Goal: Task Accomplishment & Management: Manage account settings

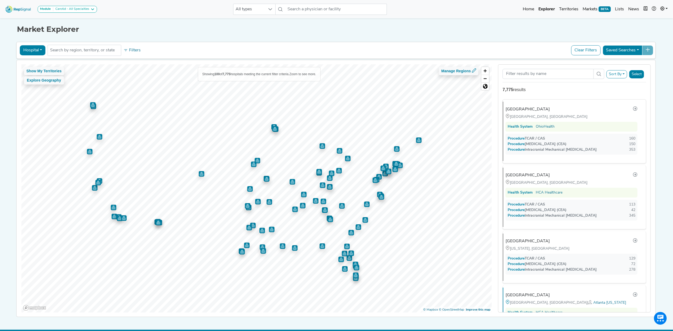
click at [26, 49] on button "Hospital" at bounding box center [33, 50] width 26 height 10
click at [29, 62] on link "Physician" at bounding box center [41, 63] width 42 height 8
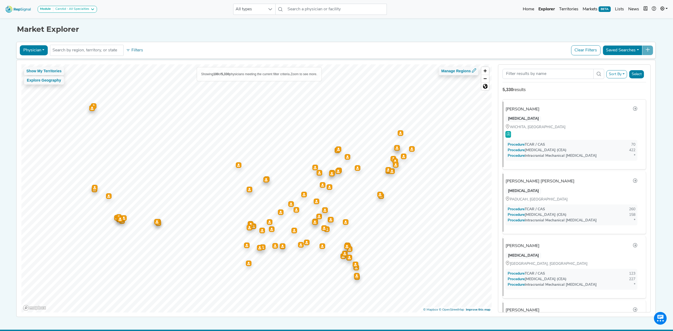
click at [130, 50] on button "Filters" at bounding box center [135, 50] width 20 height 9
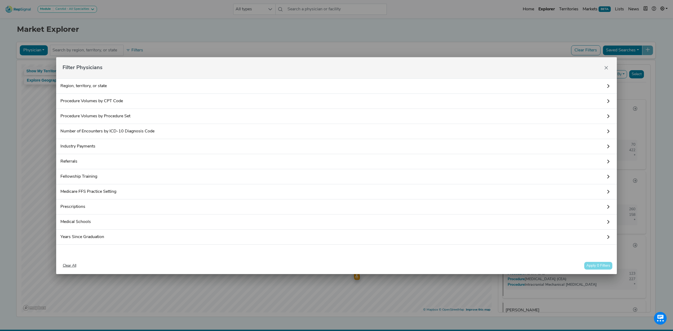
click at [100, 101] on link "Procedure Volumes by CPT Code" at bounding box center [336, 101] width 561 height 15
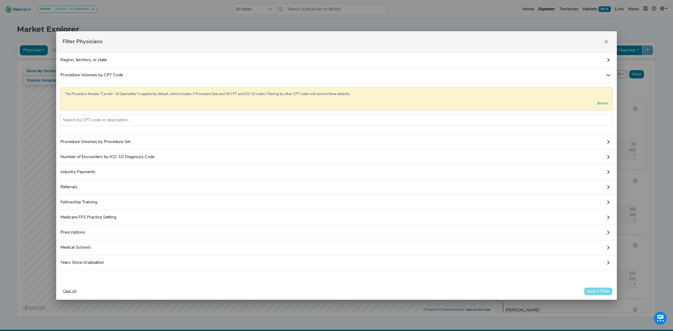
click at [115, 134] on div "The Procedure Module "Carotid - All Specialties" is applied by default, which i…" at bounding box center [336, 109] width 561 height 52
click at [113, 119] on input "text" at bounding box center [337, 120] width 548 height 6
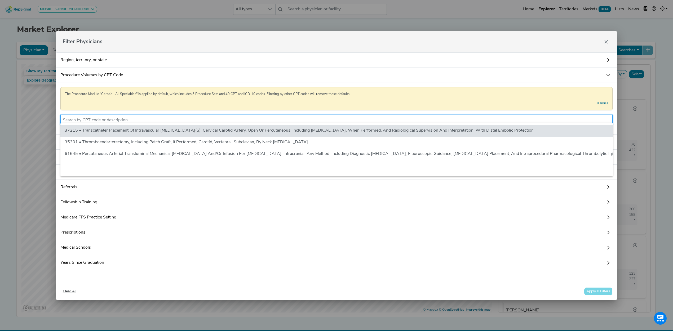
scroll to position [0, 5]
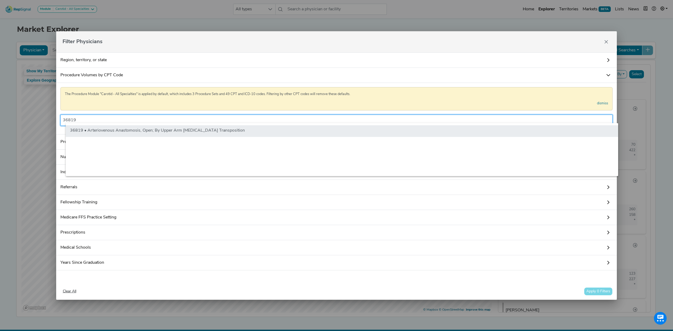
type input "36819"
click at [153, 131] on li "36819 • Arteriovenous Anastomosis, Open; By Upper Arm [MEDICAL_DATA] Transposit…" at bounding box center [342, 131] width 553 height 12
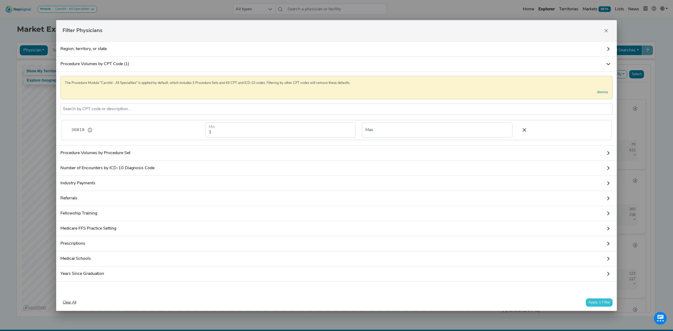
click at [601, 305] on button "Apply 1 Filter" at bounding box center [599, 303] width 27 height 8
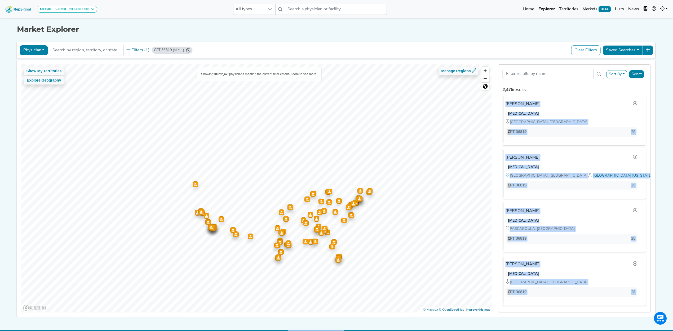
scroll to position [14, 5]
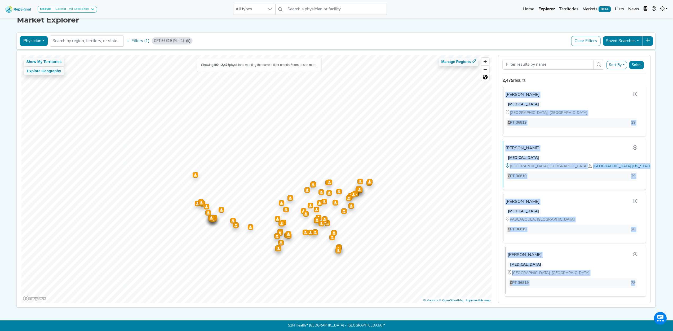
drag, startPoint x: 496, startPoint y: 100, endPoint x: 629, endPoint y: 278, distance: 222.2
click at [629, 278] on div "Boulos Toursarkissian VASCULAR SURGERY SAN ANTONIO, TX CPT 36819 158 Andrew Hur…" at bounding box center [575, 195] width 152 height 218
copy ul "Boulos Toursarkissian VASCULAR SURGERY SAN ANTONIO, TX CPT 36819 158 Andrew Hur…"
click at [129, 37] on button "Filters (1)" at bounding box center [138, 41] width 26 height 9
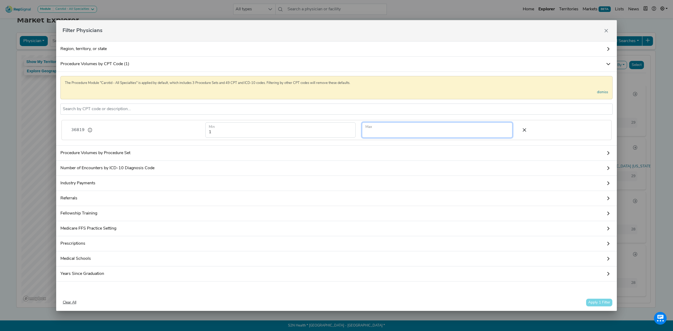
click at [481, 126] on input "number" at bounding box center [437, 129] width 150 height 15
click at [604, 307] on button "Apply 1 Filter" at bounding box center [599, 303] width 27 height 8
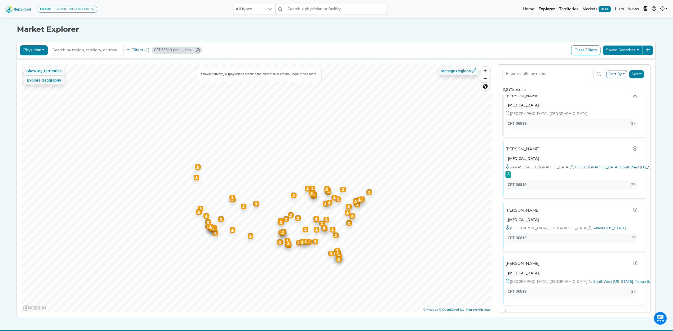
scroll to position [0, 0]
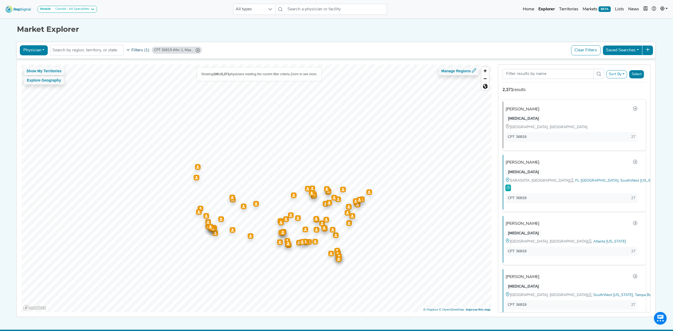
click at [130, 53] on button "Filters (1)" at bounding box center [138, 50] width 26 height 9
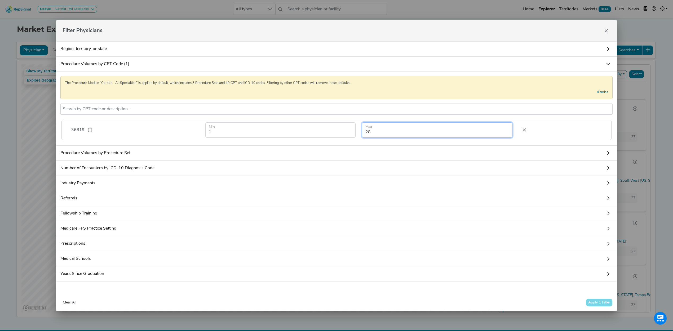
drag, startPoint x: 364, startPoint y: 127, endPoint x: 369, endPoint y: 127, distance: 5.1
click at [369, 127] on input "28" at bounding box center [437, 129] width 150 height 15
click at [595, 305] on button "Apply 1 Filter" at bounding box center [599, 303] width 27 height 8
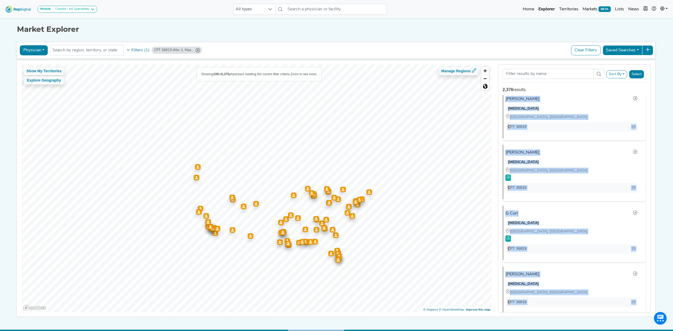
scroll to position [14, 5]
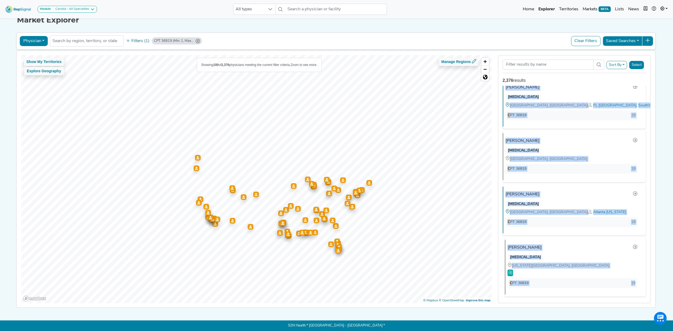
drag, startPoint x: 495, startPoint y: 110, endPoint x: 636, endPoint y: 278, distance: 219.9
click at [636, 278] on div "Gregory Mcgee VASCULAR SURGERY PASCAGOULA, MS CPT 36819 28 Tien Nguyen VASCULAR…" at bounding box center [575, 195] width 152 height 218
copy ul "Gregory Mcgee VASCULAR SURGERY PASCAGOULA, MS CPT 36819 28 Tien Nguyen VASCULAR…"
click at [134, 39] on button "Filters (1)" at bounding box center [138, 41] width 26 height 9
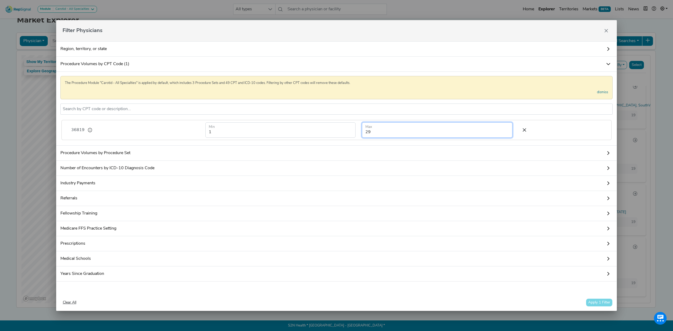
click at [367, 130] on input "29" at bounding box center [437, 129] width 150 height 15
click at [601, 307] on button "Apply 1 Filter" at bounding box center [599, 303] width 27 height 8
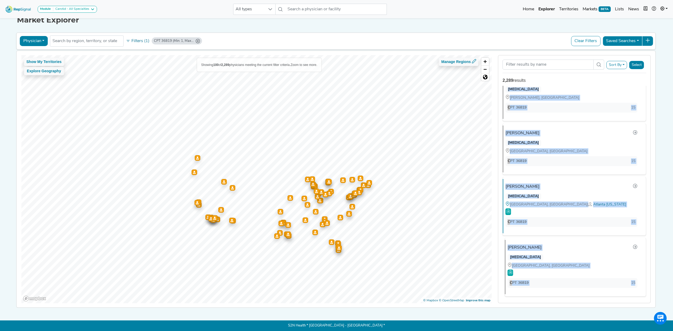
drag, startPoint x: 495, startPoint y: 110, endPoint x: 631, endPoint y: 284, distance: 221.2
click at [631, 282] on div "Eugene Tanquilut VASCULAR SURGERY OLYMPIA FIELDS, IL CPT 36819 19 Seth Vernon G…" at bounding box center [575, 195] width 152 height 218
copy ul "Eugene Tanquilut VASCULAR SURGERY OLYMPIA FIELDS, IL CPT 36819 19 Seth Vernon G…"
click at [128, 37] on button "Filters (1)" at bounding box center [138, 41] width 26 height 9
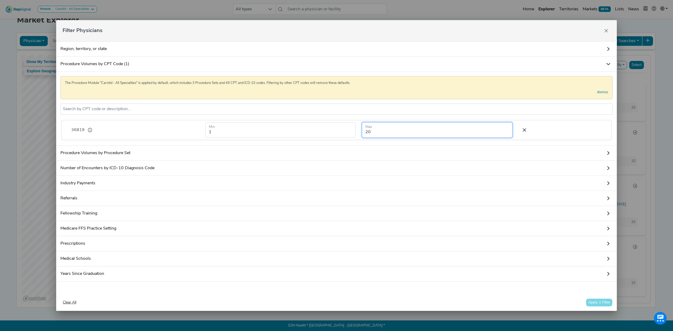
drag, startPoint x: 376, startPoint y: 126, endPoint x: 334, endPoint y: 131, distance: 42.4
click at [334, 131] on form "1 Min 20 Max" at bounding box center [358, 129] width 313 height 15
click at [597, 307] on button "Apply 1 Filter" at bounding box center [599, 303] width 27 height 8
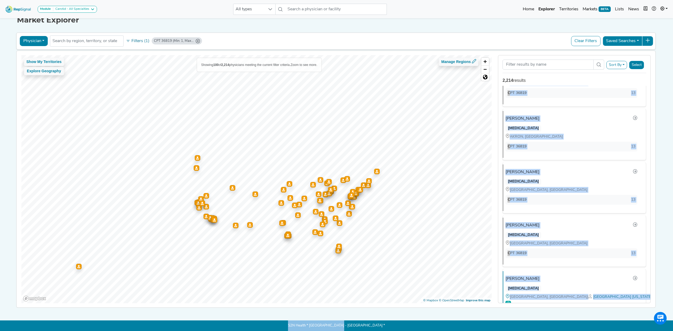
scroll to position [5275, 0]
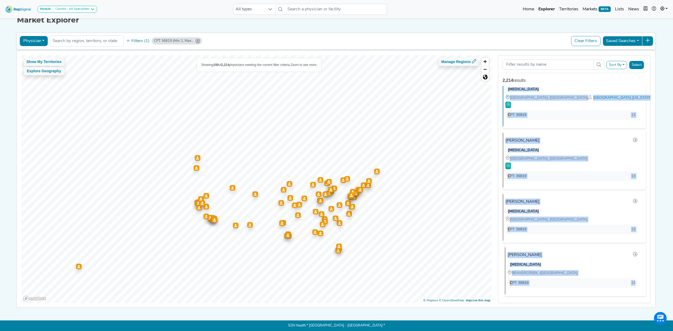
drag, startPoint x: 492, startPoint y: 94, endPoint x: 629, endPoint y: 278, distance: 229.0
click at [629, 278] on div "Sort By RepSignal Annual Procedure Volume Estimate CPT: 36819 Total Procedures …" at bounding box center [574, 179] width 159 height 249
copy ul "Raman Babayeuski GENERAL SURGERY GRIFFIN, GA | Atlanta Georgia CPT 36819 15 Wil…"
click at [127, 37] on button "Filters (1)" at bounding box center [138, 41] width 26 height 9
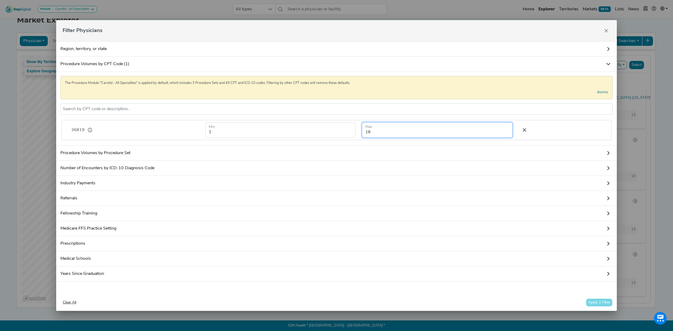
drag, startPoint x: 374, startPoint y: 129, endPoint x: 334, endPoint y: 126, distance: 40.2
click at [334, 126] on form "1 Min 16 Max" at bounding box center [358, 129] width 313 height 15
click at [595, 306] on button "Apply 1 Filter" at bounding box center [599, 303] width 27 height 8
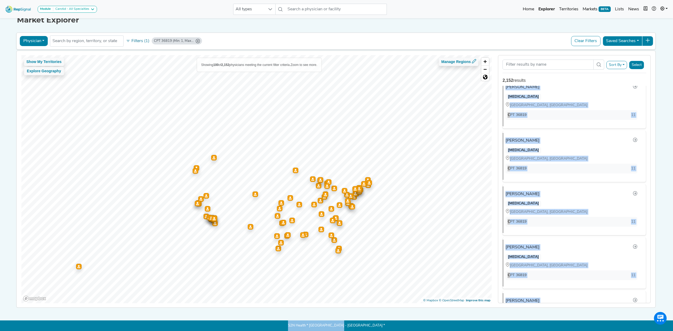
scroll to position [5297, 0]
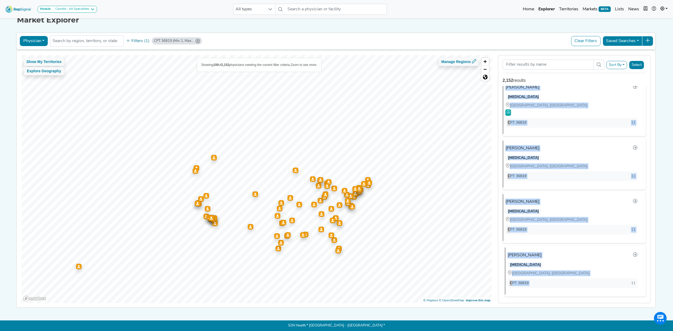
drag, startPoint x: 497, startPoint y: 94, endPoint x: 596, endPoint y: 277, distance: 207.9
click at [596, 277] on div "Keith Jones GENERAL SURGERY CARMICHAEL, CA CPT 36819 13 Chinmaya Shelgikar VASC…" at bounding box center [575, 195] width 152 height 218
copy ul "Keith Jones GENERAL SURGERY CARMICHAEL, CA CPT 36819 13 Chinmaya Shelgikar VASC…"
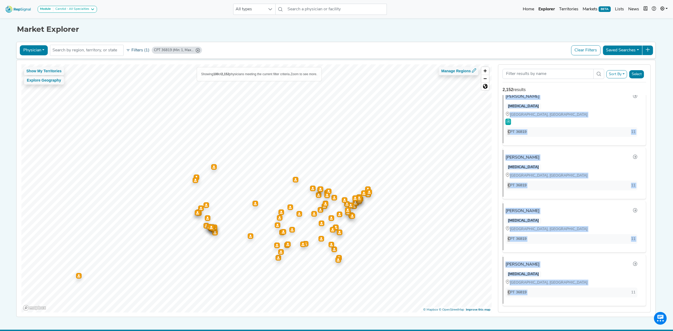
click at [130, 48] on button "Filters (1)" at bounding box center [138, 50] width 26 height 9
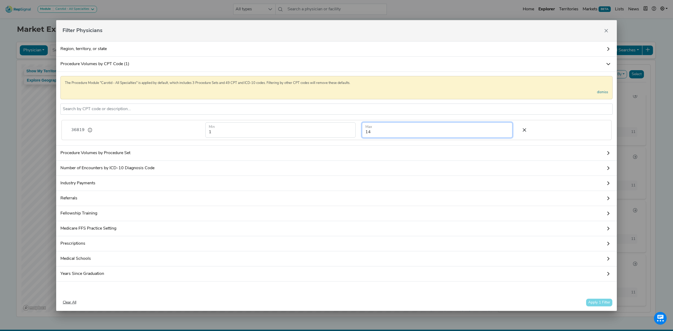
drag, startPoint x: 377, startPoint y: 130, endPoint x: 318, endPoint y: 129, distance: 59.1
click at [318, 129] on form "1 Min 14 Max" at bounding box center [358, 129] width 313 height 15
type input "12"
click at [597, 306] on button "Apply 1 Filter" at bounding box center [599, 303] width 27 height 8
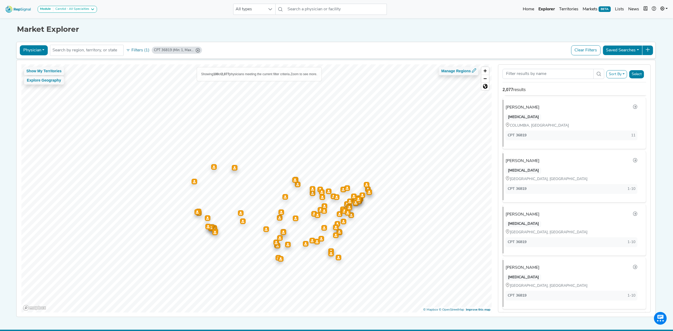
scroll to position [2344, 0]
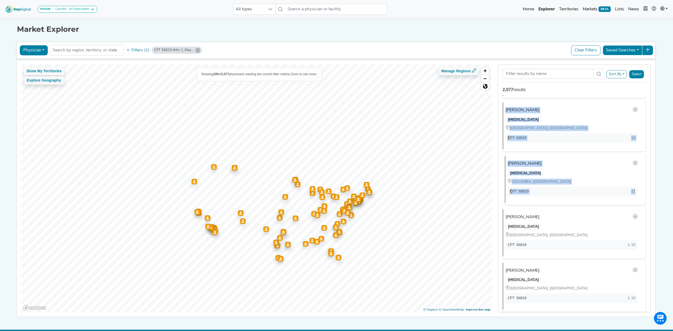
drag, startPoint x: 497, startPoint y: 109, endPoint x: 631, endPoint y: 212, distance: 168.8
click at [631, 212] on div "Edward Samourjian VASCULAR SURGERY VISALIA, CA CPT 36819 11 Richard Fries VASCU…" at bounding box center [575, 204] width 152 height 218
copy ul "Edward Samourjian VASCULAR SURGERY VISALIA, CA CPT 36819 11 Richard Fries VASCU…"
click at [33, 50] on button "Physician" at bounding box center [34, 50] width 28 height 10
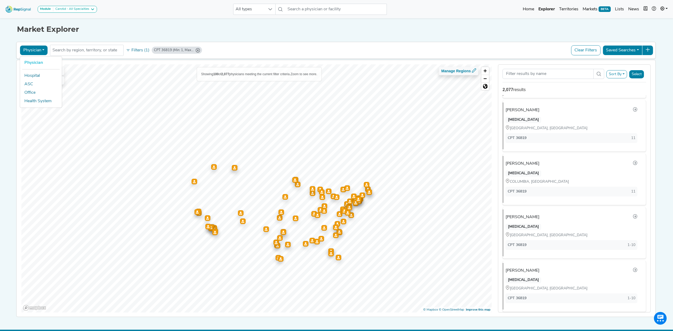
click at [196, 50] on icon "CPT 36819 (Min: 1, Max: 12)" at bounding box center [198, 50] width 4 height 4
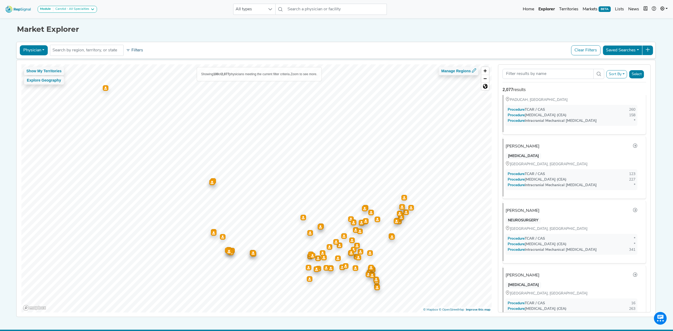
scroll to position [0, 0]
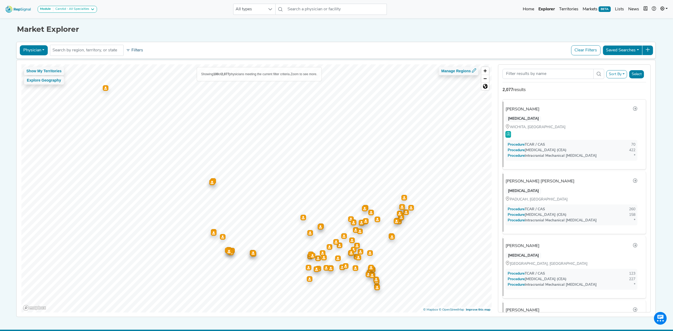
click at [131, 49] on button "Filters" at bounding box center [135, 50] width 20 height 9
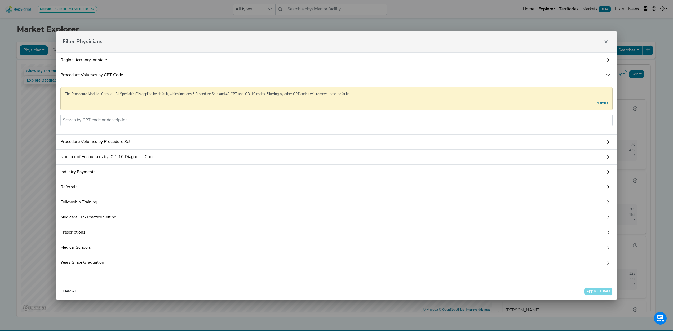
click at [105, 144] on link "Procedure Volumes by Procedure Set" at bounding box center [336, 142] width 561 height 15
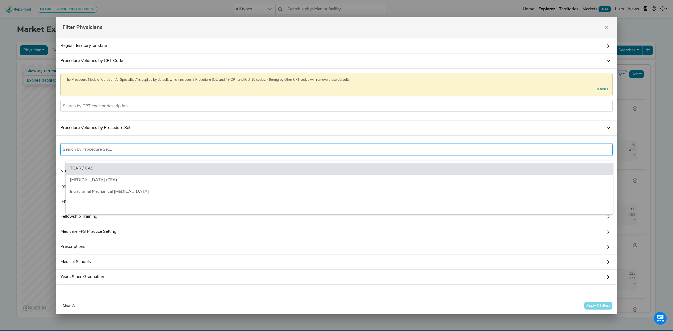
click at [106, 153] on input "text" at bounding box center [337, 150] width 548 height 6
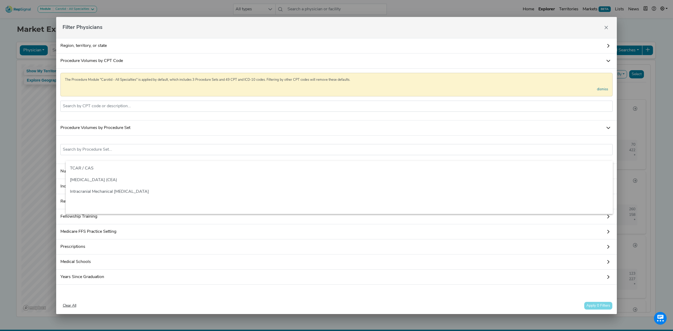
click at [150, 136] on link "Procedure Volumes by Procedure Set" at bounding box center [336, 128] width 561 height 15
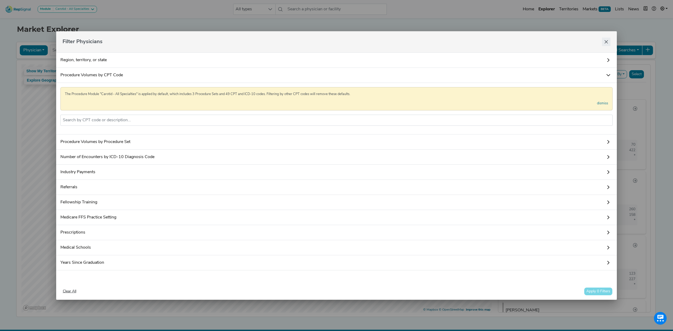
click at [608, 40] on icon "Close" at bounding box center [606, 42] width 4 height 4
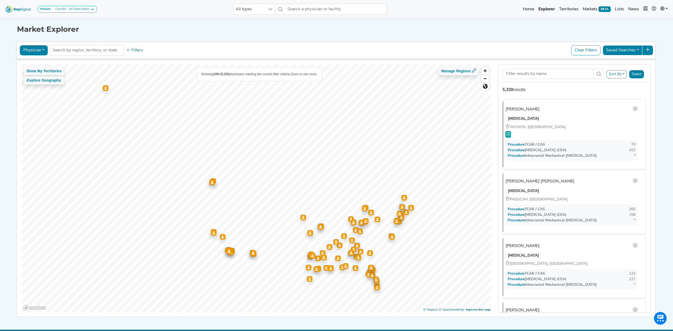
click at [31, 51] on button "Physician" at bounding box center [34, 50] width 28 height 10
click at [25, 71] on ul "Physician Hospital ASC Office Health System" at bounding box center [41, 82] width 42 height 52
click at [23, 48] on button "Physician" at bounding box center [34, 50] width 28 height 10
click at [30, 75] on link "Hospital" at bounding box center [41, 76] width 42 height 8
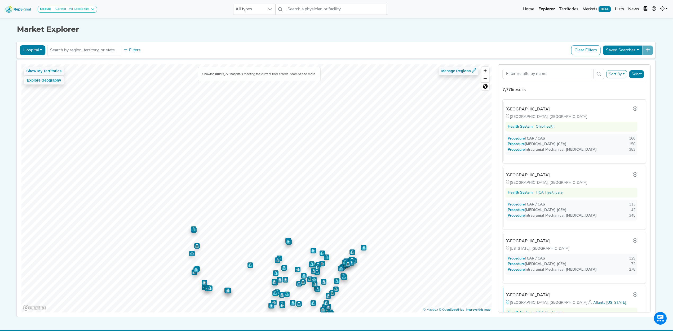
click at [128, 48] on button "Filters" at bounding box center [132, 50] width 20 height 9
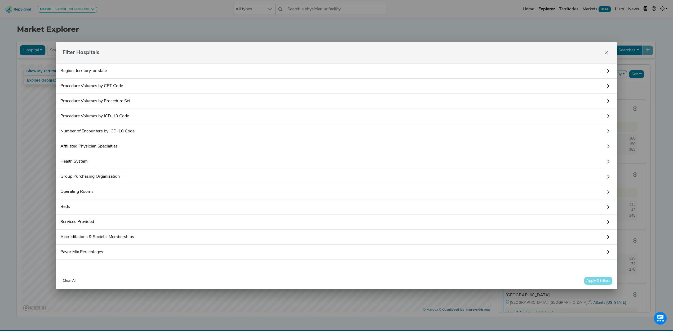
click at [76, 85] on link "Procedure Volumes by CPT Code" at bounding box center [336, 86] width 561 height 15
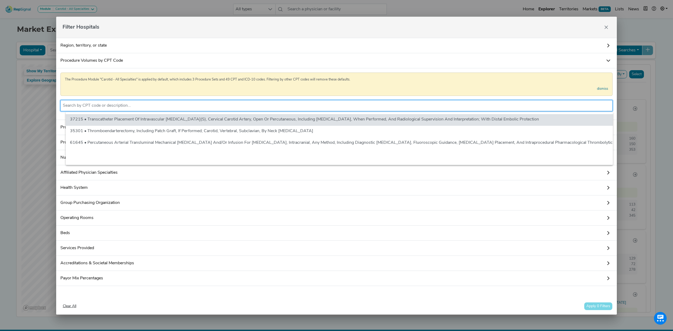
click at [96, 107] on input "text" at bounding box center [337, 106] width 548 height 6
paste input "C8000"
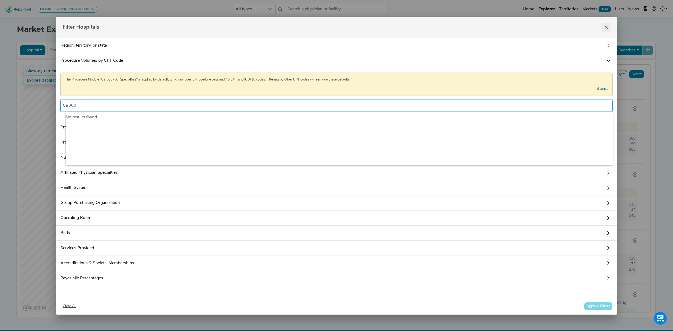
type input "C8000"
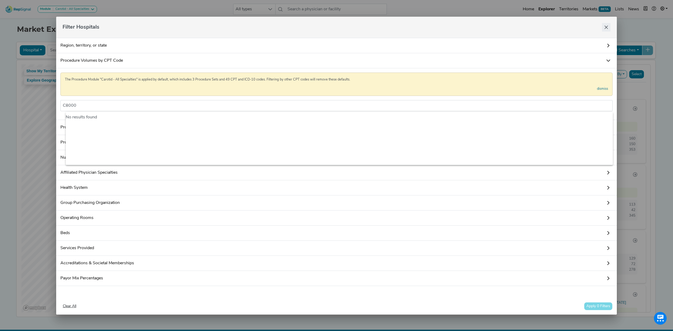
click at [608, 26] on icon "Close" at bounding box center [606, 27] width 4 height 4
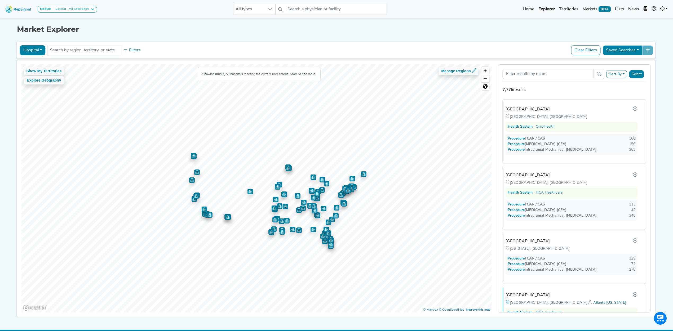
click at [27, 52] on button "Hospital" at bounding box center [33, 50] width 26 height 10
click at [39, 103] on link "Health System" at bounding box center [41, 101] width 42 height 8
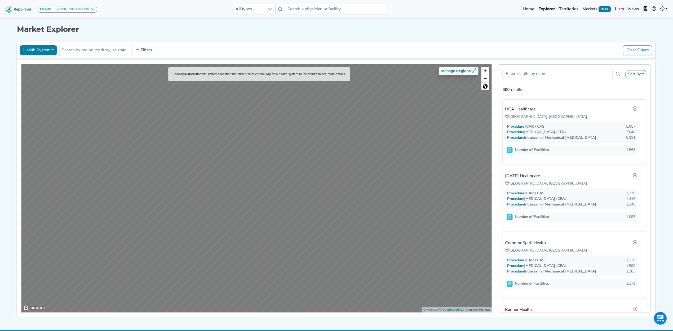
click at [136, 53] on button "Filters" at bounding box center [144, 50] width 20 height 9
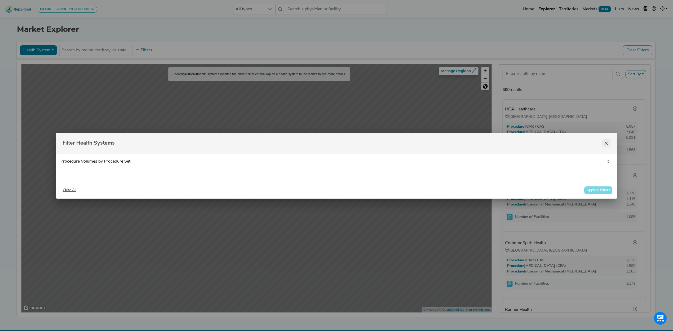
click at [607, 147] on button "Close" at bounding box center [606, 143] width 8 height 8
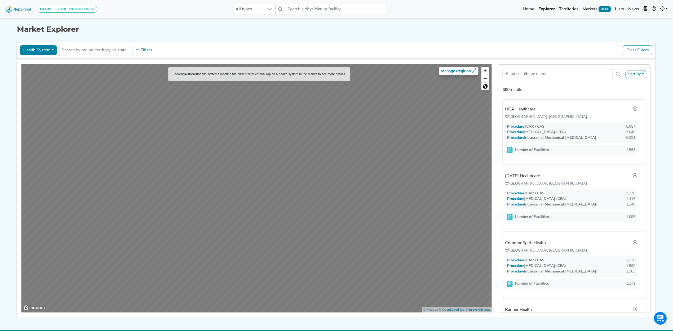
click at [30, 50] on button "Health System" at bounding box center [38, 50] width 37 height 10
click at [25, 74] on link "Hospital" at bounding box center [41, 76] width 42 height 8
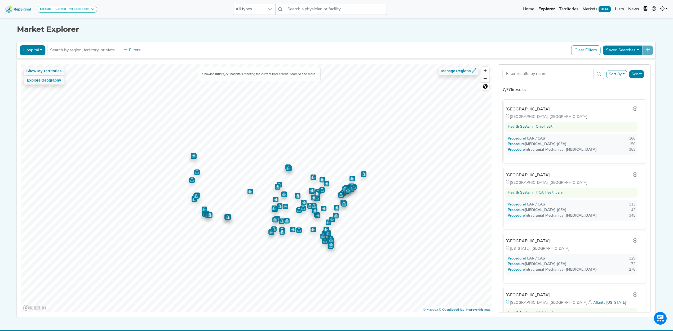
click at [28, 72] on button "Show My Territories" at bounding box center [44, 71] width 40 height 8
click at [34, 50] on button "Hospital" at bounding box center [33, 50] width 26 height 10
click at [130, 49] on button "Filters" at bounding box center [132, 50] width 20 height 9
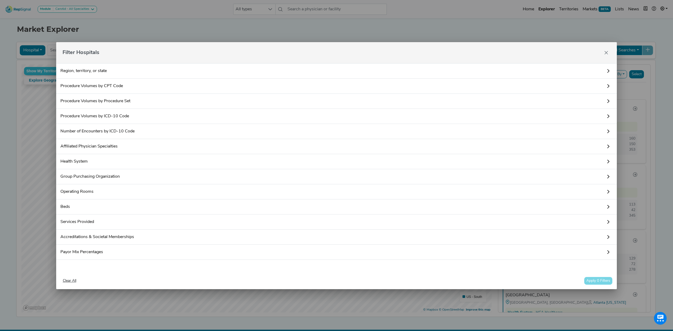
click at [30, 81] on div "Filter Hospitals Region, territory, or state Procedure Volumes by CPT Code The …" at bounding box center [336, 165] width 673 height 331
click at [611, 53] on div "Filter Hospitals" at bounding box center [336, 52] width 561 height 21
click at [606, 54] on icon "Close" at bounding box center [606, 53] width 4 height 4
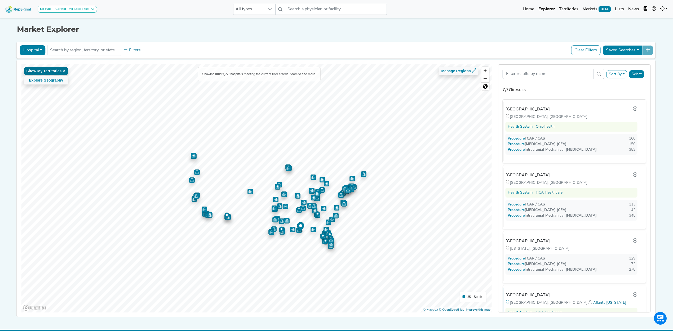
click at [63, 73] on icon at bounding box center [64, 70] width 3 height 3
click at [67, 51] on input "text" at bounding box center [84, 50] width 69 height 6
click at [129, 51] on button "Filters" at bounding box center [132, 50] width 20 height 9
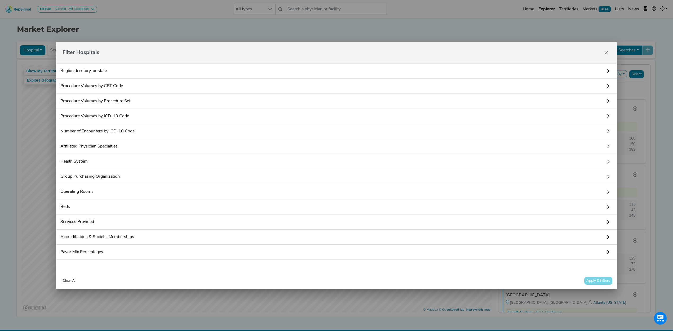
click at [98, 117] on link "Procedure Volumes by ICD-10 Code" at bounding box center [336, 116] width 561 height 15
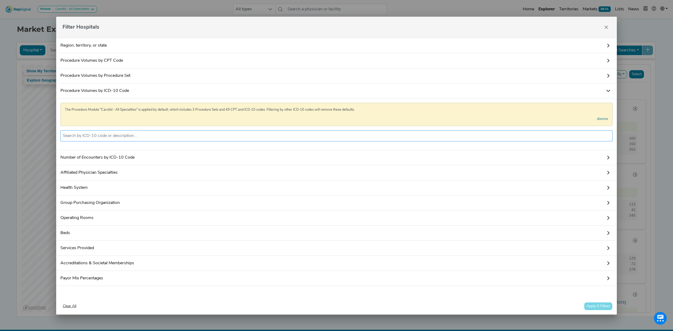
click at [105, 135] on input "text" at bounding box center [337, 136] width 548 height 6
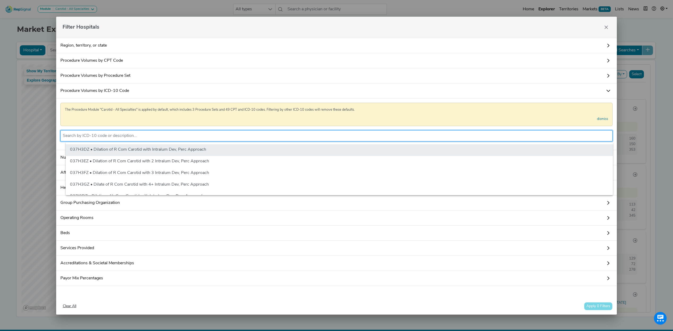
paste input "C8000"
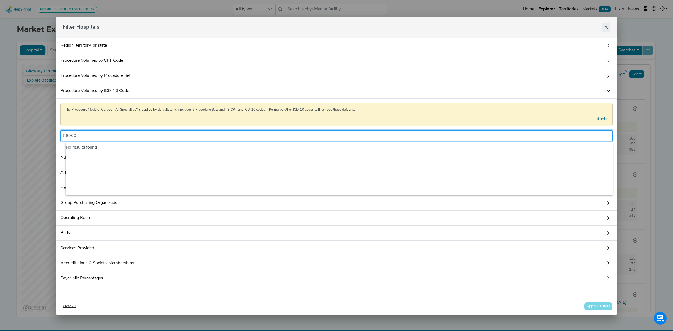
type input "C8000"
click at [609, 28] on button "Close" at bounding box center [606, 27] width 8 height 8
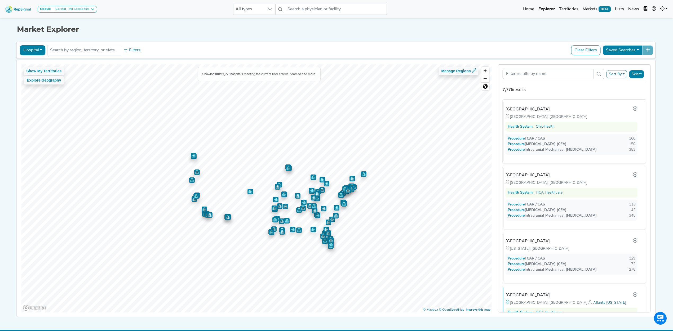
click at [24, 49] on button "Hospital" at bounding box center [33, 50] width 26 height 10
click at [21, 86] on link "ASC" at bounding box center [41, 84] width 42 height 8
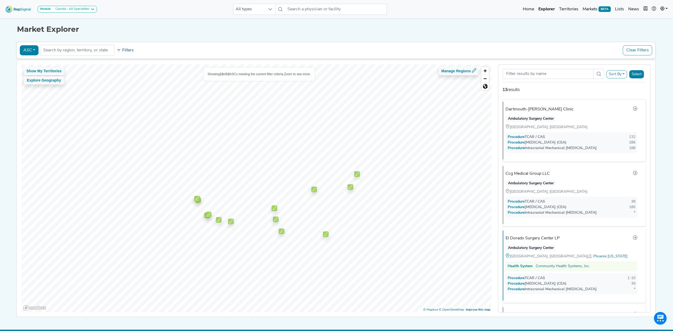
click at [120, 53] on button "Filters" at bounding box center [126, 50] width 20 height 9
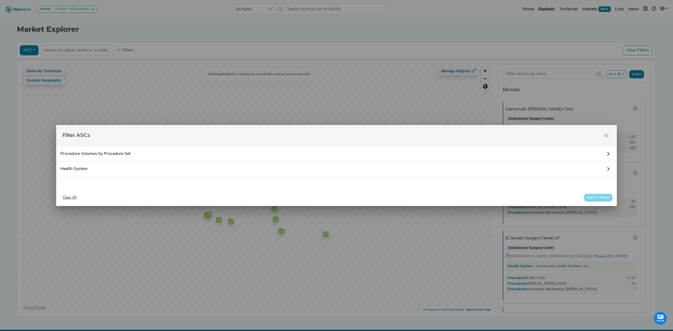
click at [92, 156] on link "Procedure Volumes by Procedure Set" at bounding box center [336, 153] width 561 height 15
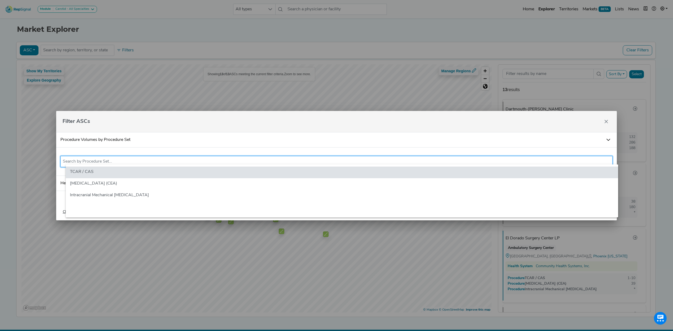
click at [95, 159] on input "text" at bounding box center [337, 161] width 548 height 6
paste input "C8000"
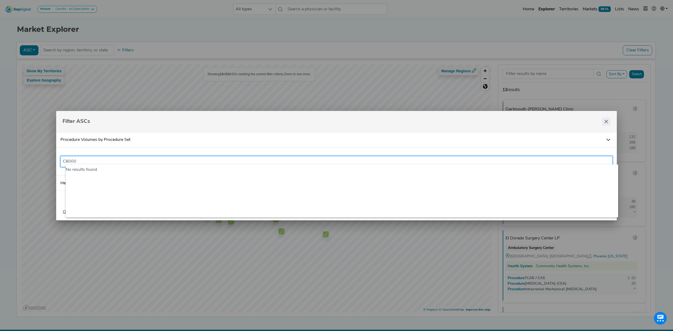
type input "C8000"
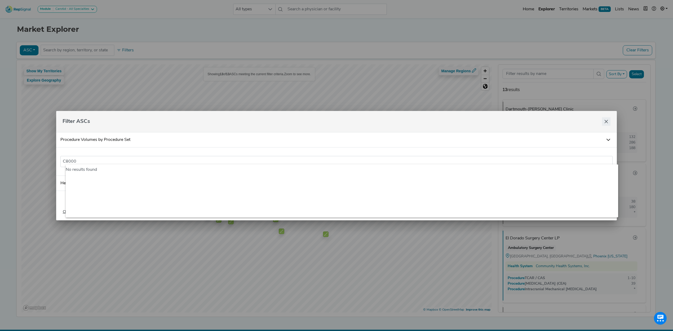
click at [607, 120] on icon "Close" at bounding box center [606, 122] width 4 height 4
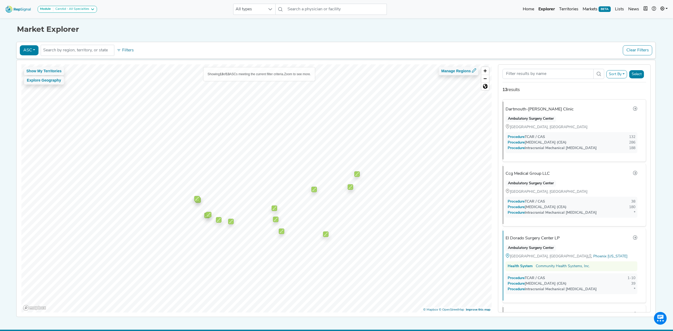
click at [23, 49] on button "ASC" at bounding box center [29, 50] width 19 height 10
click at [31, 66] on link "Physician" at bounding box center [41, 63] width 42 height 8
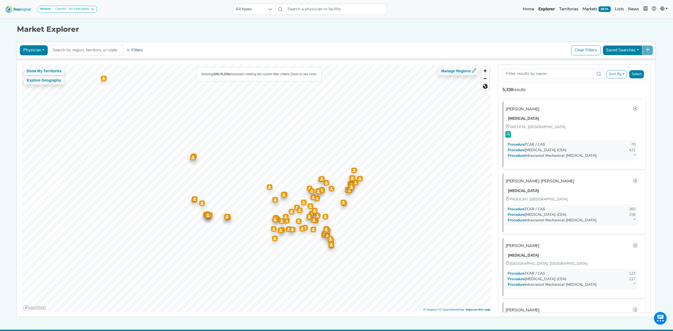
click at [125, 50] on button "Filters" at bounding box center [135, 50] width 20 height 9
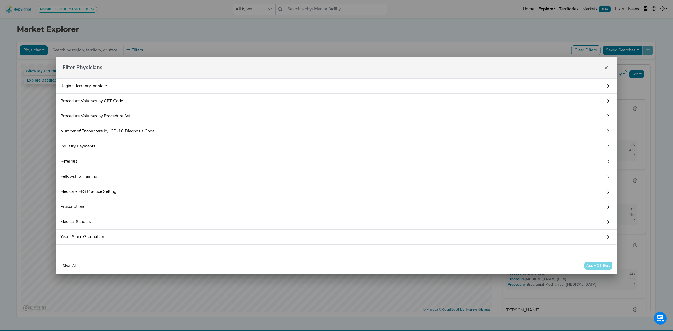
click at [77, 189] on link "Medicare FFS Practice Setting" at bounding box center [336, 191] width 561 height 15
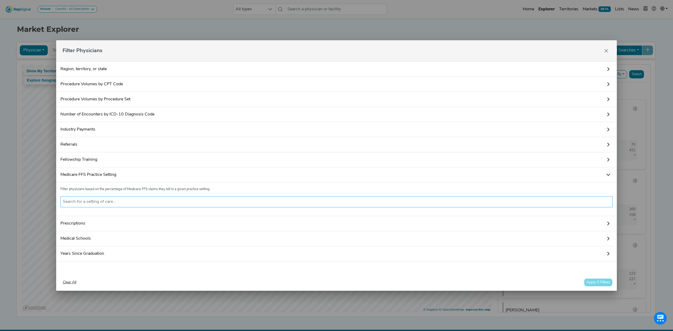
click at [82, 201] on input "text" at bounding box center [337, 202] width 548 height 6
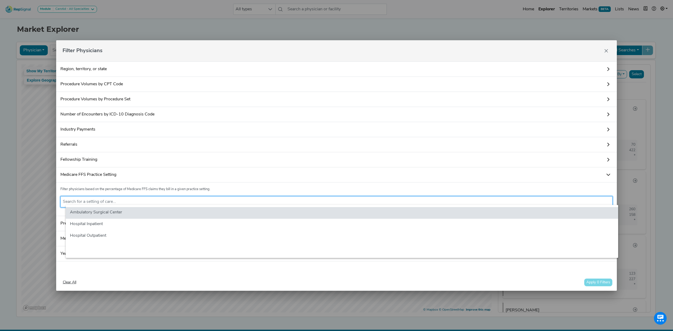
paste input "C8000"
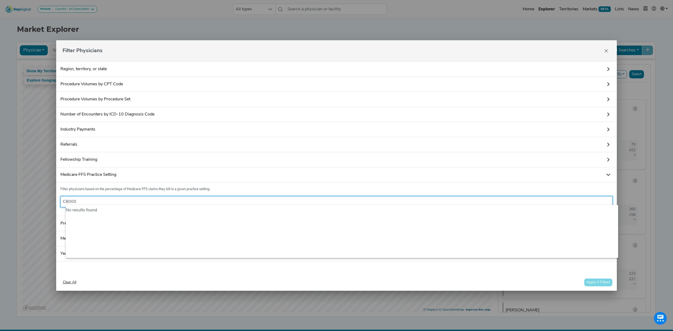
type input "C8000"
click at [205, 163] on link "Fellowship Training" at bounding box center [336, 159] width 561 height 15
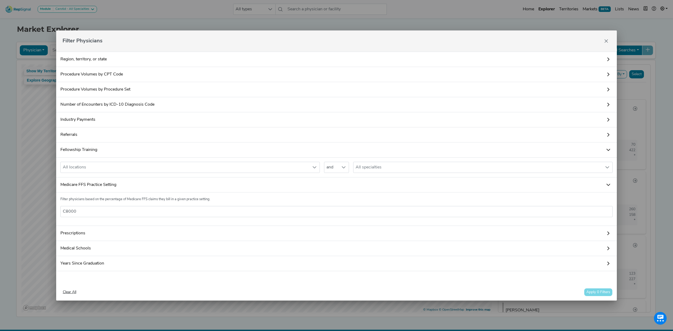
click at [104, 239] on link "Prescriptions" at bounding box center [336, 233] width 561 height 15
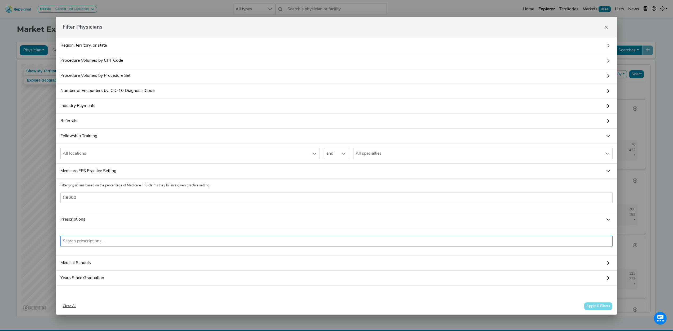
click at [106, 245] on input "text" at bounding box center [337, 241] width 548 height 6
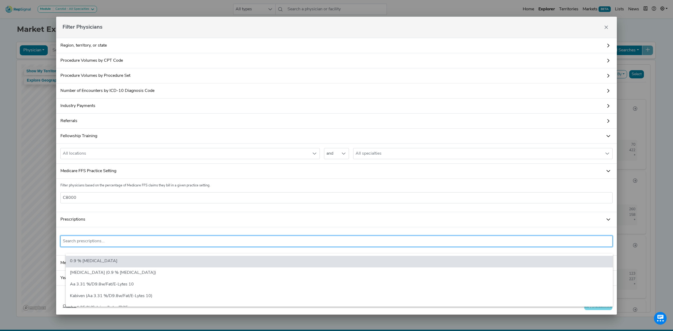
paste input "C8000"
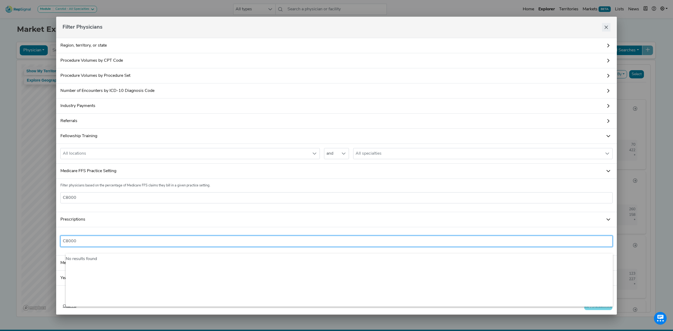
type input "C8000"
click at [608, 27] on icon "Close" at bounding box center [606, 27] width 4 height 4
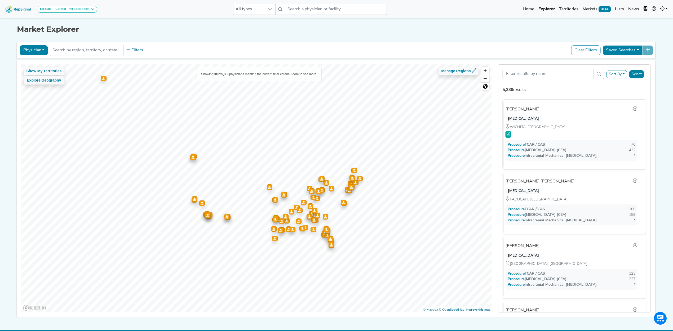
click at [36, 50] on button "Physician" at bounding box center [34, 50] width 28 height 10
click at [29, 74] on link "Hospital" at bounding box center [41, 76] width 42 height 8
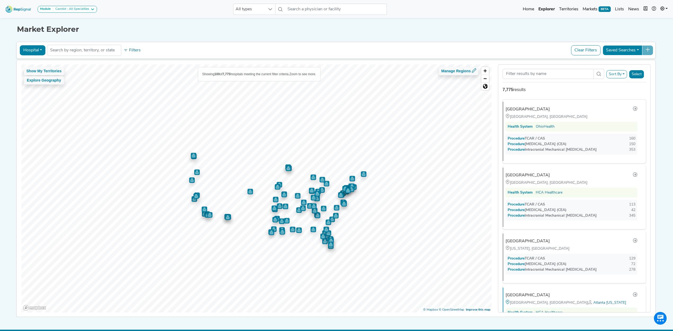
click at [126, 49] on button "Filters" at bounding box center [132, 50] width 20 height 9
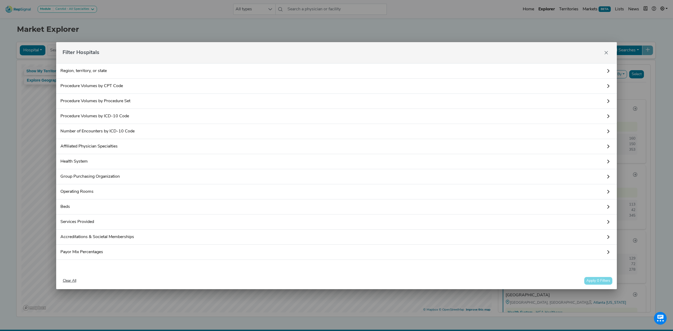
click at [102, 72] on link "Region, territory, or state" at bounding box center [336, 70] width 561 height 15
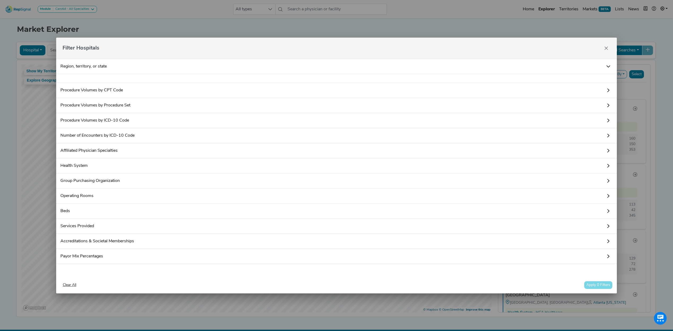
click at [127, 77] on div at bounding box center [336, 78] width 561 height 9
click at [102, 66] on link "Region, territory, or state" at bounding box center [336, 66] width 561 height 15
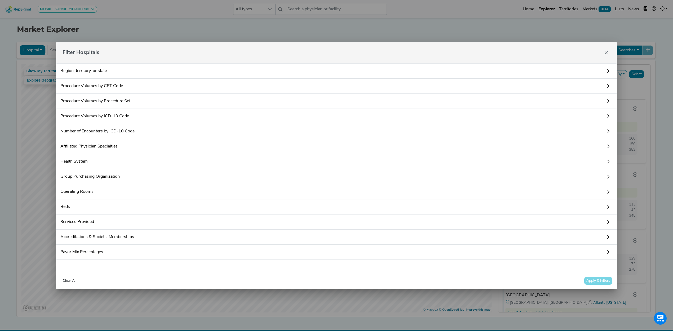
click at [102, 69] on link "Region, territory, or state" at bounding box center [336, 70] width 561 height 15
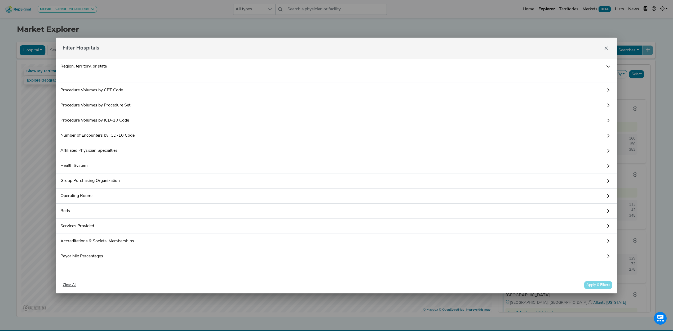
click at [111, 100] on link "Procedure Volumes by Procedure Set" at bounding box center [336, 105] width 561 height 15
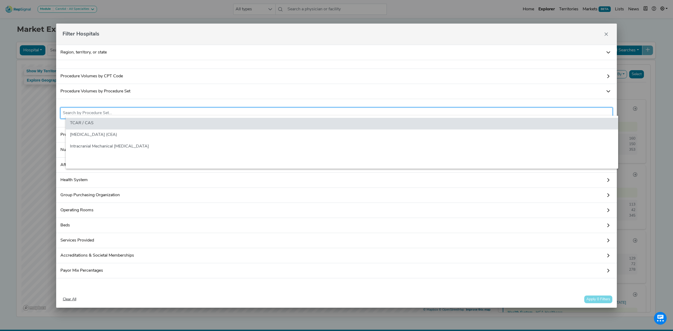
click at [119, 110] on input "text" at bounding box center [337, 113] width 548 height 6
paste input "C8000"
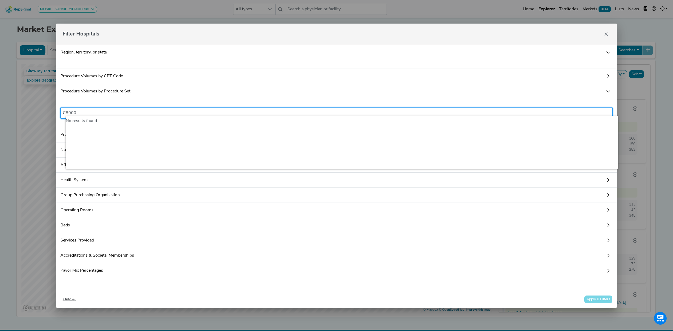
type input "C8000"
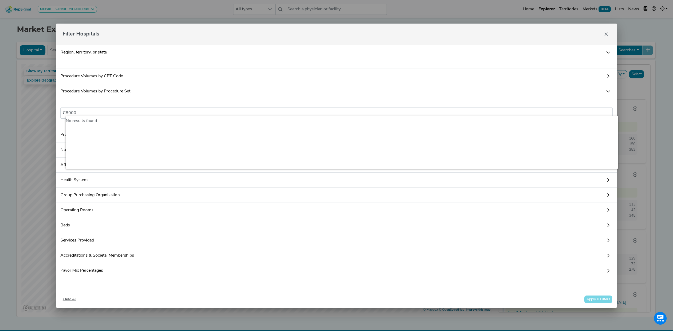
click at [101, 74] on link "Procedure Volumes by CPT Code" at bounding box center [336, 76] width 561 height 15
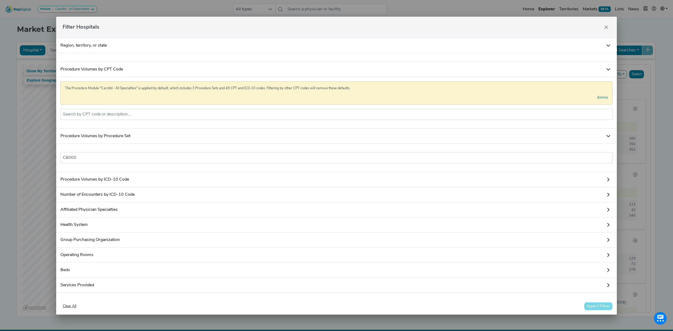
click at [101, 74] on link "Procedure Volumes by CPT Code" at bounding box center [336, 69] width 561 height 15
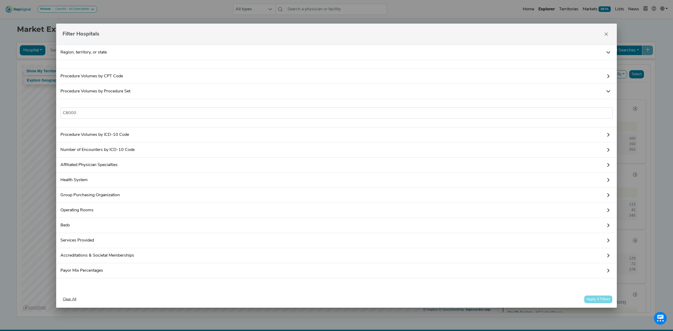
click at [102, 76] on link "Procedure Volumes by CPT Code" at bounding box center [336, 76] width 561 height 15
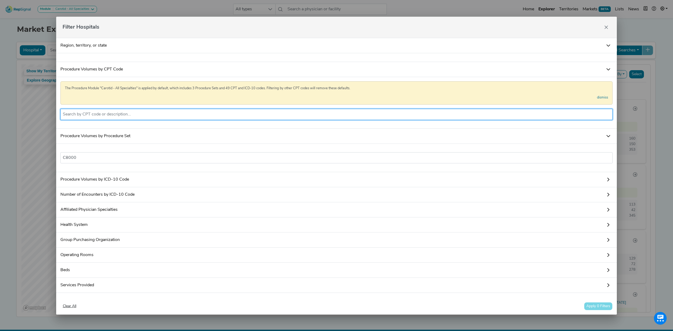
click at [109, 110] on ul at bounding box center [336, 114] width 553 height 11
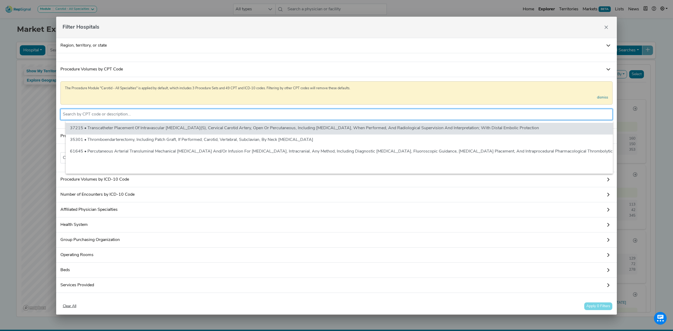
click at [114, 114] on input "text" at bounding box center [337, 114] width 548 height 6
paste input "C8000"
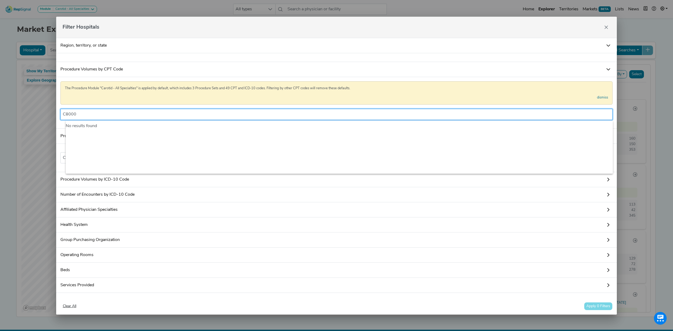
type input "C8000"
click at [83, 47] on link "Region, territory, or state" at bounding box center [336, 45] width 561 height 15
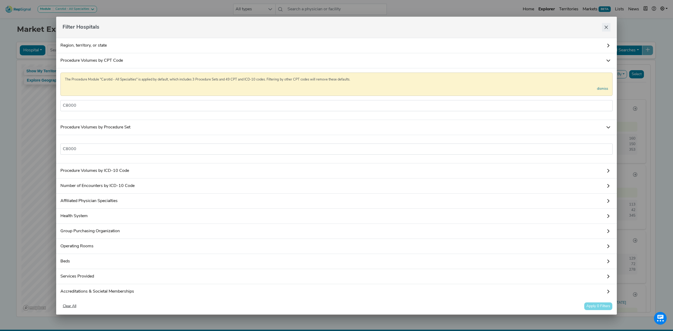
click at [604, 28] on button "Close" at bounding box center [606, 27] width 8 height 8
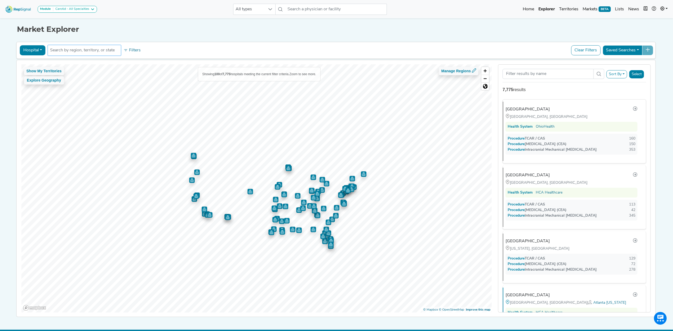
click at [82, 46] on li at bounding box center [84, 50] width 69 height 8
click at [83, 50] on input "text" at bounding box center [84, 50] width 69 height 6
click at [33, 48] on button "Hospital" at bounding box center [33, 50] width 26 height 10
click at [30, 65] on link "Physician" at bounding box center [41, 63] width 42 height 8
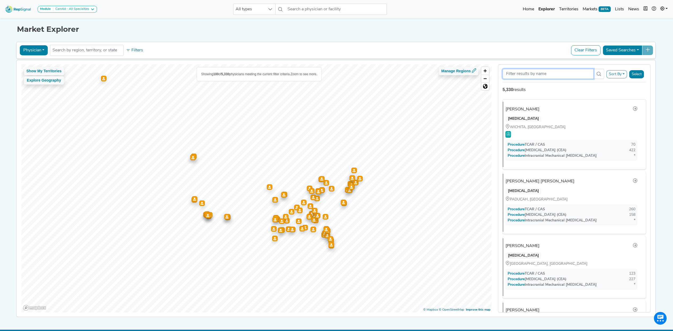
click at [555, 76] on input "Search Term" at bounding box center [548, 74] width 91 height 10
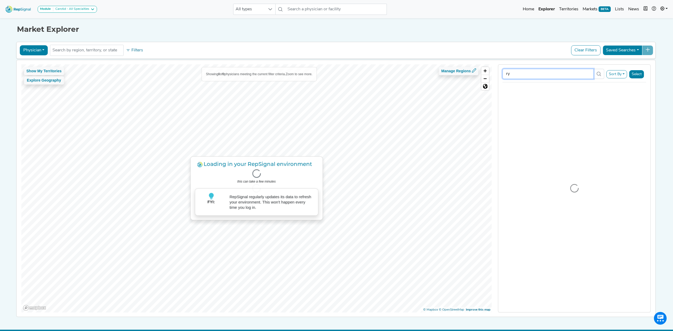
type input "r"
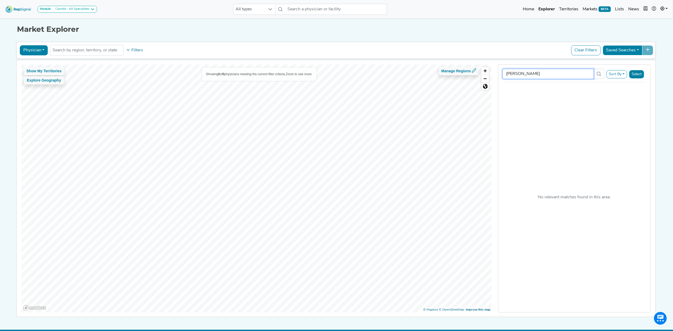
type input "evans"
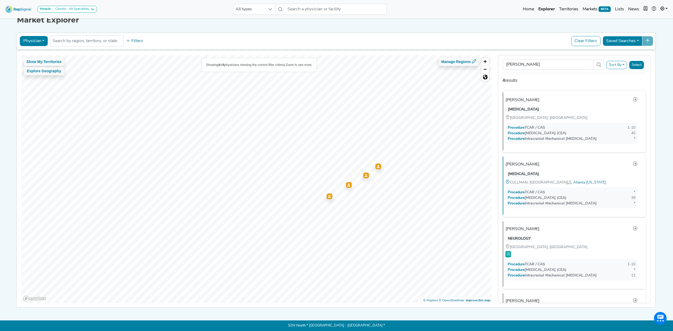
click at [17, 11] on img at bounding box center [18, 8] width 30 height 11
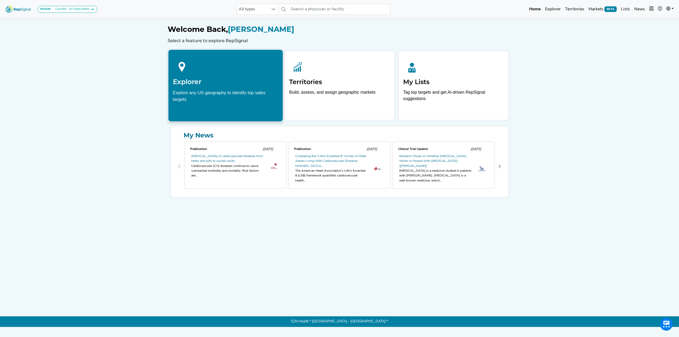
click at [204, 82] on h2 "Explorer" at bounding box center [225, 82] width 105 height 8
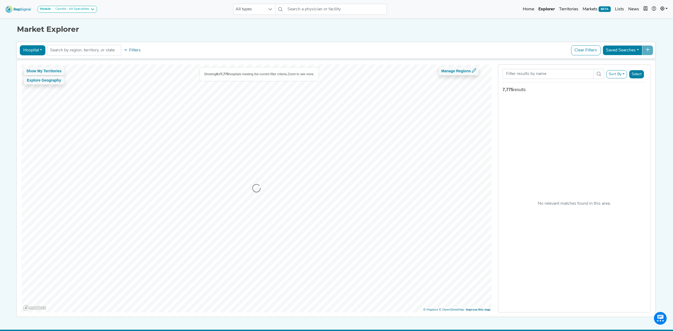
click at [11, 5] on img at bounding box center [18, 8] width 30 height 11
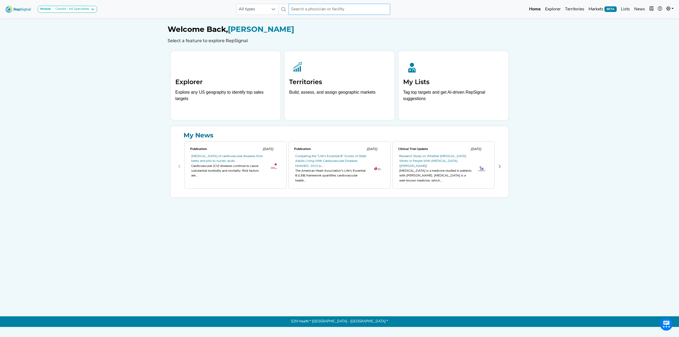
drag, startPoint x: 218, startPoint y: 65, endPoint x: 328, endPoint y: 9, distance: 123.6
click at [218, 65] on div at bounding box center [225, 67] width 100 height 23
click at [328, 9] on input "text" at bounding box center [338, 9] width 101 height 11
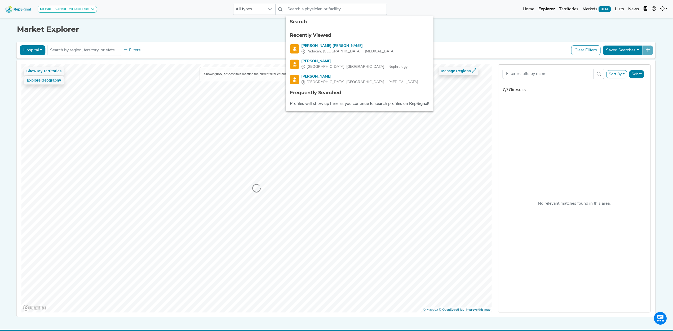
click at [20, 10] on img at bounding box center [18, 8] width 30 height 11
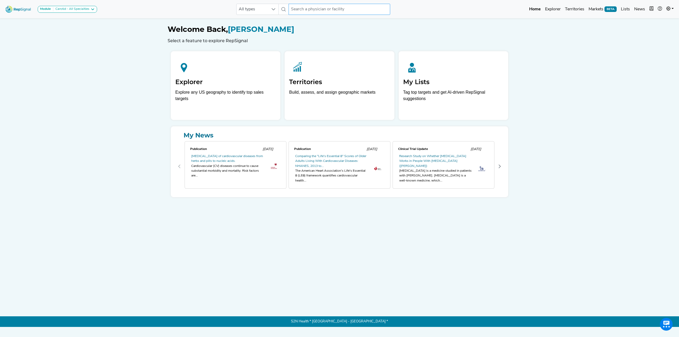
click at [347, 11] on input "text" at bounding box center [338, 9] width 101 height 11
type input "ryan evans"
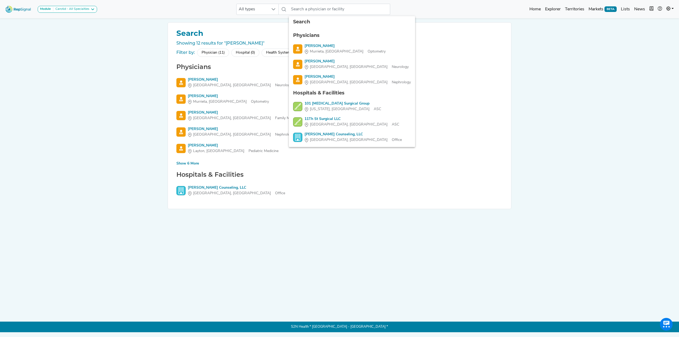
click at [146, 206] on div "Module Carotid - All Specialties Carotid - All Specialties Carotid - Interventi…" at bounding box center [339, 166] width 679 height 332
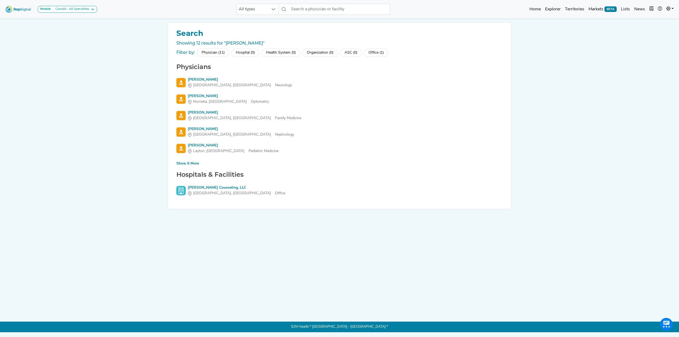
click at [183, 163] on div "Show 6 More" at bounding box center [187, 164] width 23 height 6
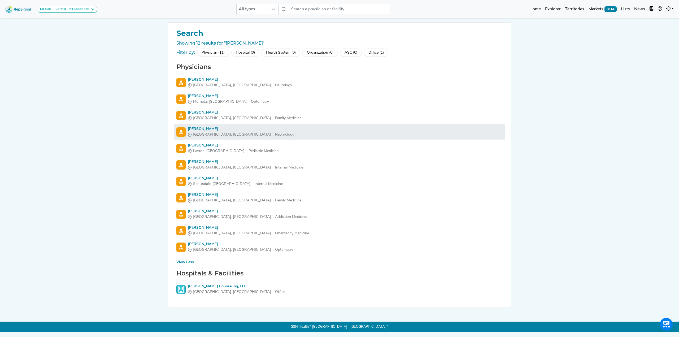
click at [202, 129] on div "Ryan Evans" at bounding box center [241, 129] width 106 height 6
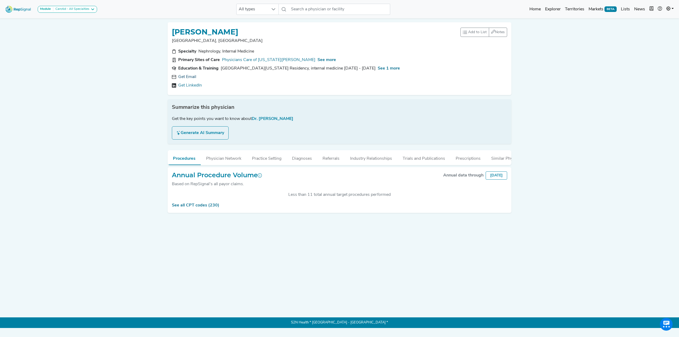
click at [195, 78] on link "Get Email" at bounding box center [187, 77] width 18 height 6
click at [223, 158] on button "Physician Network" at bounding box center [224, 157] width 46 height 14
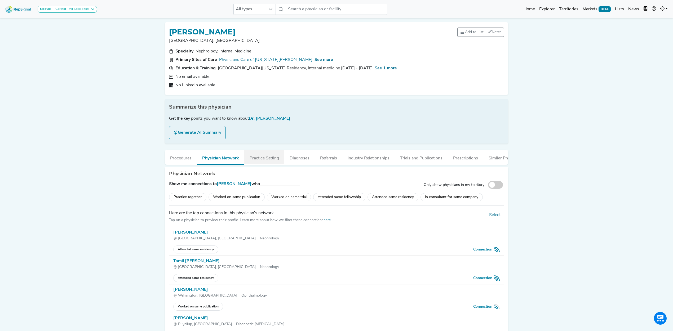
click at [260, 157] on button "Practice Setting" at bounding box center [264, 157] width 40 height 14
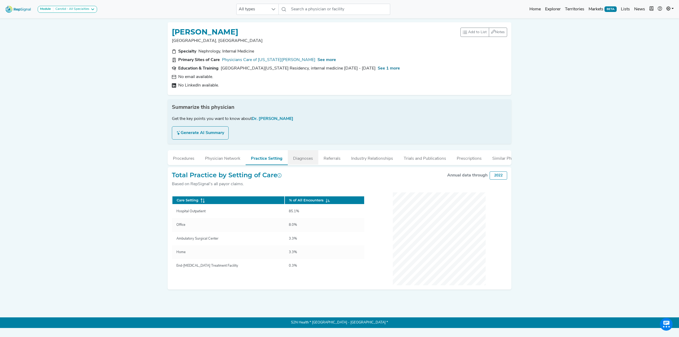
click at [303, 156] on button "Diagnoses" at bounding box center [303, 157] width 30 height 14
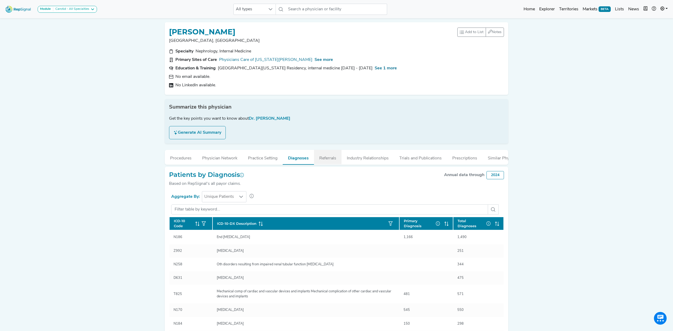
click at [327, 160] on button "Referrals" at bounding box center [328, 157] width 28 height 14
click at [360, 159] on button "Industry Relationships" at bounding box center [368, 157] width 52 height 14
click at [377, 160] on button "Industry Relationships" at bounding box center [368, 157] width 52 height 14
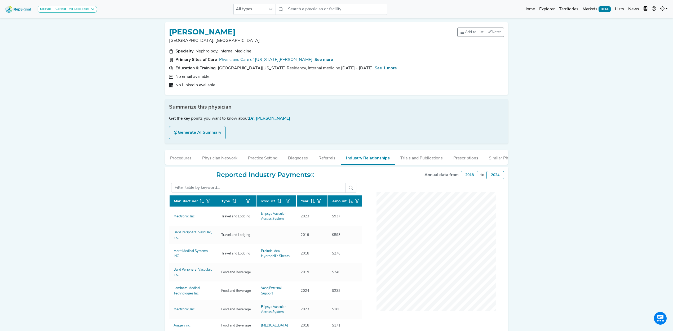
click at [14, 9] on img at bounding box center [18, 8] width 30 height 11
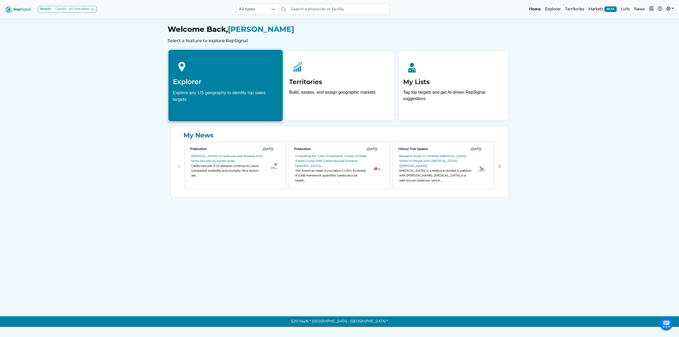
click at [208, 96] on div "Explore any US geography to identify top sales targets" at bounding box center [225, 95] width 105 height 13
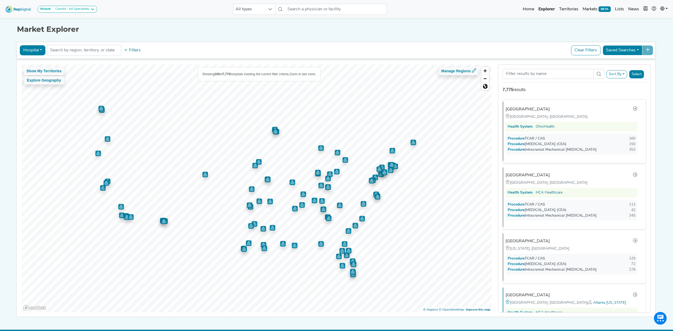
click at [38, 52] on button "Hospital" at bounding box center [33, 50] width 26 height 10
click at [0, 0] on link "Physician" at bounding box center [0, 0] width 0 height 0
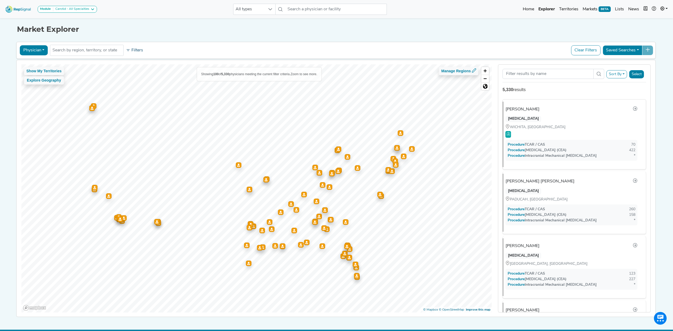
click at [133, 51] on button "Filters" at bounding box center [135, 50] width 20 height 9
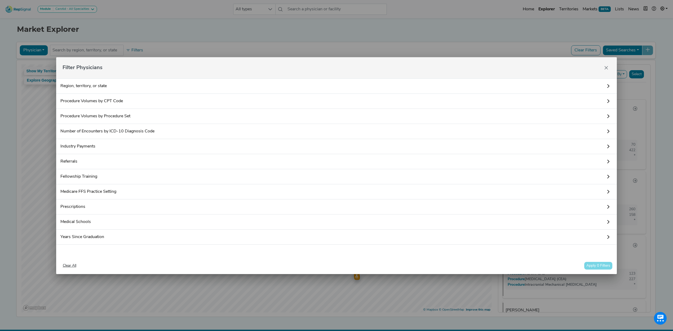
click at [87, 142] on link "Industry Payments" at bounding box center [336, 146] width 561 height 15
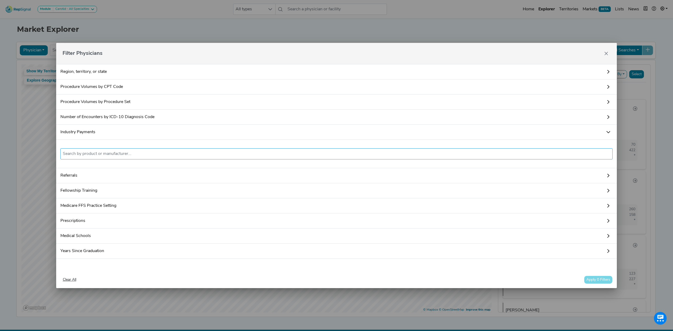
click at [94, 151] on input "text" at bounding box center [337, 154] width 548 height 6
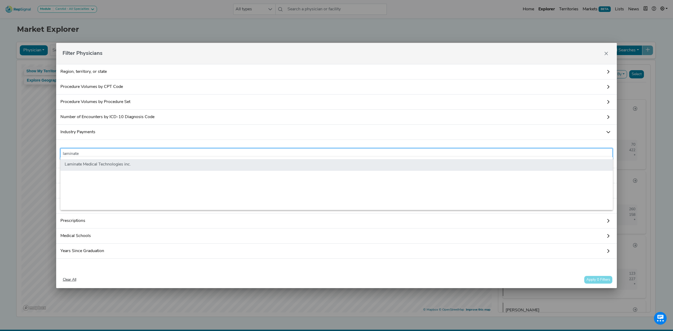
type input "laminate"
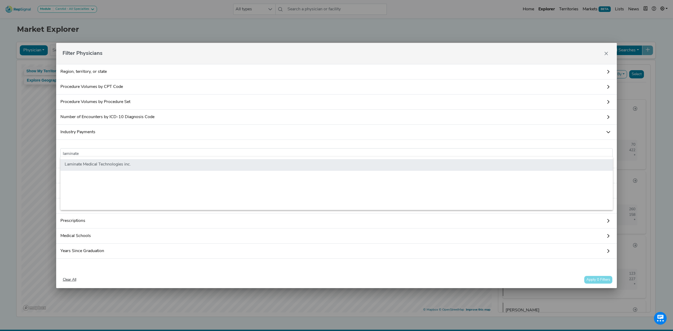
click at [76, 165] on li "Laminate Medical Technologies inc." at bounding box center [336, 165] width 553 height 12
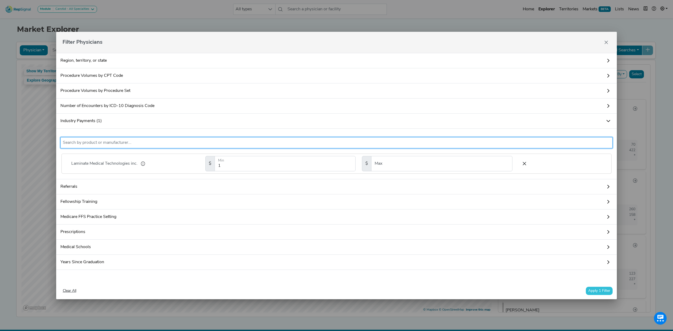
click at [606, 294] on button "Apply 1 Filter" at bounding box center [599, 291] width 27 height 8
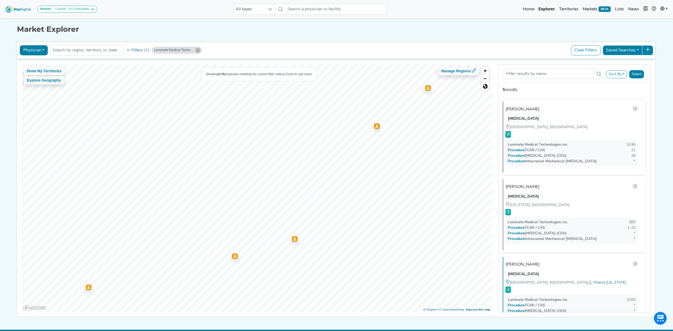
click at [17, 9] on img at bounding box center [18, 8] width 30 height 11
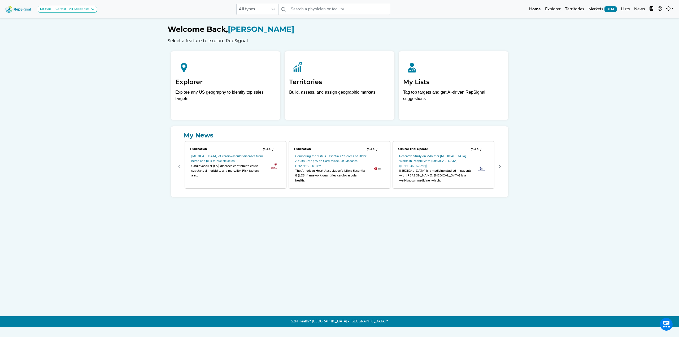
click at [26, 10] on img at bounding box center [18, 8] width 30 height 11
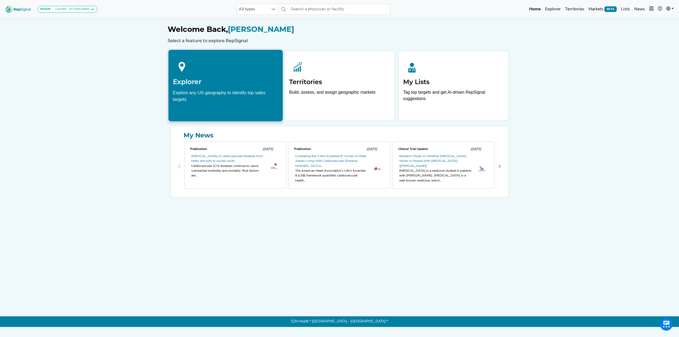
click at [190, 77] on div at bounding box center [225, 66] width 105 height 24
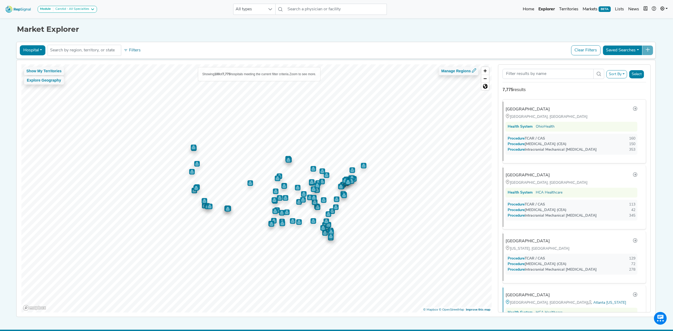
click at [34, 48] on button "Hospital" at bounding box center [33, 50] width 26 height 10
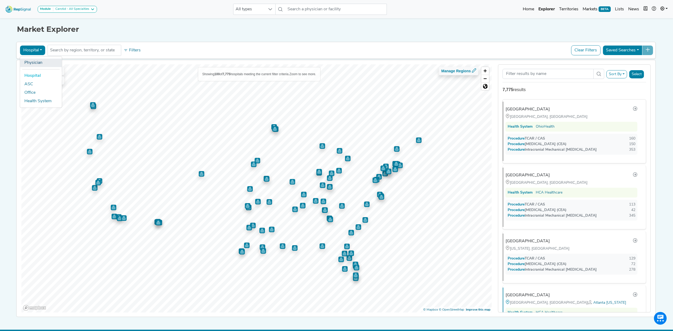
click at [31, 64] on link "Physician" at bounding box center [41, 63] width 42 height 8
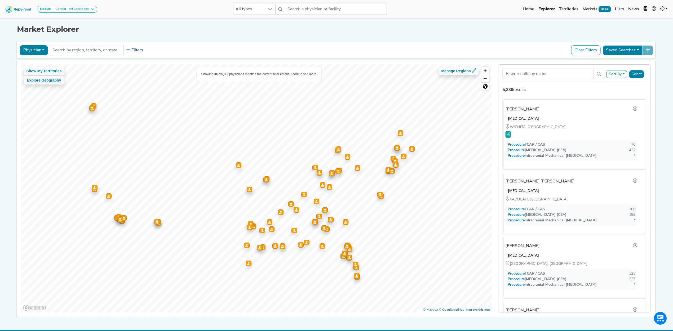
click at [128, 48] on button "Filters" at bounding box center [135, 50] width 20 height 9
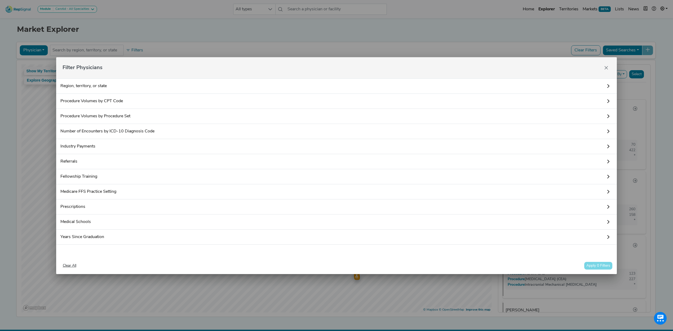
click at [88, 95] on link "Procedure Volumes by CPT Code" at bounding box center [336, 101] width 561 height 15
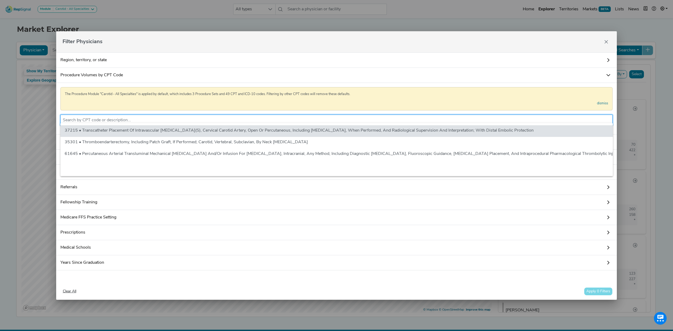
click at [101, 117] on input "text" at bounding box center [337, 120] width 548 height 6
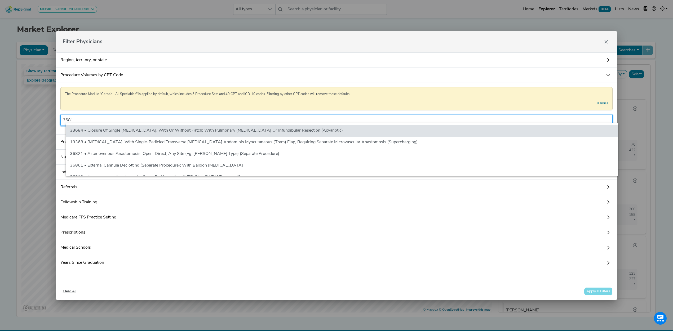
type input "36819"
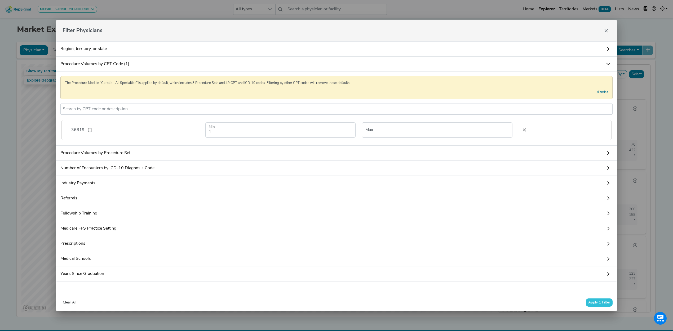
click at [602, 302] on button "Apply 1 Filter" at bounding box center [599, 303] width 27 height 8
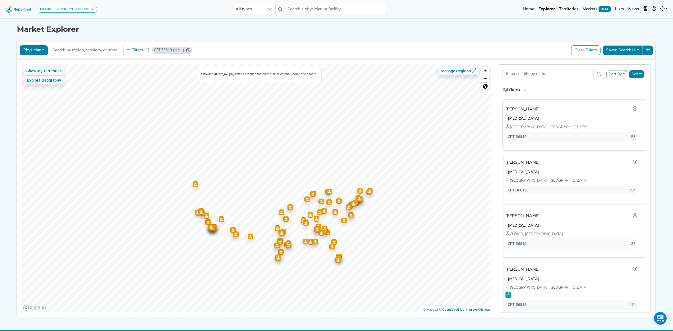
click at [634, 76] on button "Select" at bounding box center [636, 74] width 15 height 8
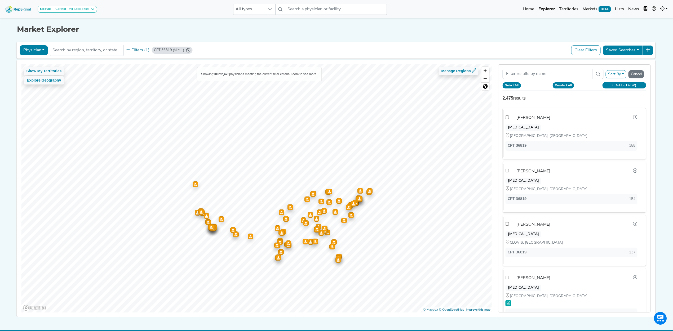
click at [511, 87] on button "Select All" at bounding box center [512, 85] width 18 height 6
checkbox input "true"
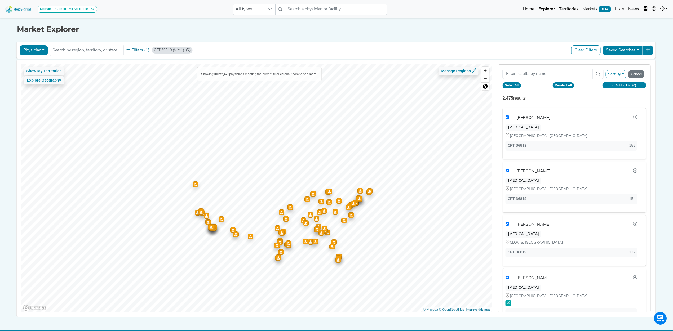
checkbox input "true"
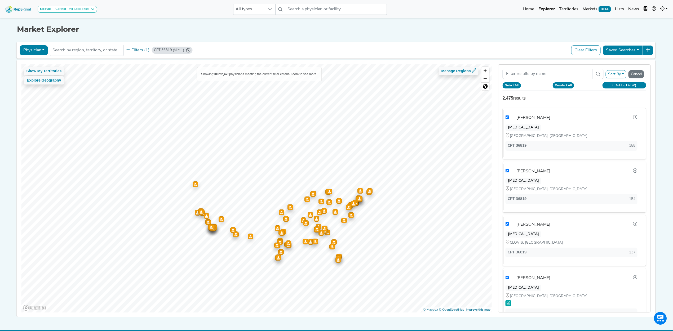
checkbox input "true"
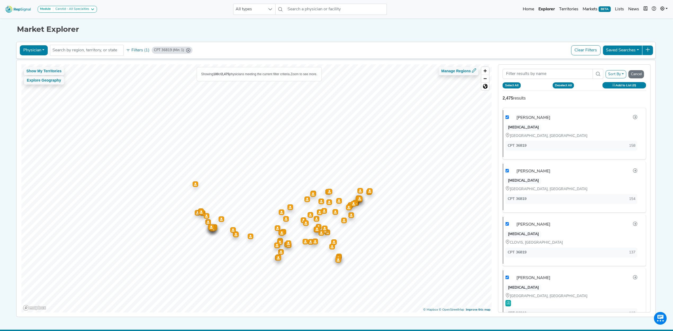
checkbox input "true"
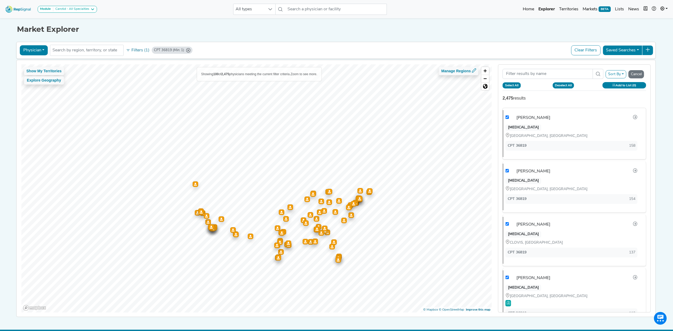
checkbox input "true"
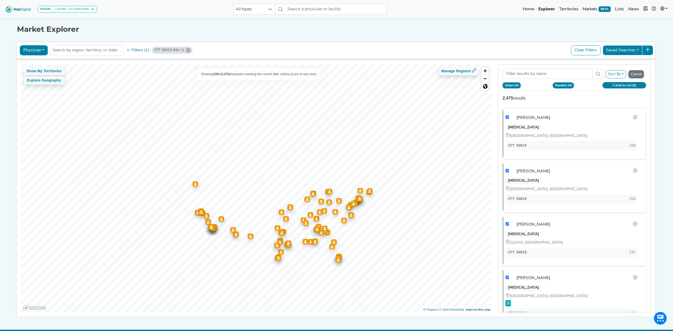
checkbox input "true"
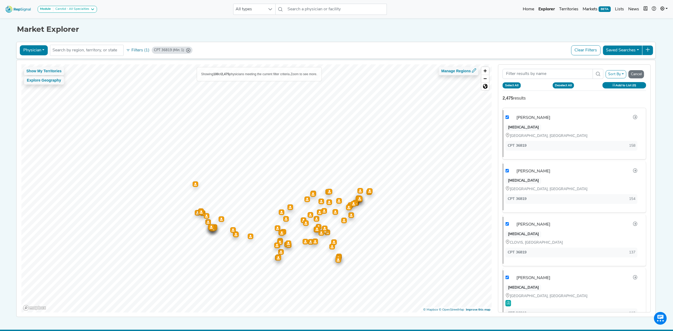
checkbox input "true"
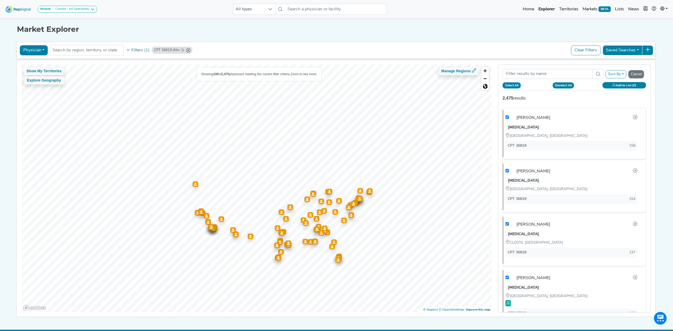
checkbox input "true"
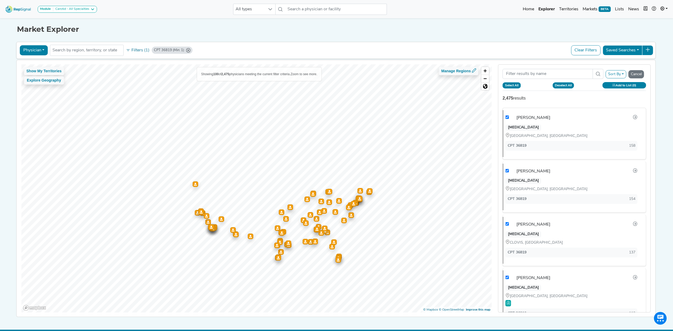
checkbox input "true"
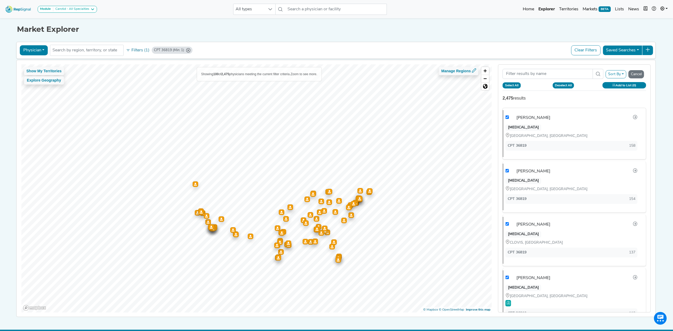
checkbox input "true"
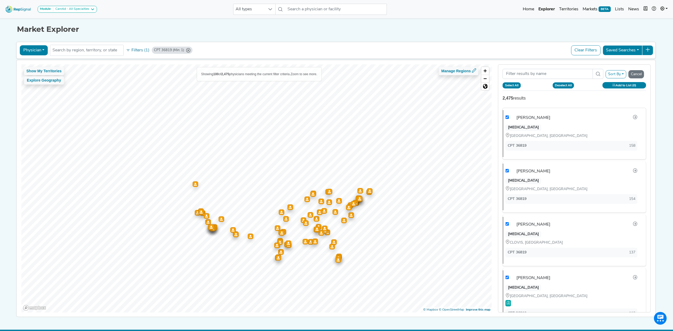
checkbox input "true"
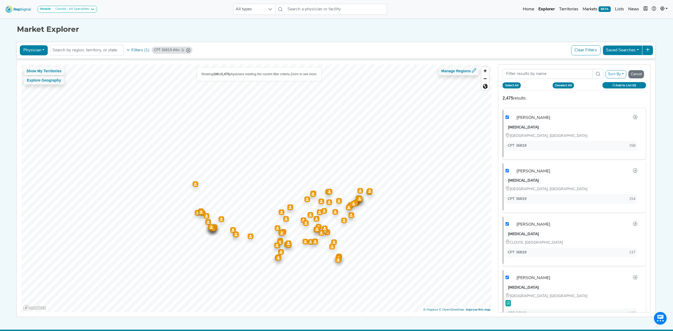
checkbox input "true"
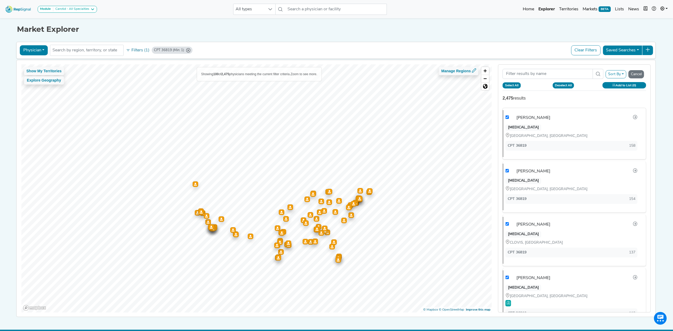
checkbox input "true"
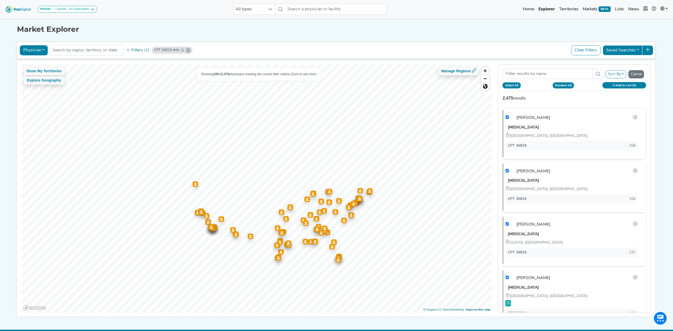
checkbox input "true"
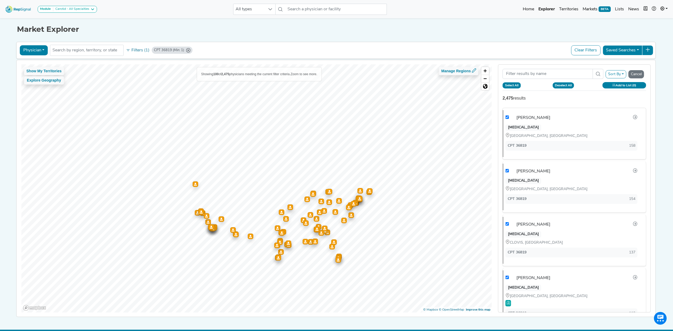
checkbox input "true"
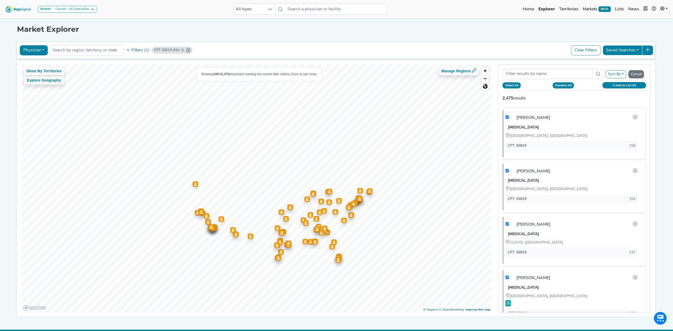
checkbox input "true"
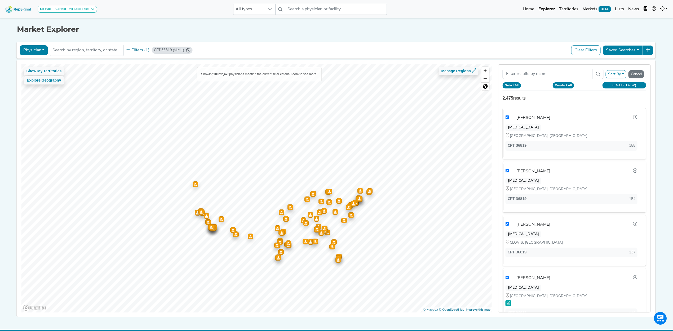
checkbox input "true"
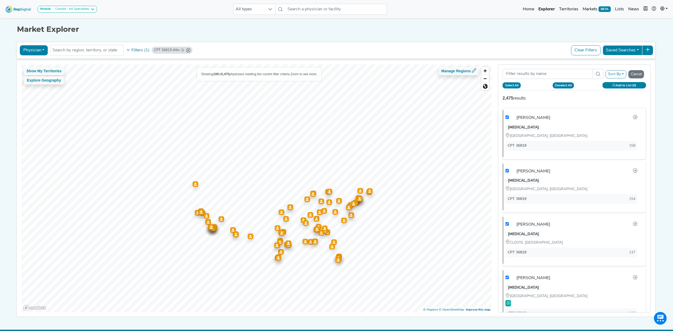
checkbox input "true"
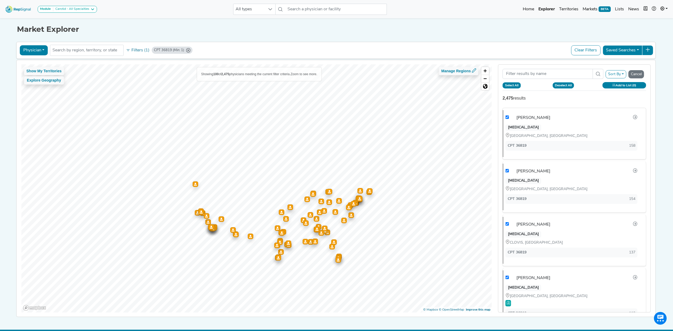
checkbox input "true"
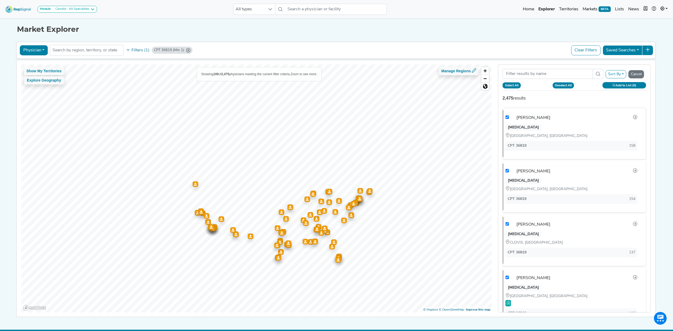
checkbox input "true"
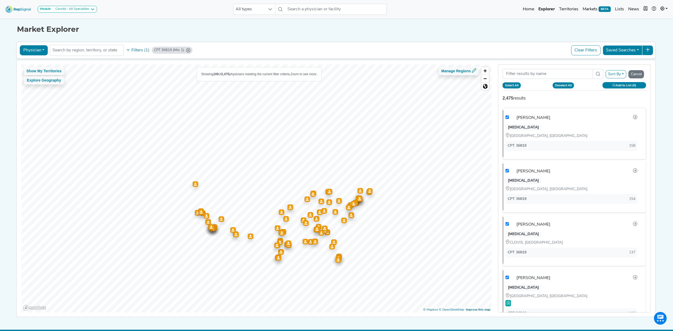
checkbox input "true"
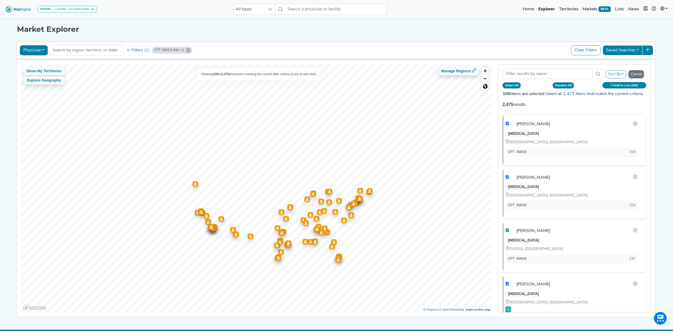
click at [614, 95] on link "Select all 2,475 items that match the current criteria." at bounding box center [594, 94] width 98 height 4
checkbox input "true"
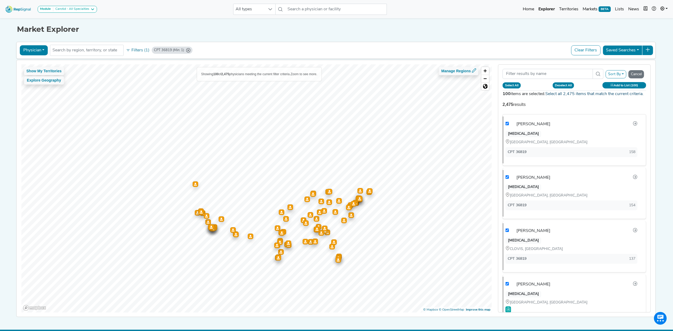
checkbox input "true"
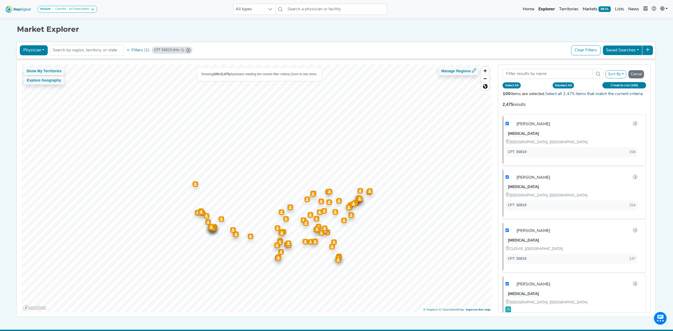
checkbox input "true"
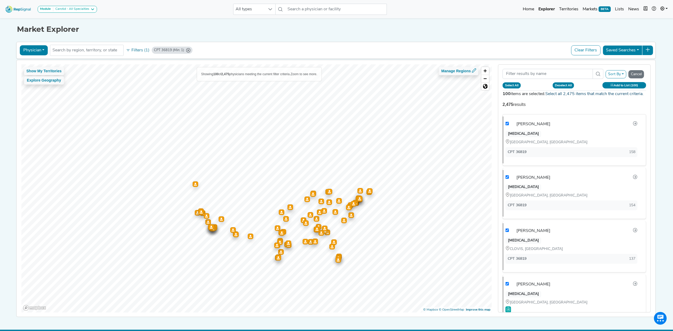
checkbox input "true"
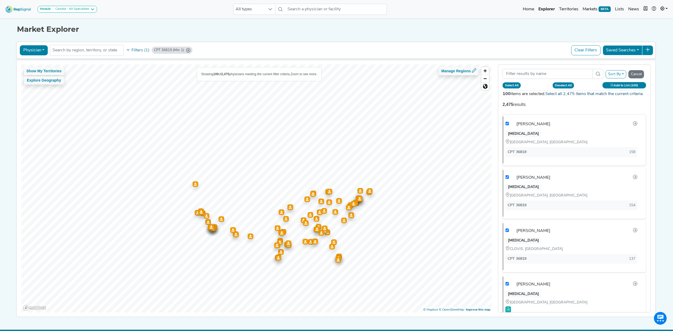
checkbox input "true"
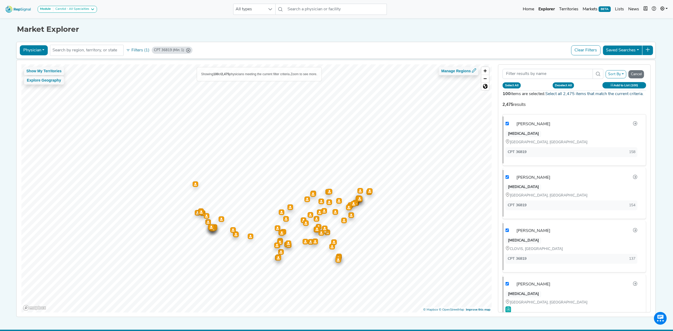
checkbox input "true"
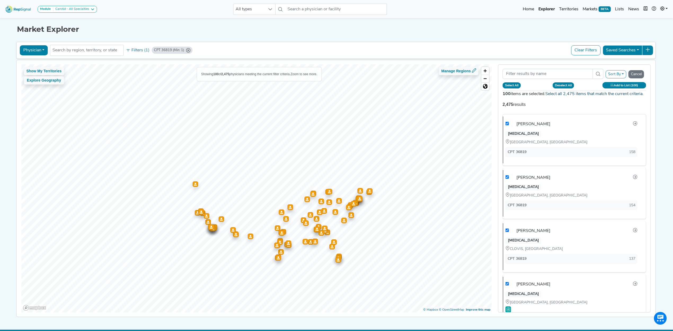
checkbox input "true"
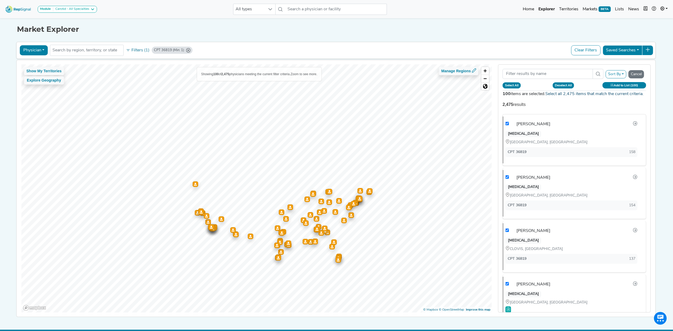
checkbox input "true"
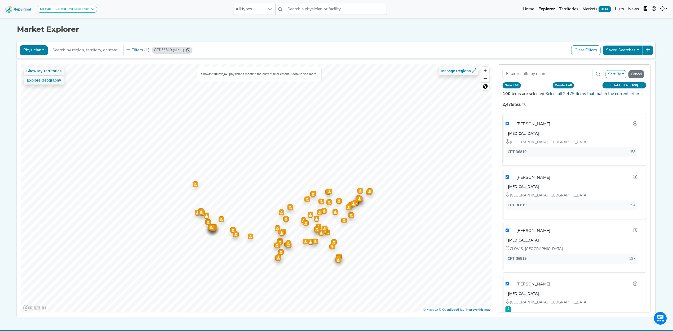
checkbox input "true"
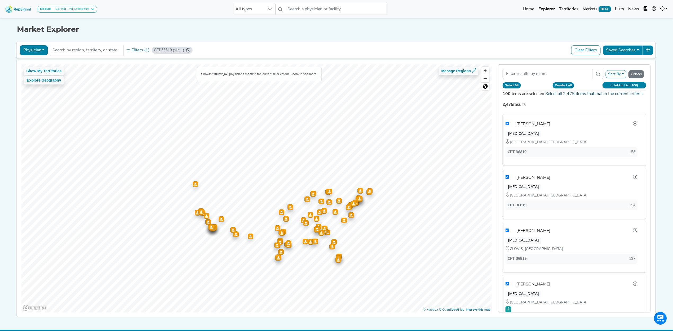
checkbox input "true"
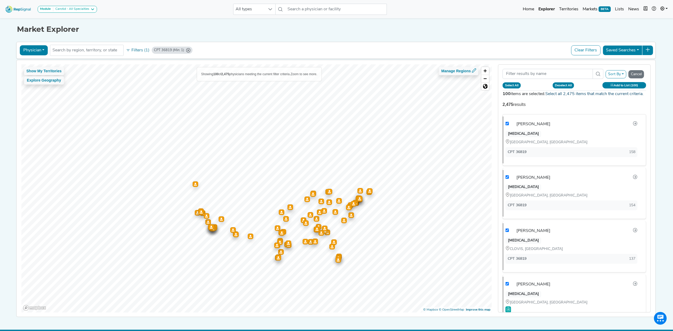
checkbox input "true"
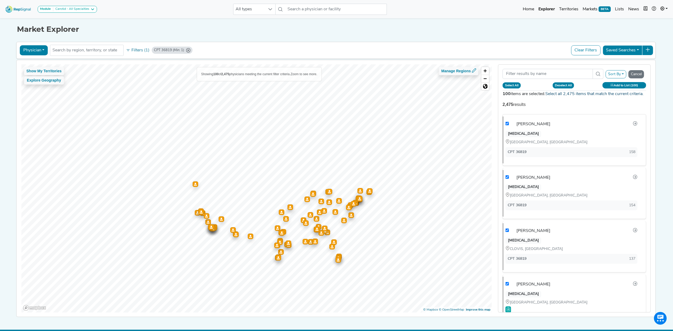
checkbox input "true"
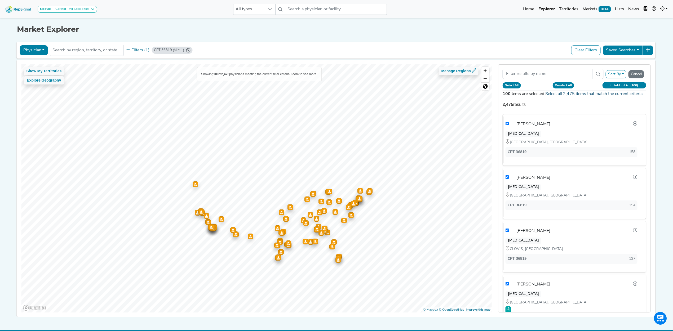
checkbox input "true"
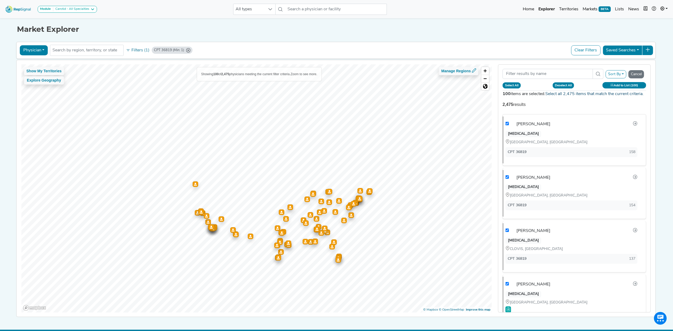
checkbox input "true"
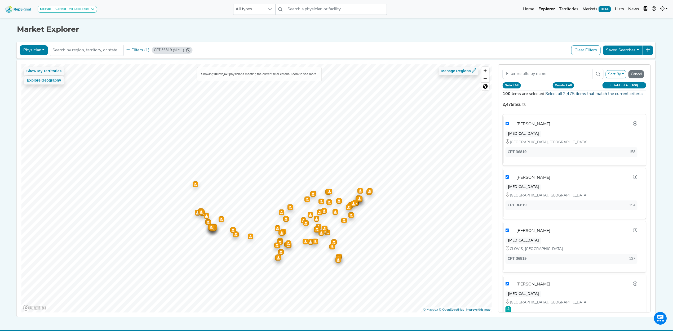
checkbox input "true"
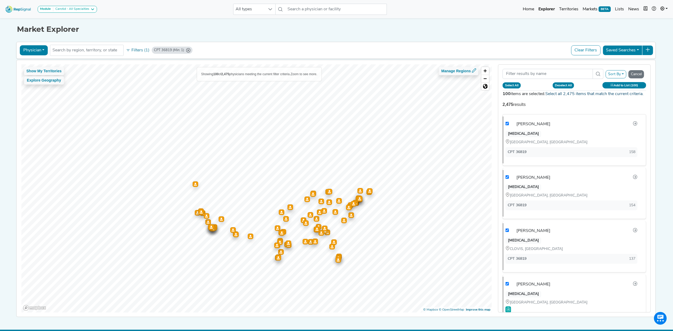
checkbox input "true"
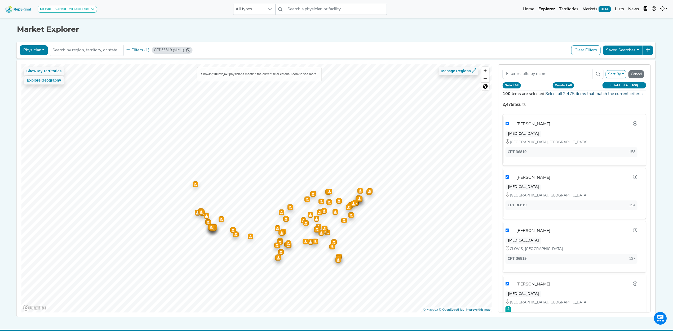
checkbox input "true"
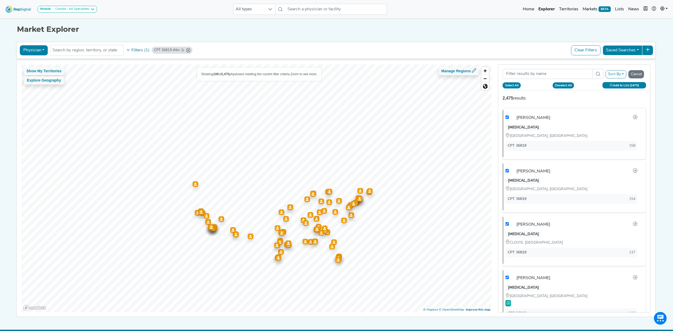
click at [612, 85] on icon at bounding box center [611, 85] width 3 height 3
click at [603, 138] on button "Create New List" at bounding box center [611, 139] width 38 height 10
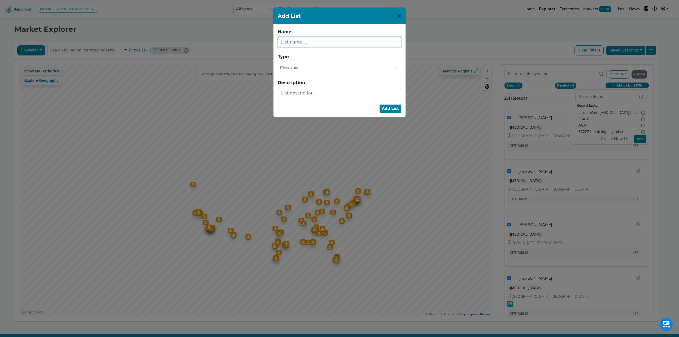
click at [334, 46] on input "text" at bounding box center [340, 42] width 124 height 10
click at [387, 110] on button "Add List" at bounding box center [390, 108] width 22 height 8
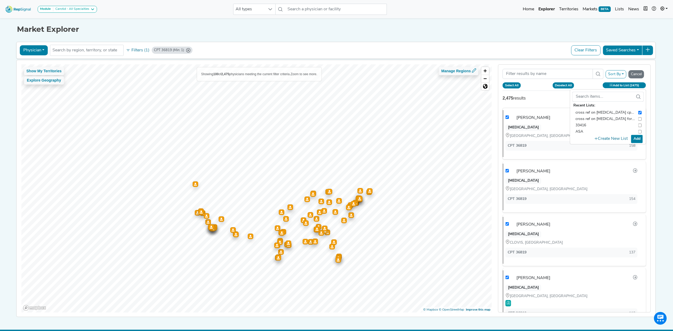
click at [640, 139] on button "Add" at bounding box center [637, 139] width 12 height 8
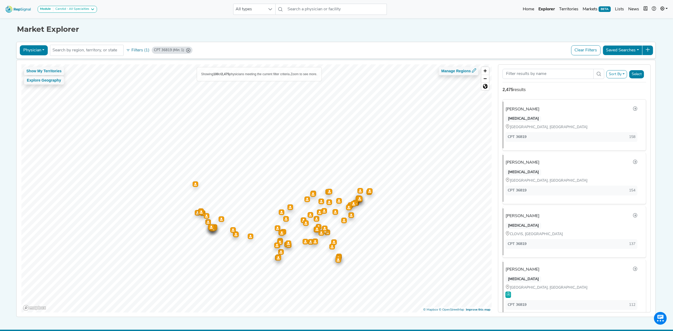
click at [18, 10] on img at bounding box center [18, 8] width 30 height 11
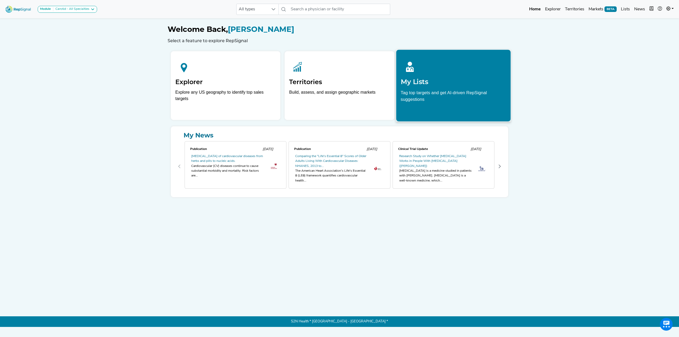
click at [459, 81] on h2 "My Lists" at bounding box center [452, 82] width 105 height 8
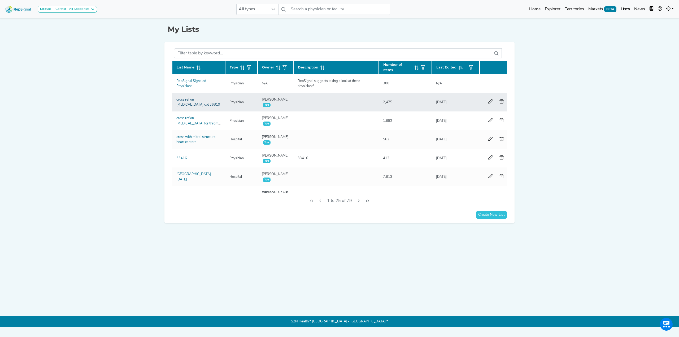
click at [192, 99] on link "cross ref on [MEDICAL_DATA] cpt 36819" at bounding box center [198, 102] width 44 height 8
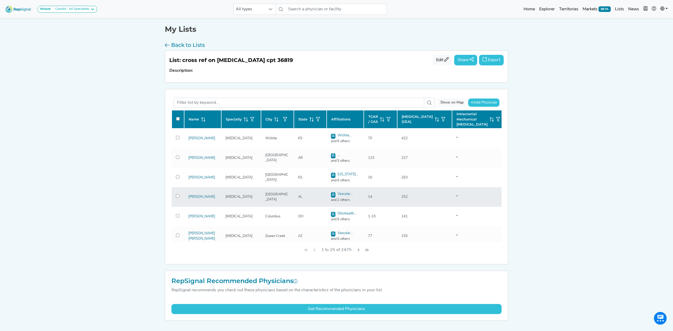
scroll to position [35, 81]
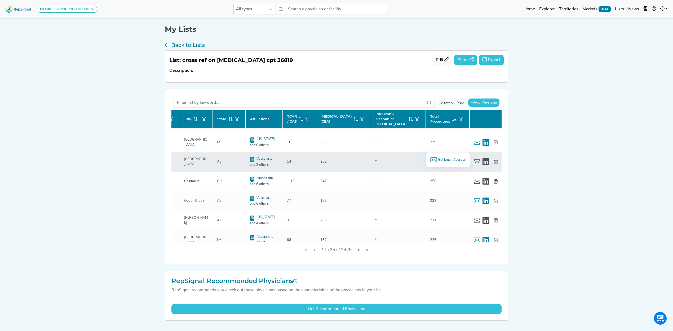
click at [454, 160] on span "Get Email Address" at bounding box center [452, 159] width 28 height 5
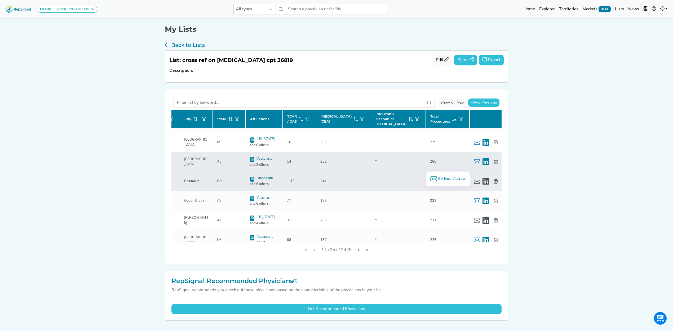
click at [442, 181] on span "Get Email Address" at bounding box center [452, 179] width 28 height 5
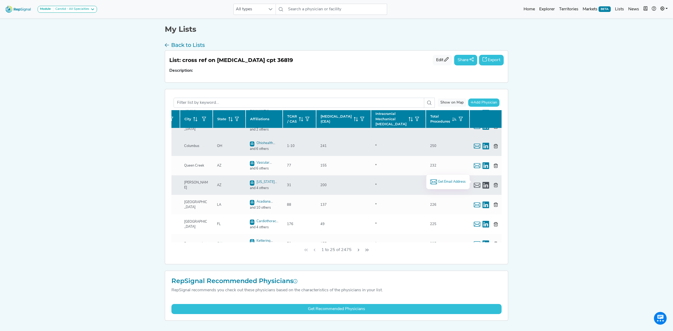
click at [439, 183] on span "Get Email Address" at bounding box center [452, 181] width 28 height 5
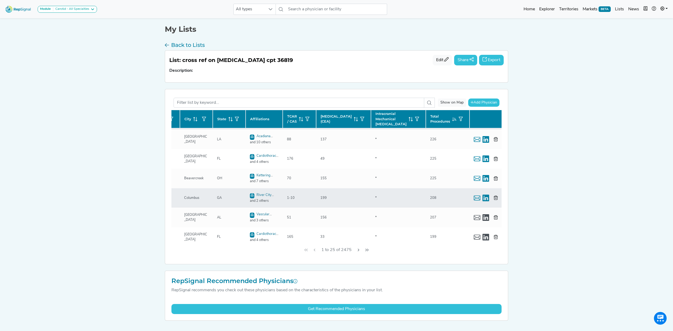
scroll to position [177, 81]
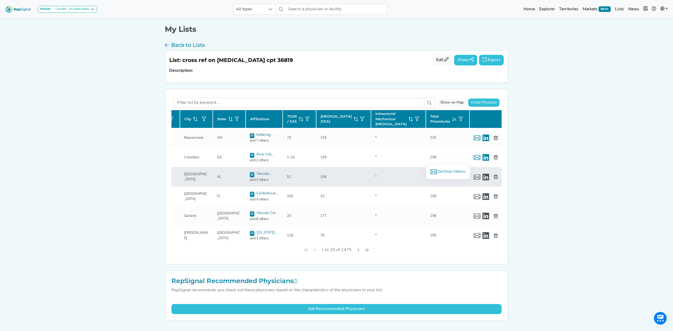
click at [453, 170] on span "Get Email Address" at bounding box center [452, 171] width 28 height 5
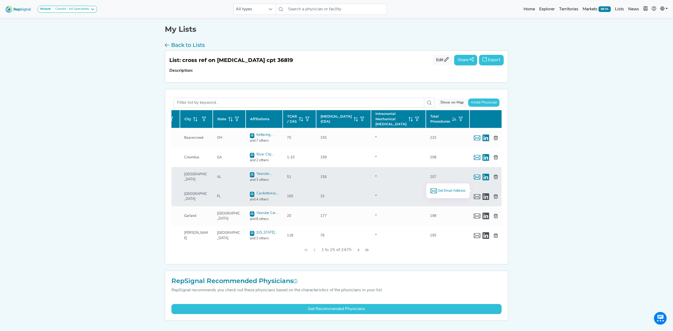
click at [438, 190] on span "Get Email Address" at bounding box center [452, 190] width 28 height 5
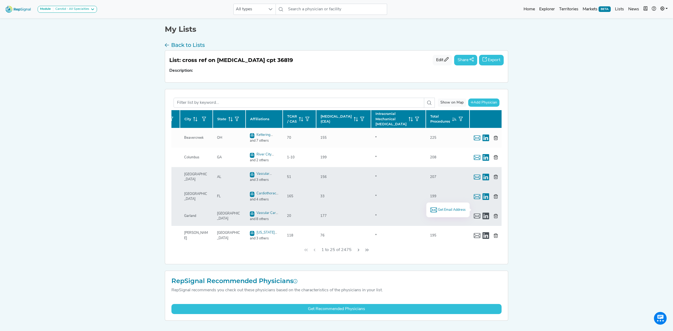
click at [438, 210] on span "Get Email Address" at bounding box center [452, 210] width 28 height 5
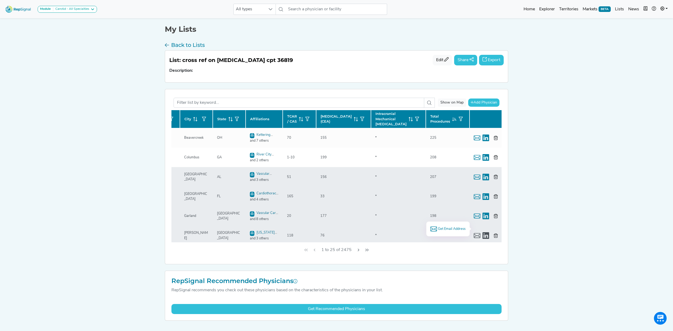
click at [455, 229] on span "Get Email Address" at bounding box center [452, 229] width 28 height 5
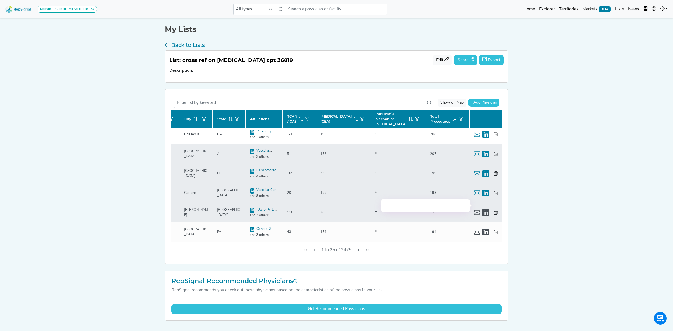
scroll to position [212, 81]
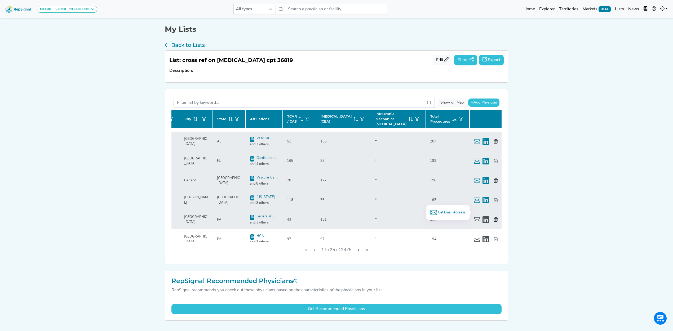
click at [454, 213] on span "Get Email Address" at bounding box center [452, 212] width 28 height 5
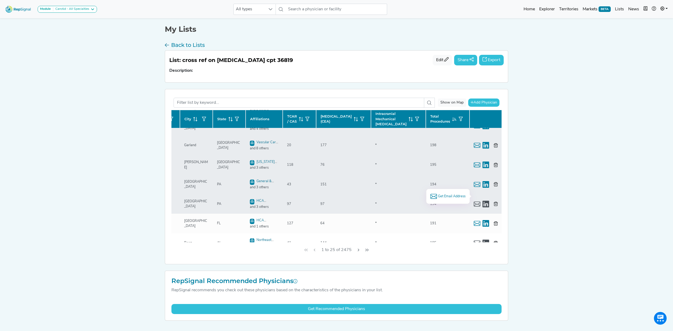
click at [458, 196] on span "Get Email Address" at bounding box center [452, 196] width 28 height 5
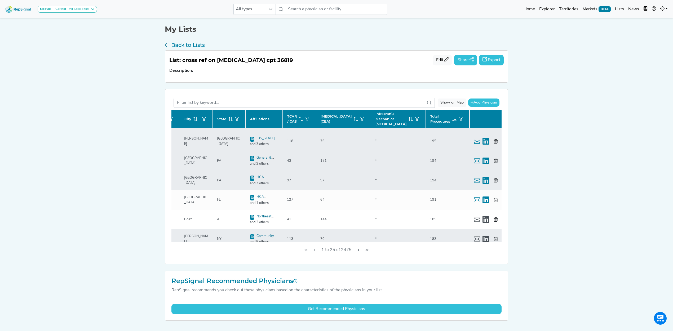
scroll to position [283, 81]
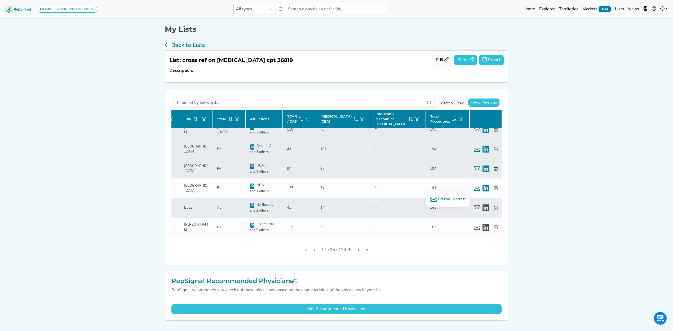
click at [457, 200] on span "Get Email Address" at bounding box center [452, 199] width 28 height 5
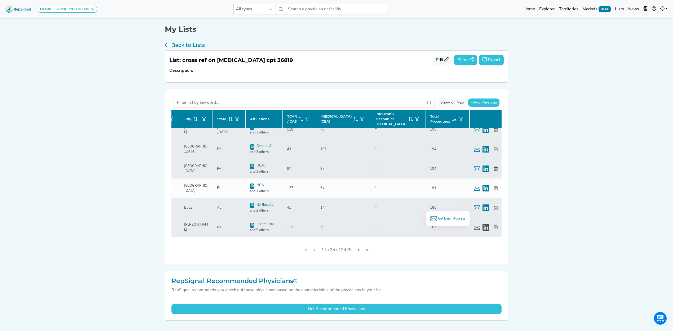
click at [456, 219] on span "Get Email Address" at bounding box center [452, 218] width 28 height 5
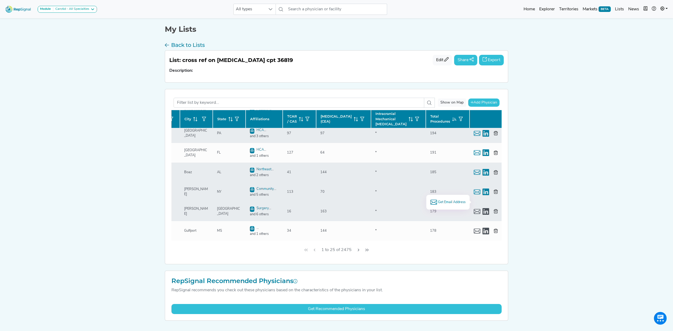
click at [456, 201] on span "Get Email Address" at bounding box center [452, 202] width 28 height 5
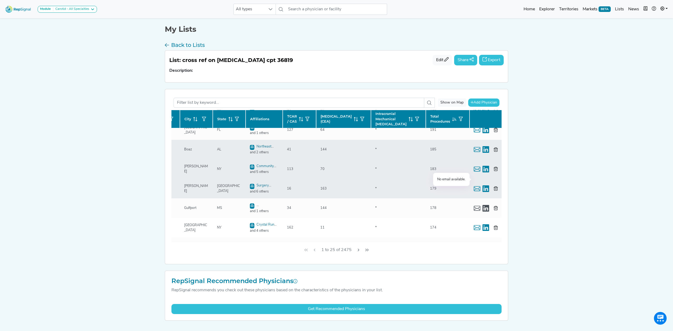
scroll to position [353, 81]
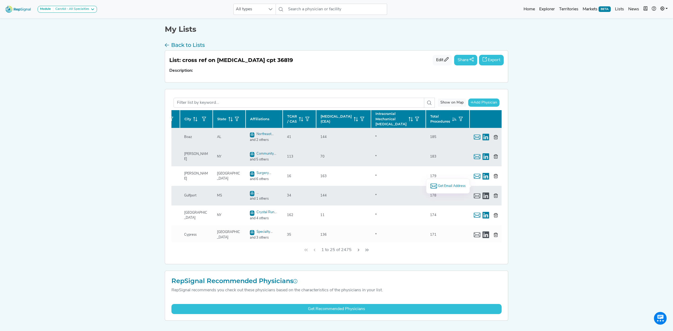
click at [444, 186] on span "Get Email Address" at bounding box center [452, 186] width 28 height 5
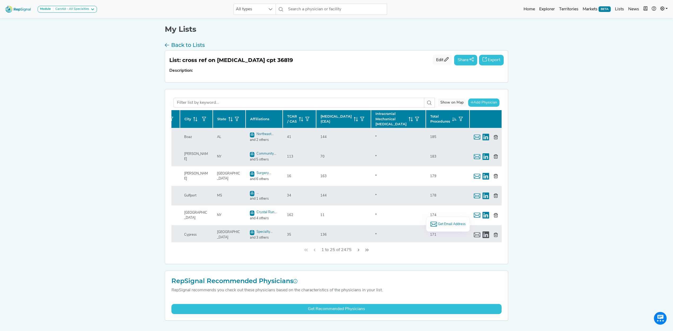
click at [452, 223] on span "Get Email Address" at bounding box center [452, 224] width 28 height 5
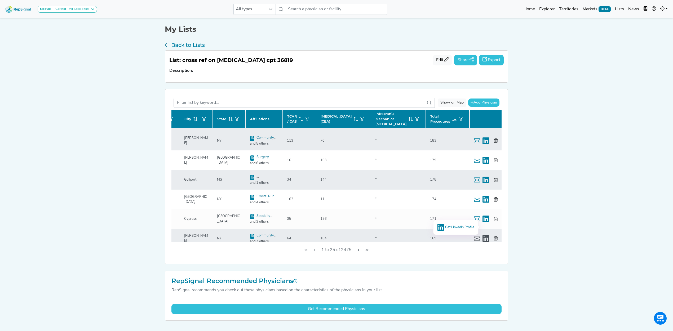
click at [457, 226] on span "Get LinkedIn Profile" at bounding box center [459, 227] width 29 height 3
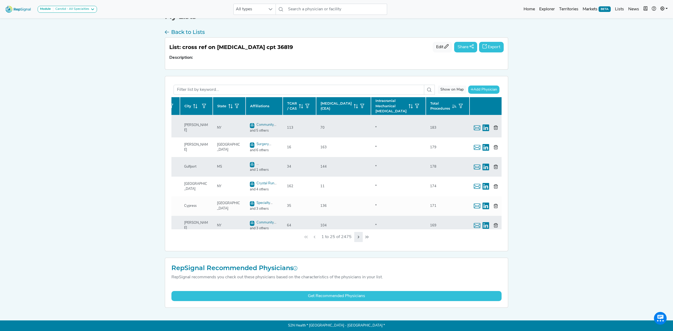
click at [361, 237] on button "Next Page" at bounding box center [358, 237] width 8 height 10
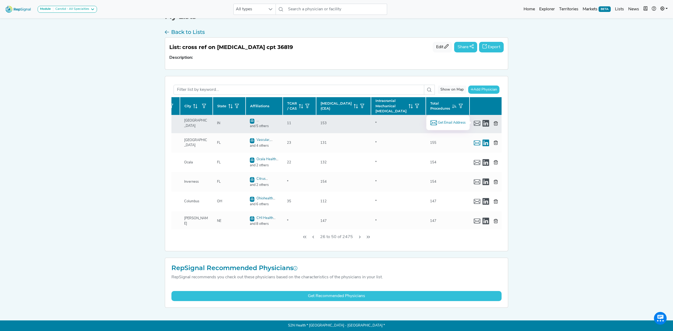
click at [445, 124] on span "Get Email Address" at bounding box center [452, 122] width 28 height 5
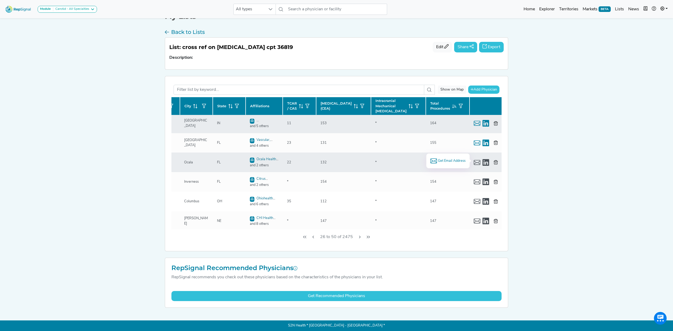
click at [453, 161] on span "Get Email Address" at bounding box center [452, 160] width 28 height 5
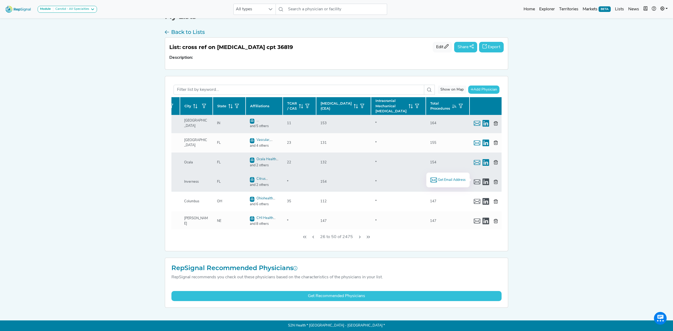
click at [460, 182] on span "Get Email Address" at bounding box center [452, 180] width 28 height 5
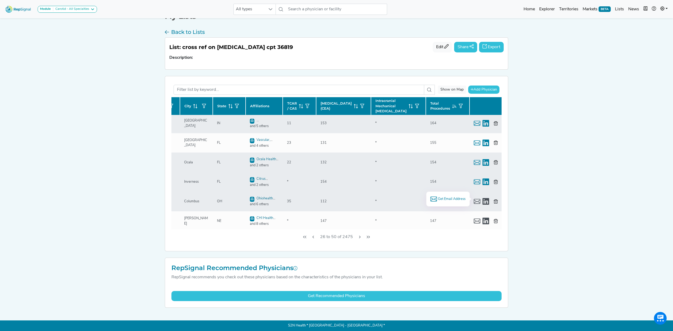
click at [453, 200] on span "Get Email Address" at bounding box center [452, 199] width 28 height 5
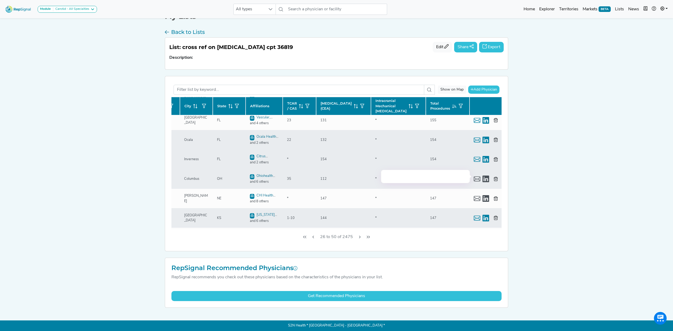
scroll to position [37, 81]
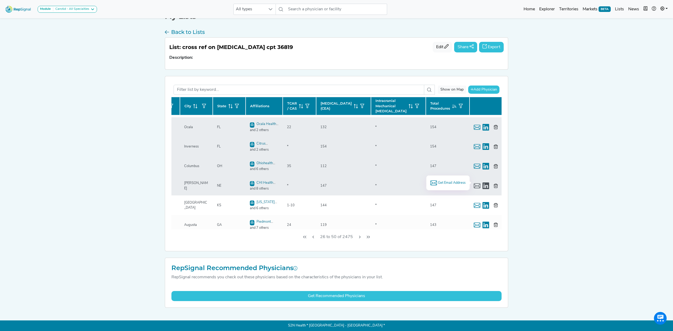
click at [455, 182] on span "Get Email Address" at bounding box center [452, 182] width 28 height 5
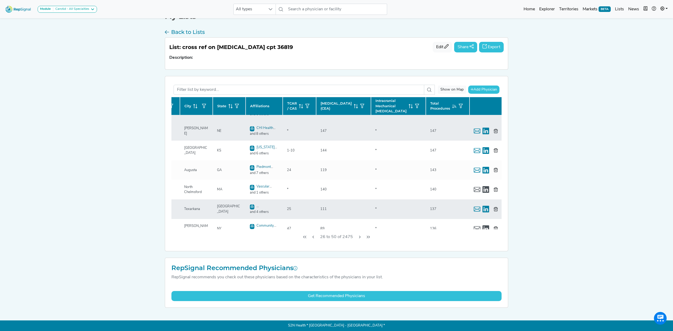
scroll to position [108, 81]
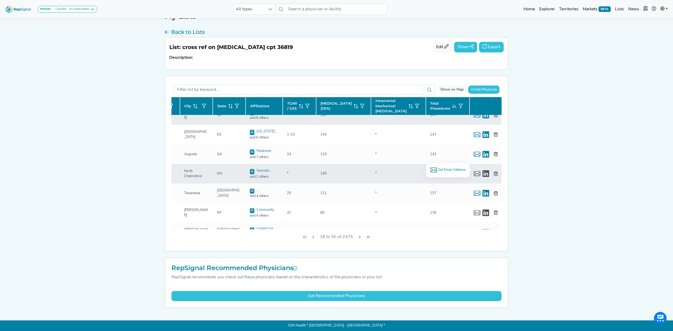
click at [454, 170] on span "Get Email Address" at bounding box center [452, 170] width 28 height 5
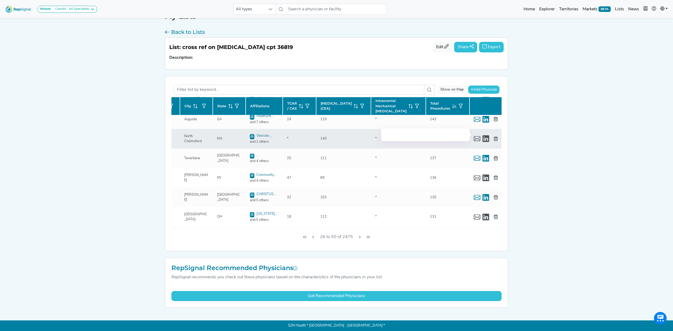
scroll to position [143, 81]
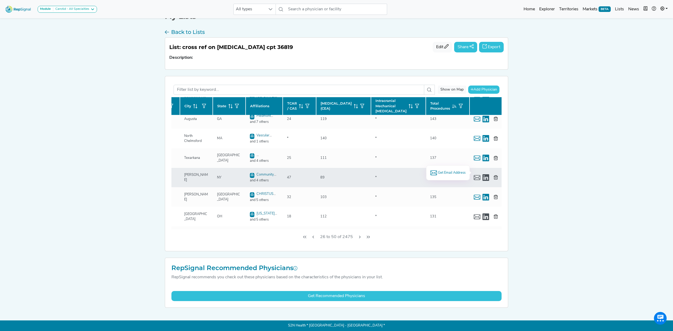
click at [439, 172] on span "Get Email Address" at bounding box center [452, 172] width 28 height 5
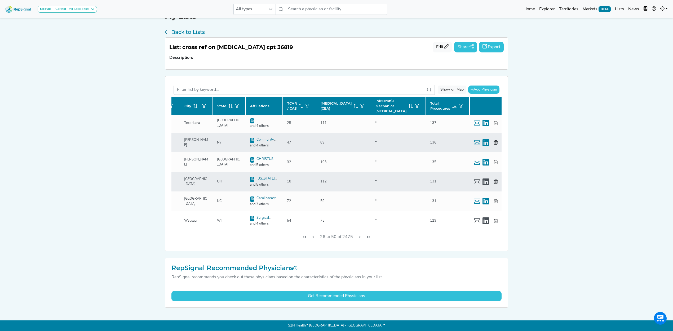
scroll to position [179, 81]
click at [458, 175] on span "Get Email Address" at bounding box center [452, 175] width 28 height 5
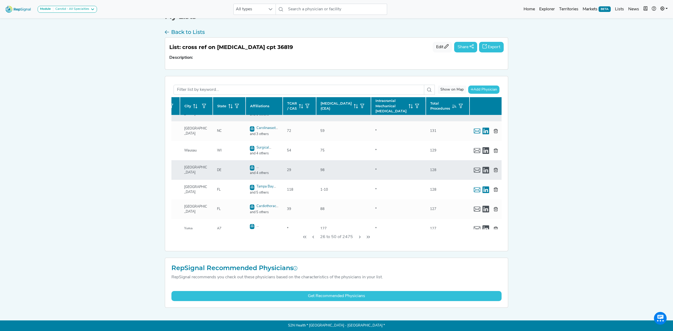
scroll to position [249, 81]
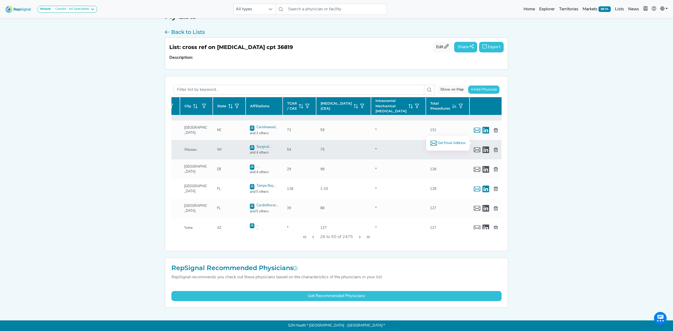
click at [456, 142] on span "Get Email Address" at bounding box center [452, 143] width 28 height 5
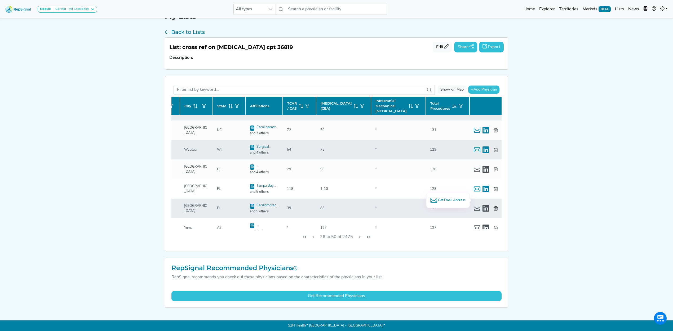
drag, startPoint x: 434, startPoint y: 199, endPoint x: 442, endPoint y: 196, distance: 8.7
click at [438, 199] on span "Get Email Address" at bounding box center [452, 200] width 28 height 5
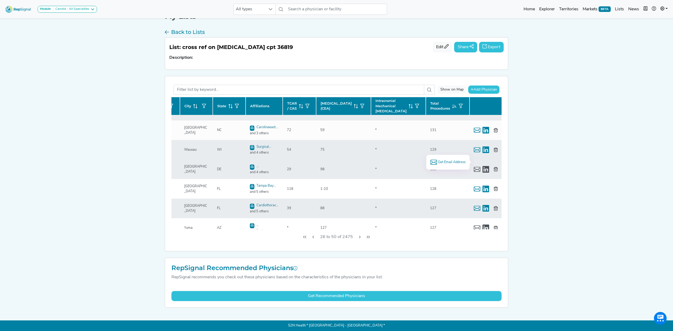
click at [447, 160] on span "Get Email Address" at bounding box center [452, 162] width 28 height 5
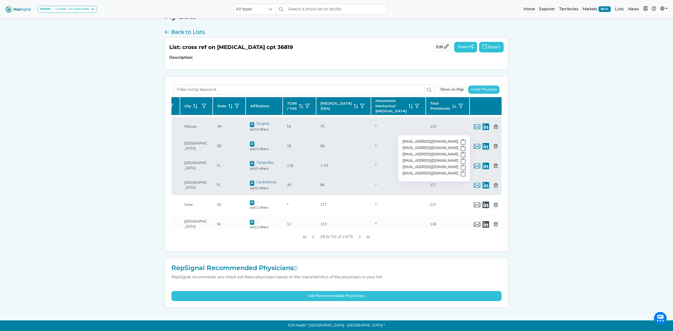
scroll to position [285, 81]
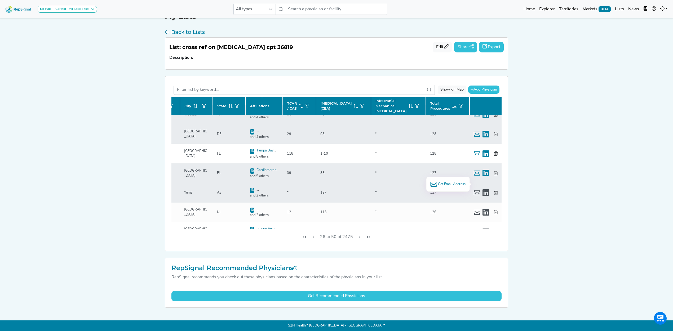
click at [444, 184] on span "Get Email Address" at bounding box center [452, 184] width 28 height 5
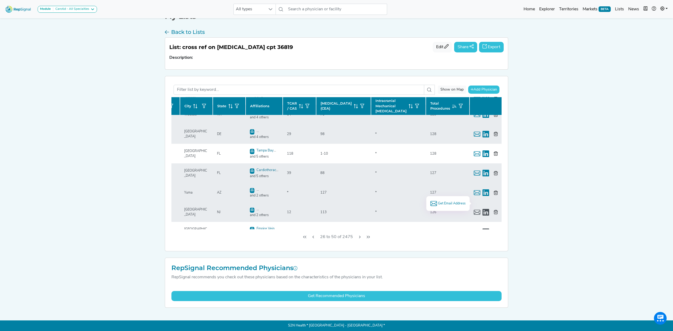
click at [460, 202] on div "Get Email Address" at bounding box center [448, 203] width 44 height 15
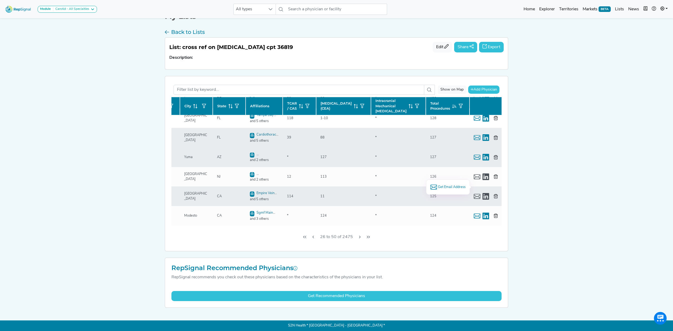
click at [448, 186] on span "Get Email Address" at bounding box center [452, 187] width 28 height 5
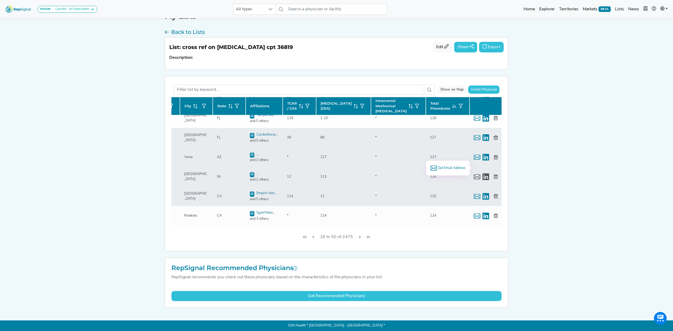
click at [444, 168] on span "Get Email Address" at bounding box center [452, 168] width 28 height 5
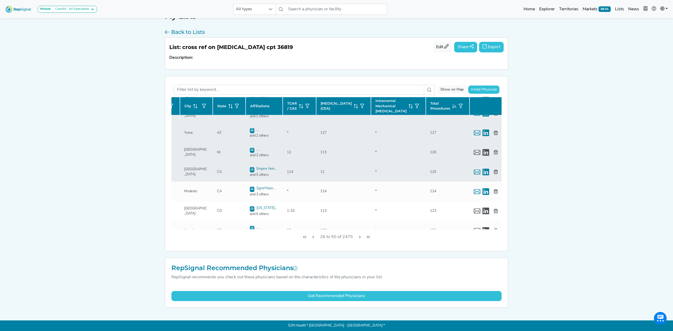
scroll to position [355, 81]
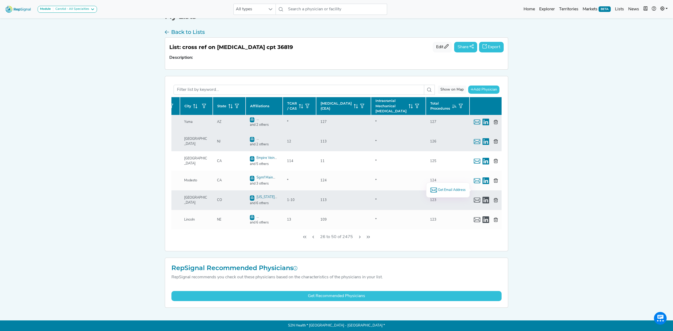
click at [451, 189] on span "Get Email Address" at bounding box center [452, 190] width 28 height 5
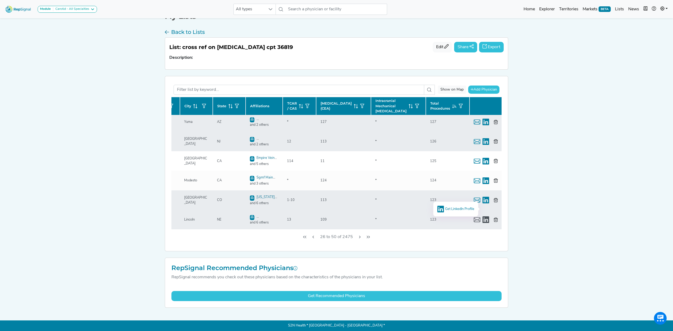
click at [459, 208] on span "Get LinkedIn Profile" at bounding box center [459, 208] width 29 height 3
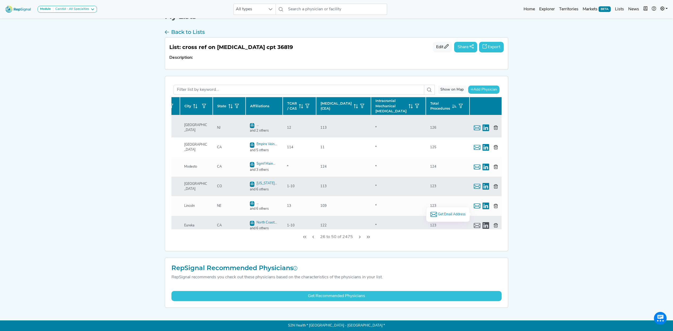
click at [453, 213] on span "Get Email Address" at bounding box center [452, 214] width 28 height 5
click at [358, 237] on icon "Next Page" at bounding box center [360, 237] width 4 height 4
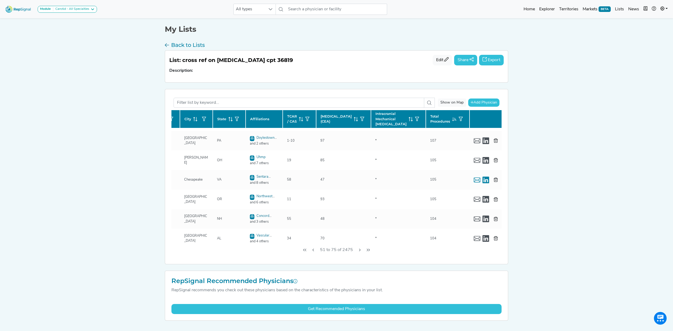
scroll to position [0, 81]
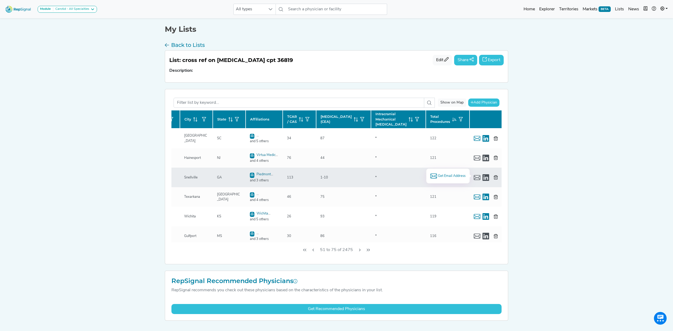
click at [457, 176] on span "Get Email Address" at bounding box center [452, 176] width 28 height 5
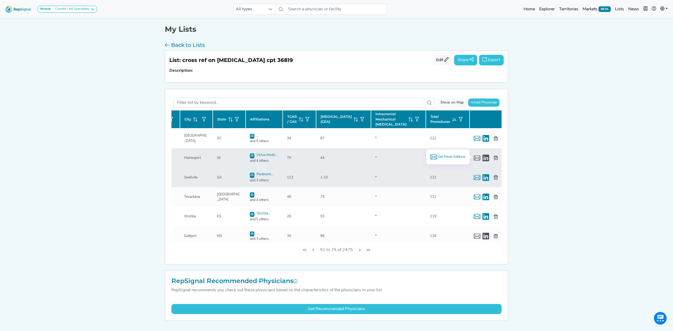
click at [439, 157] on span "Get Email Address" at bounding box center [452, 157] width 28 height 5
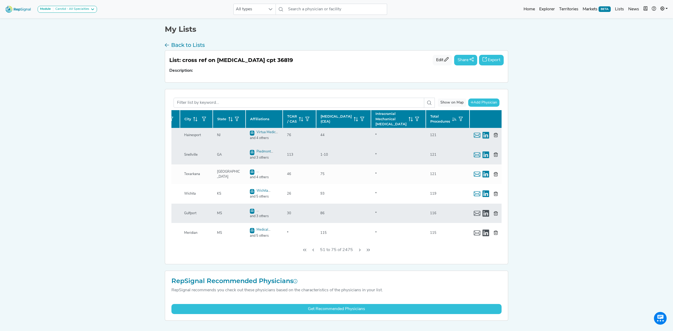
scroll to position [35, 81]
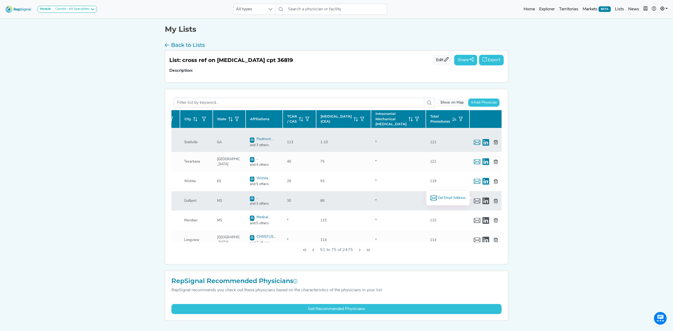
click at [445, 198] on span "Get Email Address" at bounding box center [452, 198] width 28 height 5
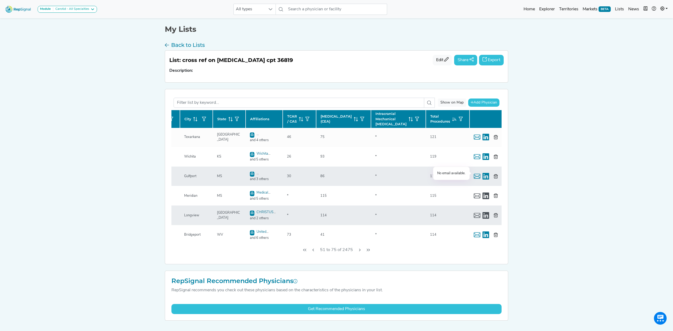
scroll to position [71, 81]
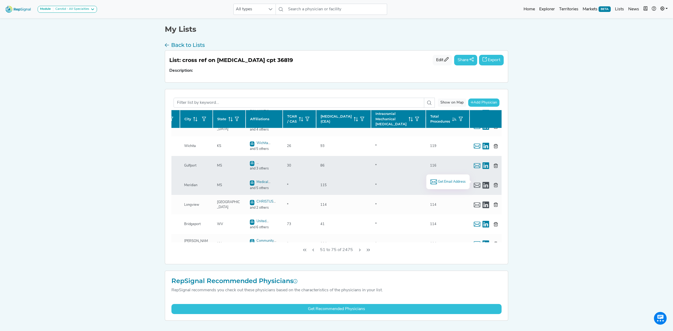
click at [456, 181] on span "Get Email Address" at bounding box center [452, 181] width 28 height 5
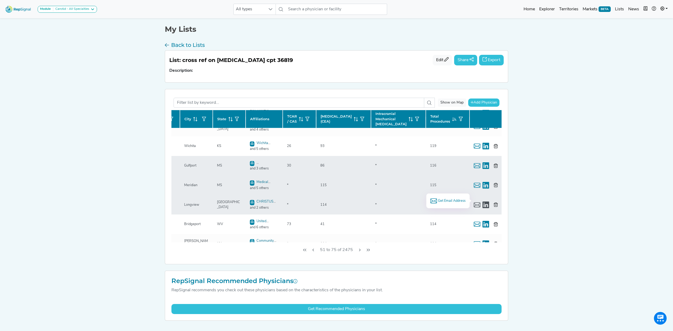
click at [456, 201] on span "Get Email Address" at bounding box center [452, 201] width 28 height 5
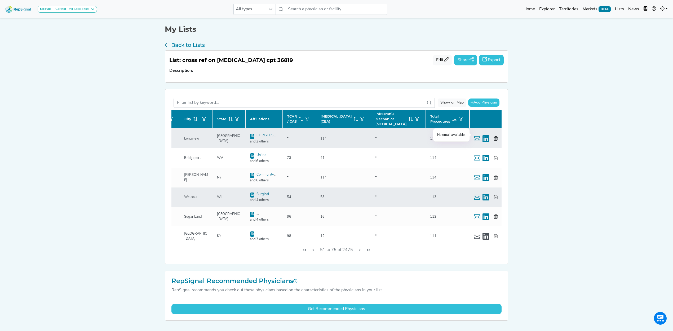
scroll to position [141, 81]
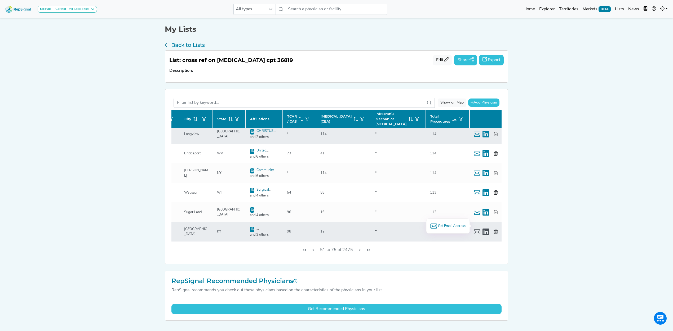
click at [439, 225] on span "Get Email Address" at bounding box center [452, 226] width 28 height 5
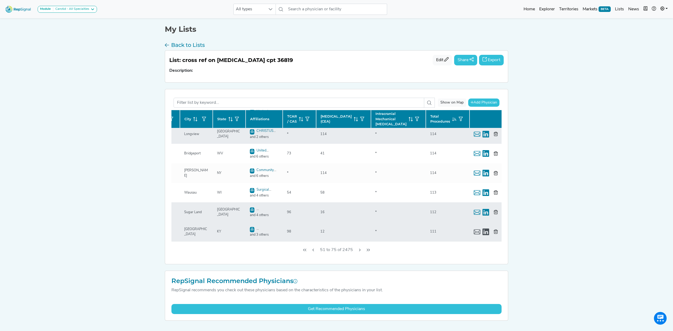
scroll to position [177, 81]
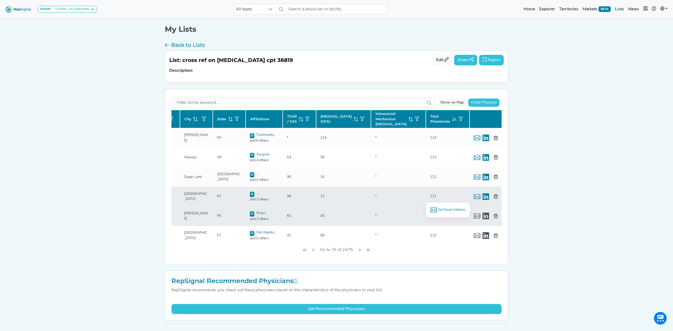
click at [439, 210] on span "Get Email Address" at bounding box center [452, 210] width 28 height 5
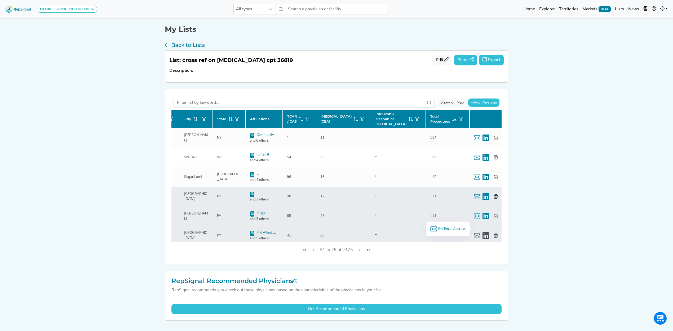
click at [443, 227] on span "Get Email Address" at bounding box center [452, 229] width 28 height 5
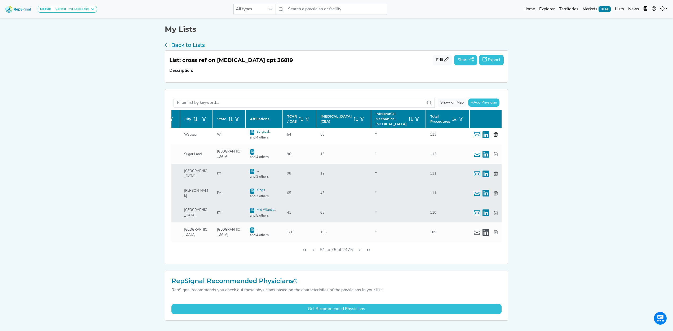
scroll to position [212, 81]
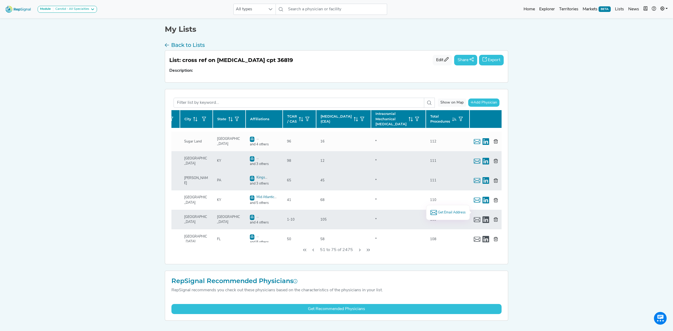
click at [452, 212] on span "Get Email Address" at bounding box center [452, 212] width 28 height 5
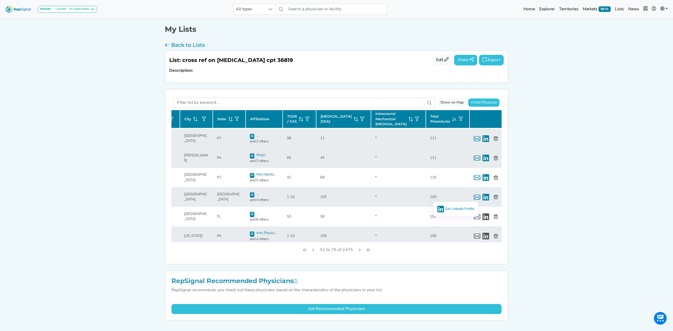
scroll to position [247, 81]
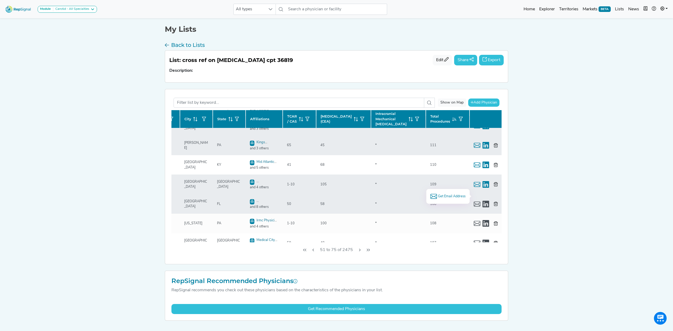
click at [453, 196] on span "Get Email Address" at bounding box center [452, 196] width 28 height 5
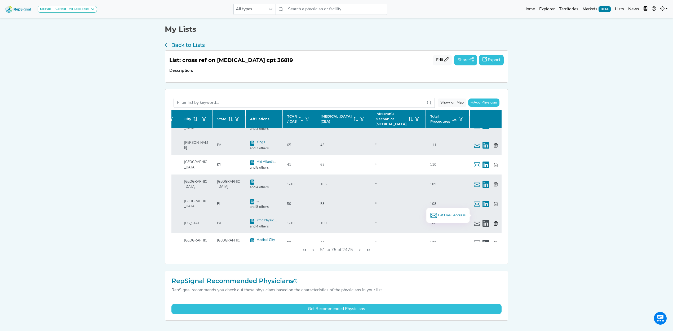
click at [438, 216] on span "Get Email Address" at bounding box center [452, 215] width 28 height 5
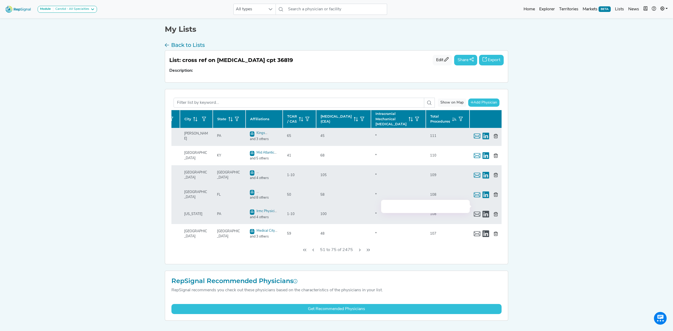
scroll to position [283, 81]
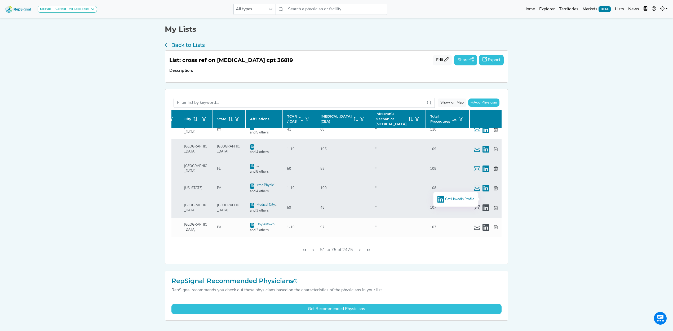
click at [449, 198] on span "Get LinkedIn Profile" at bounding box center [459, 198] width 29 height 3
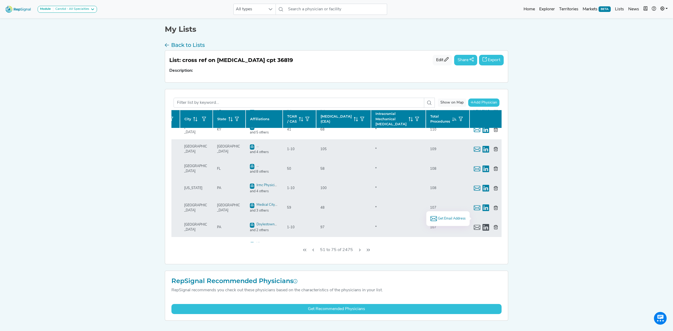
click at [443, 217] on span "Get Email Address" at bounding box center [452, 218] width 28 height 5
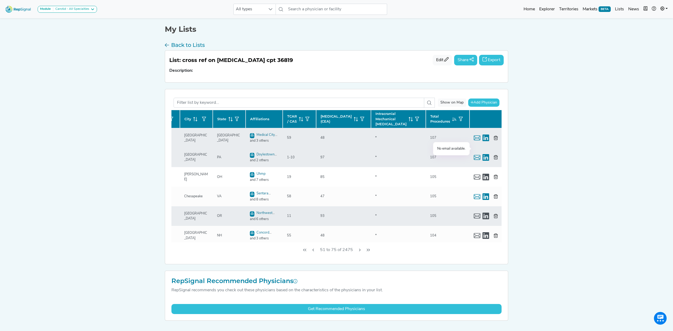
scroll to position [353, 81]
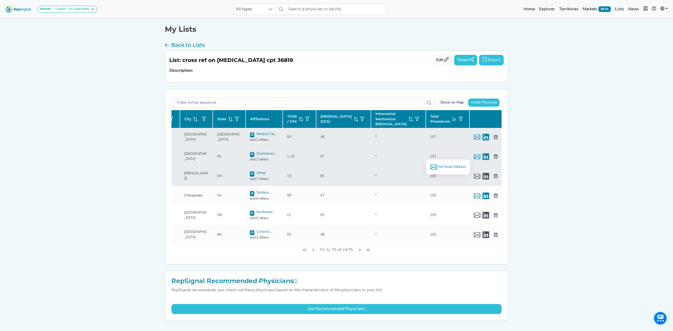
click at [453, 164] on li "Get Email Address" at bounding box center [447, 167] width 35 height 7
click at [451, 169] on span "Get Email Address" at bounding box center [452, 167] width 28 height 5
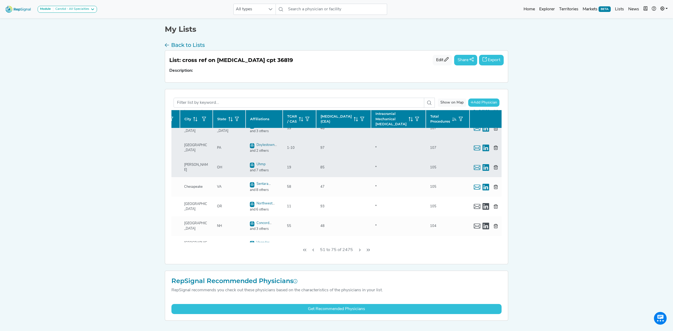
scroll to position [369, 81]
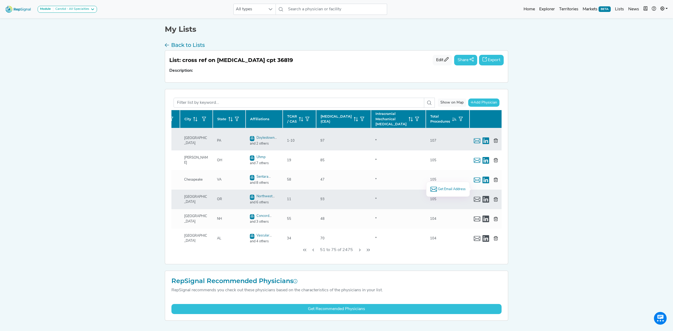
click at [450, 190] on span "Get Email Address" at bounding box center [452, 189] width 28 height 5
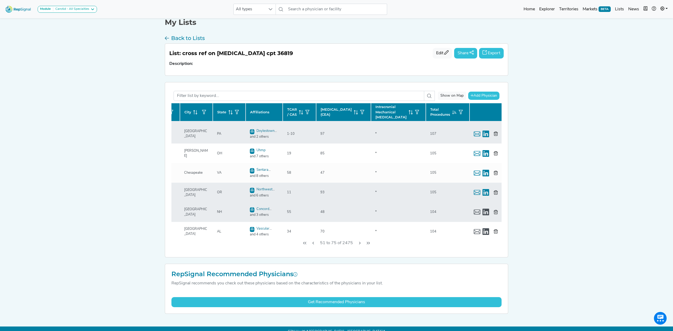
scroll to position [13, 0]
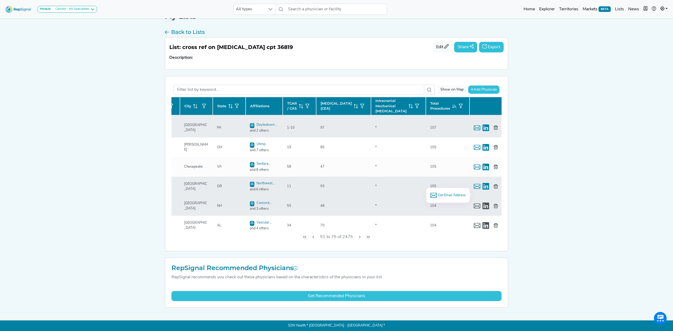
click at [457, 195] on span "Get Email Address" at bounding box center [452, 195] width 28 height 5
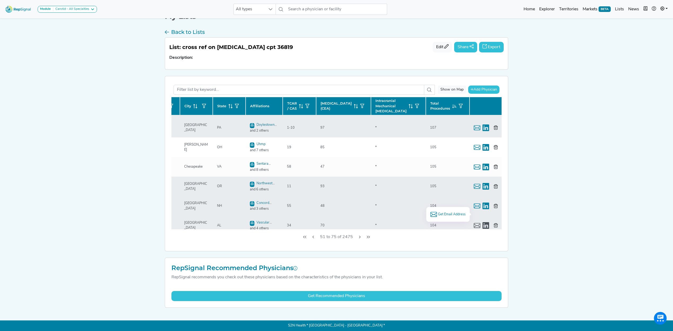
click at [453, 215] on span "Get Email Address" at bounding box center [452, 214] width 28 height 5
click at [358, 236] on icon "Next Page" at bounding box center [360, 237] width 4 height 4
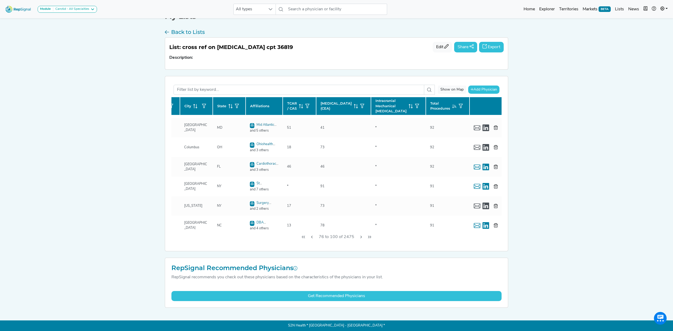
scroll to position [0, 81]
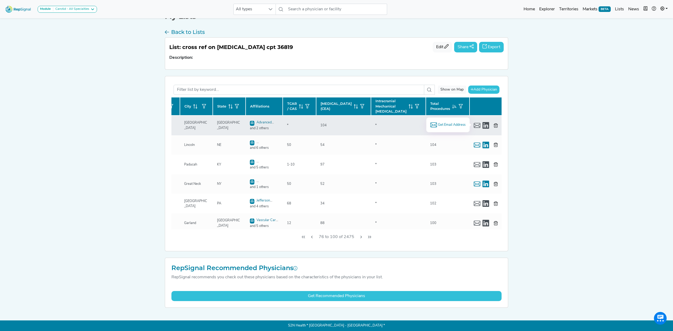
click at [454, 124] on span "Get Email Address" at bounding box center [452, 124] width 28 height 5
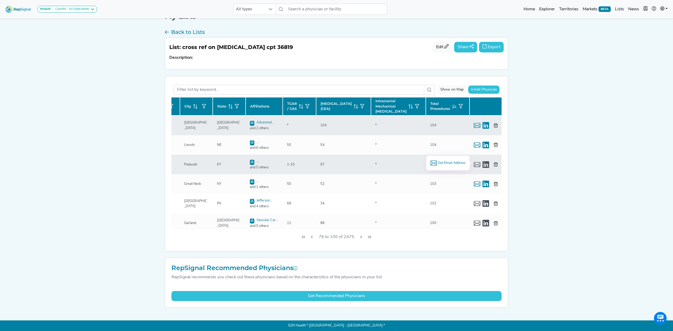
click at [442, 165] on span "Get Email Address" at bounding box center [452, 163] width 28 height 5
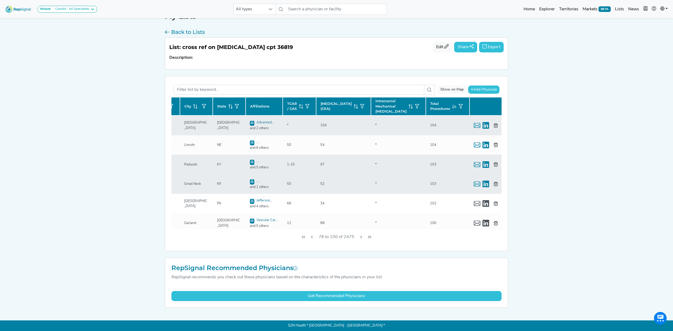
scroll to position [35, 81]
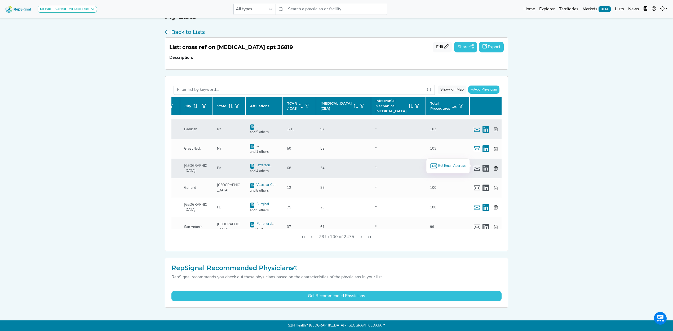
click at [448, 167] on span "Get Email Address" at bounding box center [452, 166] width 28 height 5
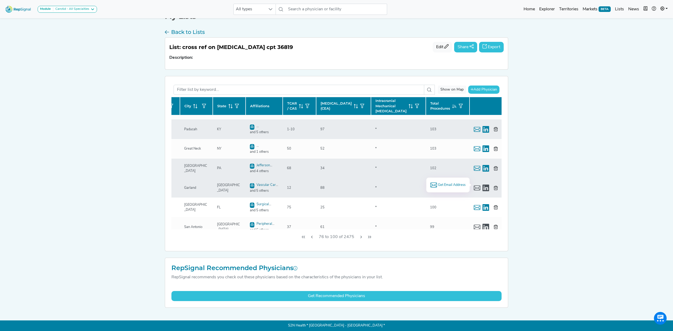
click at [455, 185] on span "Get Email Address" at bounding box center [452, 185] width 28 height 5
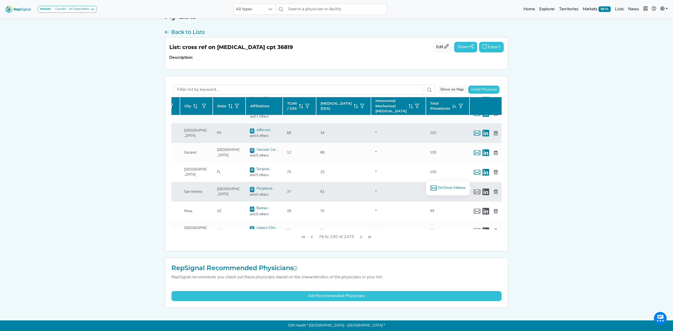
click at [438, 188] on span "Get Email Address" at bounding box center [452, 188] width 28 height 5
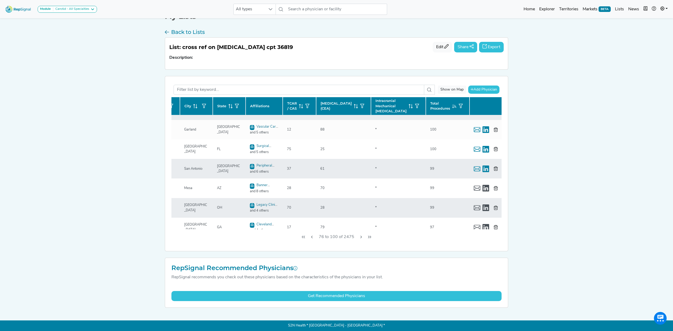
scroll to position [106, 81]
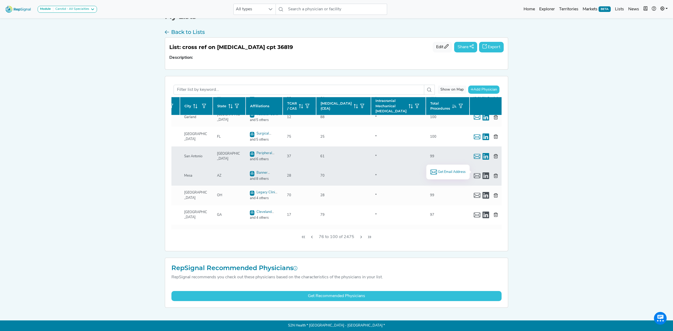
click at [454, 172] on span "Get Email Address" at bounding box center [452, 172] width 28 height 5
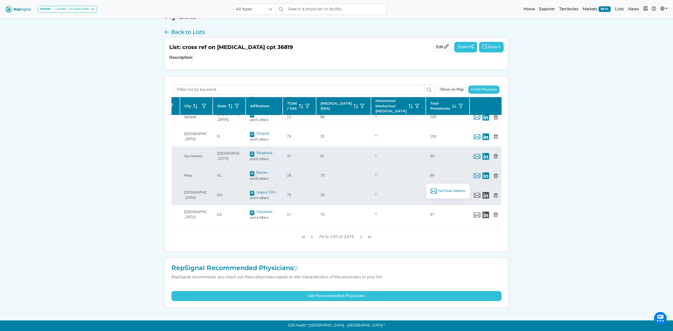
click at [456, 193] on span "Get Email Address" at bounding box center [452, 191] width 28 height 5
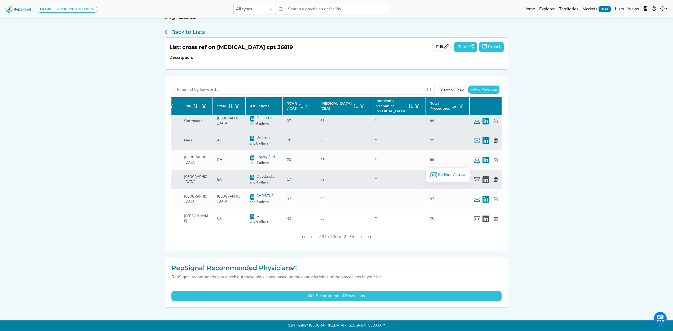
drag, startPoint x: 442, startPoint y: 173, endPoint x: 461, endPoint y: 175, distance: 18.7
click at [442, 173] on span "Get Email Address" at bounding box center [452, 175] width 28 height 5
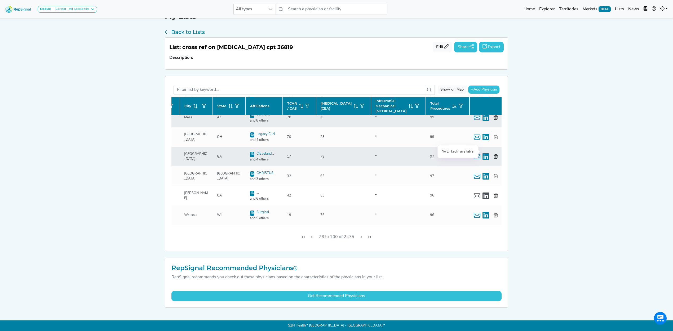
scroll to position [177, 81]
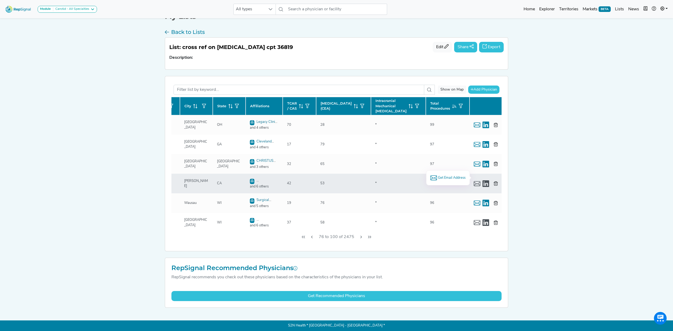
click at [443, 177] on span "Get Email Address" at bounding box center [452, 177] width 28 height 5
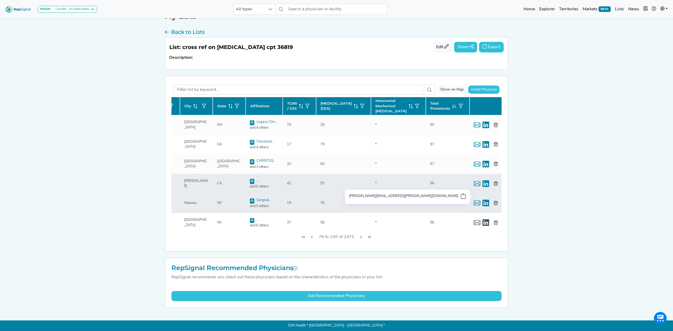
scroll to position [212, 81]
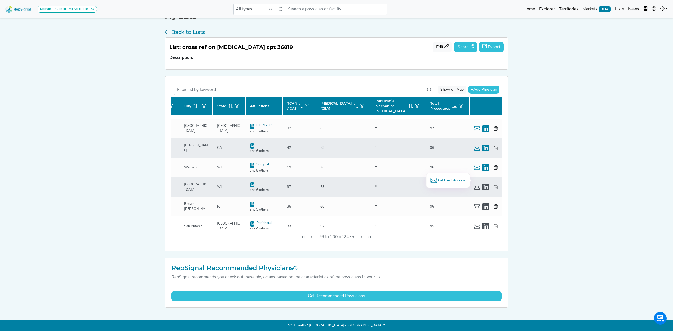
click at [457, 180] on span "Get Email Address" at bounding box center [452, 180] width 28 height 5
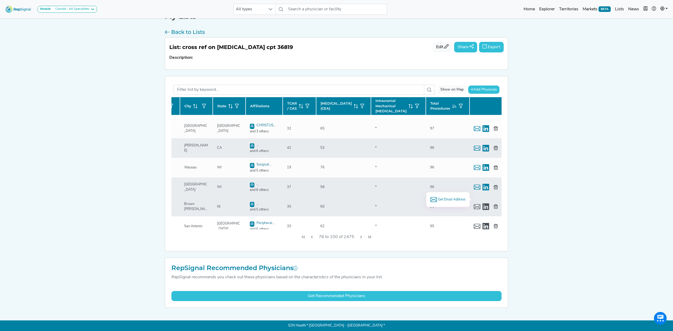
click at [443, 197] on span "Get Email Address" at bounding box center [452, 199] width 28 height 5
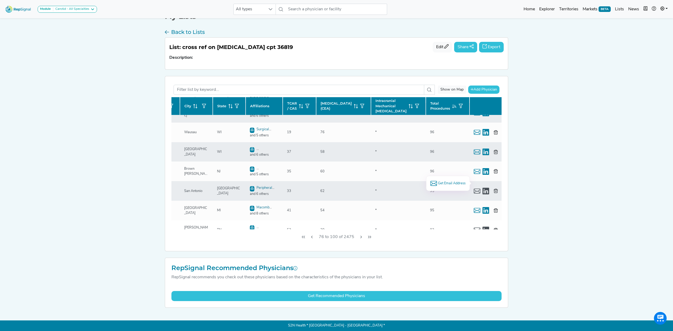
click at [438, 185] on span "Get Email Address" at bounding box center [452, 183] width 28 height 5
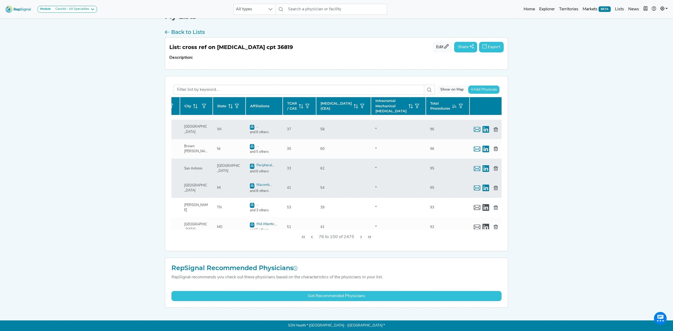
scroll to position [283, 81]
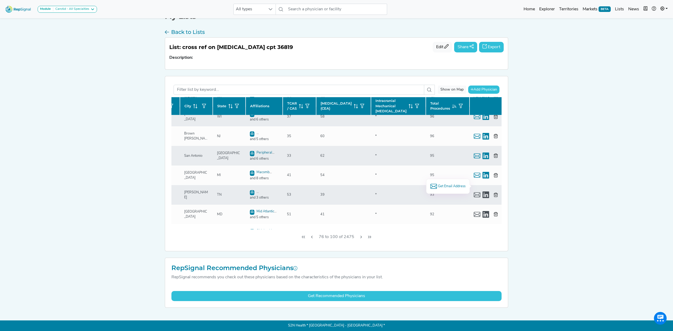
click at [455, 186] on span "Get Email Address" at bounding box center [452, 186] width 28 height 5
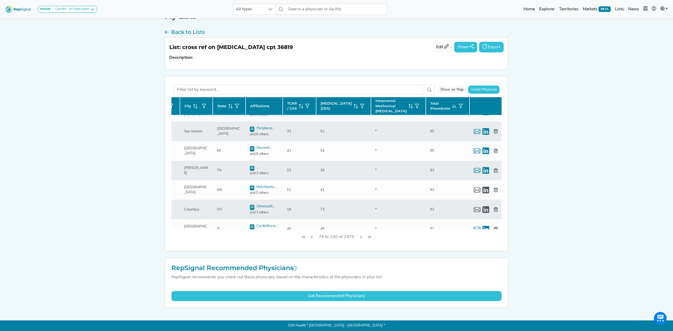
scroll to position [318, 81]
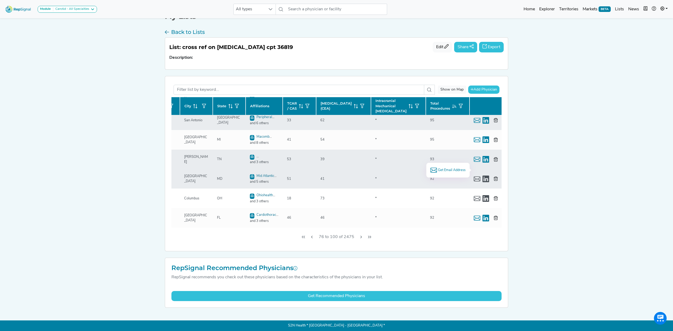
click at [451, 170] on span "Get Email Address" at bounding box center [452, 170] width 28 height 5
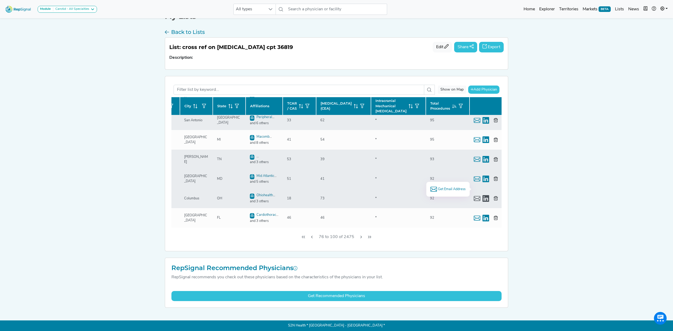
click at [451, 189] on span "Get Email Address" at bounding box center [452, 189] width 28 height 5
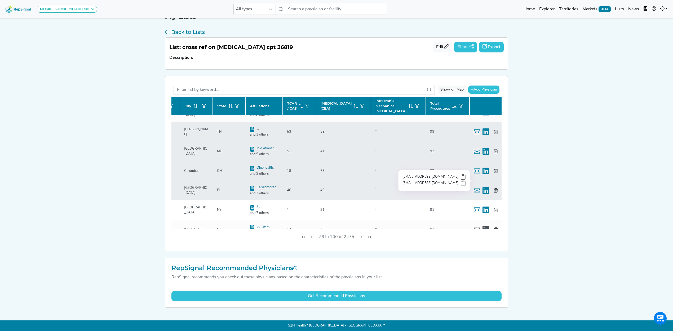
scroll to position [353, 81]
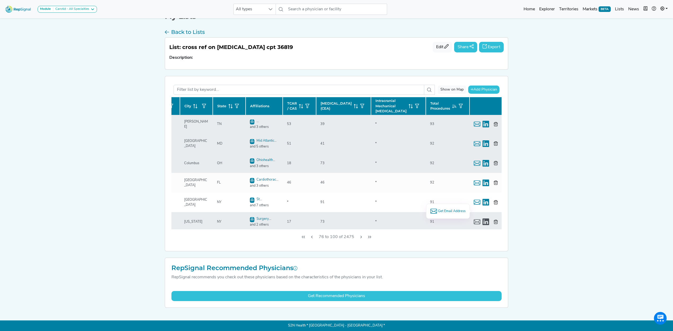
click at [451, 209] on span "Get Email Address" at bounding box center [452, 211] width 28 height 5
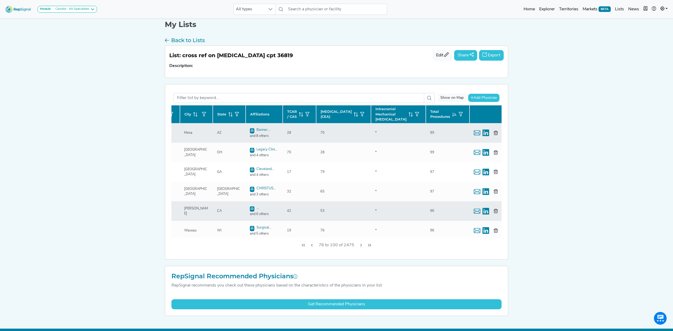
scroll to position [0, 0]
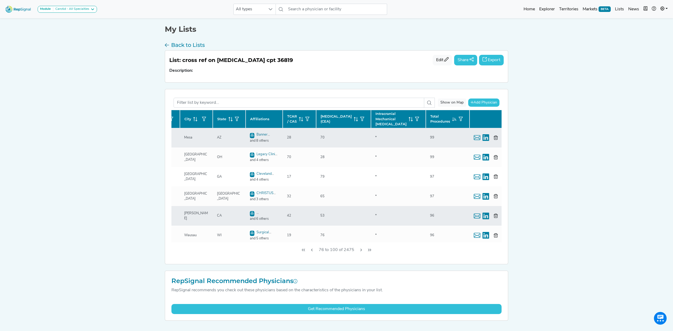
click at [492, 60] on button "Export" at bounding box center [491, 60] width 25 height 11
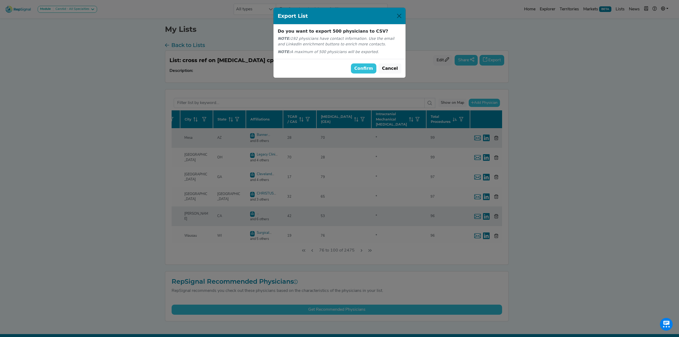
click at [369, 68] on button "Confirm" at bounding box center [364, 68] width 26 height 10
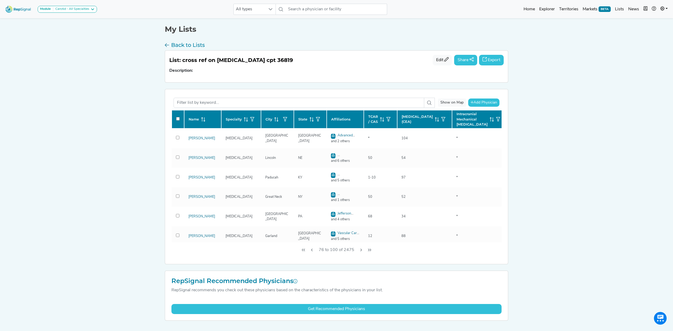
scroll to position [157, 81]
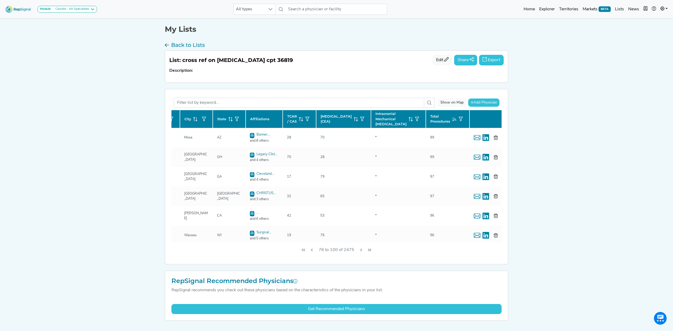
click at [177, 45] on h3 "Back to Lists" at bounding box center [188, 45] width 34 height 6
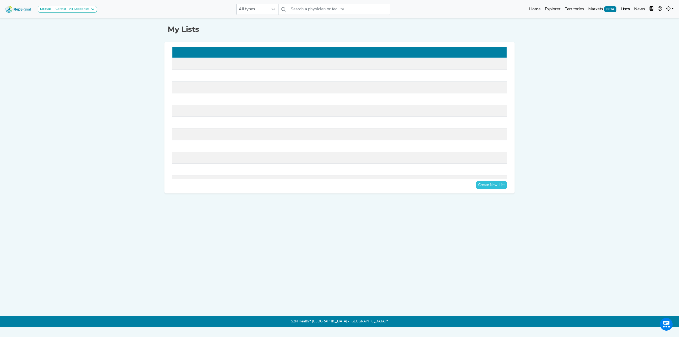
click at [12, 7] on img at bounding box center [18, 8] width 30 height 11
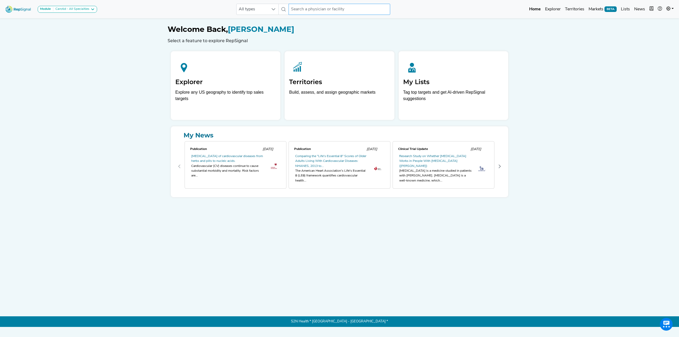
click at [328, 8] on input "text" at bounding box center [338, 9] width 101 height 11
type input "ari kramer"
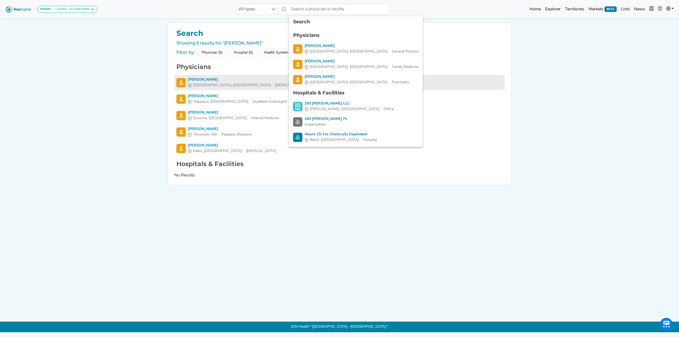
click at [199, 79] on div "[PERSON_NAME]" at bounding box center [246, 80] width 117 height 6
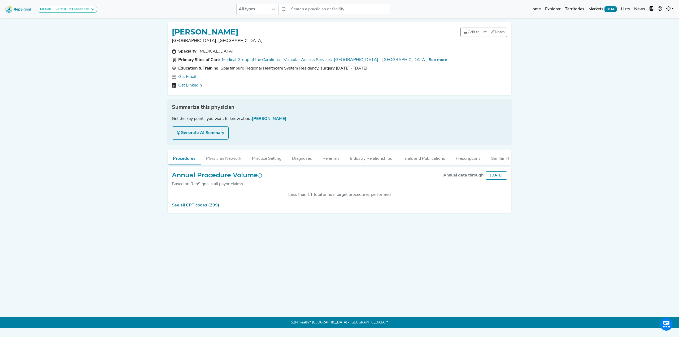
click at [189, 73] on div "Specialty General Surgery Primary Sites of Care Medical Group of the Carolinas …" at bounding box center [339, 69] width 341 height 42
click at [186, 76] on link "Get Email" at bounding box center [187, 77] width 18 height 6
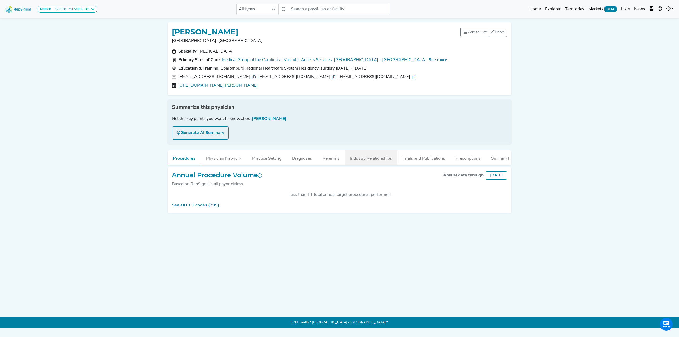
click at [380, 158] on button "Industry Relationships" at bounding box center [371, 157] width 52 height 14
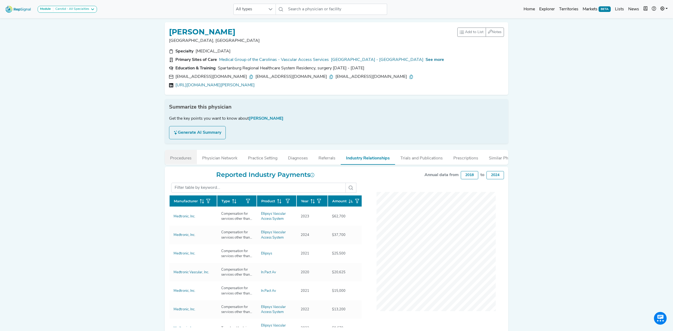
click at [179, 157] on button "Procedures" at bounding box center [181, 157] width 32 height 14
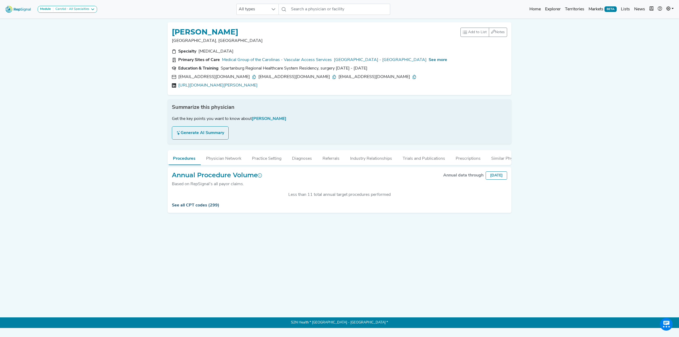
click at [188, 207] on link "See all CPT codes (299)" at bounding box center [195, 205] width 47 height 4
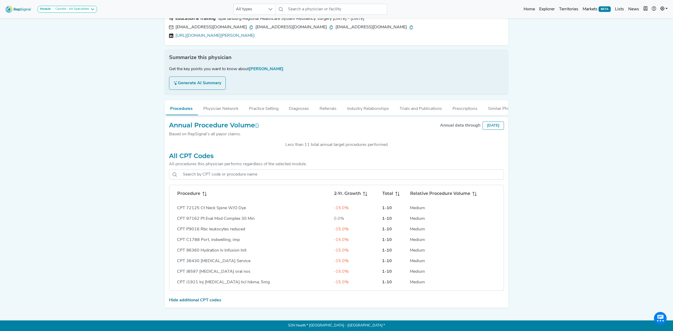
scroll to position [2509, 0]
click at [205, 195] on icon at bounding box center [204, 194] width 4 height 4
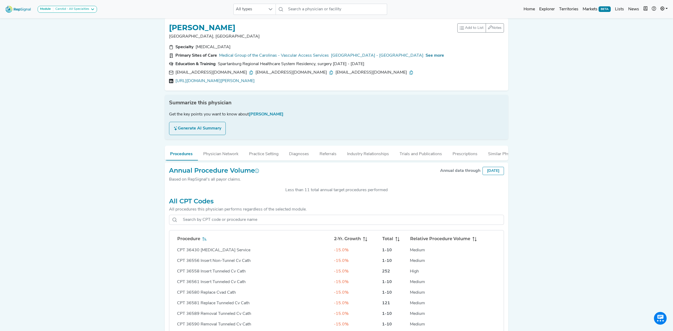
scroll to position [0, 0]
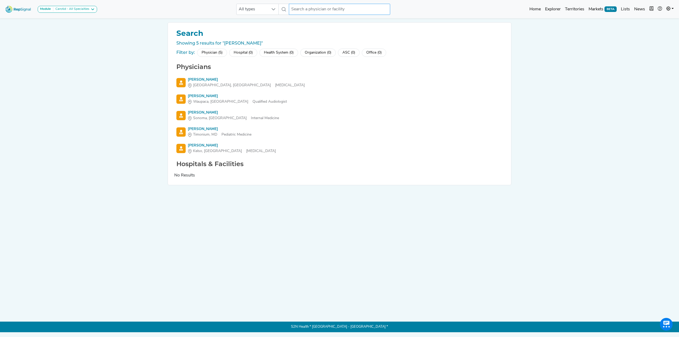
click at [328, 10] on input "text" at bounding box center [339, 9] width 101 height 11
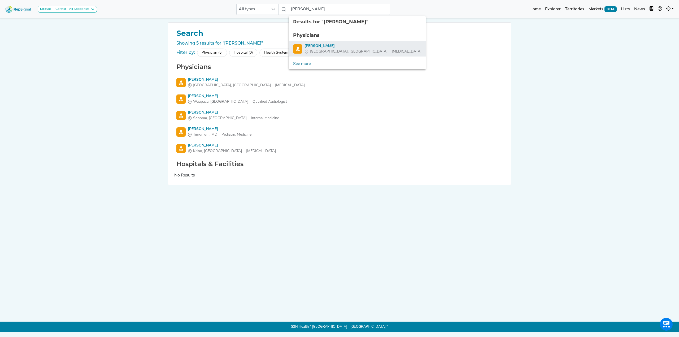
click at [318, 48] on div "[PERSON_NAME]" at bounding box center [362, 46] width 117 height 6
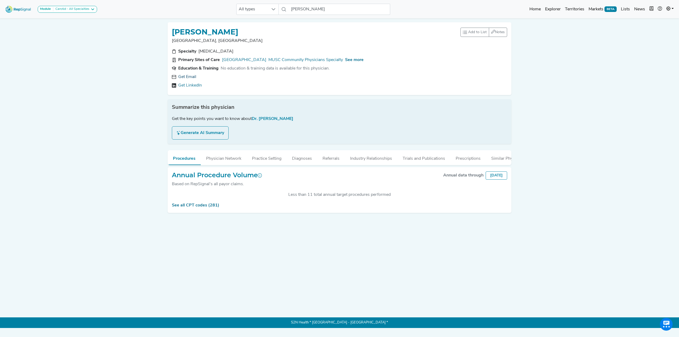
click at [184, 75] on link "Get Email" at bounding box center [187, 77] width 18 height 6
click at [196, 207] on link "See all CPT codes (281)" at bounding box center [195, 205] width 47 height 4
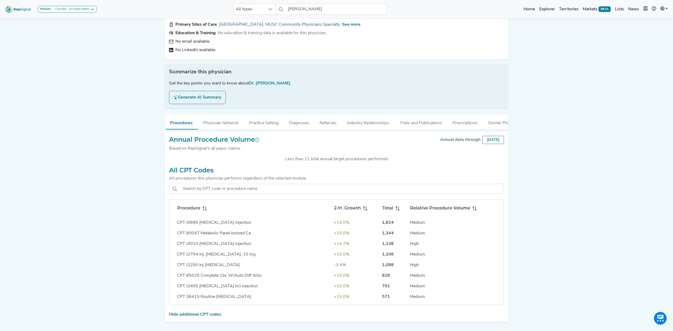
scroll to position [35, 0]
click at [204, 210] on icon at bounding box center [204, 208] width 4 height 4
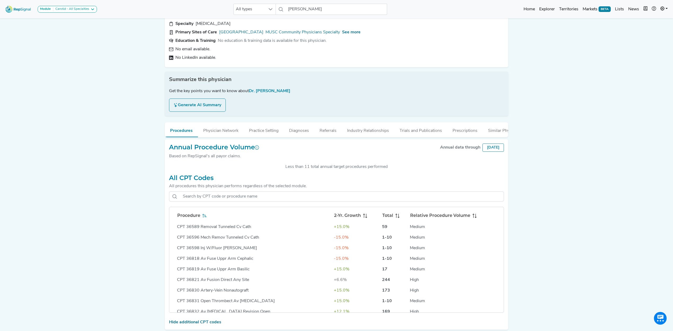
scroll to position [0, 0]
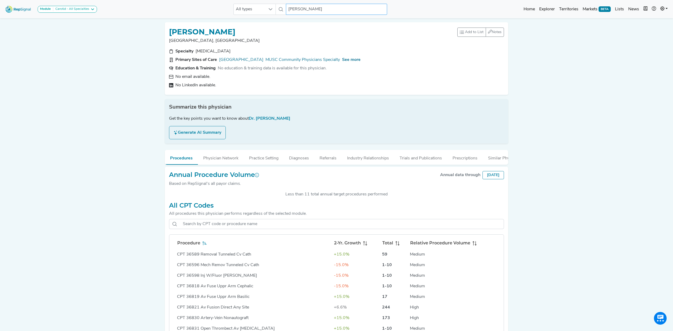
click at [296, 6] on input "[PERSON_NAME]" at bounding box center [336, 9] width 101 height 11
type input "jason wagner"
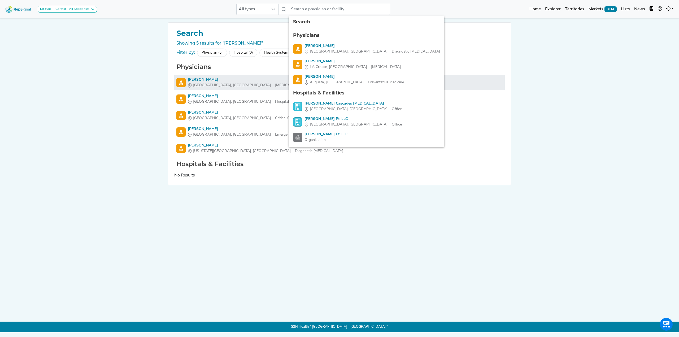
click at [199, 78] on div "[PERSON_NAME]" at bounding box center [246, 80] width 117 height 6
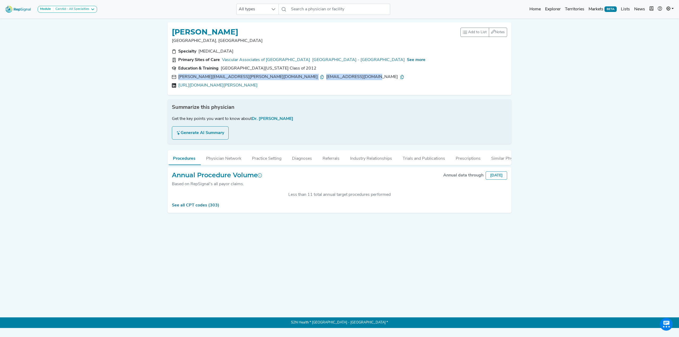
drag, startPoint x: 177, startPoint y: 77, endPoint x: 284, endPoint y: 77, distance: 107.1
click at [284, 77] on div "jason.wagner@upmc.com jasonkwagner@gmail.com" at bounding box center [339, 77] width 335 height 6
copy div "jason.wagner@upmc.com jasonkwagner@gmail.com"
click at [407, 59] on span "See more" at bounding box center [416, 60] width 19 height 4
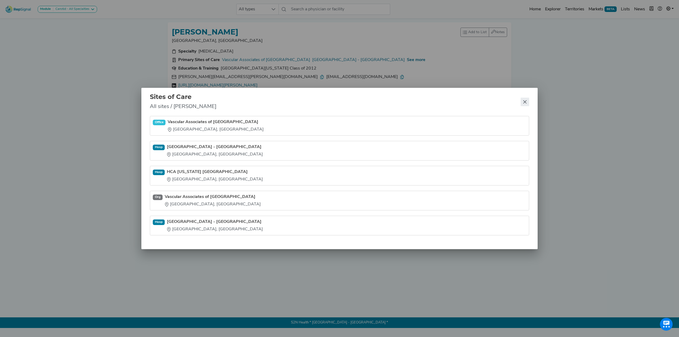
click at [522, 98] on button "Close" at bounding box center [524, 102] width 8 height 8
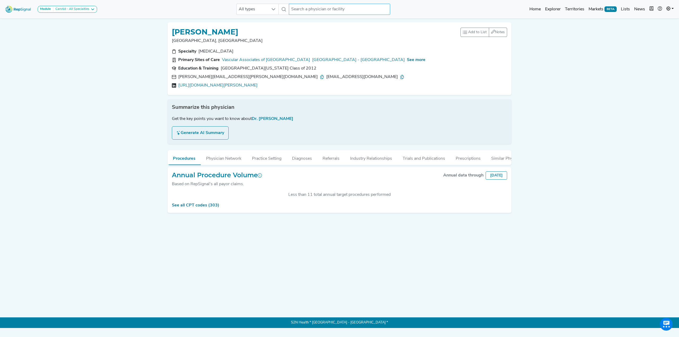
click at [310, 8] on input "text" at bounding box center [339, 9] width 101 height 11
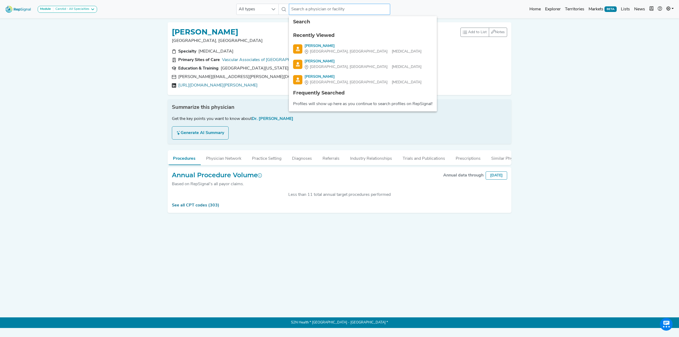
paste input "John F. Lucas III, MD"
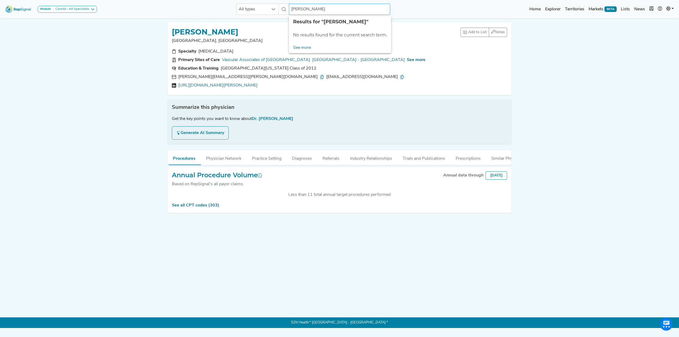
click at [305, 8] on input "John F. Lucas" at bounding box center [339, 9] width 101 height 11
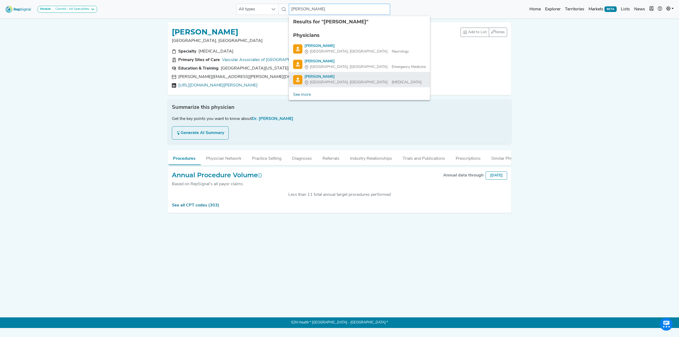
type input "[PERSON_NAME]"
click at [314, 77] on div "[PERSON_NAME]" at bounding box center [362, 77] width 117 height 6
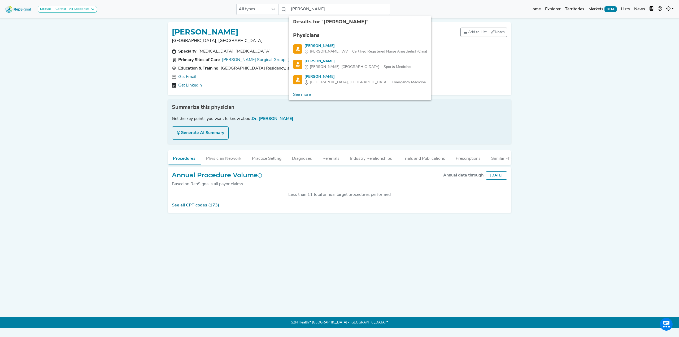
click at [250, 82] on div "Get Email Get LinkedIn" at bounding box center [339, 81] width 335 height 15
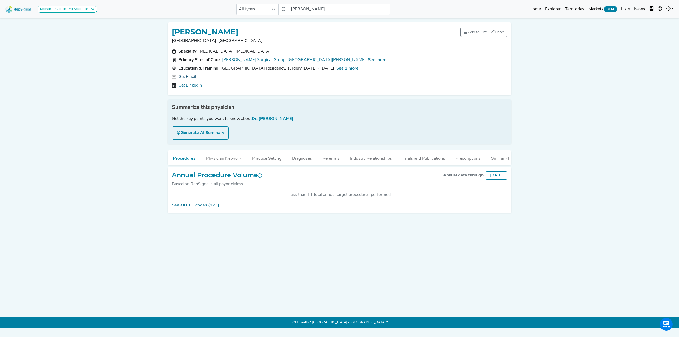
click at [185, 75] on link "Get Email" at bounding box center [187, 77] width 18 height 6
click at [208, 206] on div "Annual Procedure Volume Based on RepSignal's all payor claims. Annual data thro…" at bounding box center [339, 190] width 343 height 46
click at [206, 207] on link "See all CPT codes (173)" at bounding box center [195, 205] width 47 height 4
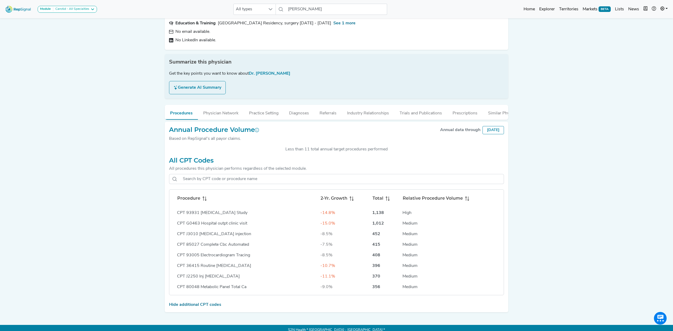
scroll to position [55, 0]
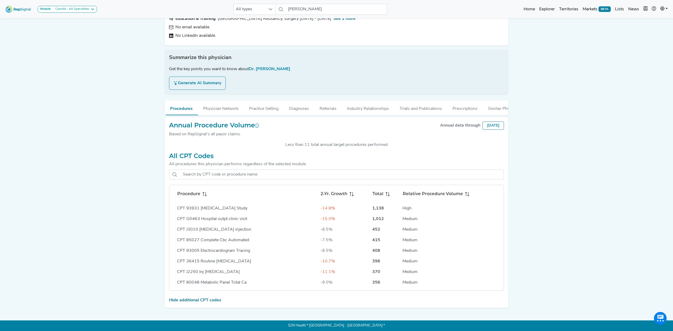
click at [204, 196] on span at bounding box center [203, 194] width 6 height 6
click at [12, 8] on img at bounding box center [18, 8] width 30 height 11
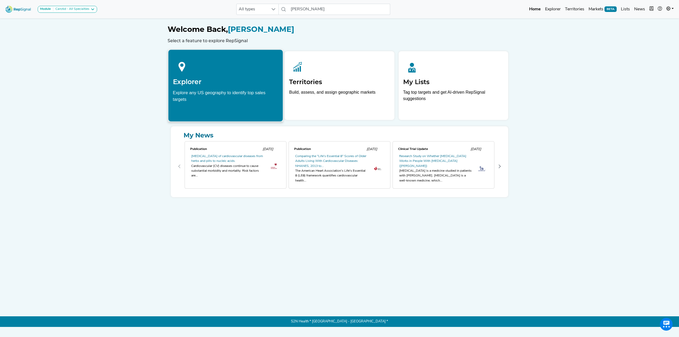
click at [201, 94] on div "Explore any US geography to identify top sales targets" at bounding box center [225, 95] width 105 height 13
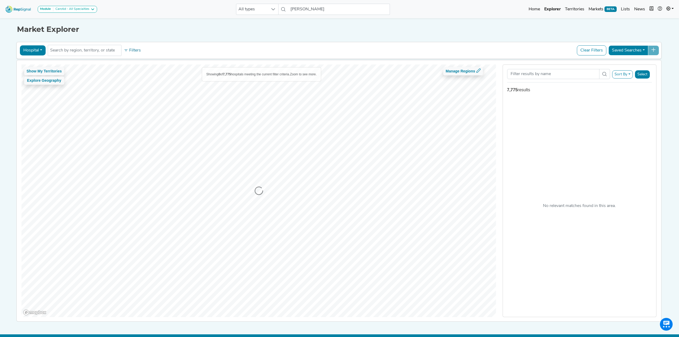
click at [32, 49] on button "Hospital" at bounding box center [33, 50] width 26 height 10
click at [38, 50] on button "Hospital" at bounding box center [33, 50] width 26 height 10
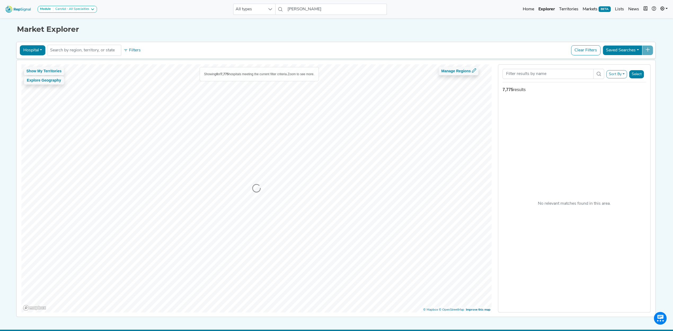
click at [38, 50] on button "Hospital" at bounding box center [33, 50] width 26 height 10
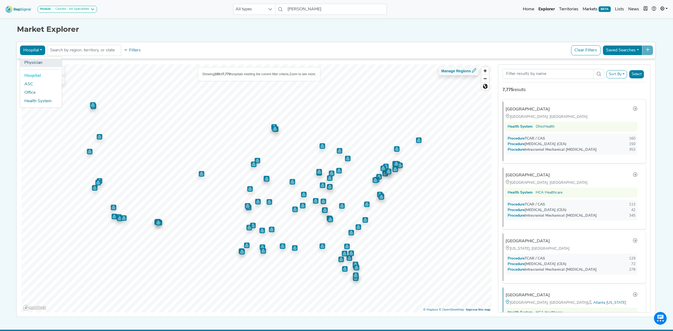
click at [37, 64] on link "Physician" at bounding box center [41, 63] width 42 height 8
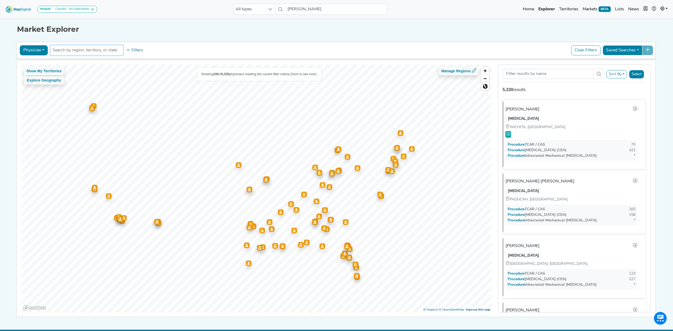
click at [125, 51] on button "Filters" at bounding box center [135, 50] width 20 height 9
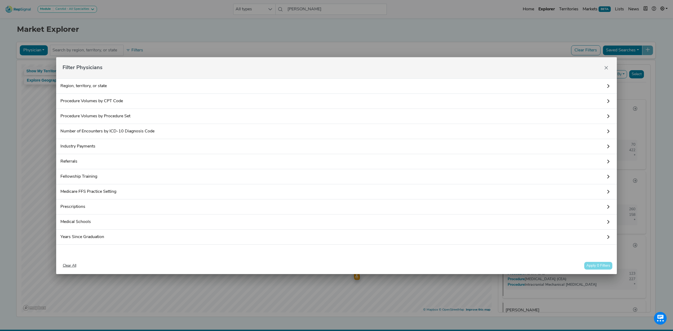
click at [99, 99] on link "Procedure Volumes by CPT Code" at bounding box center [336, 101] width 561 height 15
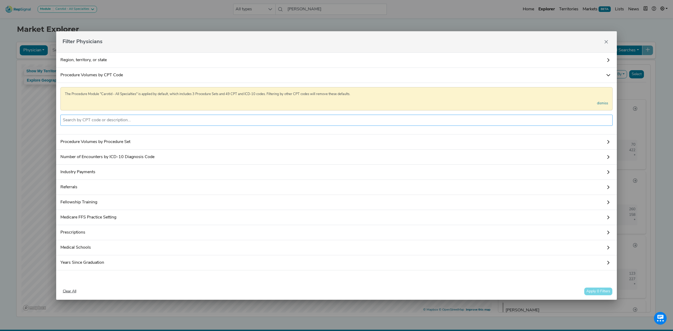
click at [104, 117] on input "text" at bounding box center [337, 120] width 548 height 6
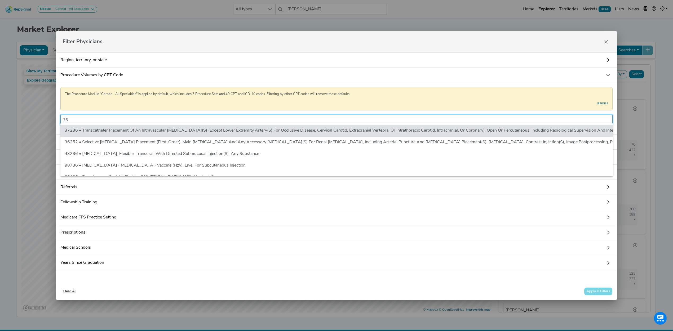
scroll to position [0, 5]
click at [140, 119] on input "36" at bounding box center [337, 120] width 548 height 6
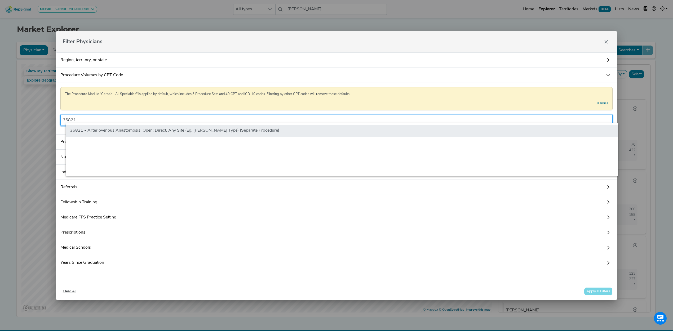
type input "36821"
click at [141, 130] on li "36821 • Arteriovenous Anastomosis, Open; Direct, Any Site (Eg, [PERSON_NAME] Ty…" at bounding box center [342, 131] width 553 height 12
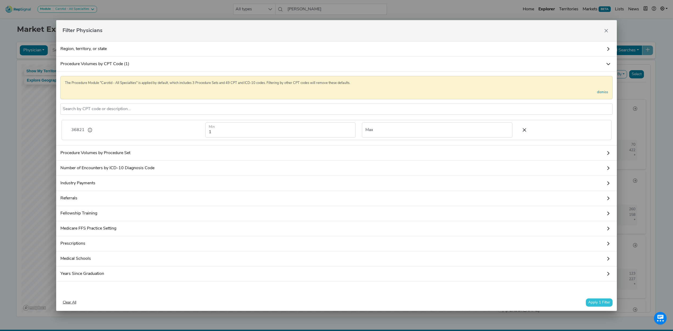
click at [593, 306] on button "Apply 1 Filter" at bounding box center [599, 303] width 27 height 8
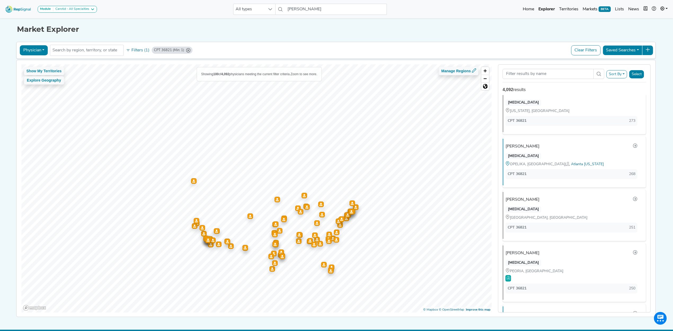
scroll to position [0, 0]
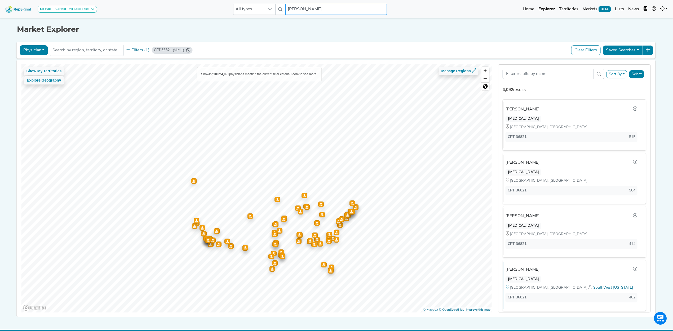
click at [292, 4] on input "[PERSON_NAME]" at bounding box center [335, 9] width 101 height 11
click at [293, 10] on input "[PERSON_NAME]" at bounding box center [335, 9] width 101 height 11
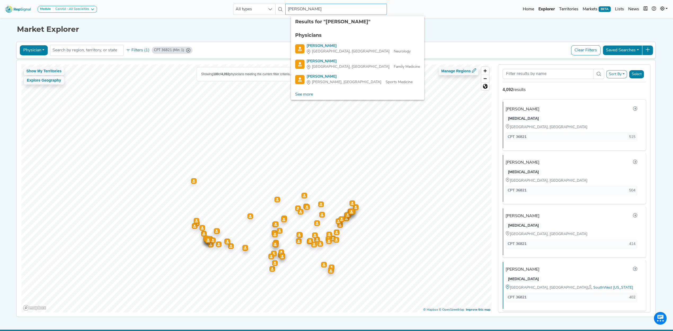
type input "ryan evans"
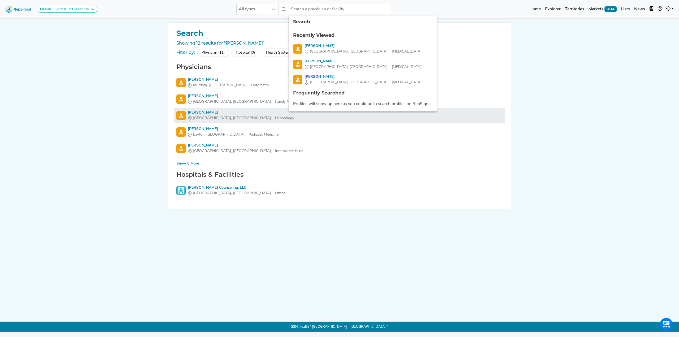
click at [203, 112] on div "Ryan Evans" at bounding box center [241, 113] width 106 height 6
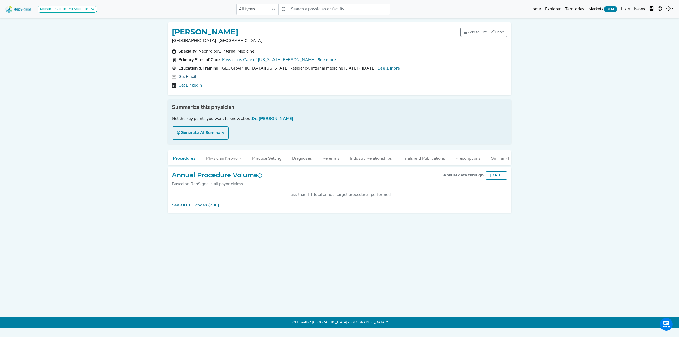
click at [183, 77] on link "Get Email" at bounding box center [187, 77] width 18 height 6
click at [26, 8] on img at bounding box center [18, 8] width 30 height 11
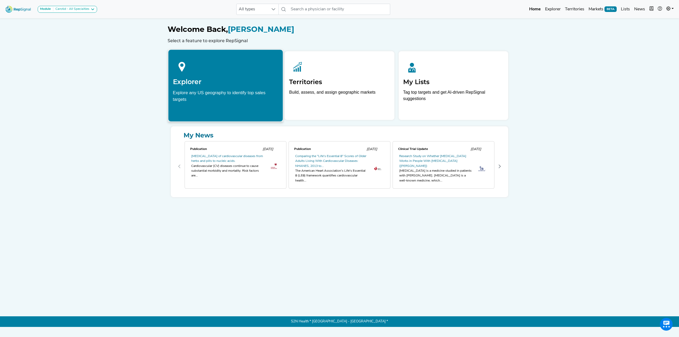
click at [224, 82] on h2 "Explorer" at bounding box center [225, 82] width 105 height 8
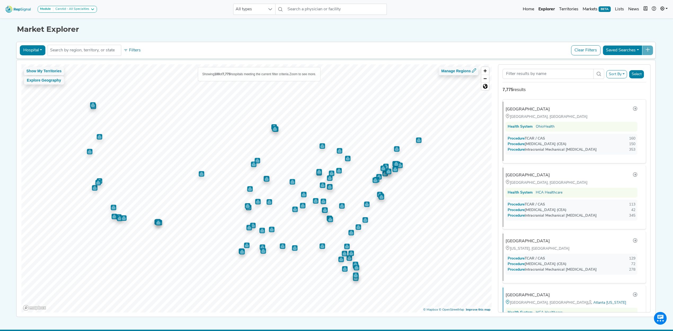
click at [31, 53] on button "Hospital" at bounding box center [33, 50] width 26 height 10
click at [29, 65] on link "Physician" at bounding box center [41, 63] width 42 height 8
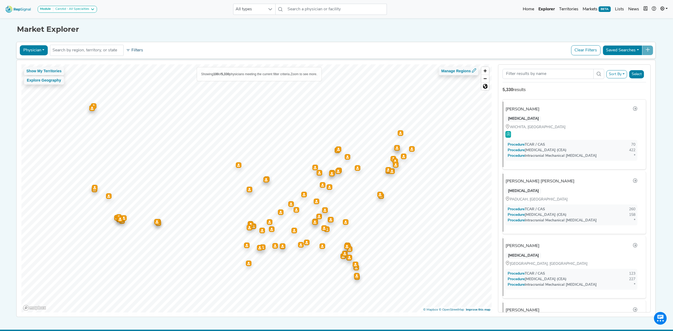
click at [136, 50] on button "Filters" at bounding box center [135, 50] width 20 height 9
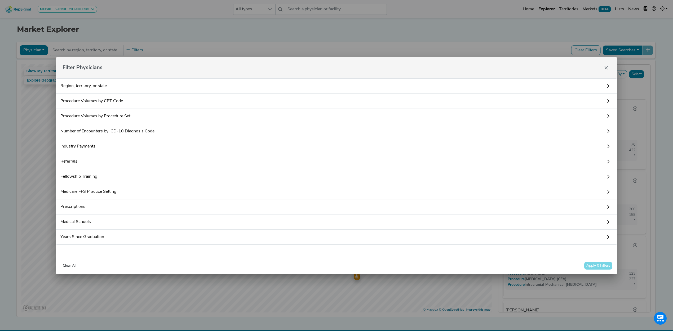
click at [87, 101] on link "Procedure Volumes by CPT Code" at bounding box center [336, 101] width 561 height 15
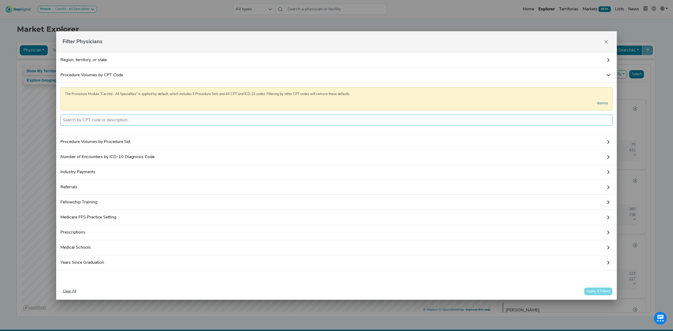
click at [108, 117] on input "text" at bounding box center [337, 120] width 548 height 6
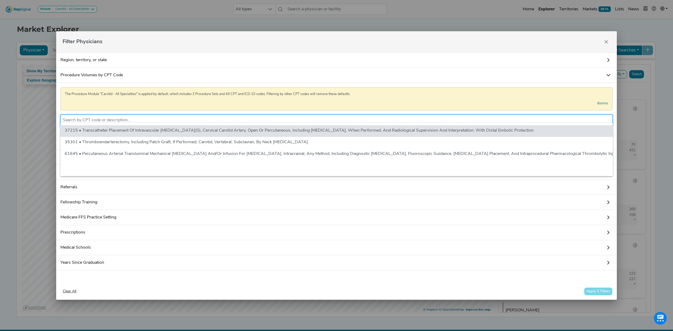
scroll to position [0, 5]
click at [166, 120] on input "text" at bounding box center [337, 120] width 548 height 6
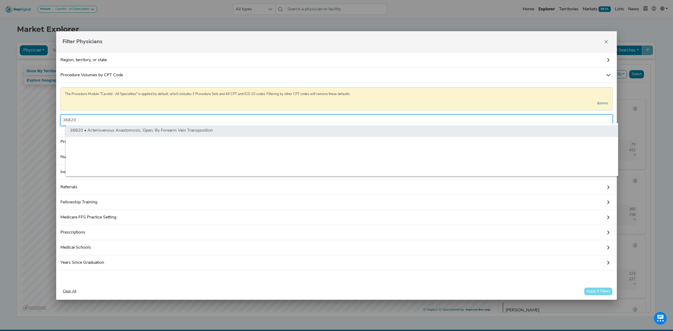
type input "36820"
click at [162, 131] on li "36820 • Arteriovenous Anastomosis, Open; By Forearm Vein Transposition" at bounding box center [342, 131] width 553 height 12
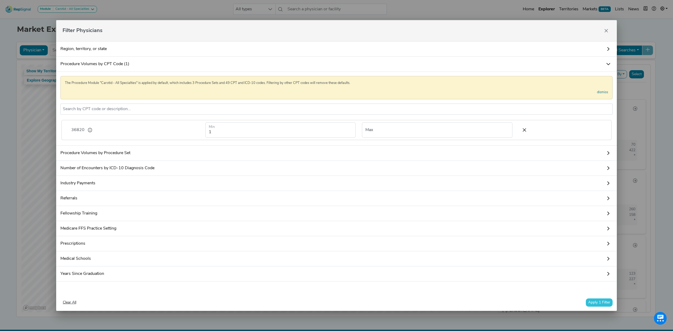
click at [588, 298] on div "Clear All Apply 1 Filter" at bounding box center [336, 302] width 561 height 17
click at [589, 305] on button "Apply 1 Filter" at bounding box center [599, 303] width 27 height 8
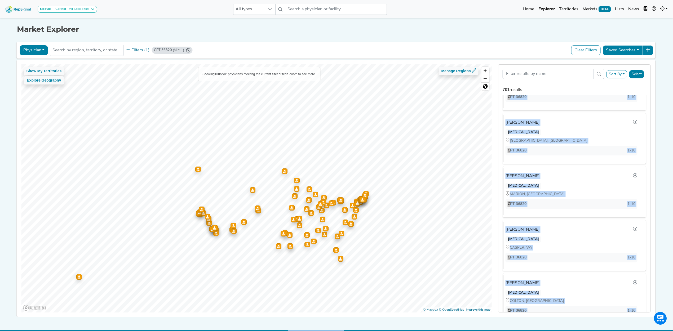
scroll to position [14, 5]
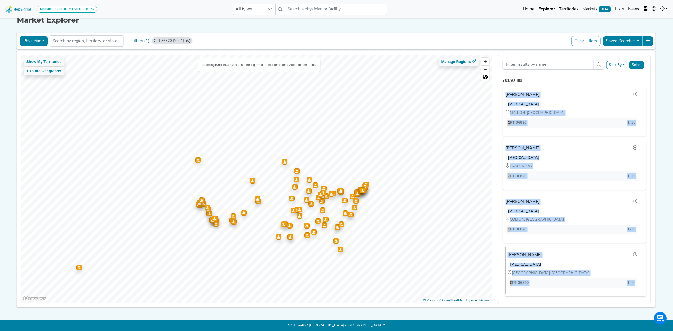
drag, startPoint x: 496, startPoint y: 108, endPoint x: 629, endPoint y: 285, distance: 221.5
click at [629, 285] on div "Christopher Kinter VASCULAR SURGERY CLOVIS, CA CPT 36820 163 Bryce Beseth GENER…" at bounding box center [575, 195] width 152 height 218
copy ul "Christopher Kinter VASCULAR SURGERY CLOVIS, CA CPT 36820 163 Bryce Beseth GENER…"
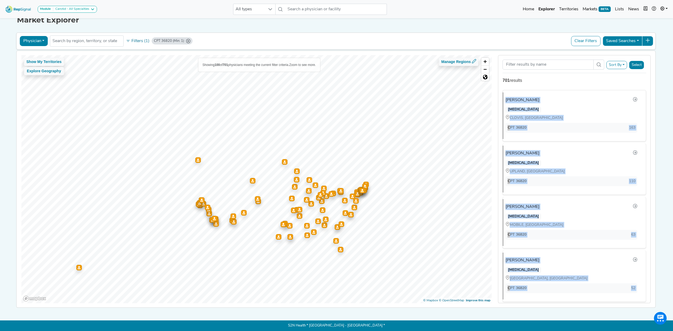
click at [629, 61] on button "Select" at bounding box center [636, 65] width 15 height 8
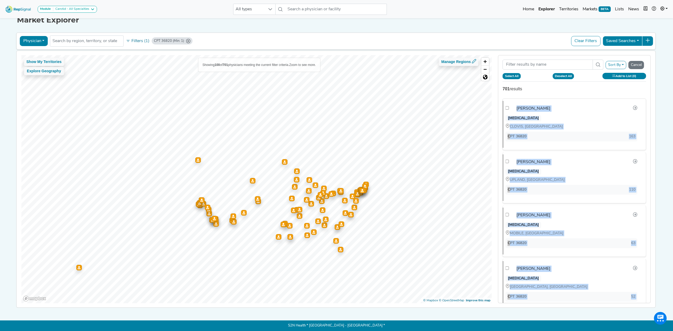
click at [505, 74] on button "Select All" at bounding box center [512, 76] width 18 height 6
checkbox input "true"
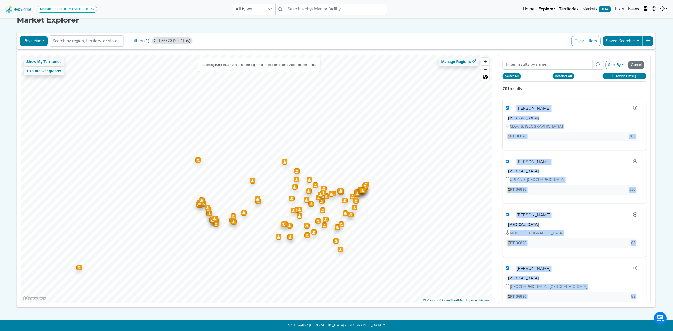
checkbox input "true"
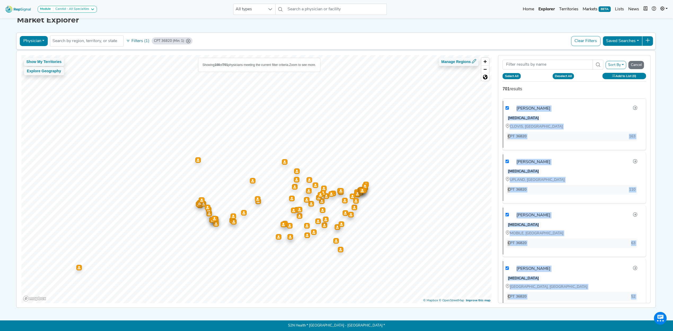
checkbox input "true"
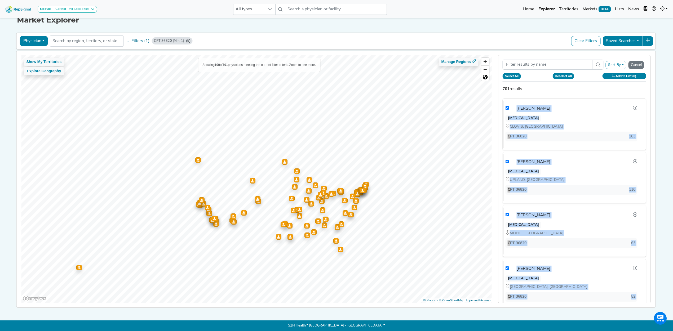
checkbox input "true"
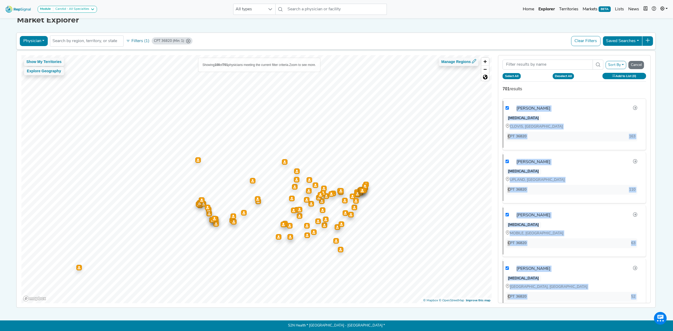
checkbox input "true"
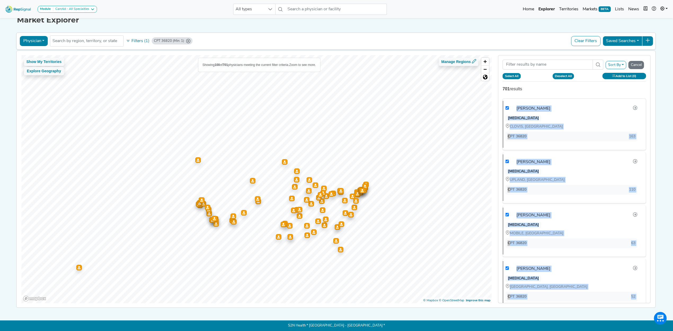
checkbox input "true"
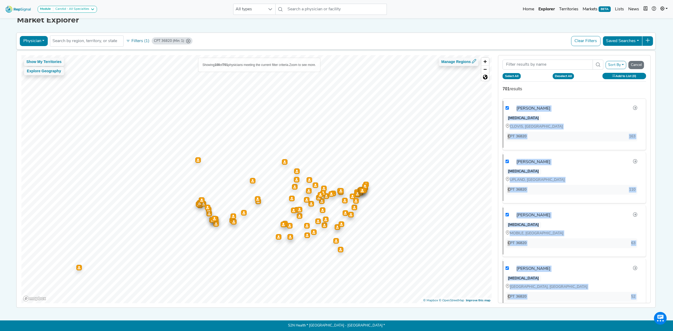
checkbox input "true"
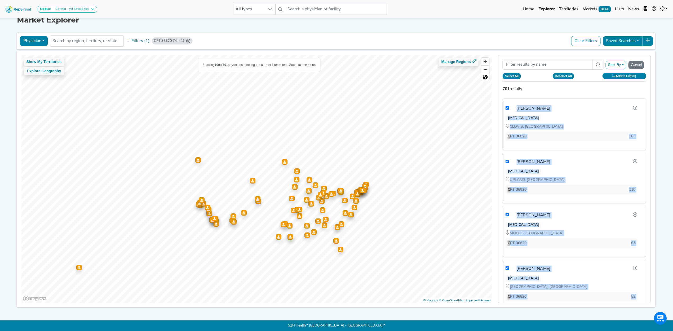
checkbox input "true"
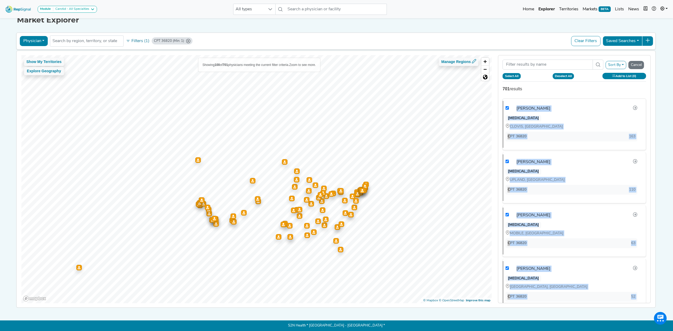
checkbox input "true"
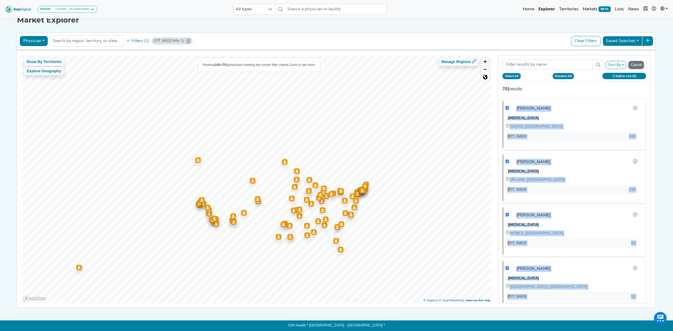
checkbox input "true"
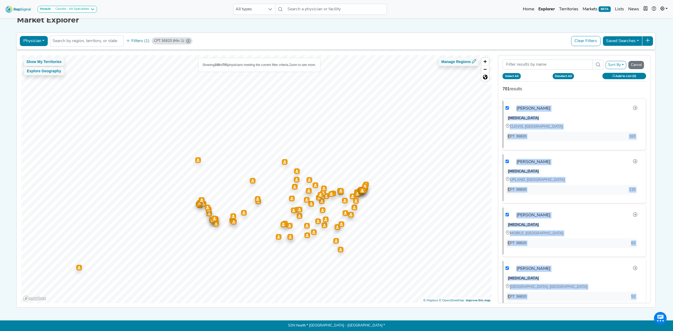
checkbox input "true"
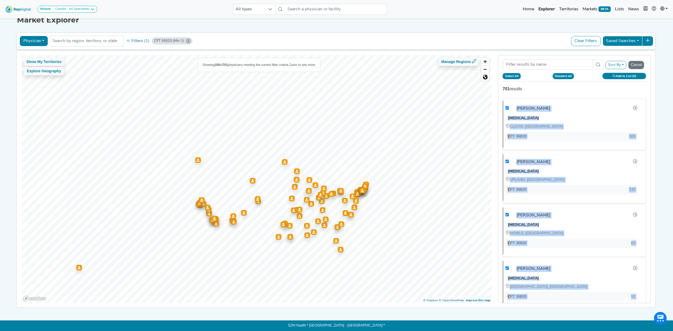
checkbox input "true"
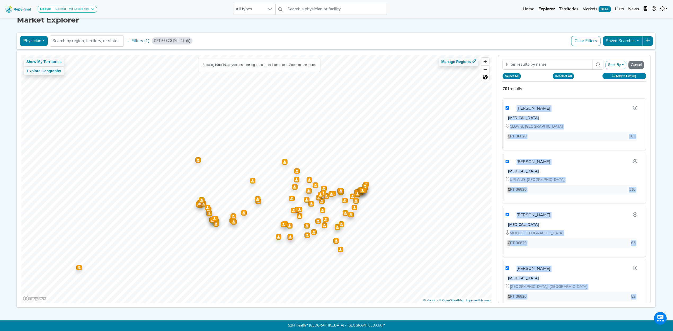
checkbox input "true"
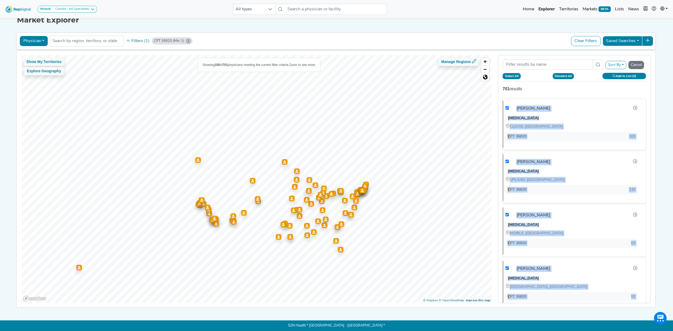
checkbox input "true"
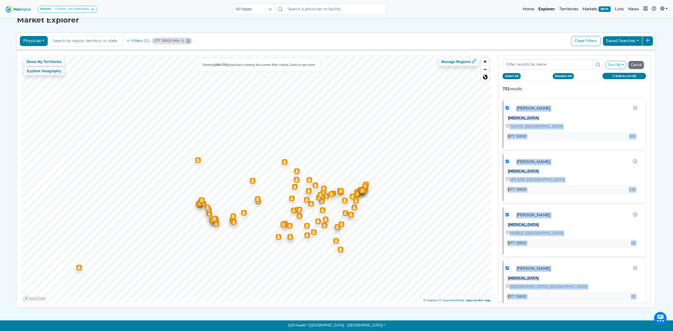
checkbox input "true"
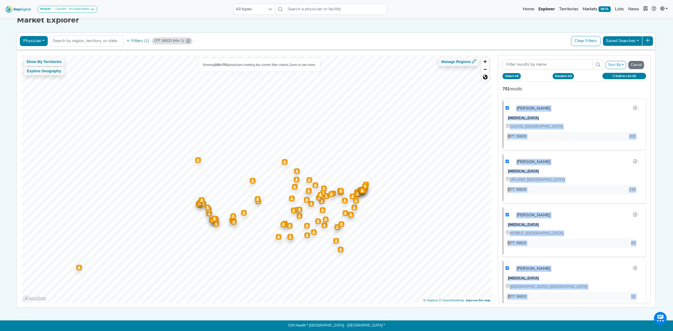
checkbox input "true"
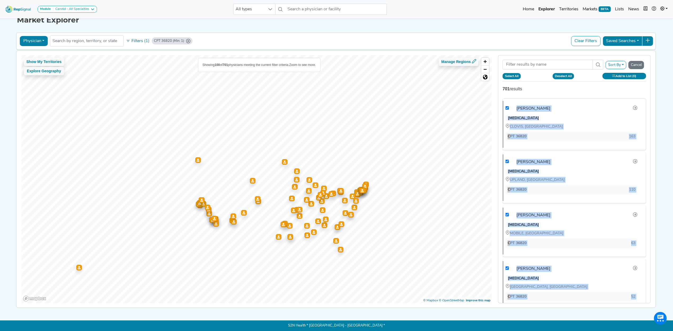
checkbox input "true"
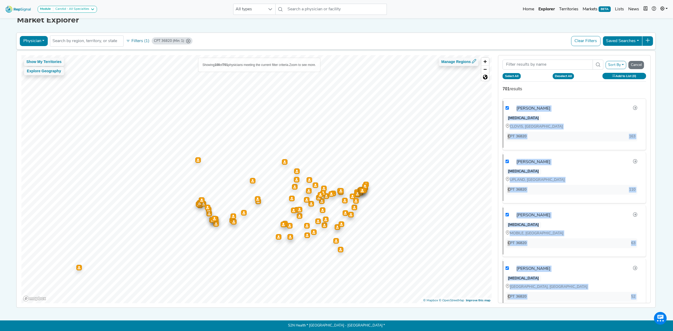
checkbox input "true"
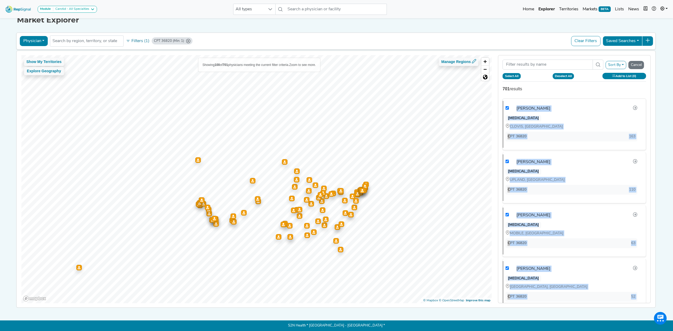
checkbox input "true"
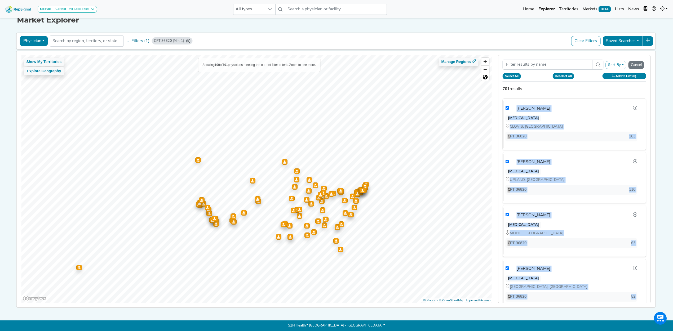
checkbox input "true"
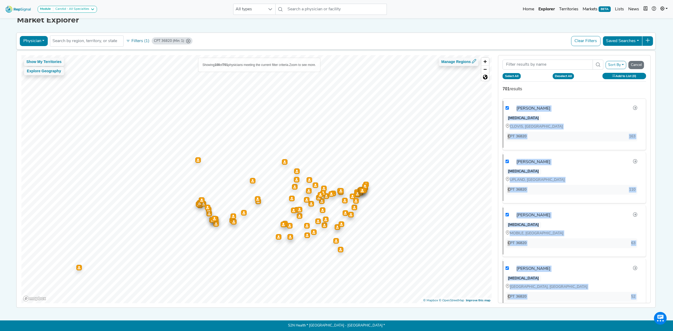
checkbox input "true"
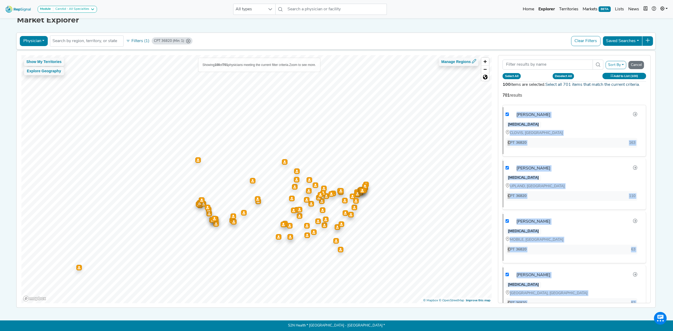
click at [585, 83] on link "Select all 701 items that match the current criteria." at bounding box center [592, 85] width 95 height 4
checkbox input "false"
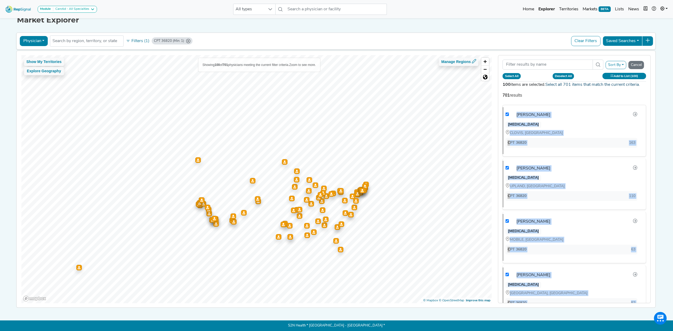
checkbox input "false"
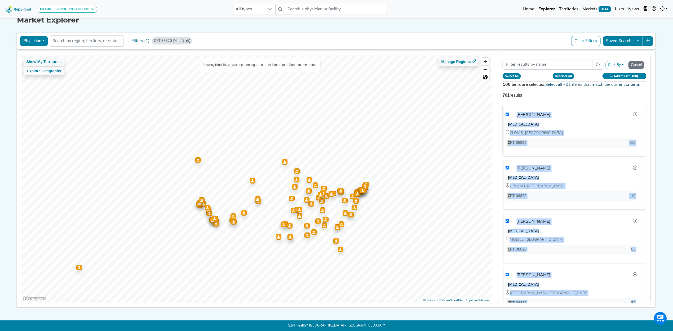
checkbox input "false"
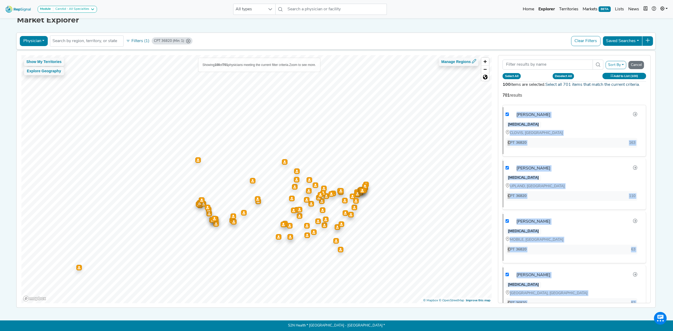
checkbox input "false"
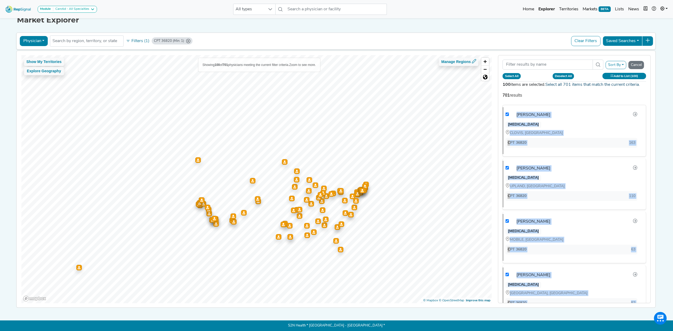
checkbox input "false"
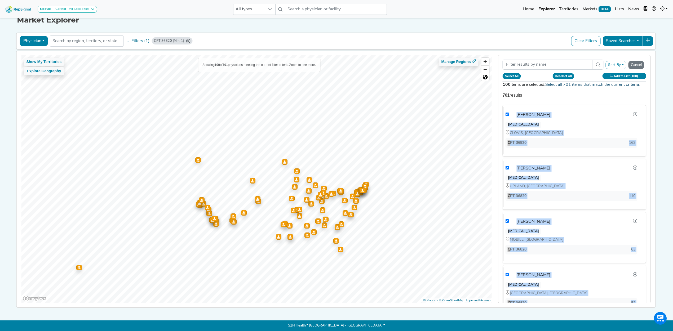
checkbox input "false"
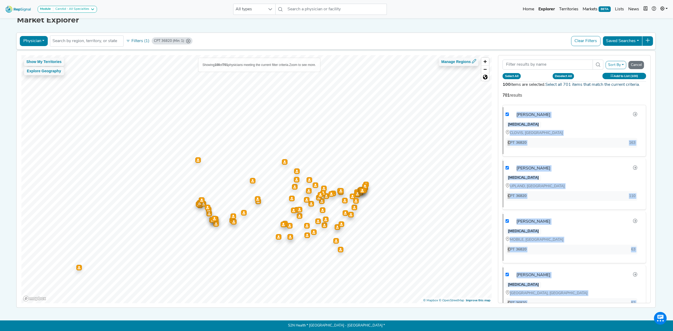
checkbox input "false"
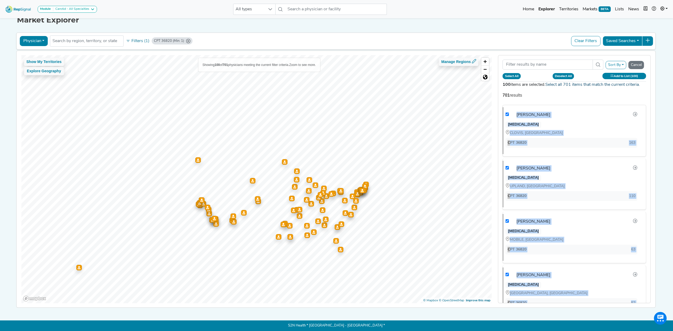
checkbox input "false"
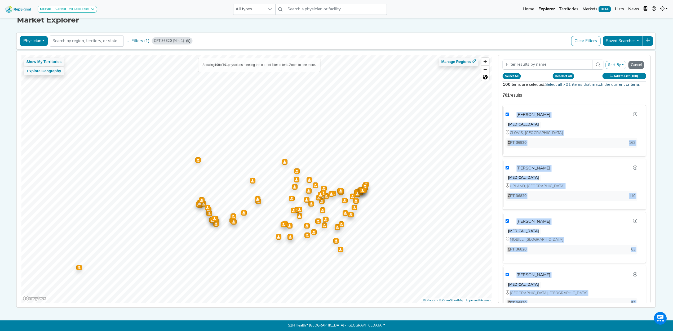
checkbox input "false"
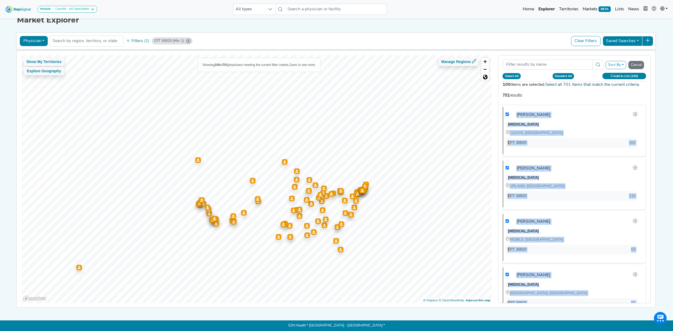
checkbox input "false"
checkbox input "true"
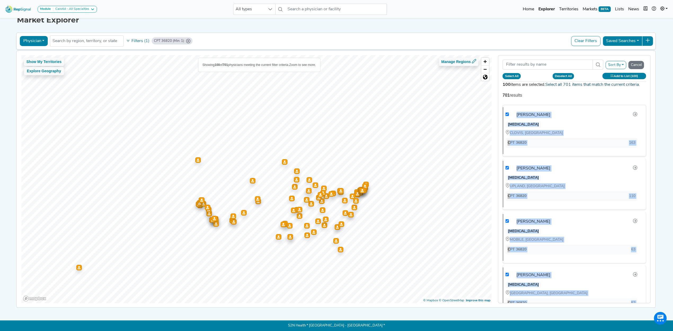
checkbox input "true"
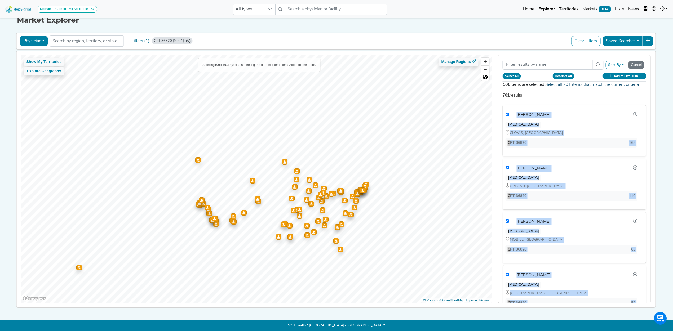
checkbox input "true"
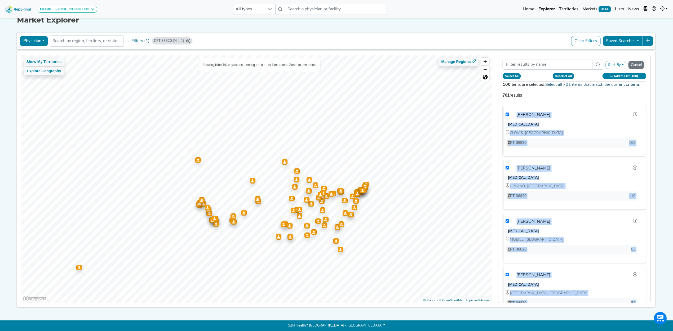
checkbox input "true"
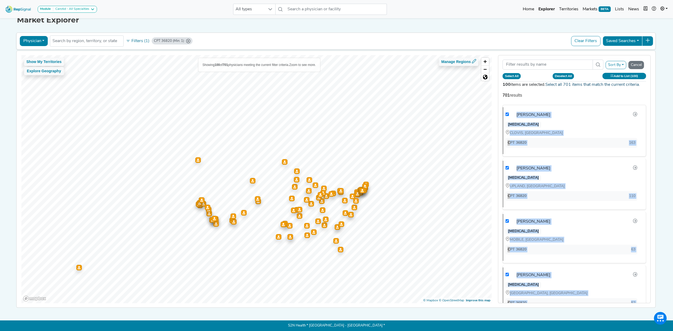
checkbox input "true"
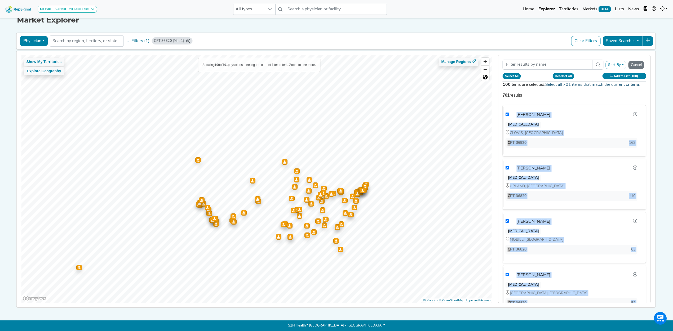
checkbox input "true"
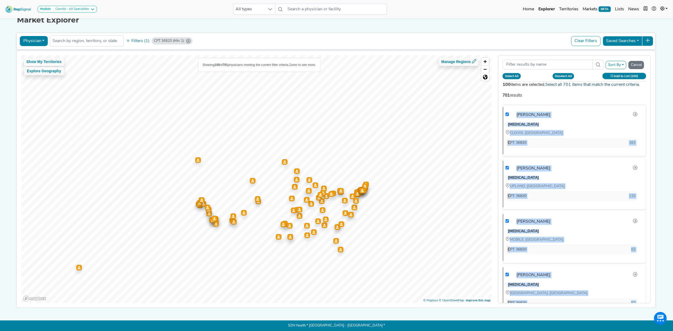
checkbox input "true"
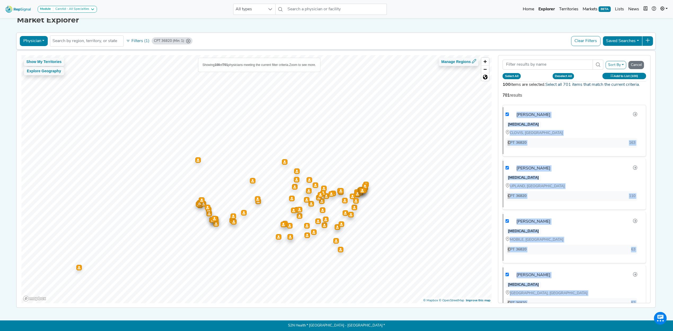
checkbox input "true"
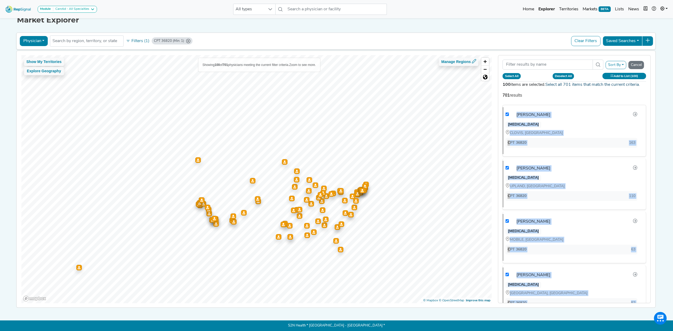
checkbox input "true"
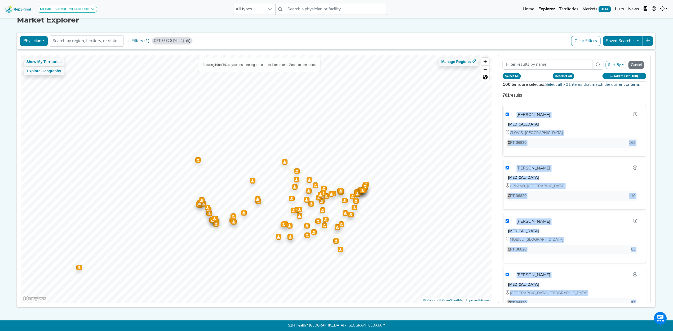
checkbox input "true"
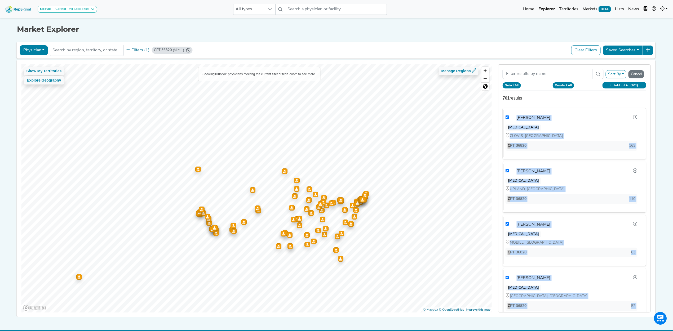
click at [628, 84] on button "Add to List (701)" at bounding box center [625, 85] width 44 height 6
click at [617, 138] on button "Create New List" at bounding box center [611, 139] width 38 height 10
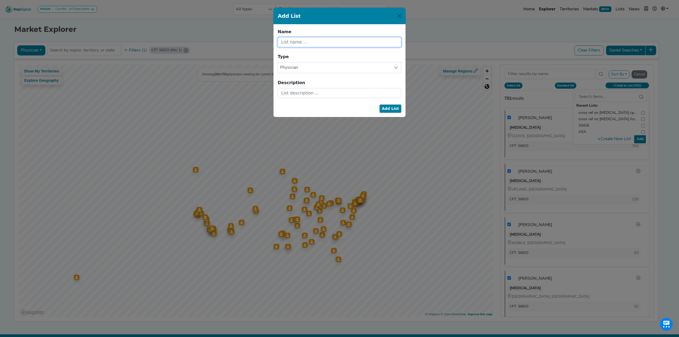
click at [348, 44] on input "text" at bounding box center [340, 42] width 124 height 10
click at [348, 104] on div "Name cross ref on vascular surgery cpt 36820 Name cannot be blank. Type Physici…" at bounding box center [339, 70] width 132 height 93
click at [395, 109] on button "Add List" at bounding box center [390, 108] width 22 height 8
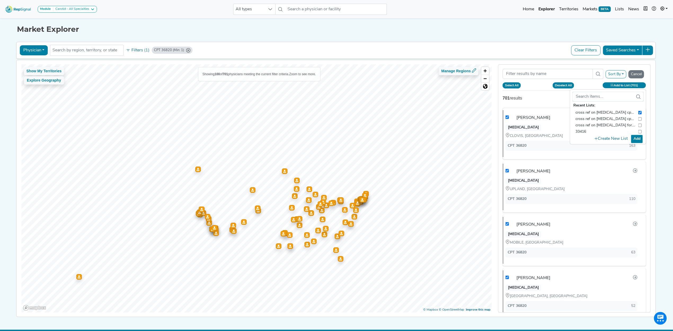
click at [641, 140] on button "Add" at bounding box center [637, 139] width 12 height 8
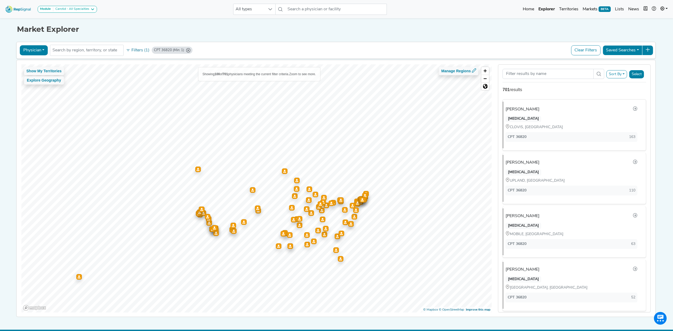
click at [30, 50] on button "Physician" at bounding box center [34, 50] width 28 height 10
click at [186, 50] on icon "CPT 36820 (Min: 1)" at bounding box center [188, 50] width 4 height 4
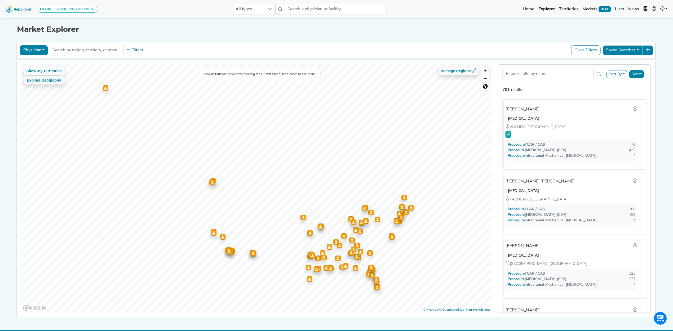
click at [21, 6] on img at bounding box center [18, 8] width 30 height 11
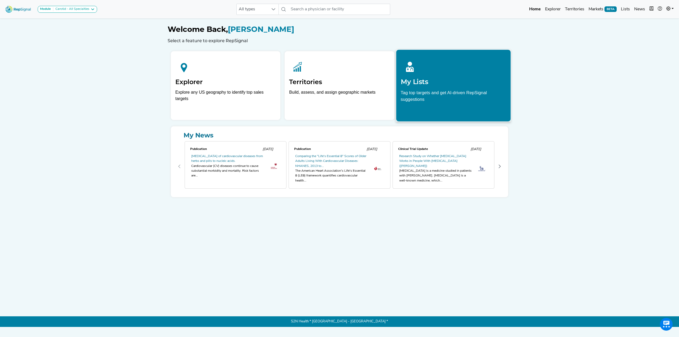
click at [461, 93] on p "Tag top targets and get AI-driven RepSignal suggestions" at bounding box center [452, 97] width 105 height 16
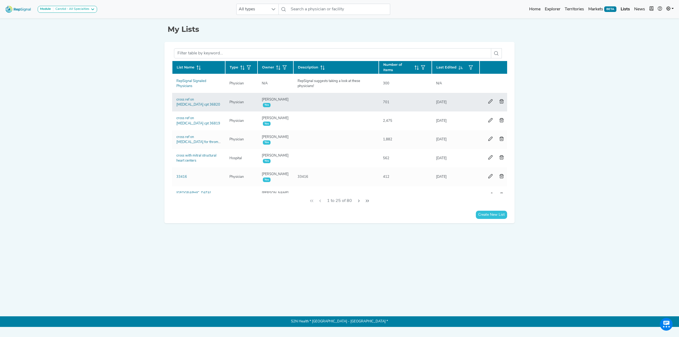
click at [217, 105] on div "cross ref on [MEDICAL_DATA] cpt 36820" at bounding box center [198, 102] width 51 height 10
click at [215, 101] on div "cross ref on [MEDICAL_DATA] cpt 36820" at bounding box center [198, 102] width 51 height 10
click at [215, 100] on link "cross ref on [MEDICAL_DATA] cpt 36820" at bounding box center [198, 102] width 44 height 8
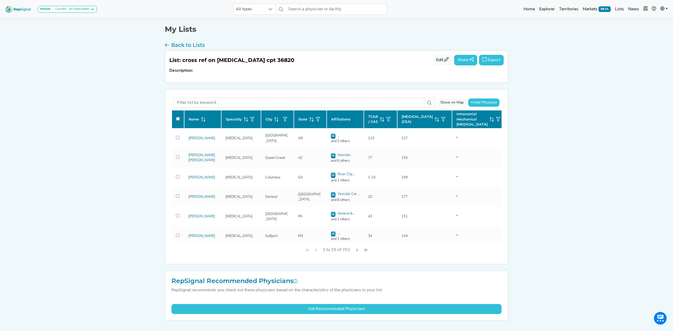
click at [494, 58] on button "Export" at bounding box center [491, 60] width 25 height 11
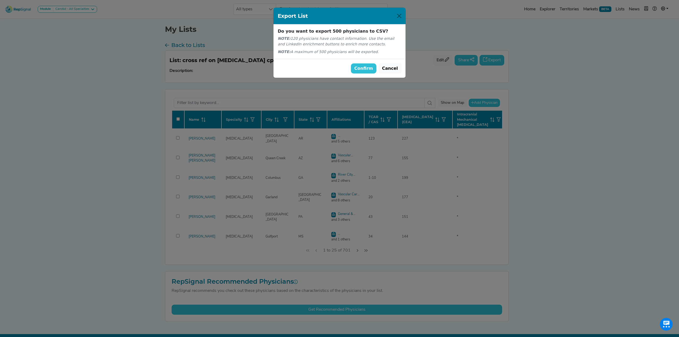
click at [368, 68] on button "Confirm" at bounding box center [364, 68] width 26 height 10
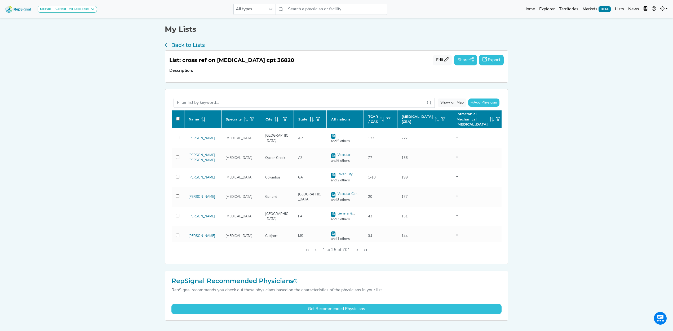
click at [18, 13] on img at bounding box center [18, 8] width 30 height 11
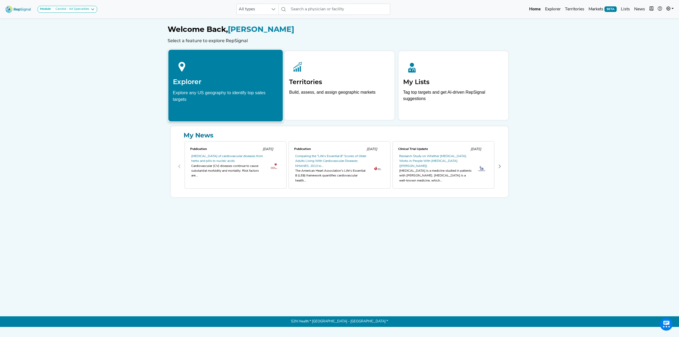
click at [176, 99] on div "Explore any US geography to identify top sales targets" at bounding box center [225, 95] width 105 height 13
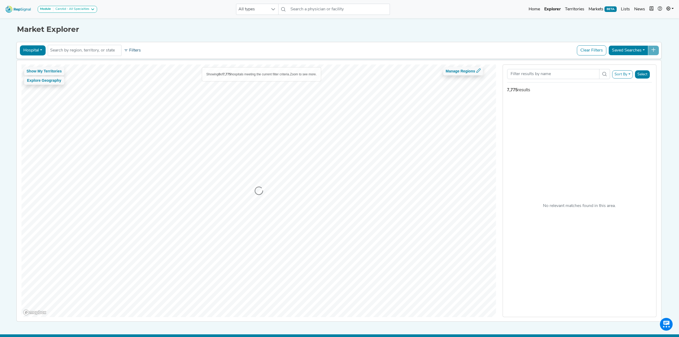
click at [202, 71] on div "Showing 0 of 7,775 hospitals meeting the current filter criteria. Zoom to see m…" at bounding box center [261, 74] width 119 height 14
click at [124, 49] on icon at bounding box center [125, 50] width 3 height 2
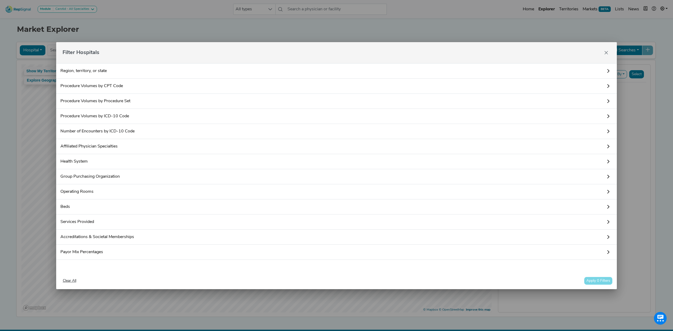
click at [133, 25] on div "Filter Hospitals Region, territory, or state Procedure Volumes by CPT Code The …" at bounding box center [336, 165] width 673 height 331
click at [605, 54] on icon "Close" at bounding box center [606, 53] width 4 height 4
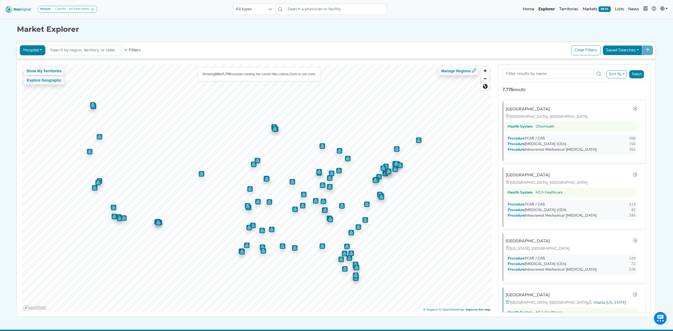
click at [136, 51] on button "Filters" at bounding box center [132, 50] width 20 height 9
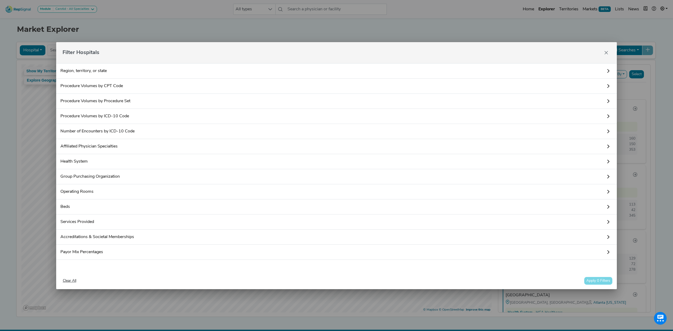
click at [257, 29] on div "Filter Hospitals Region, territory, or state Procedure Volumes by CPT Code The …" at bounding box center [336, 165] width 673 height 331
drag, startPoint x: 606, startPoint y: 51, endPoint x: 208, endPoint y: 59, distance: 398.7
click at [606, 52] on icon "Close" at bounding box center [606, 53] width 4 height 4
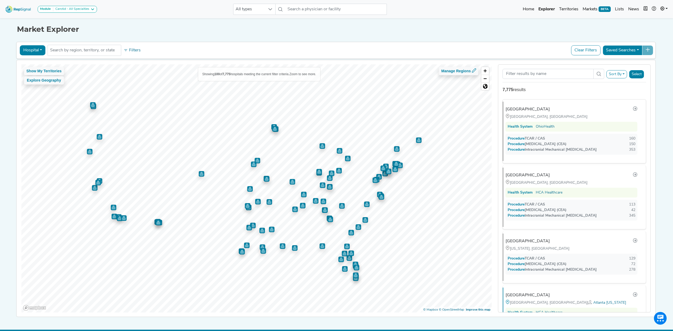
click at [35, 52] on button "Hospital" at bounding box center [33, 50] width 26 height 10
click at [33, 65] on link "Physician" at bounding box center [41, 63] width 42 height 8
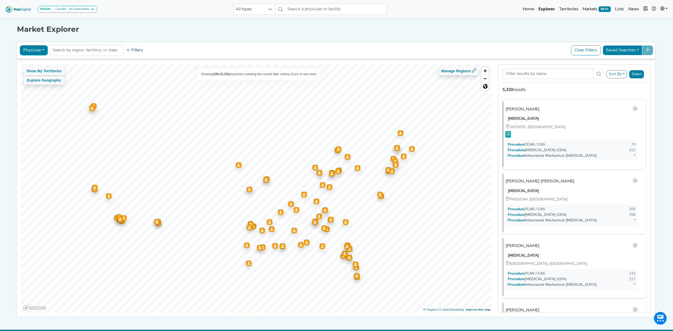
click at [128, 50] on button "Filters" at bounding box center [135, 50] width 20 height 9
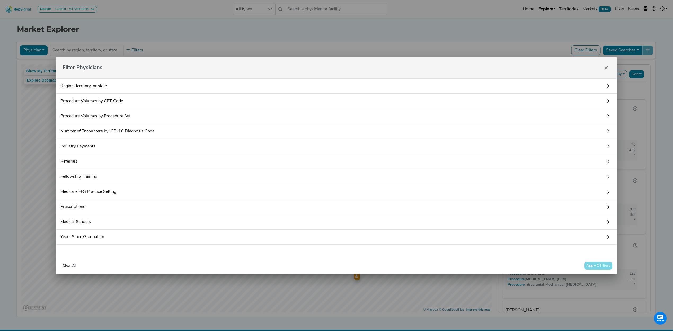
click at [82, 99] on link "Procedure Volumes by CPT Code" at bounding box center [336, 101] width 561 height 15
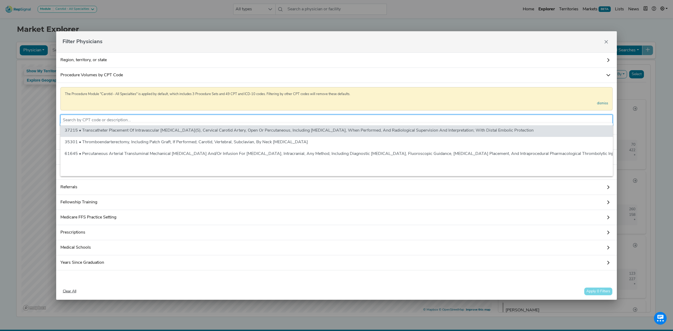
click at [122, 117] on input "text" at bounding box center [337, 120] width 548 height 6
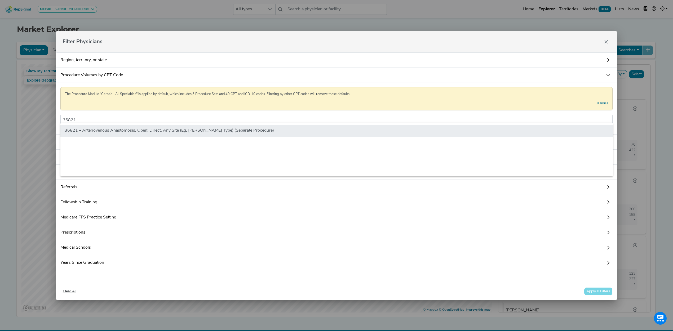
click at [133, 131] on li "36821 • Arteriovenous Anastomosis, Open; Direct, Any Site (Eg, [PERSON_NAME] Ty…" at bounding box center [336, 131] width 553 height 12
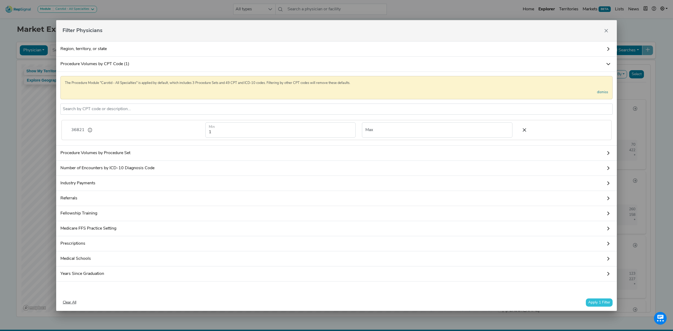
click at [600, 305] on button "Apply 1 Filter" at bounding box center [599, 303] width 27 height 8
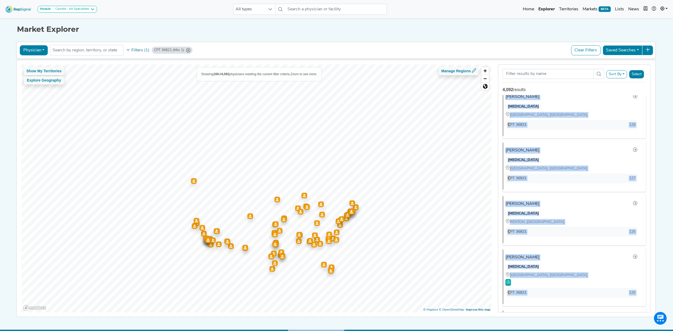
scroll to position [5313, 0]
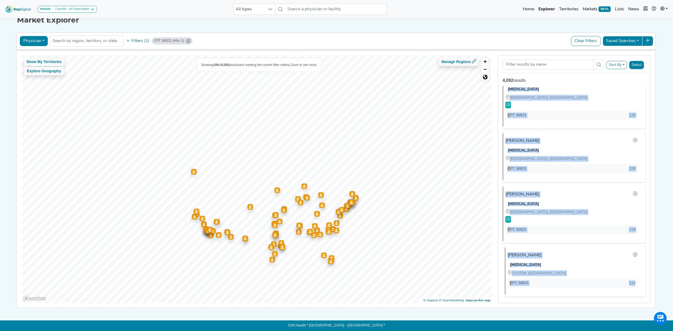
drag, startPoint x: 504, startPoint y: 109, endPoint x: 640, endPoint y: 283, distance: 220.6
copy ul "Steven Posner VASCULAR SURGERY ORANGE, CA CPT 36821 515 James Gardner VASCULAR …"
click at [137, 37] on button "Filters (1)" at bounding box center [138, 41] width 26 height 9
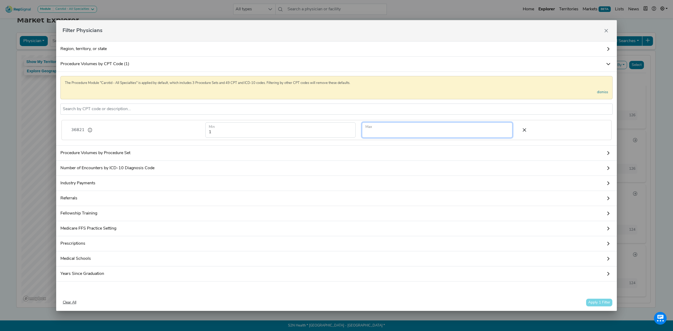
click at [387, 127] on input "number" at bounding box center [437, 129] width 150 height 15
click at [601, 307] on button "Apply 1 Filter" at bounding box center [599, 303] width 27 height 8
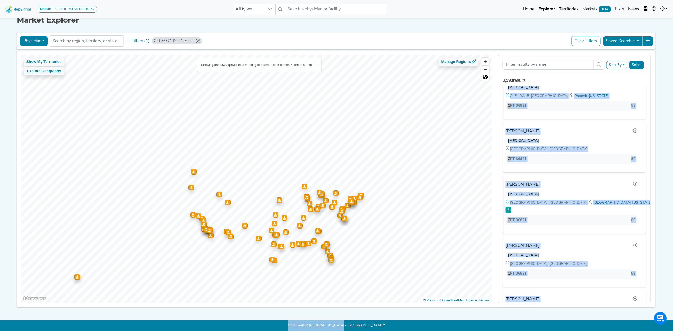
scroll to position [5275, 0]
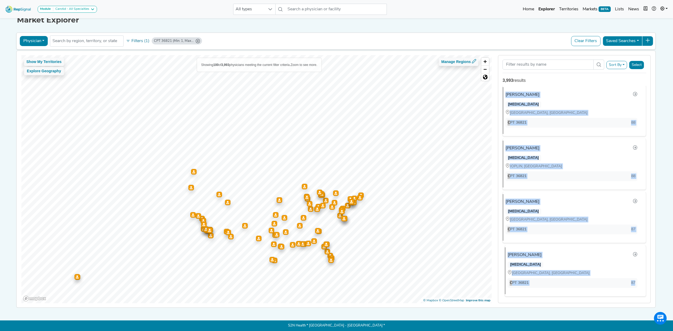
drag, startPoint x: 499, startPoint y: 92, endPoint x: 632, endPoint y: 288, distance: 237.7
click at [632, 288] on div "Sort By RepSignal Annual Procedure Volume Estimate CPT: 36821 Total Procedures …" at bounding box center [574, 179] width 159 height 249
copy ul "Jonathan Deitch VASCULAR SURGERY FORT WORTH, TX CPT 36821 124 Milton Retamozo G…"
click at [136, 39] on button "Filters (1)" at bounding box center [138, 41] width 26 height 9
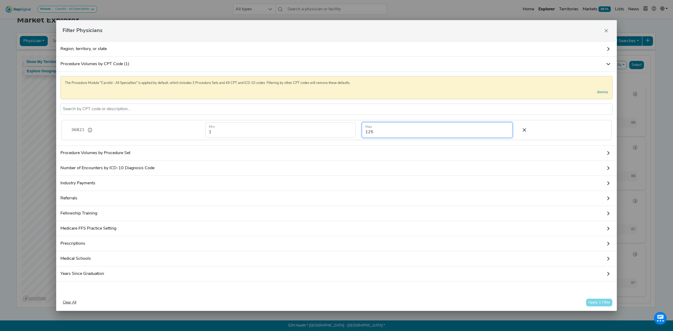
drag, startPoint x: 394, startPoint y: 133, endPoint x: 312, endPoint y: 135, distance: 82.5
click at [313, 134] on form "1 Min 125 Max" at bounding box center [358, 129] width 313 height 15
click at [596, 307] on button "Apply 1 Filter" at bounding box center [599, 303] width 27 height 8
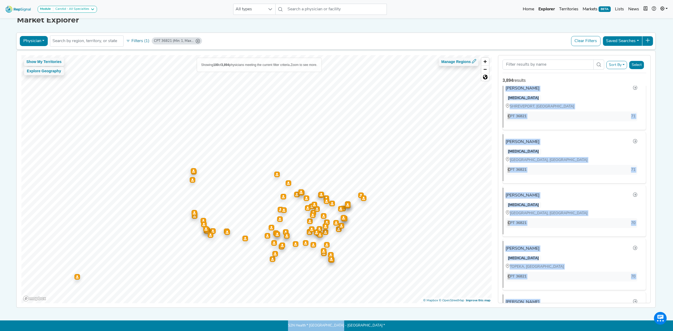
scroll to position [5267, 0]
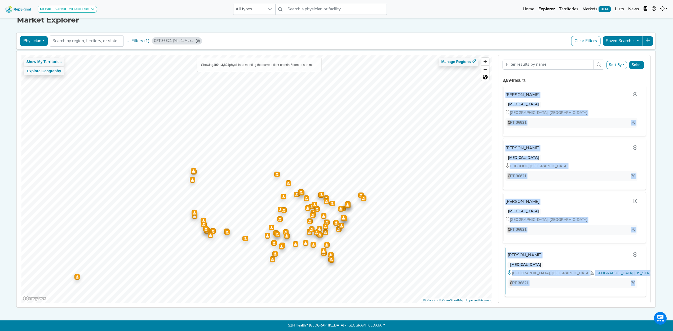
drag, startPoint x: 502, startPoint y: 92, endPoint x: 636, endPoint y: 283, distance: 233.8
click at [636, 283] on div "Anand Shah VASCULAR SURGERY BOSTON, MA CPT 36821 87 Deepak Deshmukh VASCULAR SU…" at bounding box center [575, 195] width 152 height 218
copy ul "Anand Shah VASCULAR SURGERY BOSTON, MA CPT 36821 87 Deepak Deshmukh VASCULAR SU…"
click at [142, 37] on button "Filters (1)" at bounding box center [138, 41] width 26 height 9
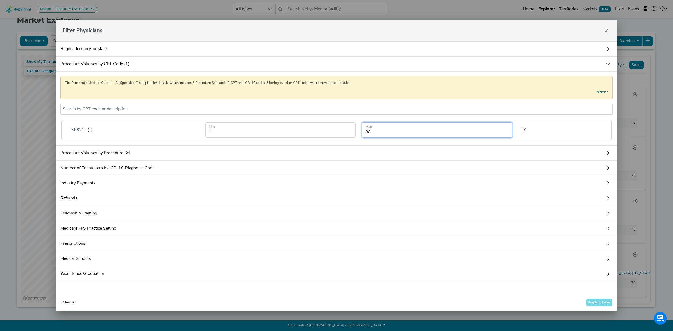
drag, startPoint x: 391, startPoint y: 125, endPoint x: 276, endPoint y: 125, distance: 114.8
click at [277, 125] on form "1 Min 88 Max" at bounding box center [358, 129] width 313 height 15
click at [599, 306] on button "Apply 1 Filter" at bounding box center [599, 303] width 27 height 8
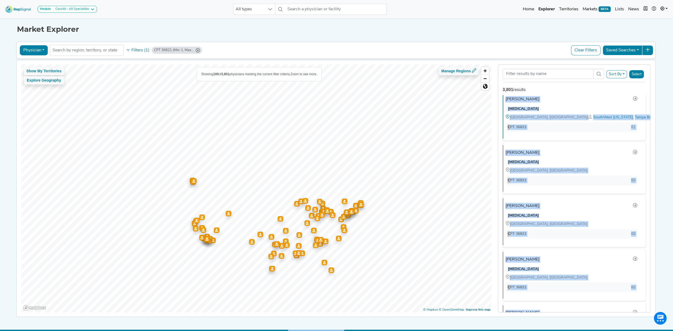
scroll to position [14, 0]
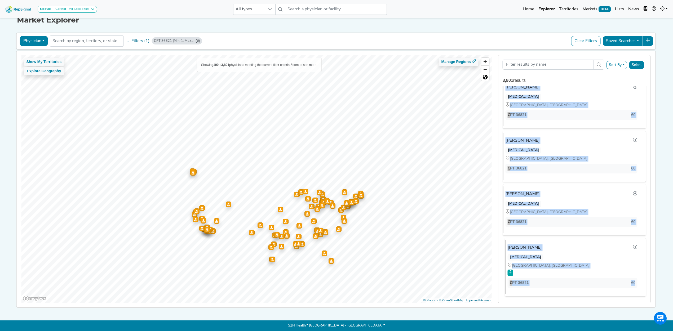
drag, startPoint x: 501, startPoint y: 108, endPoint x: 635, endPoint y: 280, distance: 218.7
click at [635, 280] on div "Mohammad Raffat Jaber VASCULAR SURGERY DOWNEY, CA CPT 36821 70 Jorge Uribe-Aran…" at bounding box center [575, 195] width 152 height 218
copy ul "Mohammad Raffat Jaber VASCULAR SURGERY DOWNEY, CA CPT 36821 70 Jorge Uribe-Aran…"
click at [141, 38] on button "Filters (1)" at bounding box center [138, 41] width 26 height 9
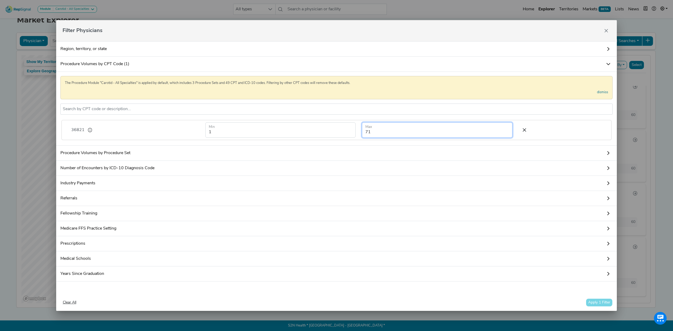
drag, startPoint x: 370, startPoint y: 128, endPoint x: 345, endPoint y: 129, distance: 24.9
click at [345, 129] on form "1 Min 71 Max" at bounding box center [358, 129] width 313 height 15
click at [602, 305] on button "Apply 1 Filter" at bounding box center [599, 303] width 27 height 8
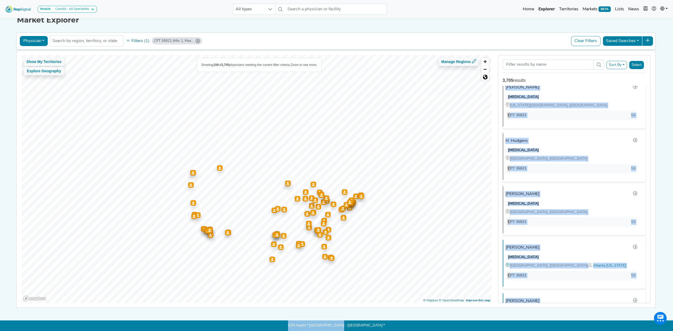
scroll to position [5290, 0]
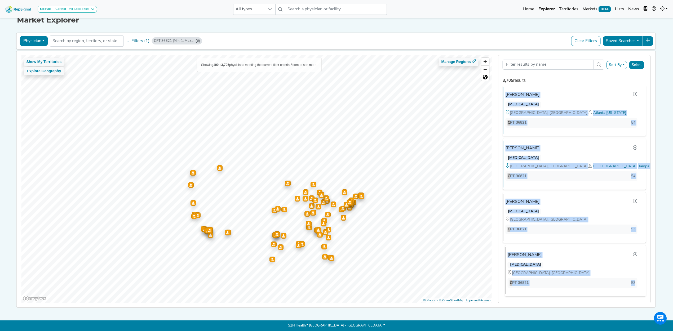
drag, startPoint x: 502, startPoint y: 94, endPoint x: 640, endPoint y: 278, distance: 230.5
click at [640, 278] on div "Amit Shah VASCULAR SURGERY MASSAPEQUA PARK, NY CPT 36821 60 Matthew Langenberg …" at bounding box center [575, 195] width 152 height 218
copy ul "Amit Shah VASCULAR SURGERY MASSAPEQUA PARK, NY CPT 36821 60 Matthew Langenberg …"
click at [127, 39] on icon at bounding box center [128, 41] width 4 height 4
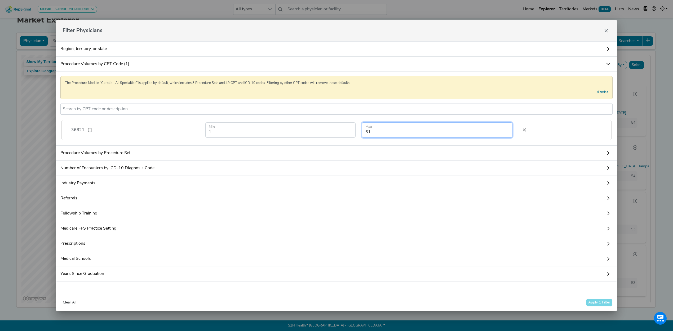
drag, startPoint x: 375, startPoint y: 131, endPoint x: 353, endPoint y: 134, distance: 22.9
click at [353, 134] on form "1 Min 61 Max" at bounding box center [358, 129] width 313 height 15
click at [600, 306] on button "Apply 1 Filter" at bounding box center [599, 303] width 27 height 8
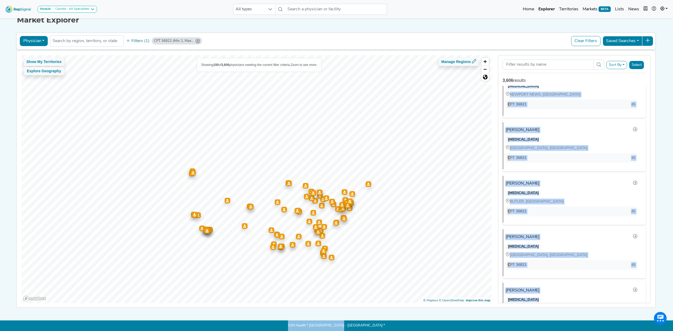
scroll to position [5260, 0]
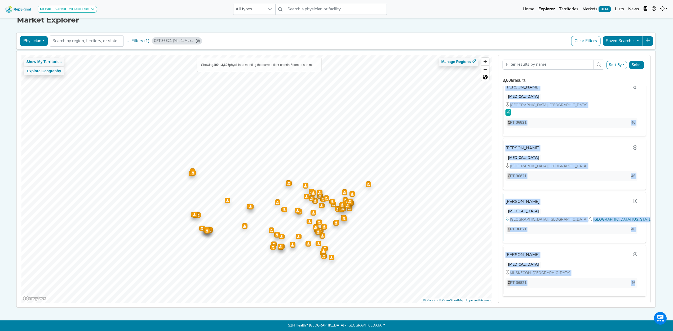
drag, startPoint x: 502, startPoint y: 91, endPoint x: 654, endPoint y: 300, distance: 258.9
click at [654, 300] on div "Sort By RepSignal Annual Procedure Volume Estimate CPT: 36821 Total Procedures …" at bounding box center [574, 179] width 159 height 249
copy ul "Eric Adams VASCULAR SURGERY GREENSBURG, PA CPT 36821 53 Esther Mihindu VASCULAR…"
click at [133, 37] on button "Filters (1)" at bounding box center [138, 41] width 26 height 9
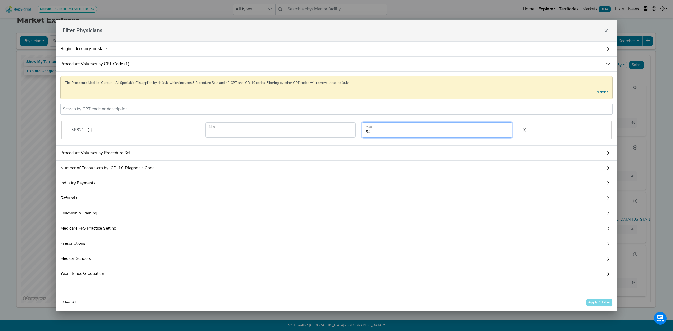
drag, startPoint x: 380, startPoint y: 128, endPoint x: 303, endPoint y: 117, distance: 76.9
click at [303, 120] on div "36821 1 Min 54 Max" at bounding box center [336, 130] width 550 height 20
drag, startPoint x: 320, startPoint y: 115, endPoint x: 369, endPoint y: 134, distance: 52.4
click at [345, 124] on div "The Procedure Module "Carotid - All Specialties" is applied by default, which i…" at bounding box center [336, 109] width 561 height 74
click at [390, 127] on input "54" at bounding box center [437, 129] width 150 height 15
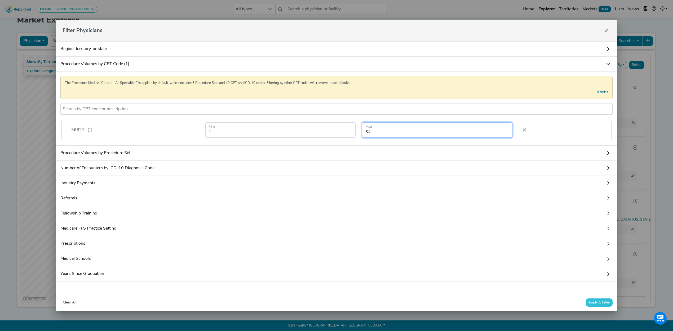
click at [390, 127] on input "54" at bounding box center [437, 129] width 150 height 15
click at [391, 126] on input "54" at bounding box center [437, 129] width 150 height 15
click at [602, 307] on button "Apply 1 Filter" at bounding box center [599, 303] width 27 height 8
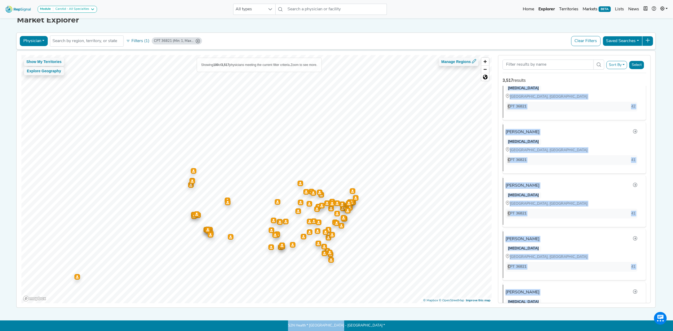
scroll to position [5282, 0]
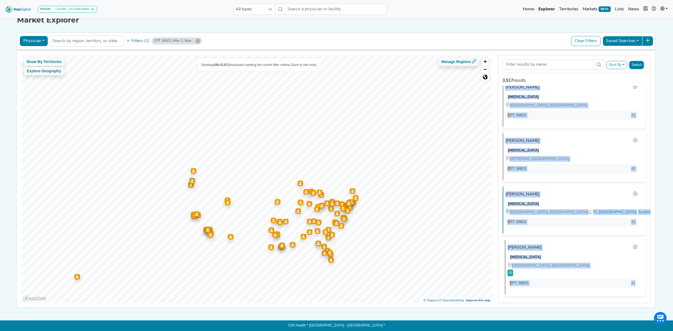
drag, startPoint x: 502, startPoint y: 94, endPoint x: 639, endPoint y: 278, distance: 229.9
click at [639, 278] on div "[PERSON_NAME] [MEDICAL_DATA] MODESTO, [GEOGRAPHIC_DATA] CPT 36821 46 [PERSON_NA…" at bounding box center [575, 195] width 152 height 218
copy ul "[PERSON_NAME] [MEDICAL_DATA] MODESTO, [GEOGRAPHIC_DATA] CPT 36821 46 [PERSON_NA…"
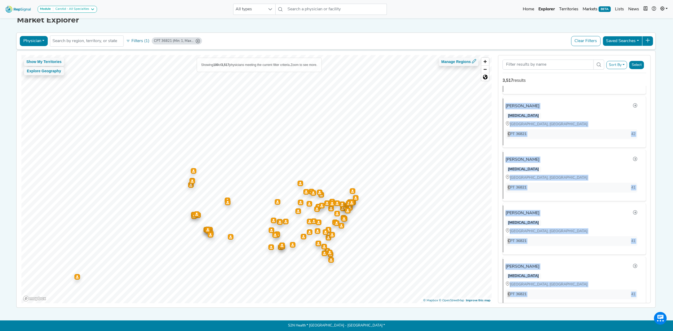
scroll to position [4434, 0]
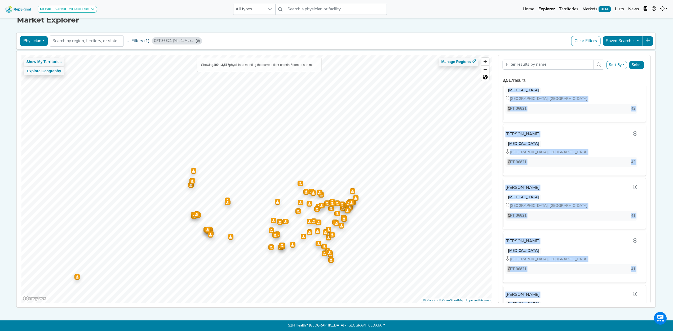
click at [141, 38] on button "Filters (1)" at bounding box center [138, 41] width 26 height 9
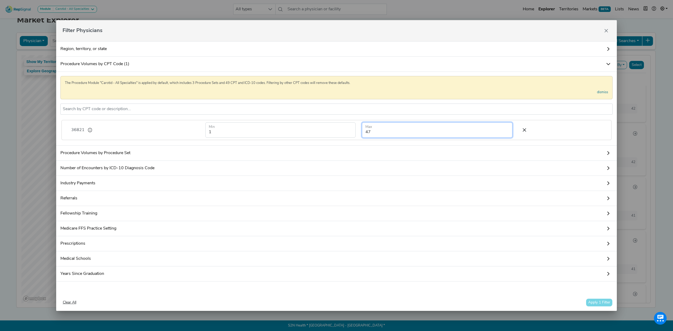
drag, startPoint x: 381, startPoint y: 129, endPoint x: 341, endPoint y: 134, distance: 40.8
click at [341, 134] on form "1 Min 47 Max" at bounding box center [358, 129] width 313 height 15
click at [600, 306] on button "Apply 1 Filter" at bounding box center [599, 303] width 27 height 8
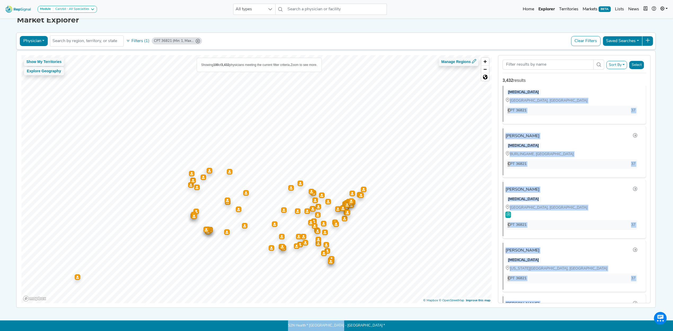
scroll to position [5297, 0]
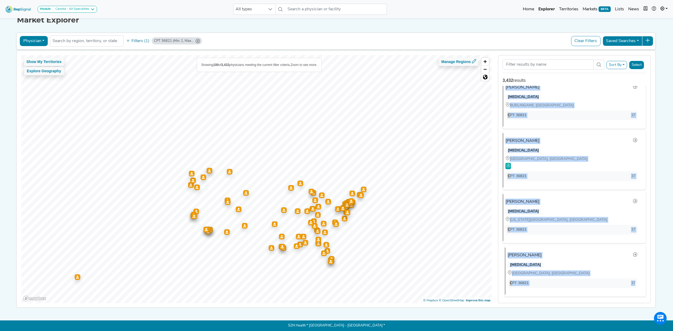
drag, startPoint x: 501, startPoint y: 94, endPoint x: 641, endPoint y: 277, distance: 229.9
click at [641, 277] on div "[PERSON_NAME] March [MEDICAL_DATA] [GEOGRAPHIC_DATA], [GEOGRAPHIC_DATA] CPT 368…" at bounding box center [575, 195] width 152 height 218
copy ul "[PERSON_NAME] March [MEDICAL_DATA] [GEOGRAPHIC_DATA], [GEOGRAPHIC_DATA] CPT 368…"
click at [138, 37] on button "Filters (1)" at bounding box center [138, 41] width 26 height 9
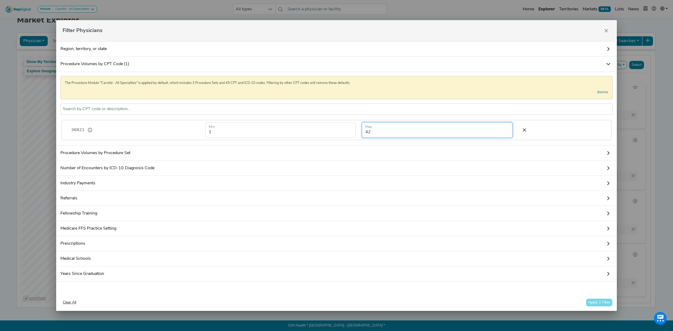
drag, startPoint x: 373, startPoint y: 128, endPoint x: 356, endPoint y: 129, distance: 16.2
click at [359, 129] on div "42 Max" at bounding box center [437, 129] width 157 height 15
click at [596, 307] on button "Apply 1 Filter" at bounding box center [599, 303] width 27 height 8
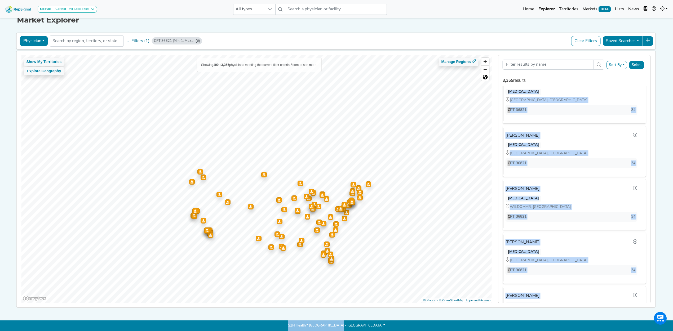
scroll to position [5252, 0]
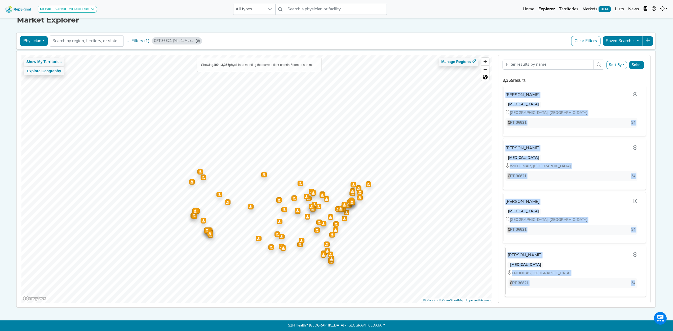
drag, startPoint x: 502, startPoint y: 93, endPoint x: 640, endPoint y: 285, distance: 236.4
click at [640, 285] on div "[PERSON_NAME] [MEDICAL_DATA] MARIETTA, [GEOGRAPHIC_DATA] | [GEOGRAPHIC_DATA] [U…" at bounding box center [575, 195] width 152 height 218
copy ul "[PERSON_NAME] [MEDICAL_DATA] MARIETTA, [GEOGRAPHIC_DATA] | [GEOGRAPHIC_DATA] [U…"
click at [135, 38] on button "Filters (1)" at bounding box center [138, 41] width 26 height 9
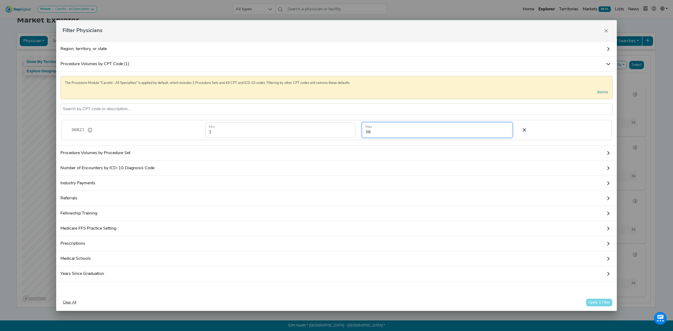
drag, startPoint x: 349, startPoint y: 131, endPoint x: 300, endPoint y: 128, distance: 49.2
click at [300, 128] on form "1 Min 38 Max" at bounding box center [358, 129] width 313 height 15
click at [602, 304] on button "Apply 1 Filter" at bounding box center [599, 303] width 27 height 8
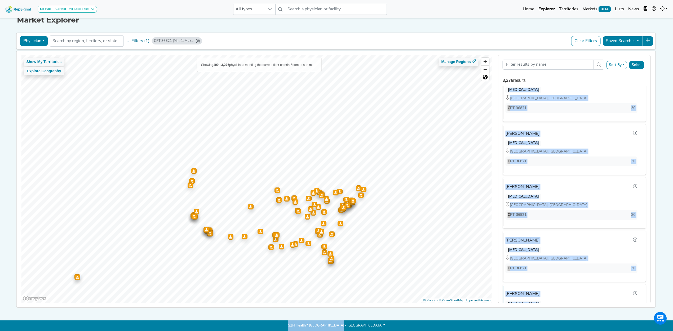
scroll to position [5237, 0]
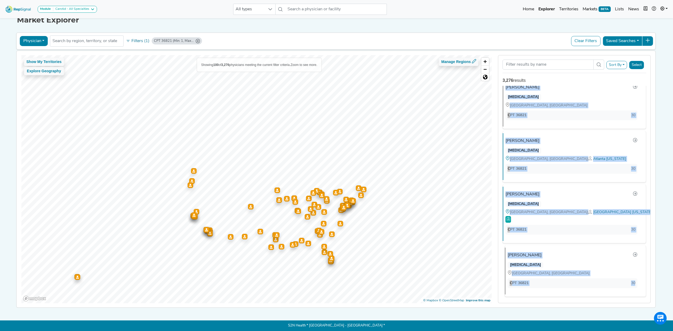
drag, startPoint x: 501, startPoint y: 95, endPoint x: 643, endPoint y: 285, distance: 237.0
click at [643, 285] on div "[PERSON_NAME] [MEDICAL_DATA] [GEOGRAPHIC_DATA], [GEOGRAPHIC_DATA] CPT 36821 34 …" at bounding box center [575, 195] width 152 height 218
copy ul "[PERSON_NAME] [MEDICAL_DATA] [GEOGRAPHIC_DATA], [GEOGRAPHIC_DATA] CPT 36821 34 …"
click at [141, 37] on button "Filters (1)" at bounding box center [138, 41] width 26 height 9
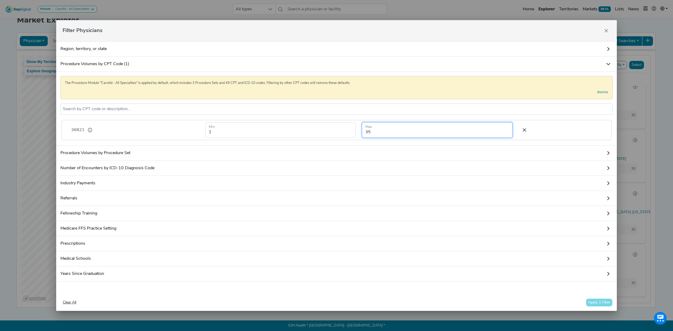
drag, startPoint x: 440, startPoint y: 131, endPoint x: 324, endPoint y: 132, distance: 116.4
click at [324, 132] on form "1 Min 35 Max" at bounding box center [358, 129] width 313 height 15
click at [607, 304] on button "Apply 1 Filter" at bounding box center [599, 303] width 27 height 8
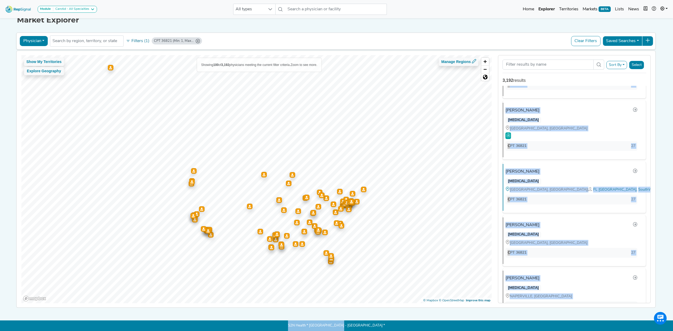
scroll to position [5260, 0]
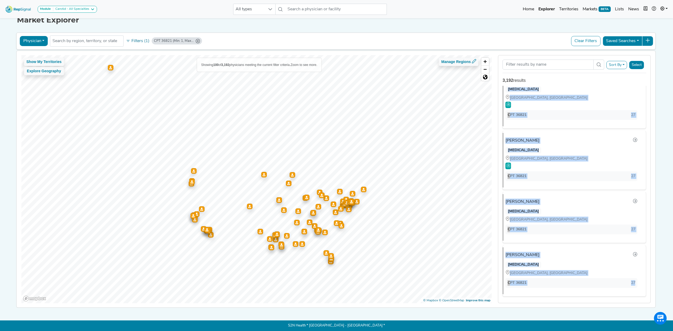
drag, startPoint x: 559, startPoint y: 226, endPoint x: 647, endPoint y: 284, distance: 106.1
click at [647, 284] on div "[PERSON_NAME] [MEDICAL_DATA] [GEOGRAPHIC_DATA], [GEOGRAPHIC_DATA] CPT 36821 30 …" at bounding box center [575, 195] width 152 height 218
copy ul "[PERSON_NAME] [MEDICAL_DATA] [GEOGRAPHIC_DATA], [GEOGRAPHIC_DATA] CPT 36821 30 …"
click at [138, 37] on button "Filters (1)" at bounding box center [138, 41] width 26 height 9
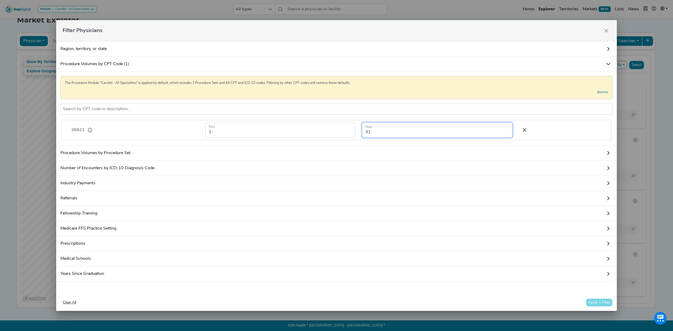
drag, startPoint x: 375, startPoint y: 128, endPoint x: 348, endPoint y: 129, distance: 26.5
click at [348, 129] on form "1 Min 31 Max" at bounding box center [358, 129] width 313 height 15
click at [593, 303] on button "Apply 1 Filter" at bounding box center [599, 303] width 27 height 8
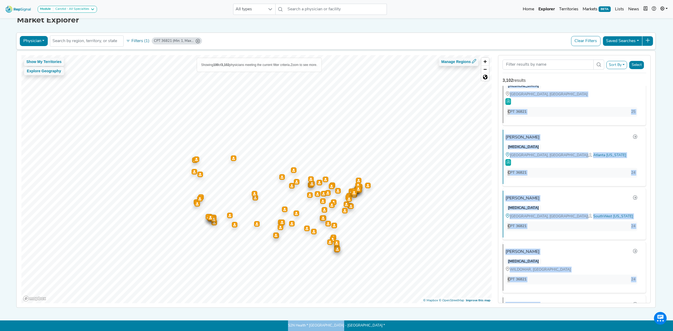
scroll to position [5297, 0]
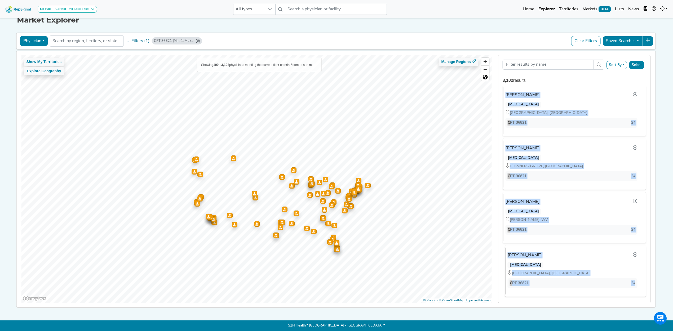
drag, startPoint x: 499, startPoint y: 95, endPoint x: 632, endPoint y: 281, distance: 229.0
click at [632, 281] on div "Sort By RepSignal Annual Procedure Volume Estimate CPT: 36821 Total Procedures …" at bounding box center [574, 179] width 159 height 249
copy ul "[PERSON_NAME] [MEDICAL_DATA] [GEOGRAPHIC_DATA], [GEOGRAPHIC_DATA] | [GEOGRAPHIC…"
click at [135, 37] on button "Filters (1)" at bounding box center [138, 41] width 26 height 9
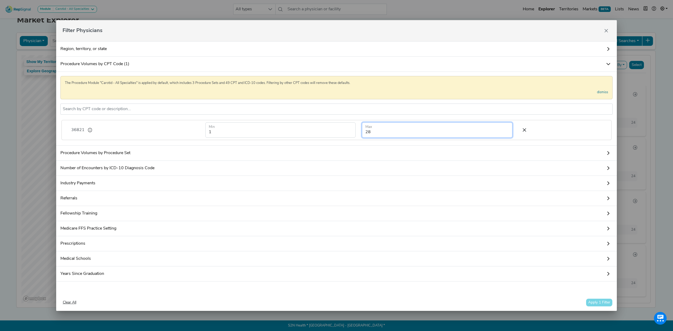
drag, startPoint x: 370, startPoint y: 129, endPoint x: 361, endPoint y: 131, distance: 9.5
click at [362, 131] on input "28" at bounding box center [437, 129] width 150 height 15
click at [602, 307] on button "Apply 1 Filter" at bounding box center [599, 303] width 27 height 8
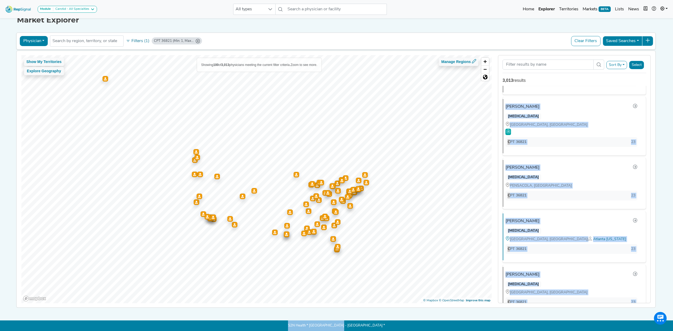
scroll to position [5267, 0]
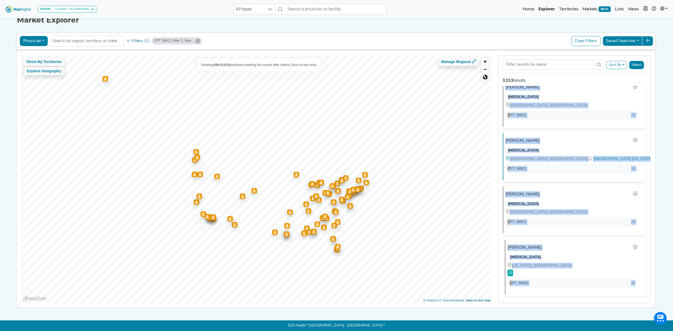
drag, startPoint x: 502, startPoint y: 94, endPoint x: 638, endPoint y: 280, distance: 230.5
click at [638, 280] on div "Joseph Zarge VASCULAR SURGERY ATLANTA, GA | Atlanta Georgia CPT 36821 24 Steven…" at bounding box center [575, 195] width 152 height 218
copy ul "Joseph Zarge VASCULAR SURGERY ATLANTA, GA | Atlanta Georgia CPT 36821 24 Steven…"
click at [134, 37] on button "Filters (1)" at bounding box center [138, 41] width 26 height 9
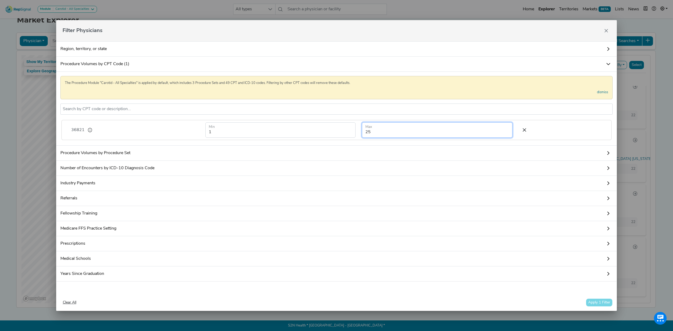
drag, startPoint x: 365, startPoint y: 131, endPoint x: 352, endPoint y: 131, distance: 13.0
click at [352, 131] on form "1 Min 25 Max" at bounding box center [358, 129] width 313 height 15
click at [609, 305] on button "Apply 1 Filter" at bounding box center [599, 303] width 27 height 8
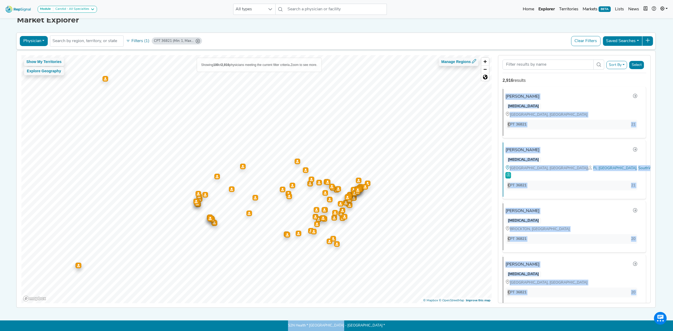
scroll to position [5275, 0]
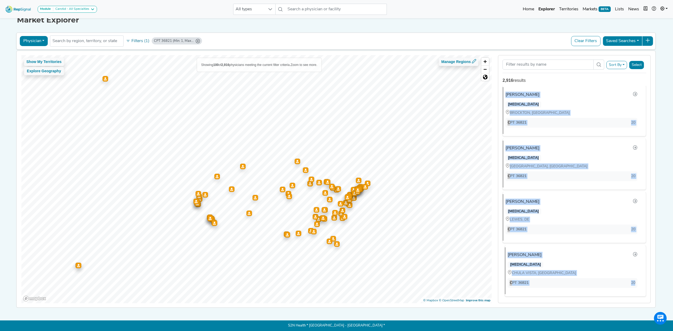
drag, startPoint x: 500, startPoint y: 93, endPoint x: 634, endPoint y: 281, distance: 230.8
click at [634, 281] on div "Claudiu Vlada VASCULAR SURGERY LOS ANGELES, CA CPT 36821 22 Ahmad Bhatti VASCUL…" at bounding box center [575, 195] width 152 height 218
copy ul "Claudiu Vlada VASCULAR SURGERY LOS ANGELES, CA CPT 36821 22 Ahmad Bhatti VASCUL…"
click at [138, 37] on button "Filters (1)" at bounding box center [138, 41] width 26 height 9
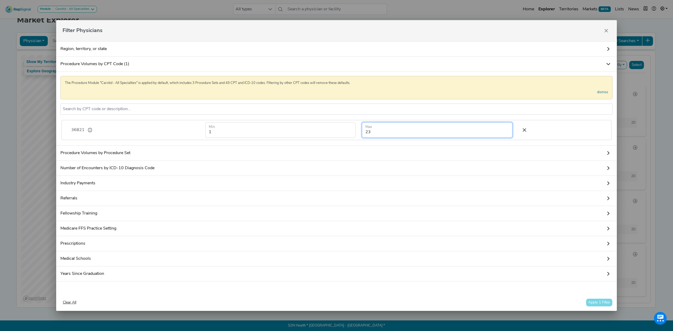
drag, startPoint x: 386, startPoint y: 132, endPoint x: 336, endPoint y: 132, distance: 50.6
click at [336, 132] on form "1 Min 23 Max" at bounding box center [358, 129] width 313 height 15
click at [596, 303] on button "Apply 1 Filter" at bounding box center [599, 303] width 27 height 8
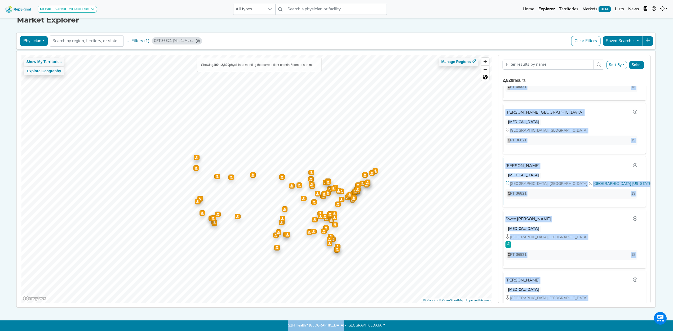
scroll to position [5282, 0]
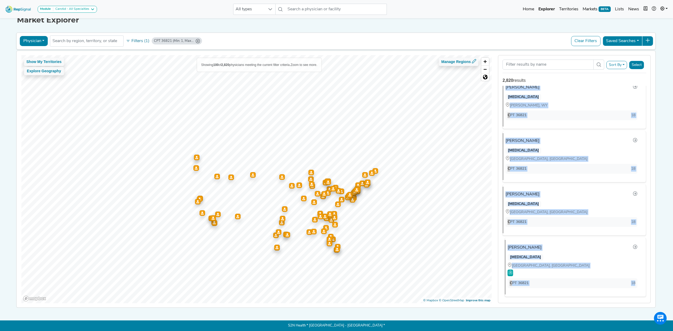
drag, startPoint x: 501, startPoint y: 93, endPoint x: 638, endPoint y: 280, distance: 231.7
click at [638, 280] on div "Mark Kulbaski VASCULAR SURGERY BROCKTON, MA CPT 36821 20 David Richmand VASCULA…" at bounding box center [575, 195] width 152 height 218
copy ul "Mark Kulbaski VASCULAR SURGERY BROCKTON, MA CPT 36821 20 David Richmand VASCULA…"
click at [137, 39] on button "Filters (1)" at bounding box center [138, 41] width 26 height 9
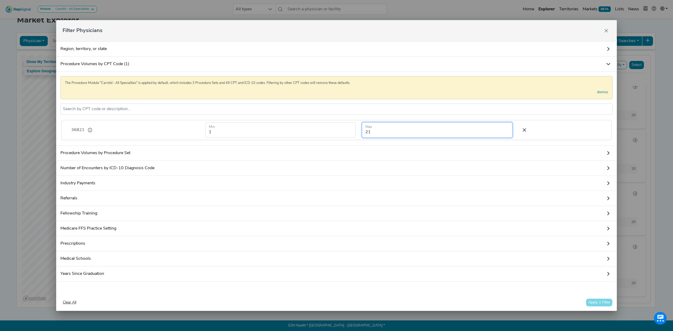
drag, startPoint x: 380, startPoint y: 127, endPoint x: 355, endPoint y: 131, distance: 25.8
click at [355, 131] on form "1 Min 21 Max" at bounding box center [358, 129] width 313 height 15
click at [598, 307] on button "Apply 1 Filter" at bounding box center [599, 303] width 27 height 8
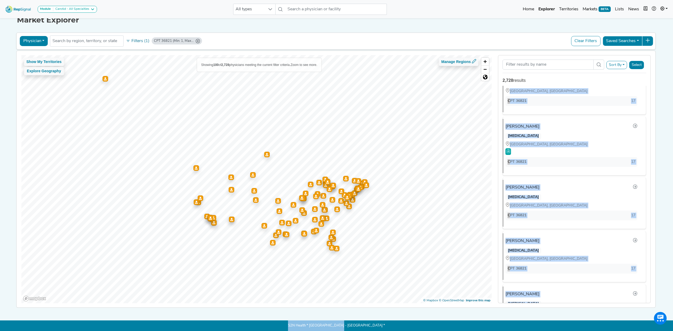
scroll to position [5290, 0]
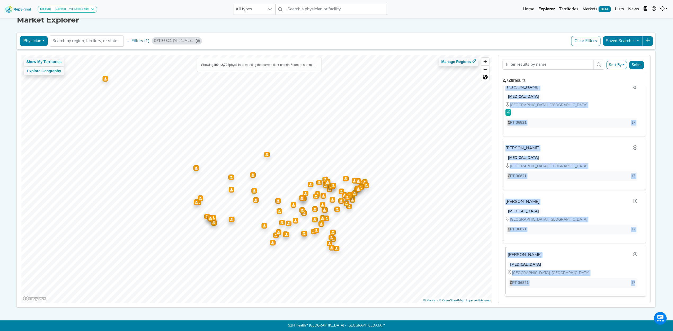
drag, startPoint x: 501, startPoint y: 94, endPoint x: 630, endPoint y: 283, distance: 228.8
click at [638, 280] on div "Jonathan Woody VASCULAR SURGERY WATKINSVILLE, GA | Atlanta Georgia CPT 36821 18…" at bounding box center [575, 195] width 152 height 218
copy ul "Jonathan Woody VASCULAR SURGERY WATKINSVILLE, GA | Atlanta Georgia CPT 36821 18…"
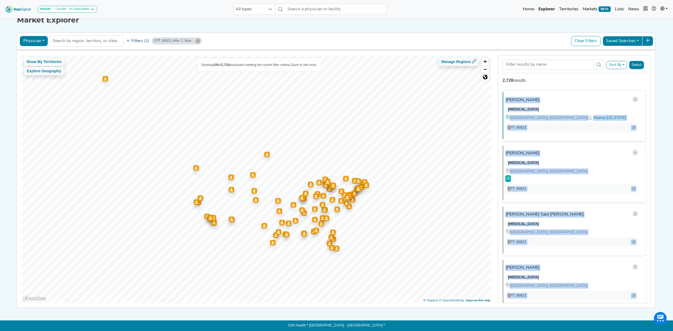
click at [136, 38] on button "Filters (1)" at bounding box center [138, 41] width 26 height 9
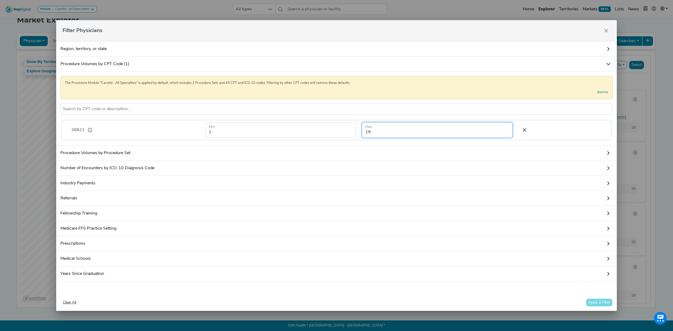
drag, startPoint x: 402, startPoint y: 130, endPoint x: 309, endPoint y: 129, distance: 93.8
click at [309, 129] on form "1 Min 19 Max" at bounding box center [358, 129] width 313 height 15
click at [596, 307] on button "Apply 1 Filter" at bounding box center [599, 303] width 27 height 8
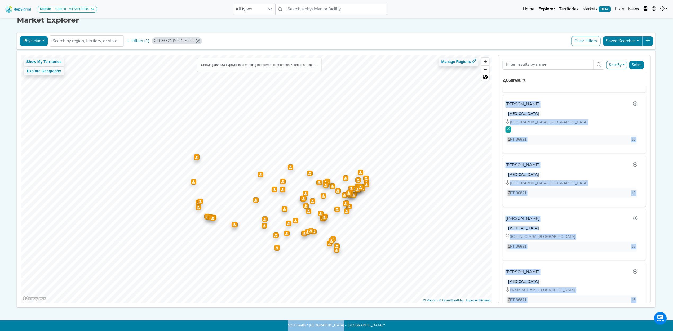
scroll to position [5313, 0]
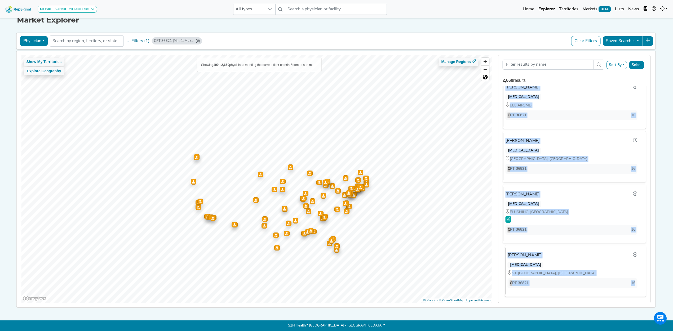
drag, startPoint x: 501, startPoint y: 93, endPoint x: 635, endPoint y: 280, distance: 231.2
click at [635, 280] on div "Daniel Newton VASCULAR SURGERY RICHMOND, VA CPT 36821 17 Aaron Wagner VASCULAR …" at bounding box center [575, 195] width 152 height 218
click at [132, 37] on button "Filters (1)" at bounding box center [138, 41] width 26 height 9
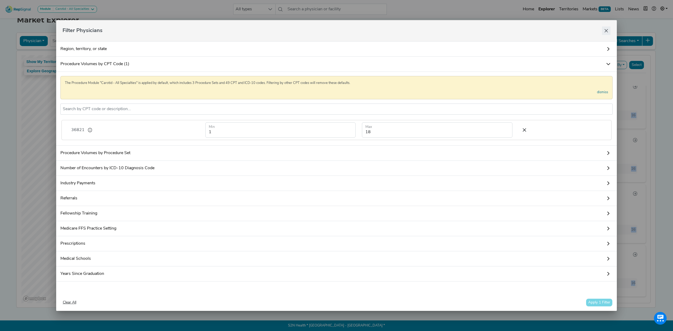
click at [607, 29] on icon "Close" at bounding box center [606, 30] width 3 height 3
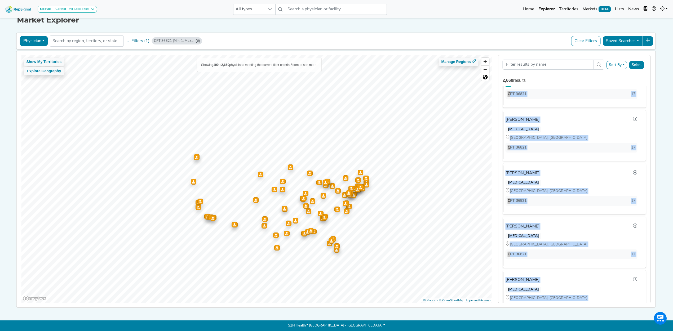
scroll to position [0, 0]
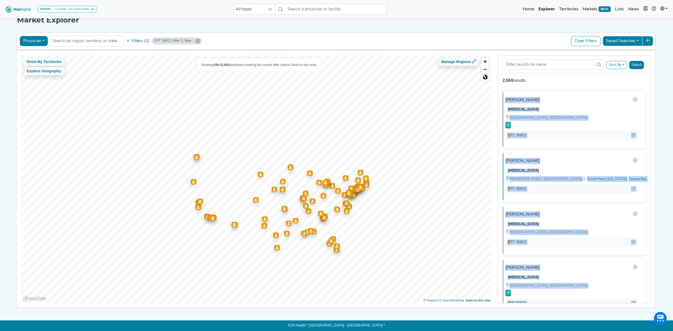
click at [139, 37] on button "Filters (1)" at bounding box center [138, 41] width 26 height 9
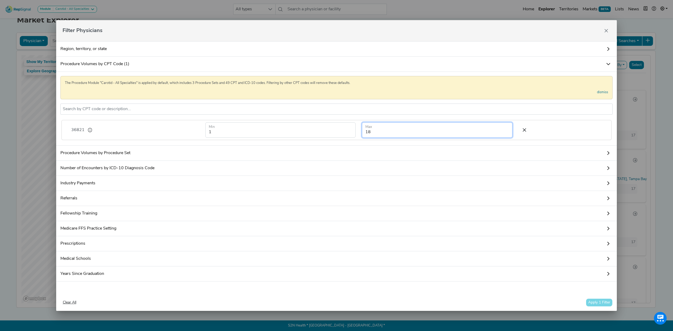
click at [387, 128] on input "18" at bounding box center [437, 129] width 150 height 15
type input "1"
type input "20000"
click at [604, 307] on button "Apply 1 Filter" at bounding box center [599, 303] width 27 height 8
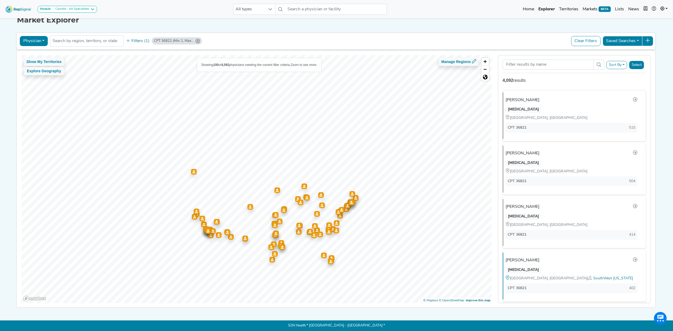
click at [637, 61] on button "Select" at bounding box center [636, 65] width 15 height 8
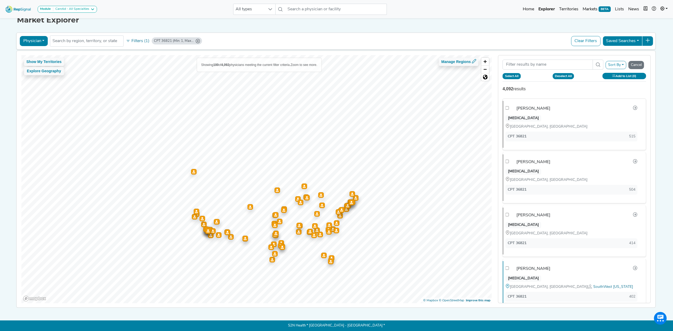
click at [514, 73] on button "Select All" at bounding box center [512, 76] width 18 height 6
checkbox input "true"
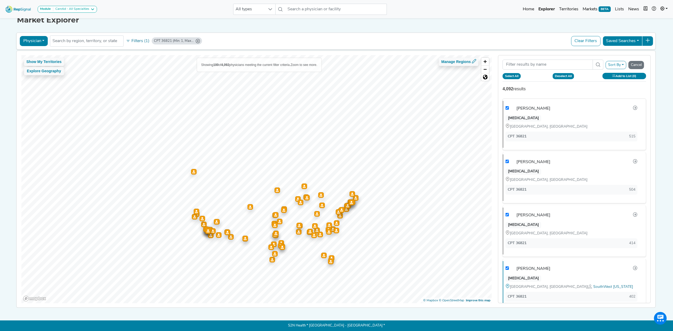
checkbox input "true"
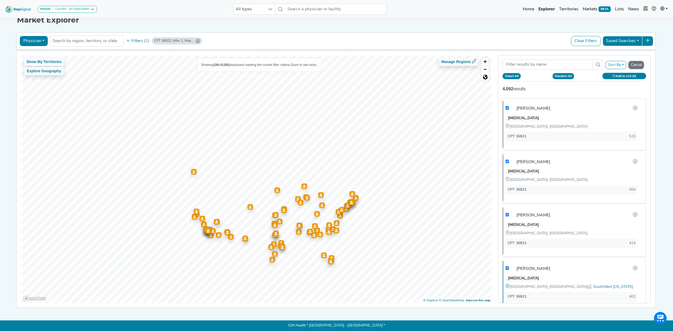
checkbox input "true"
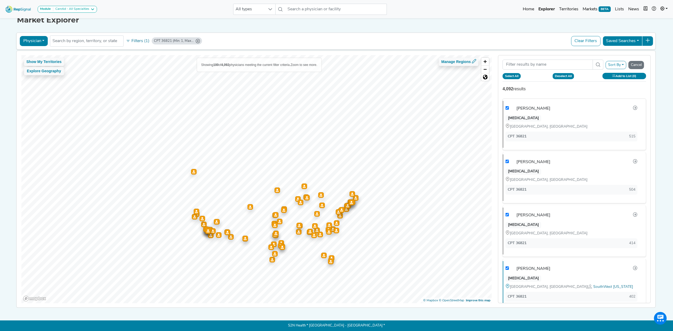
checkbox input "true"
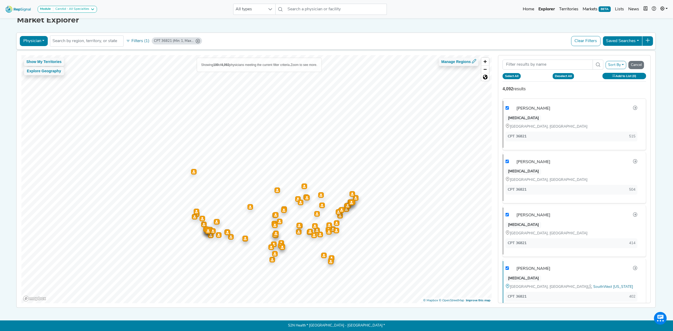
checkbox input "true"
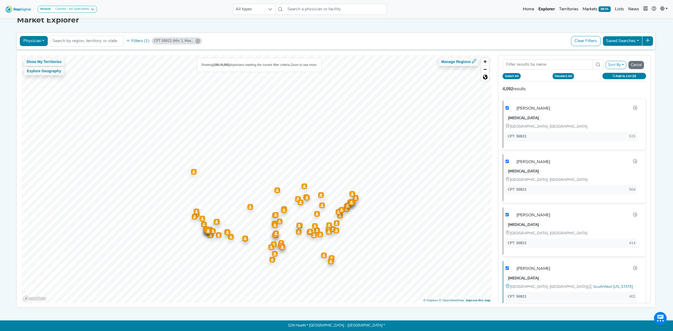
checkbox input "true"
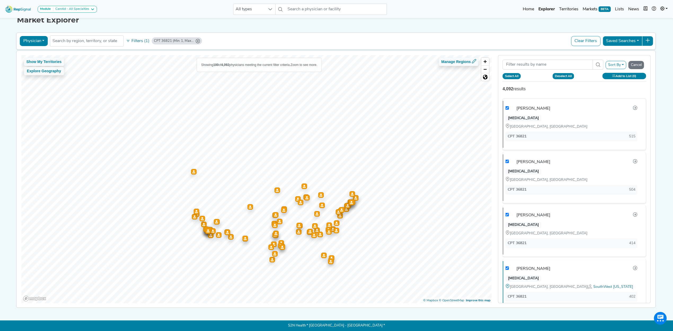
checkbox input "true"
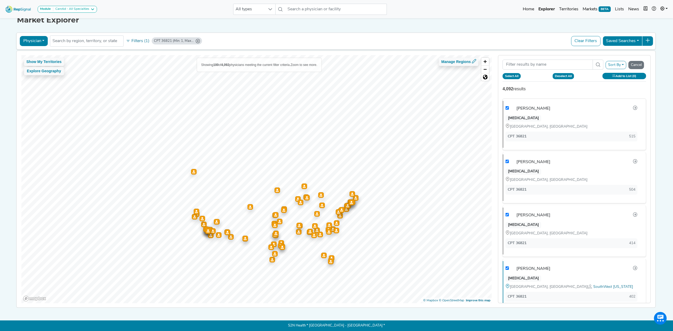
checkbox input "true"
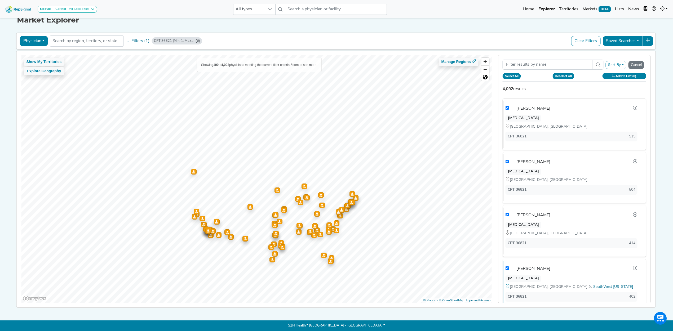
checkbox input "true"
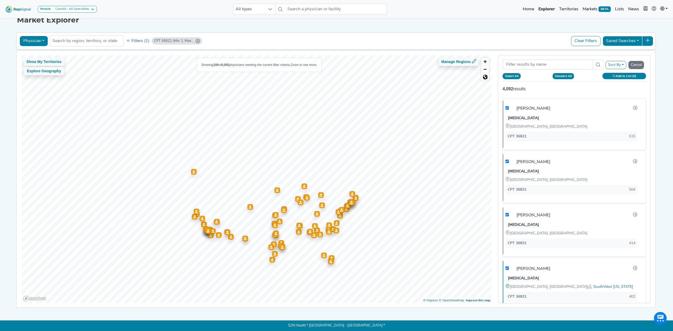
checkbox input "true"
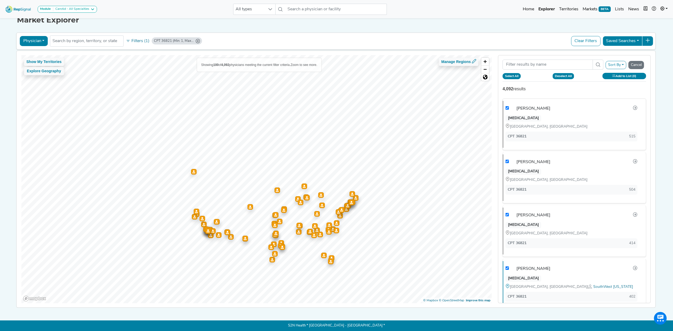
checkbox input "true"
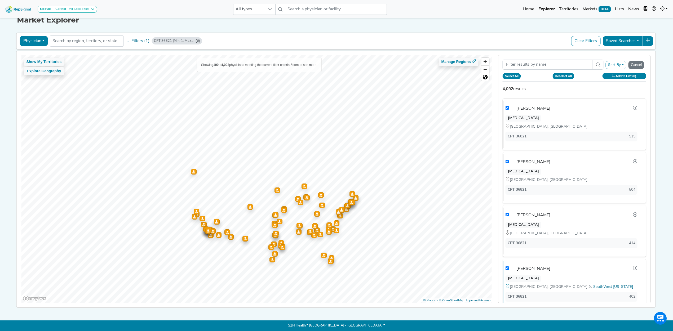
checkbox input "true"
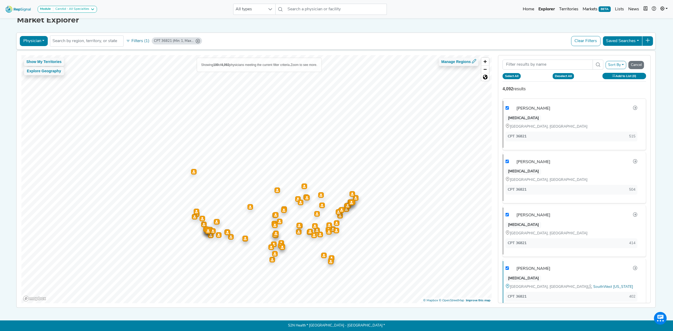
checkbox input "true"
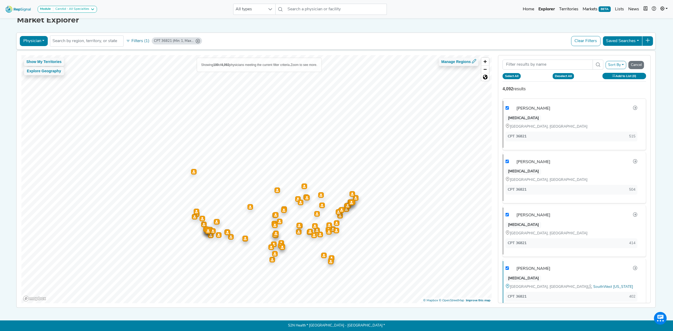
checkbox input "true"
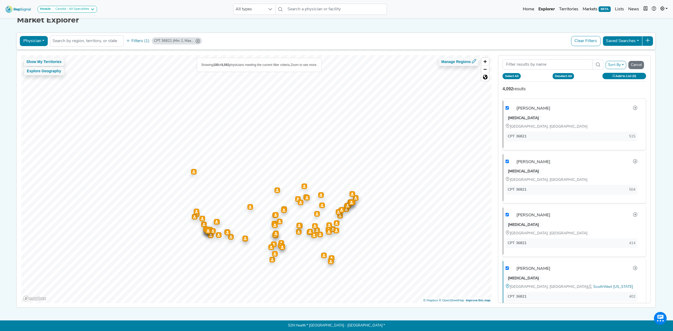
checkbox input "true"
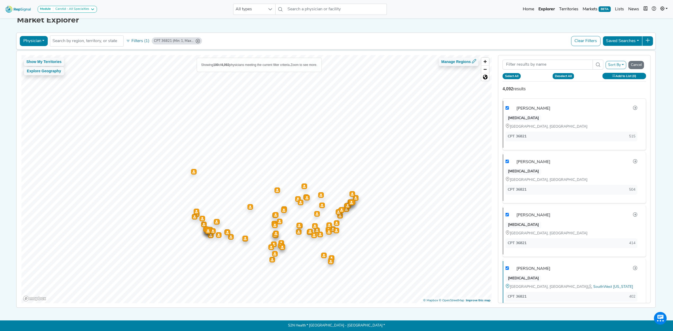
checkbox input "true"
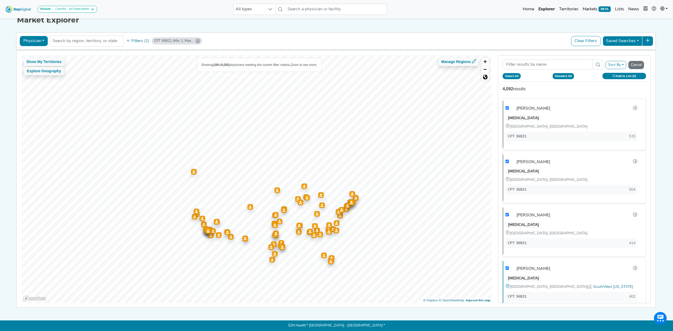
checkbox input "true"
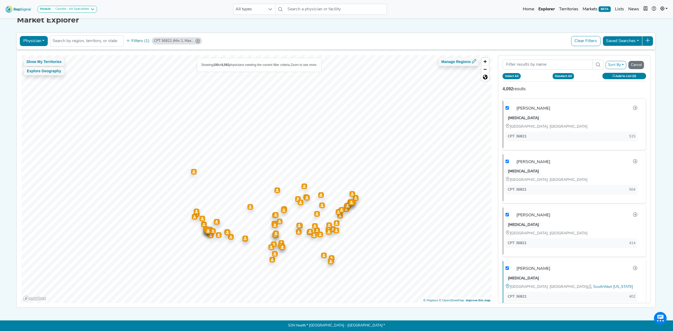
checkbox input "true"
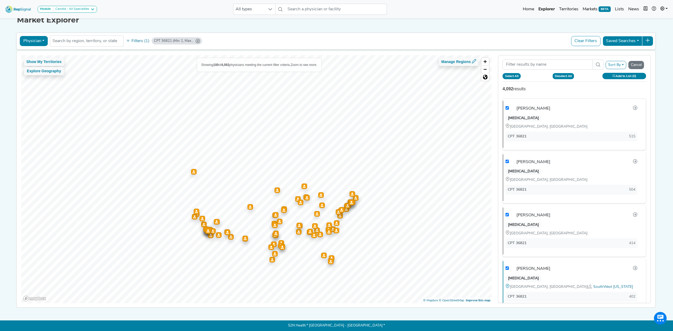
checkbox input "true"
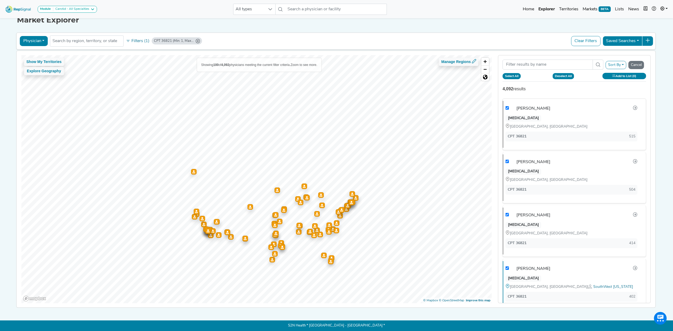
checkbox input "true"
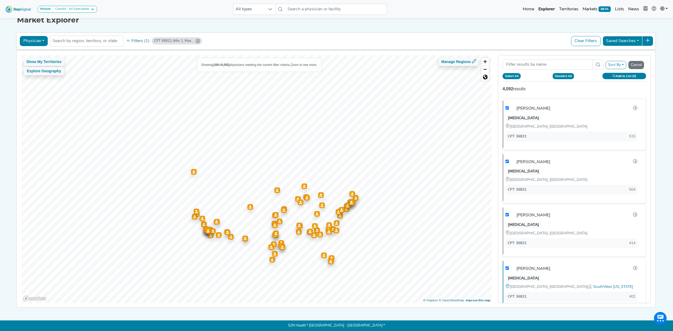
checkbox input "true"
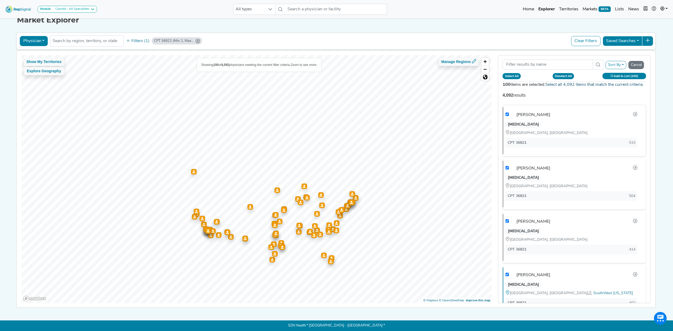
click at [605, 83] on link "Select all 4,092 items that match the current criteria." at bounding box center [594, 85] width 98 height 4
checkbox input "true"
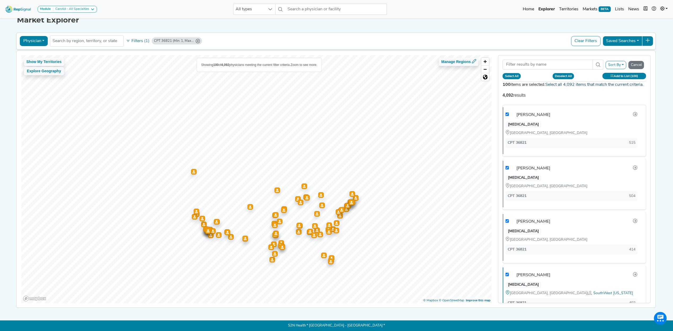
checkbox input "true"
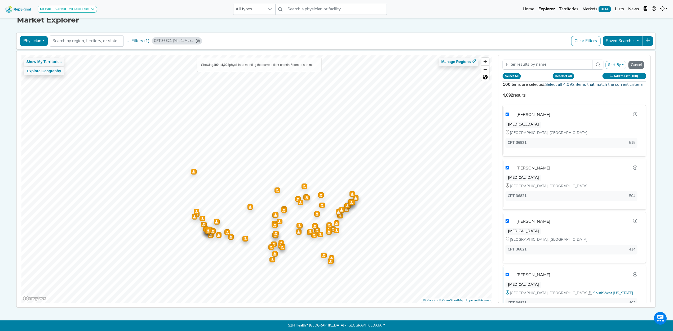
checkbox input "true"
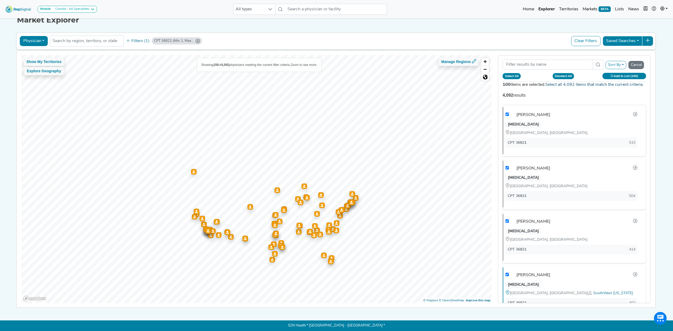
checkbox input "true"
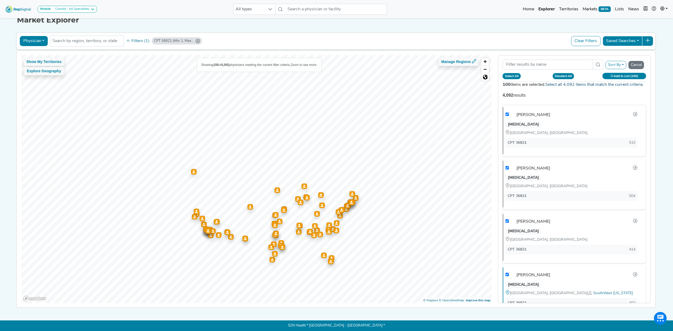
checkbox input "true"
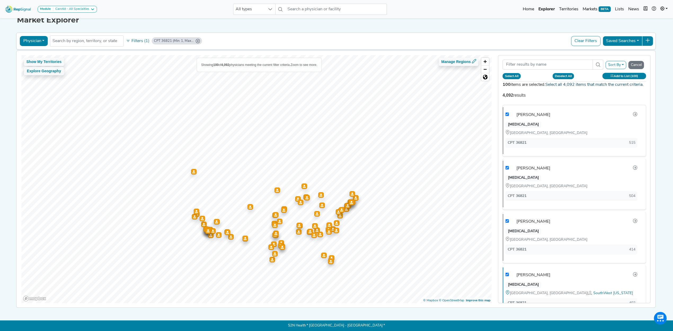
checkbox input "true"
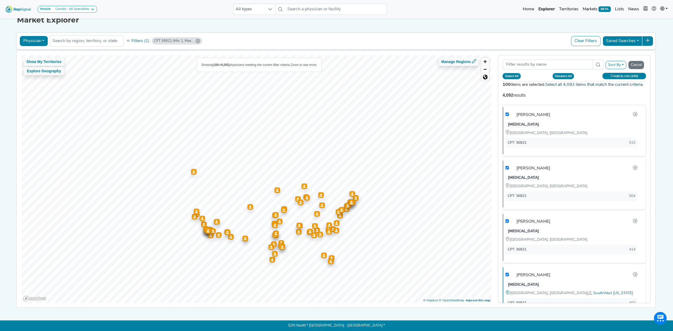
checkbox input "true"
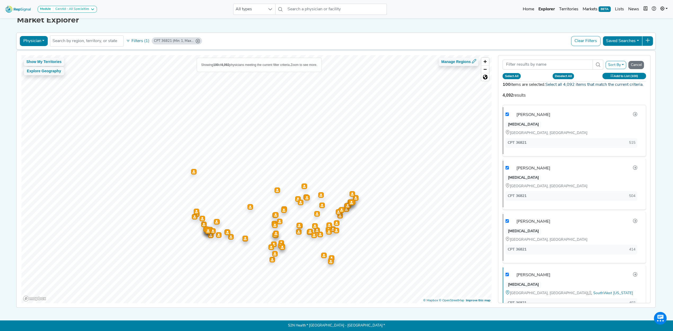
checkbox input "true"
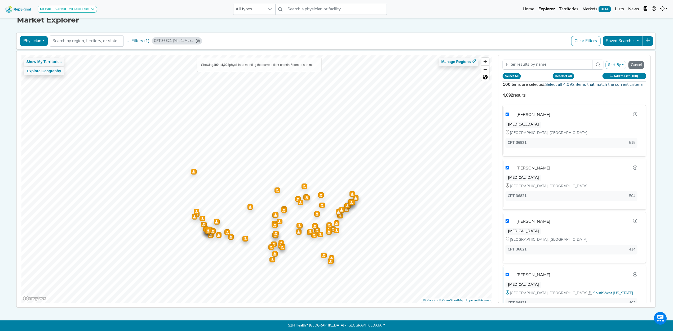
checkbox input "true"
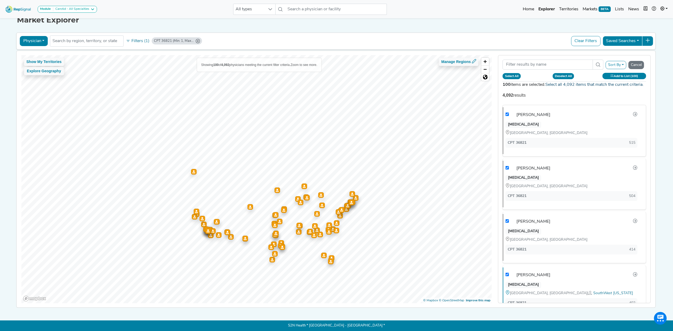
checkbox input "true"
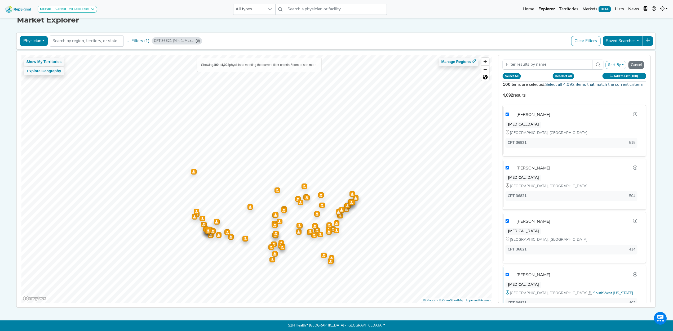
checkbox input "true"
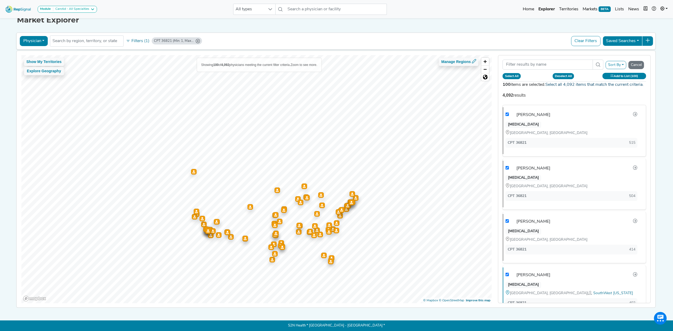
checkbox input "true"
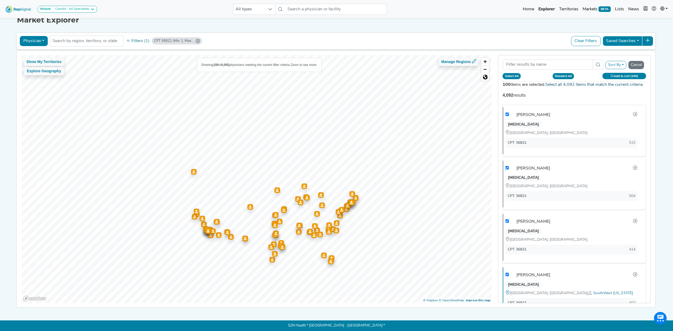
checkbox input "true"
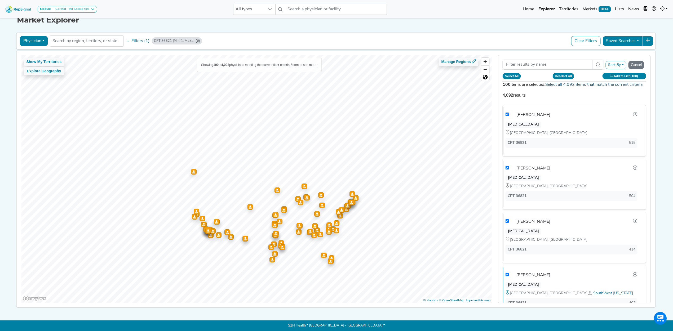
checkbox input "true"
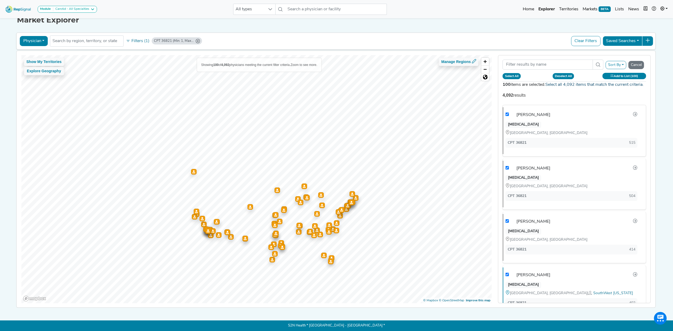
checkbox input "true"
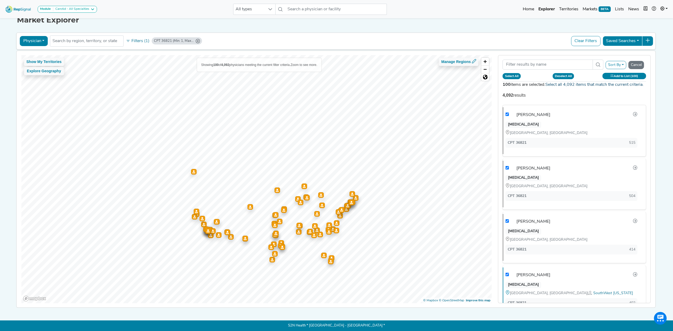
checkbox input "true"
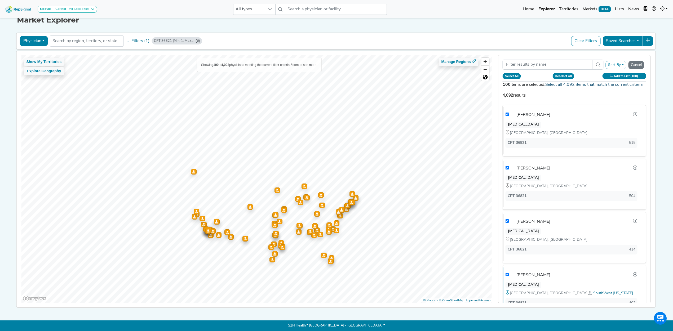
checkbox input "true"
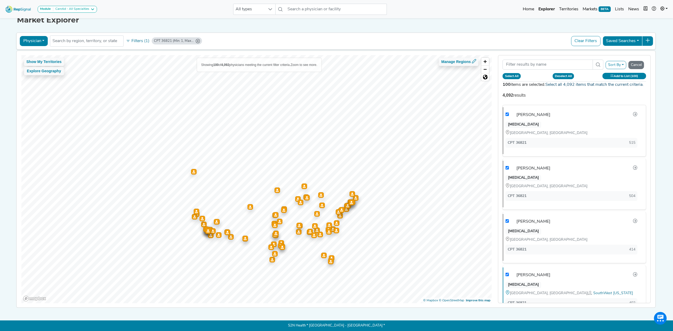
checkbox input "true"
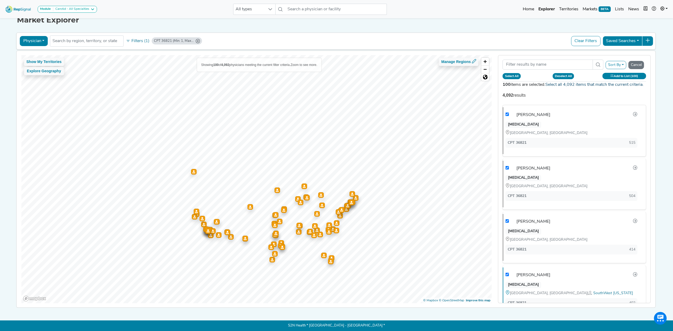
checkbox input "true"
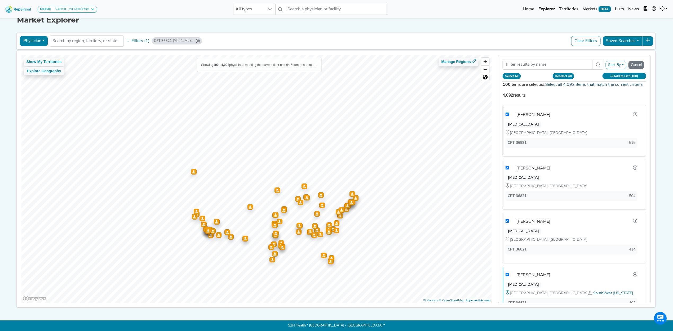
checkbox input "true"
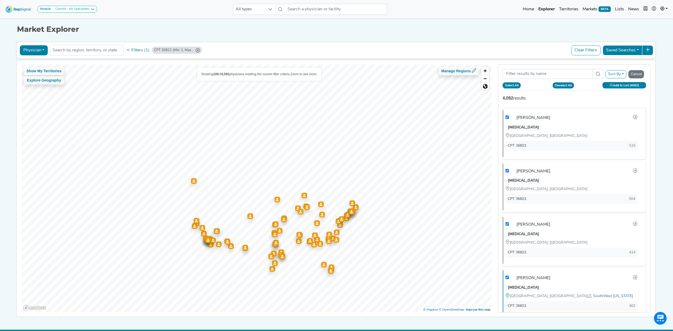
click at [616, 87] on button "Add to List (4092)" at bounding box center [625, 85] width 44 height 6
click at [613, 139] on button "Create New List" at bounding box center [611, 139] width 38 height 10
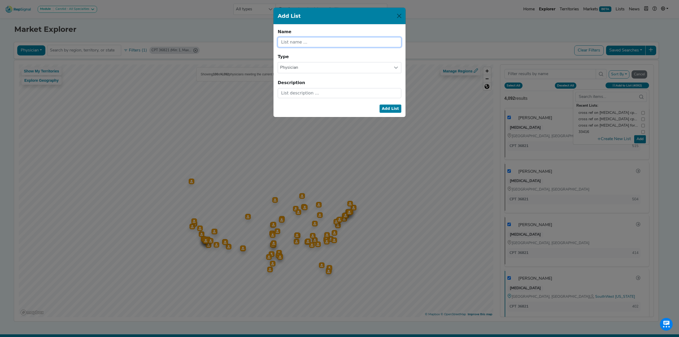
click at [344, 43] on input "text" at bounding box center [340, 42] width 124 height 10
click at [355, 45] on input "cross ref on vascular surgery cpt" at bounding box center [340, 42] width 124 height 10
click at [389, 113] on button "Add List" at bounding box center [390, 108] width 22 height 8
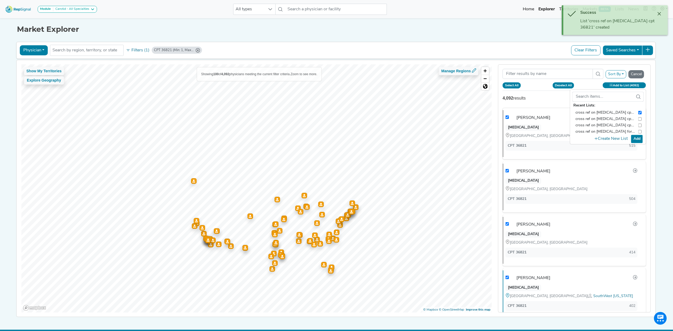
click at [638, 139] on button "Add" at bounding box center [637, 139] width 12 height 8
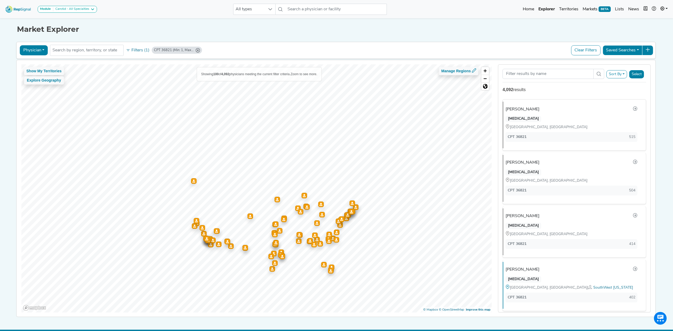
click at [15, 6] on img at bounding box center [18, 8] width 30 height 11
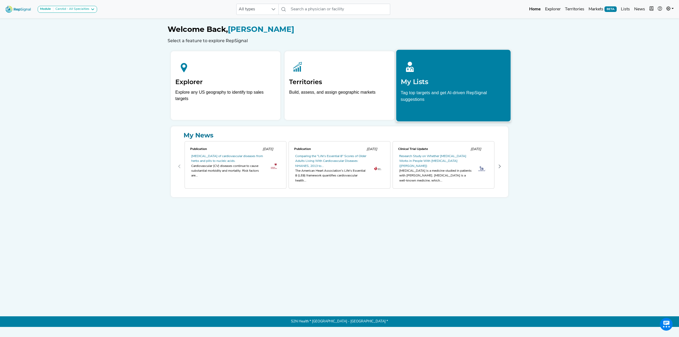
click at [442, 94] on p "Tag top targets and get AI-driven RepSignal suggestions" at bounding box center [452, 97] width 105 height 16
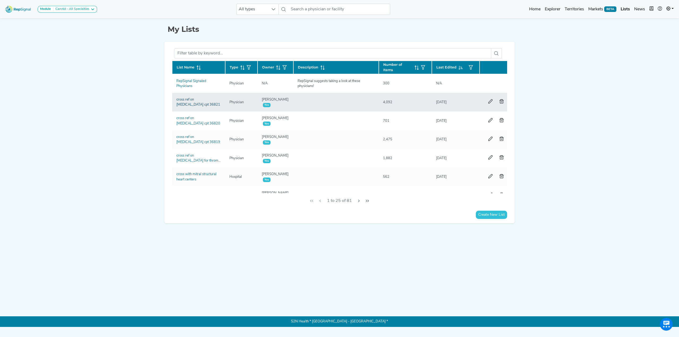
click at [187, 100] on link "cross ref on [MEDICAL_DATA] cpt 36821" at bounding box center [198, 102] width 44 height 8
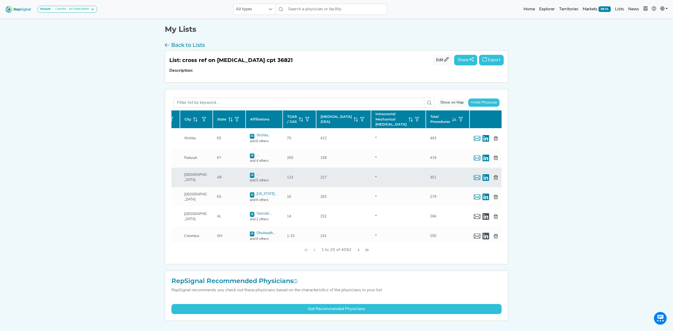
scroll to position [35, 81]
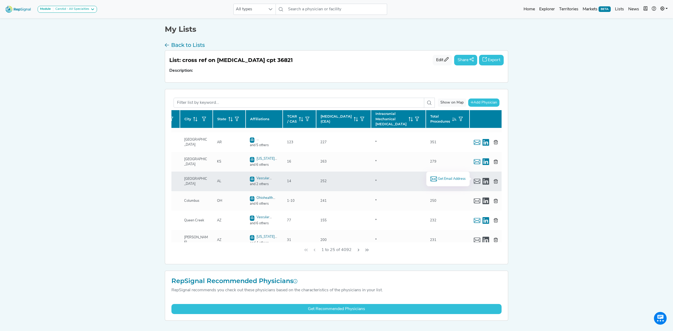
click at [441, 179] on span "Get Email Address" at bounding box center [452, 179] width 28 height 5
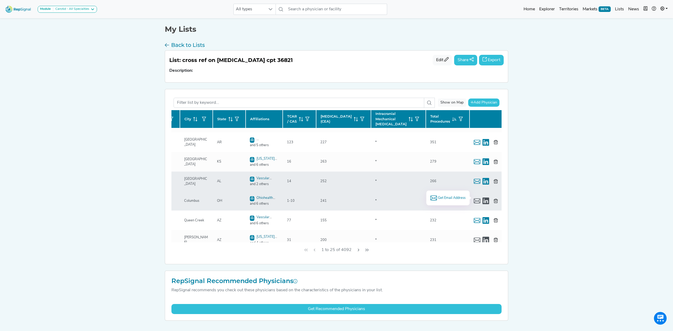
click at [448, 199] on span "Get Email Address" at bounding box center [452, 198] width 28 height 5
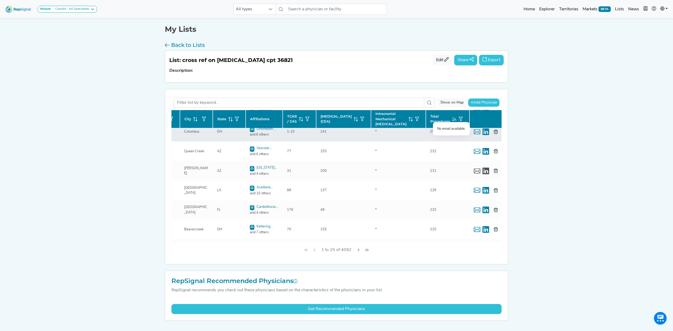
scroll to position [106, 81]
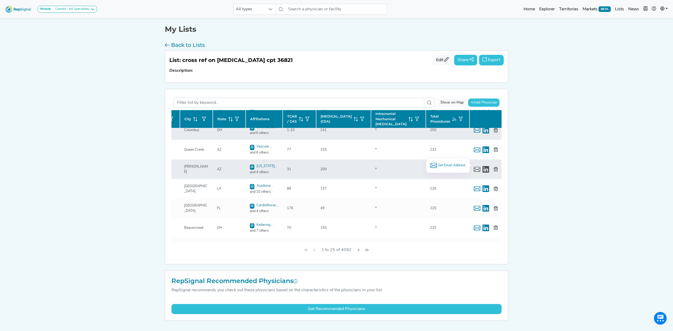
click at [454, 166] on span "Get Email Address" at bounding box center [452, 165] width 28 height 5
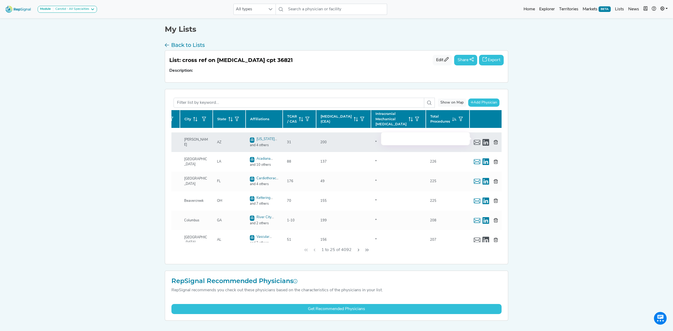
scroll to position [177, 81]
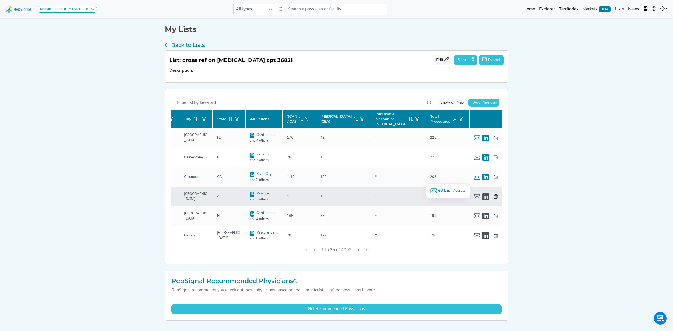
click at [450, 190] on span "Get Email Address" at bounding box center [452, 190] width 28 height 5
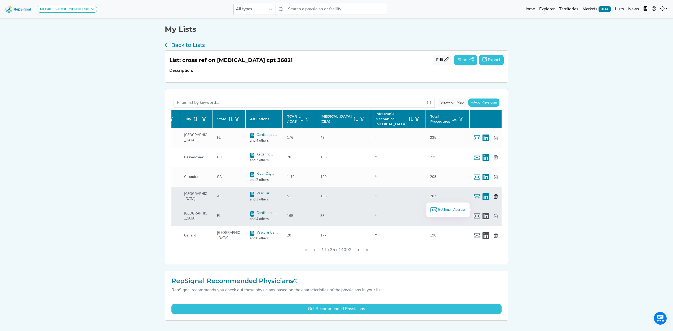
click at [448, 209] on span "Get Email Address" at bounding box center [452, 210] width 28 height 5
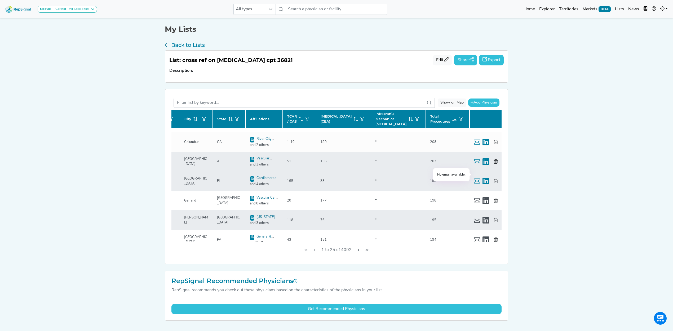
scroll to position [212, 81]
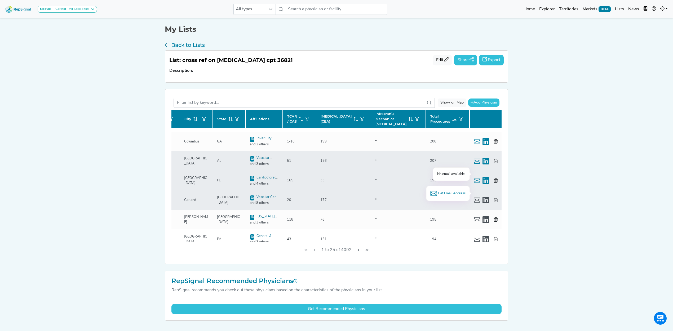
click at [446, 194] on span "Get Email Address" at bounding box center [452, 193] width 28 height 5
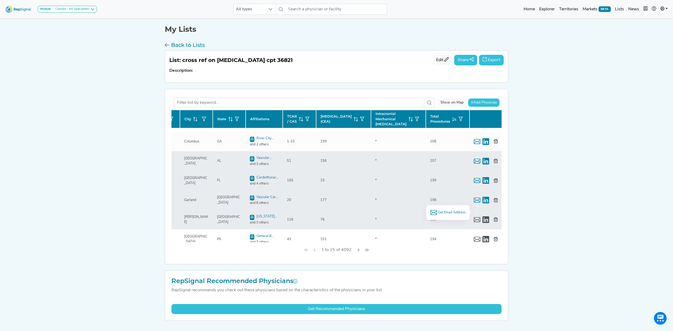
click at [451, 210] on span "Get Email Address" at bounding box center [452, 212] width 28 height 5
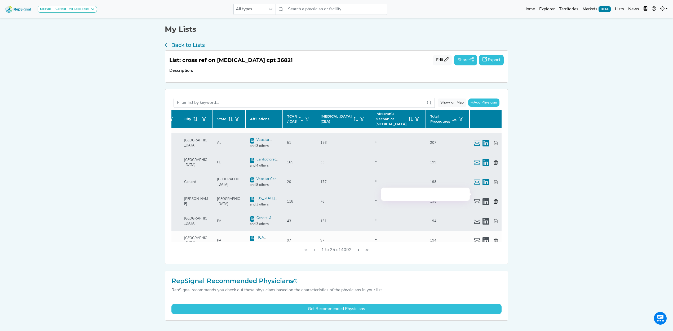
scroll to position [247, 81]
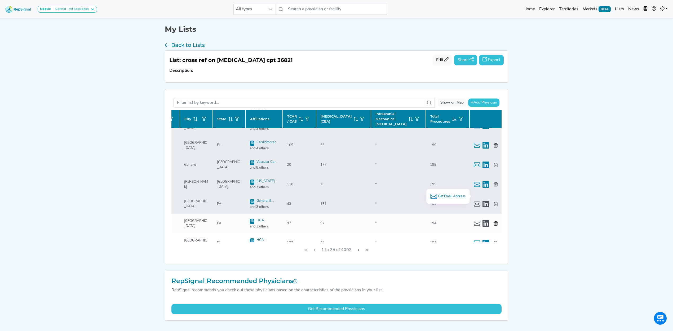
click at [452, 196] on span "Get Email Address" at bounding box center [452, 196] width 28 height 5
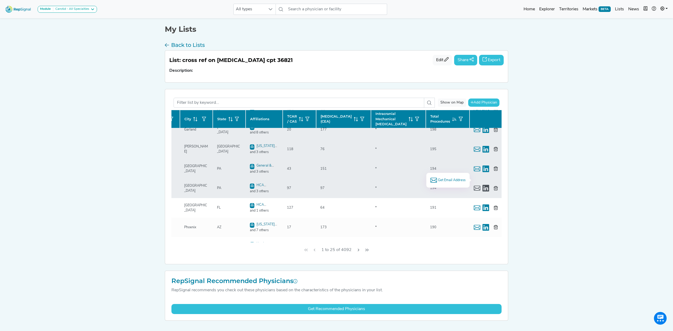
click at [447, 179] on span "Get Email Address" at bounding box center [452, 180] width 28 height 5
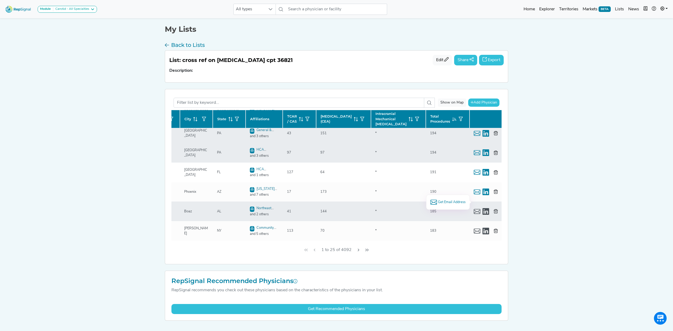
click at [439, 202] on span "Get Email Address" at bounding box center [452, 202] width 28 height 5
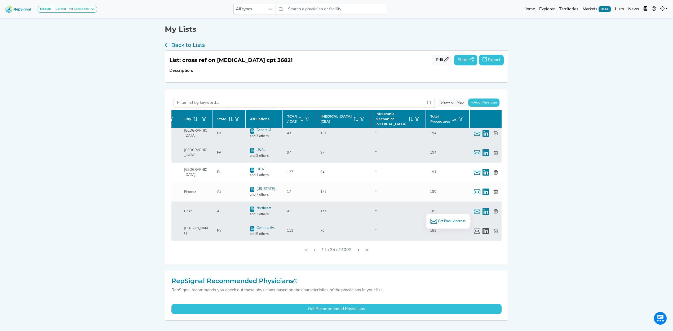
click at [438, 218] on div "Get Email Address" at bounding box center [448, 221] width 44 height 15
click at [438, 220] on span "Get Email Address" at bounding box center [452, 221] width 28 height 5
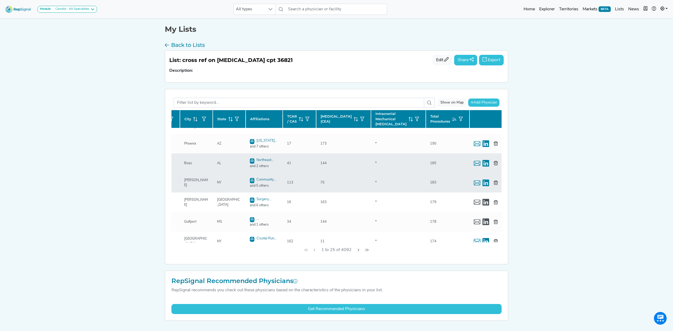
scroll to position [369, 81]
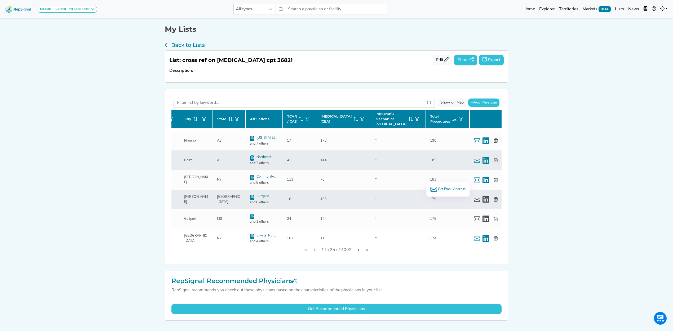
click at [442, 189] on span "Get Email Address" at bounding box center [452, 189] width 28 height 5
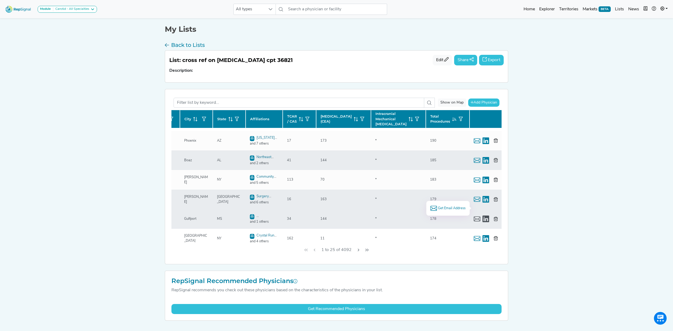
click at [445, 209] on span "Get Email Address" at bounding box center [452, 208] width 28 height 5
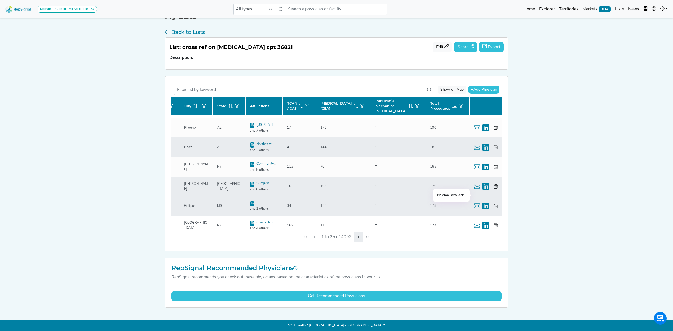
click at [359, 238] on icon "Next Page" at bounding box center [358, 237] width 4 height 4
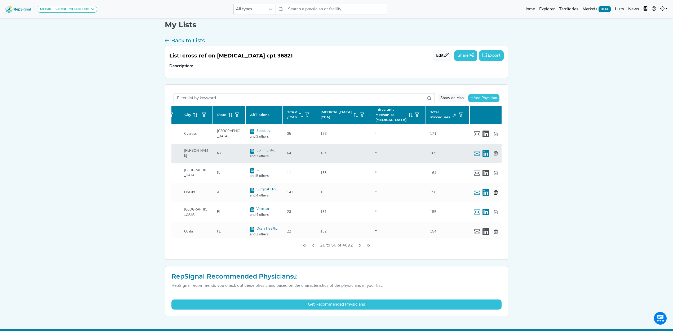
scroll to position [0, 0]
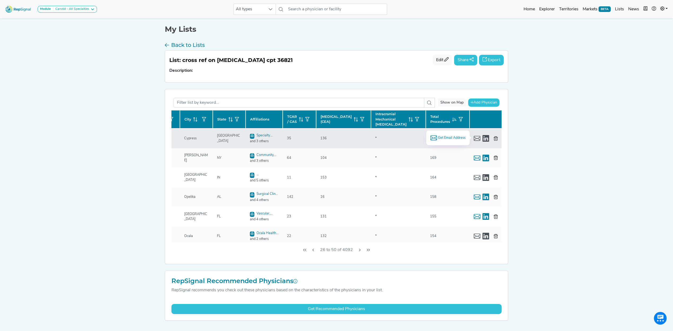
click at [454, 138] on span "Get Email Address" at bounding box center [452, 137] width 28 height 5
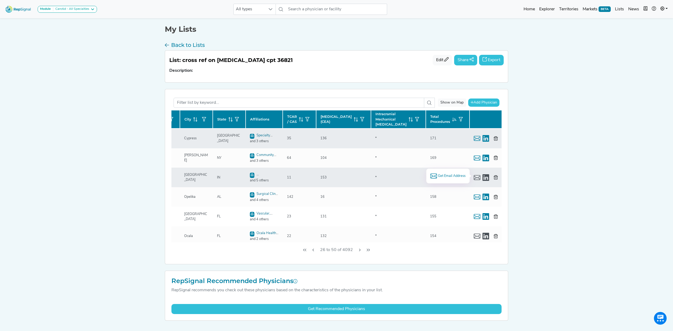
click at [451, 177] on span "Get Email Address" at bounding box center [452, 176] width 28 height 5
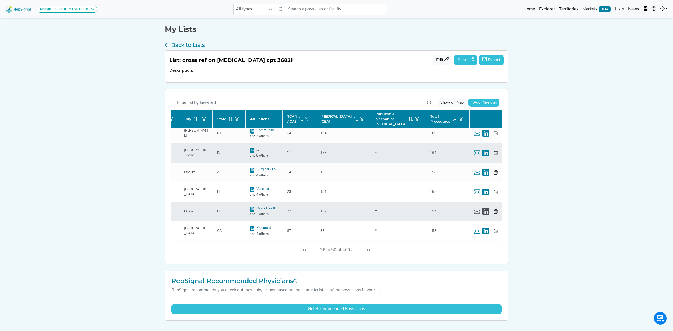
scroll to position [35, 81]
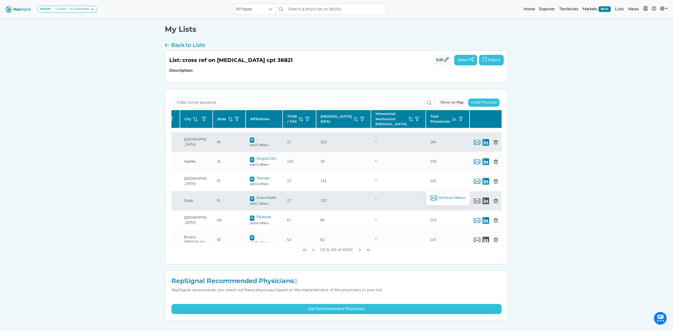
click at [450, 197] on span "Get Email Address" at bounding box center [452, 198] width 28 height 5
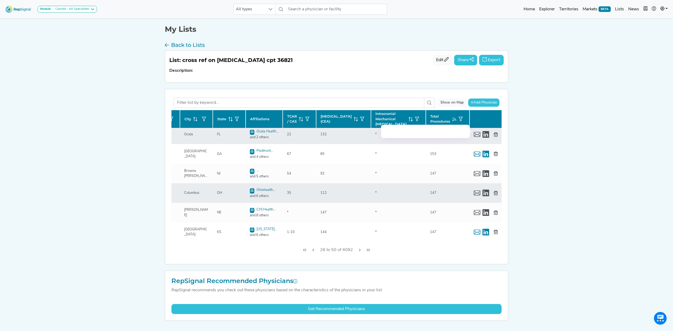
scroll to position [106, 81]
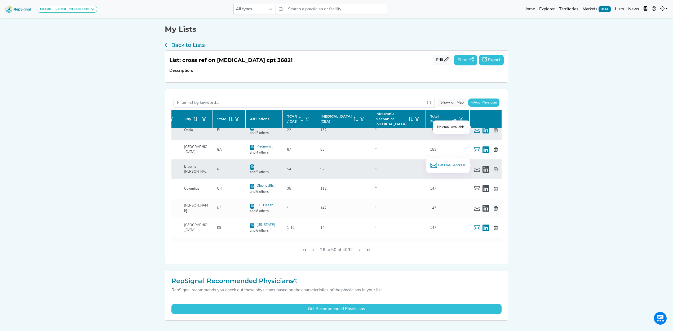
click at [444, 167] on span "Get Email Address" at bounding box center [452, 165] width 28 height 5
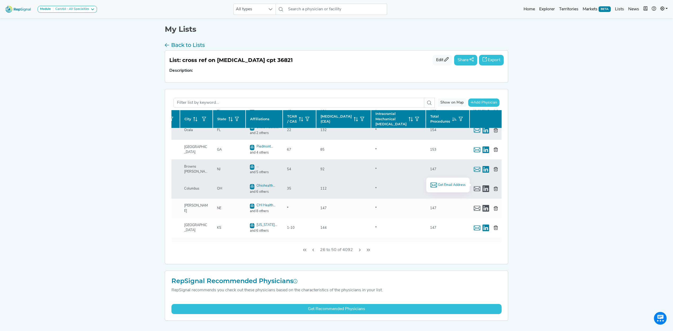
click at [451, 184] on span "Get Email Address" at bounding box center [452, 185] width 28 height 5
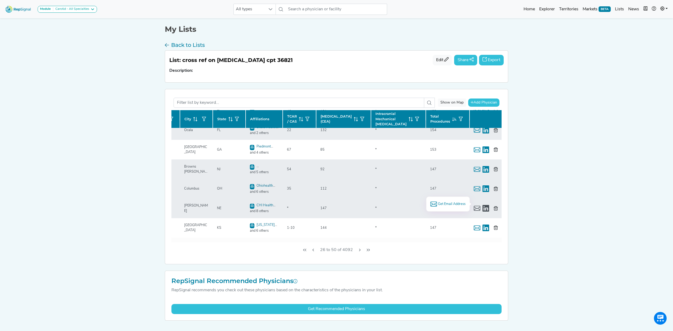
click at [452, 204] on span "Get Email Address" at bounding box center [452, 204] width 28 height 5
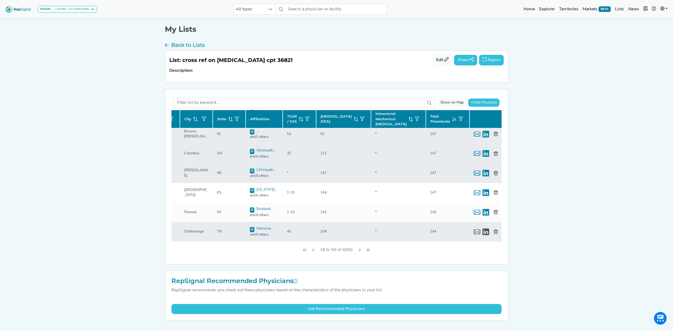
scroll to position [177, 81]
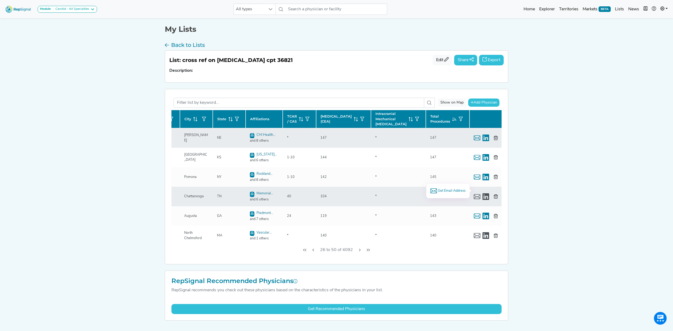
click at [448, 188] on span "Get Email Address" at bounding box center [452, 190] width 28 height 5
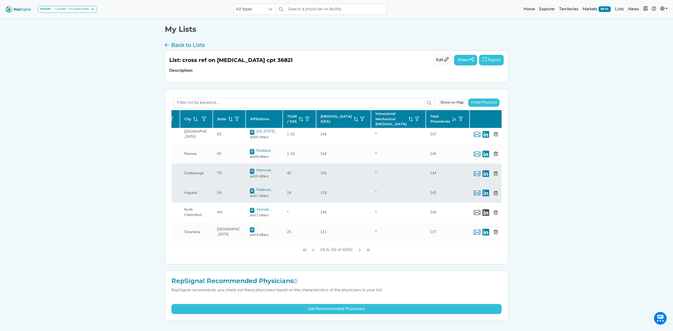
scroll to position [212, 81]
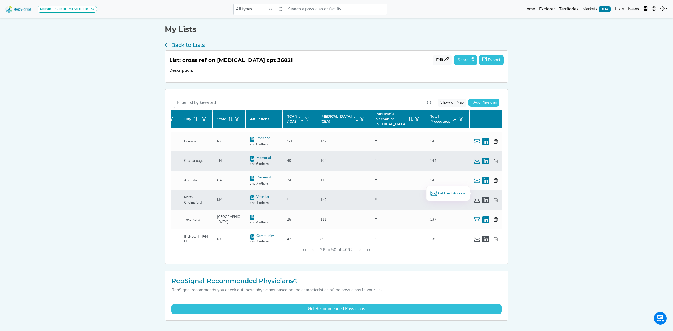
click at [444, 192] on span "Get Email Address" at bounding box center [452, 193] width 28 height 5
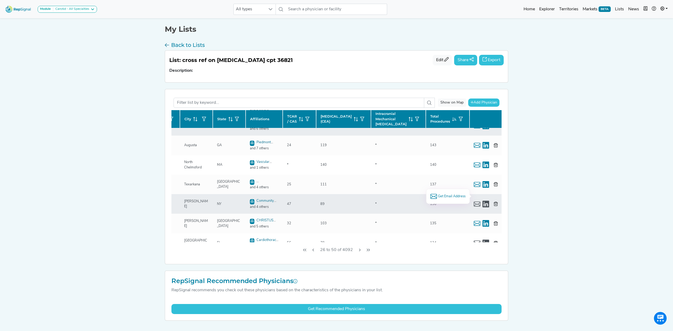
click at [442, 196] on span "Get Email Address" at bounding box center [452, 196] width 28 height 5
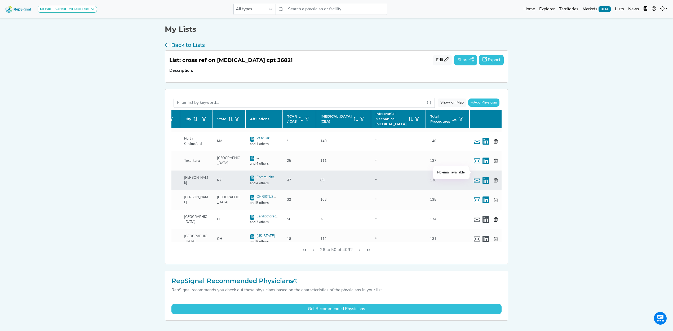
scroll to position [283, 81]
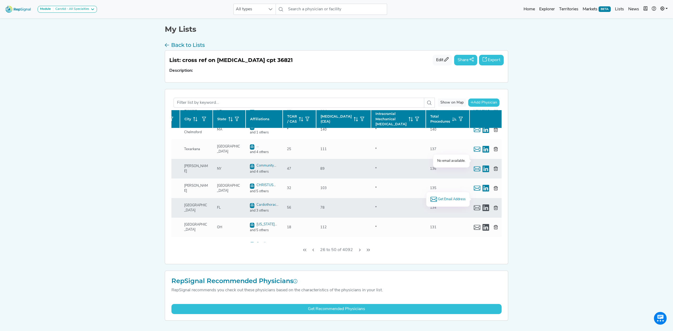
click at [438, 200] on span "Get Email Address" at bounding box center [452, 199] width 28 height 5
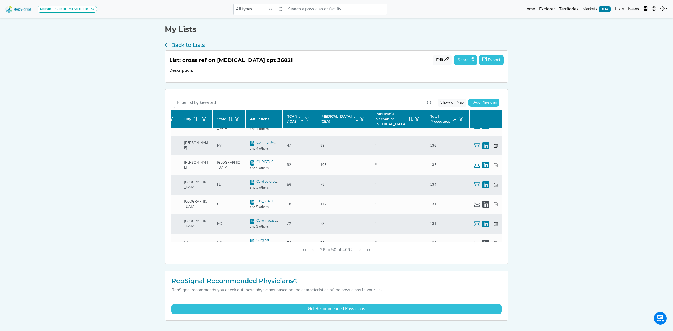
scroll to position [318, 81]
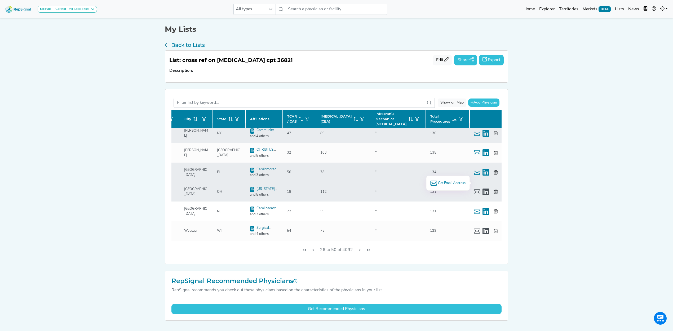
click at [454, 184] on span "Get Email Address" at bounding box center [452, 183] width 28 height 5
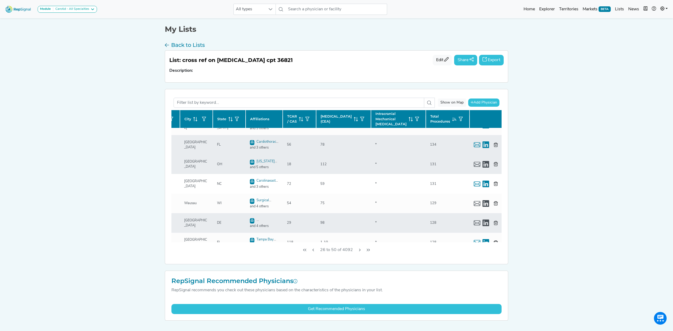
scroll to position [353, 81]
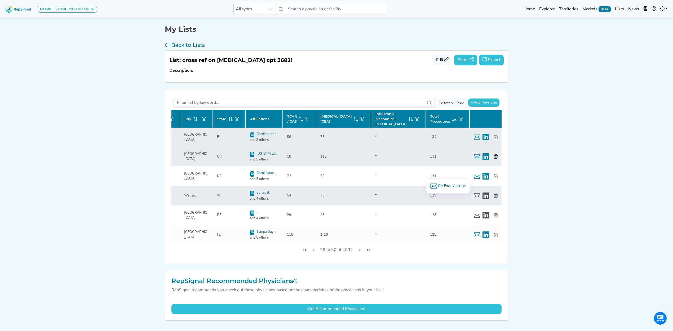
click at [445, 185] on span "Get Email Address" at bounding box center [452, 186] width 28 height 5
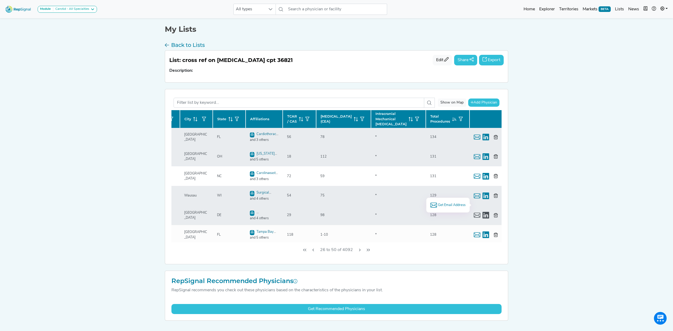
click at [447, 205] on span "Get Email Address" at bounding box center [452, 205] width 28 height 5
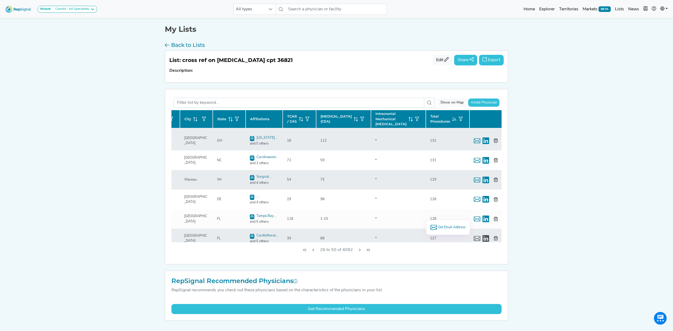
click at [451, 226] on span "Get Email Address" at bounding box center [452, 227] width 28 height 5
click at [360, 250] on icon "Next Page" at bounding box center [360, 250] width 4 height 4
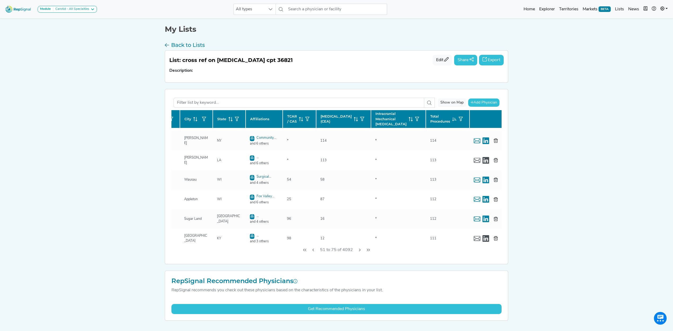
scroll to position [2, 81]
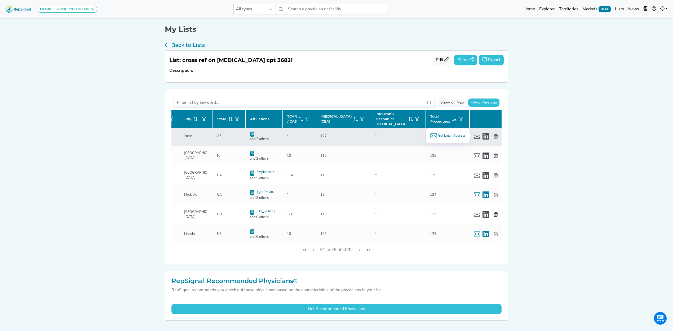
click at [455, 137] on span "Get Email Address" at bounding box center [452, 135] width 28 height 5
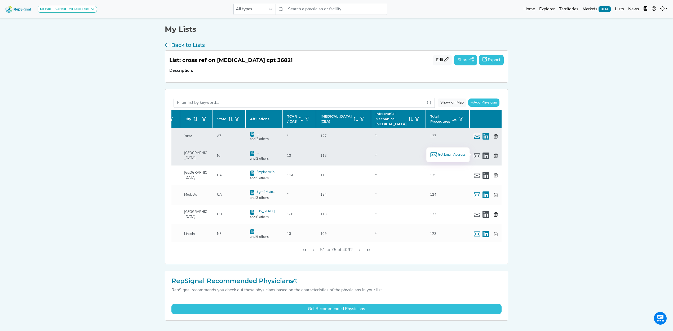
click at [456, 155] on span "Get Email Address" at bounding box center [452, 154] width 28 height 5
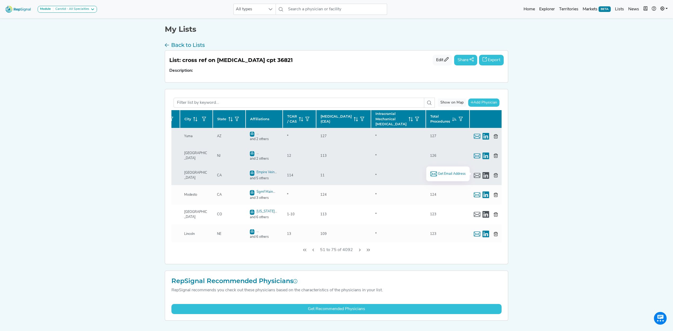
click at [454, 174] on span "Get Email Address" at bounding box center [452, 173] width 28 height 5
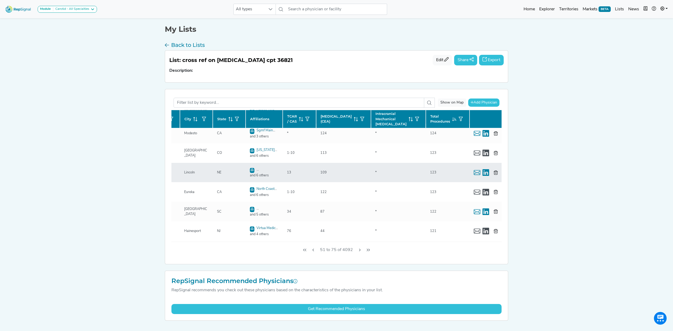
scroll to position [73, 81]
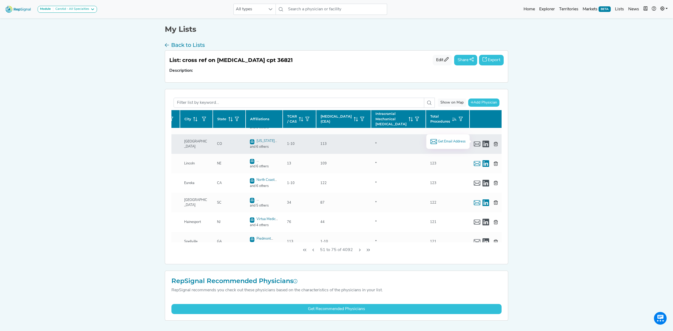
click at [456, 142] on span "Get Email Address" at bounding box center [452, 141] width 28 height 5
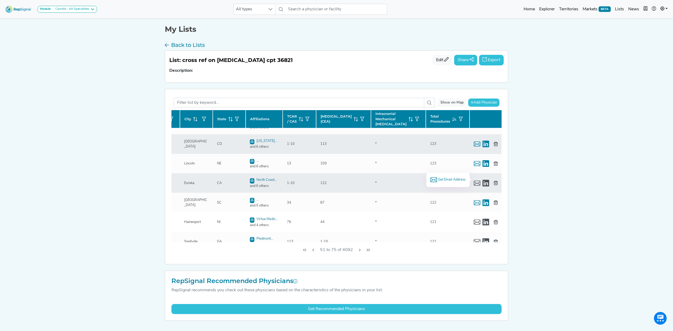
click at [455, 179] on span "Get Email Address" at bounding box center [452, 179] width 28 height 5
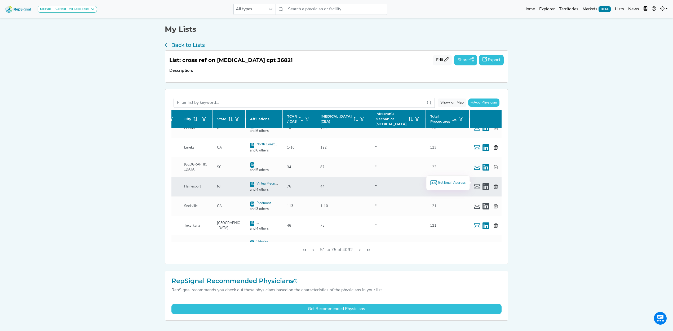
click at [443, 183] on span "Get Email Address" at bounding box center [452, 182] width 28 height 5
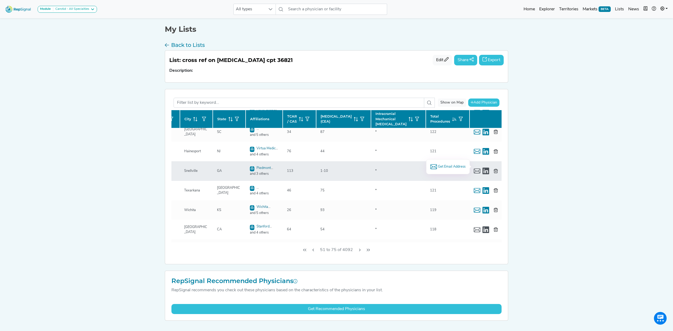
click at [439, 166] on span "Get Email Address" at bounding box center [452, 166] width 28 height 5
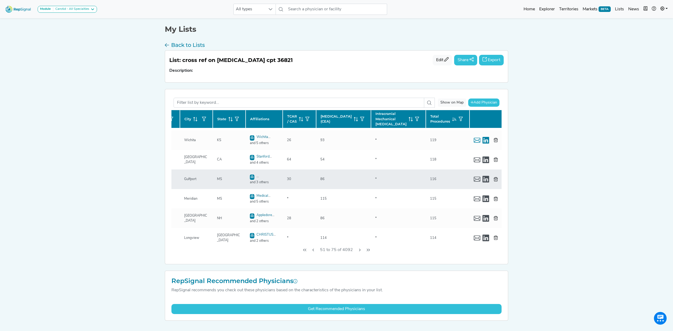
scroll to position [214, 81]
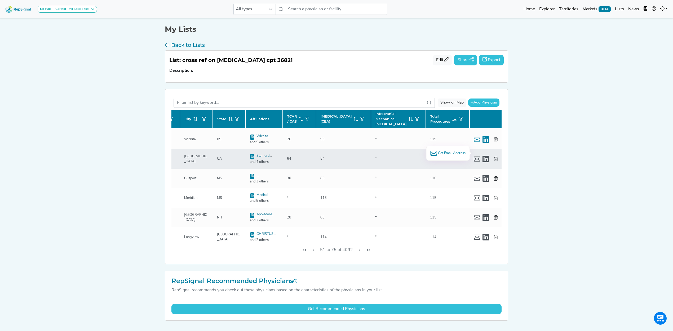
click at [442, 153] on span "Get Email Address" at bounding box center [452, 153] width 28 height 5
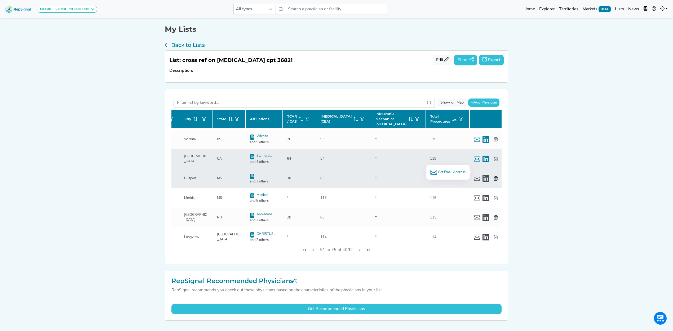
click at [453, 172] on span "Get Email Address" at bounding box center [452, 172] width 28 height 5
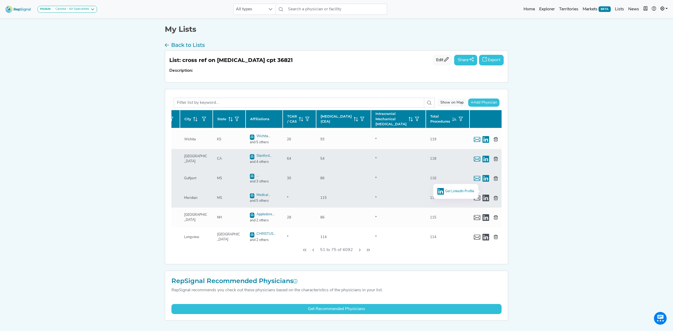
click at [445, 190] on span "Get LinkedIn Profile" at bounding box center [459, 191] width 29 height 3
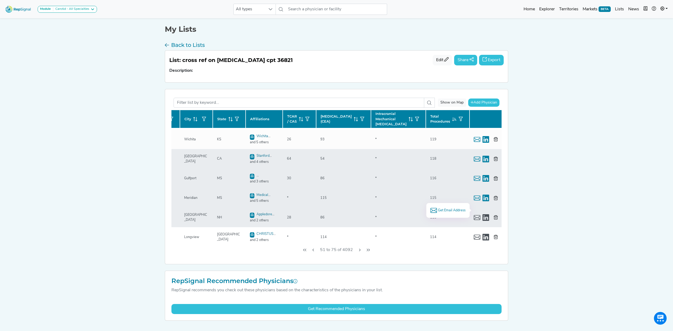
click at [448, 208] on span "Get Email Address" at bounding box center [452, 210] width 28 height 5
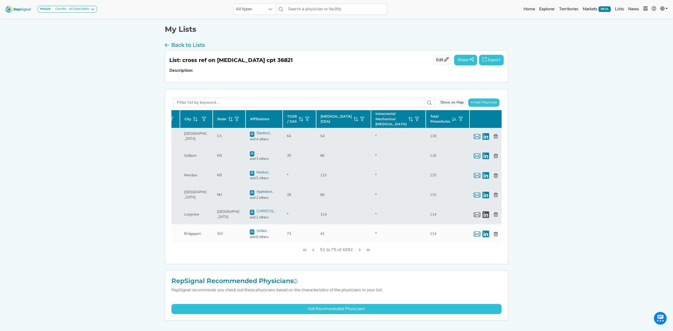
scroll to position [249, 81]
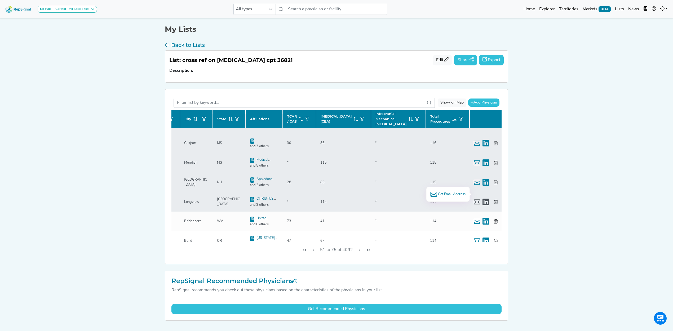
click at [450, 193] on span "Get Email Address" at bounding box center [452, 194] width 28 height 5
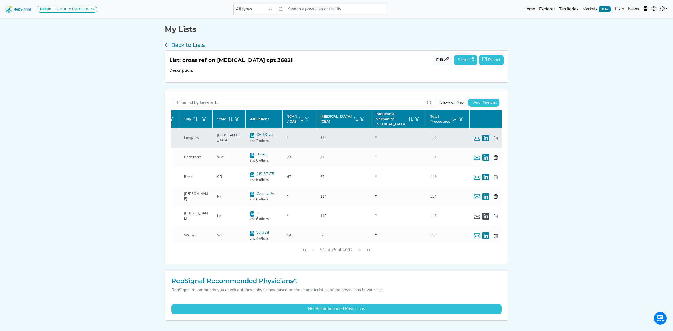
scroll to position [320, 81]
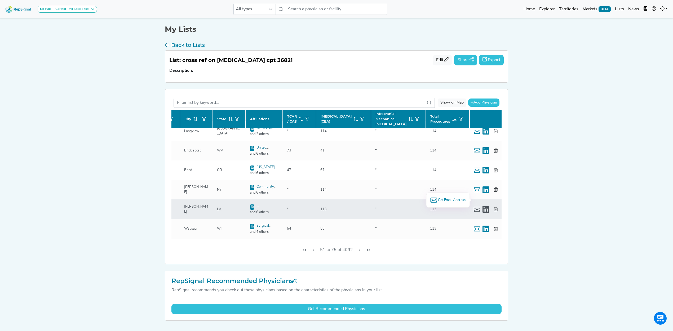
click at [455, 200] on span "Get Email Address" at bounding box center [452, 200] width 28 height 5
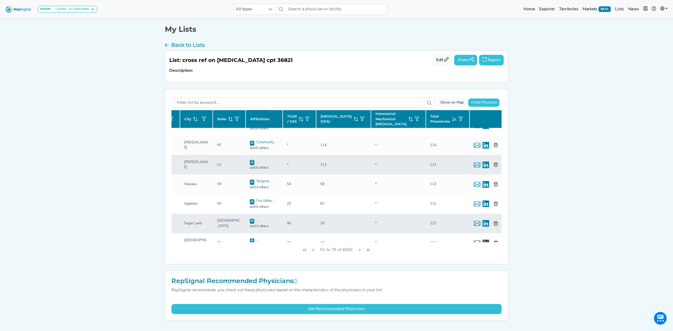
scroll to position [369, 81]
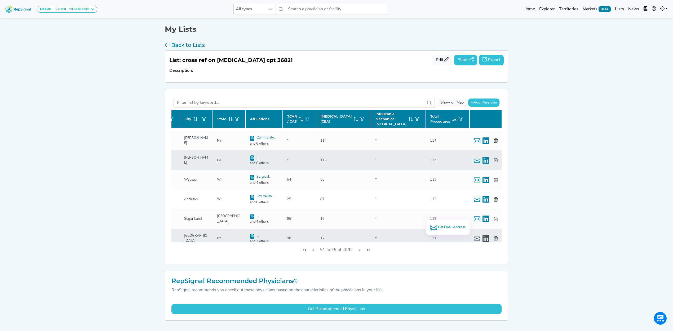
click at [445, 228] on span "Get Email Address" at bounding box center [452, 227] width 28 height 5
click at [358, 250] on icon "Next Page" at bounding box center [360, 250] width 4 height 4
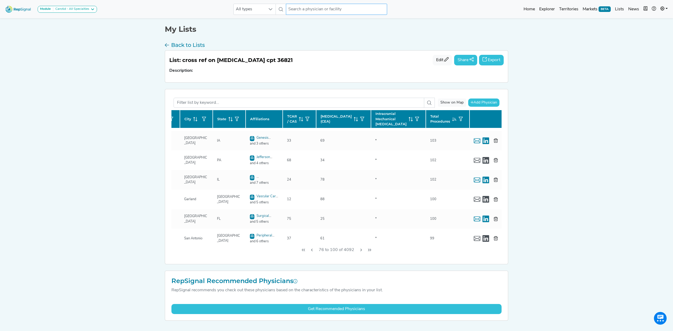
scroll to position [1, 81]
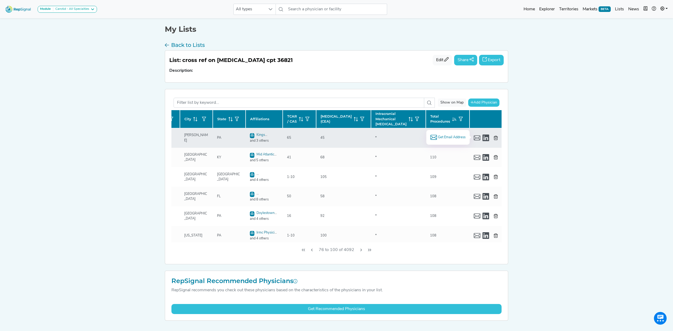
click at [445, 135] on li "Get Email Address" at bounding box center [447, 137] width 35 height 7
click at [450, 138] on span "Get Email Address" at bounding box center [452, 137] width 28 height 5
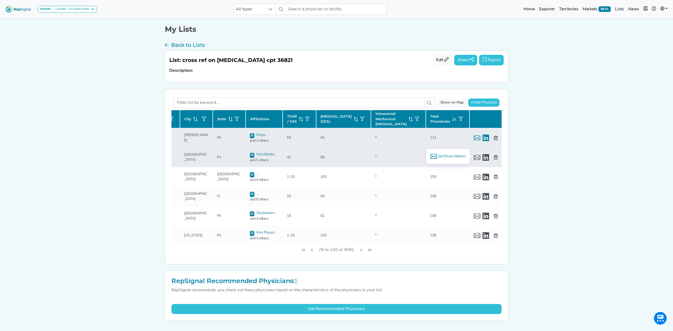
click at [453, 157] on span "Get Email Address" at bounding box center [452, 156] width 28 height 5
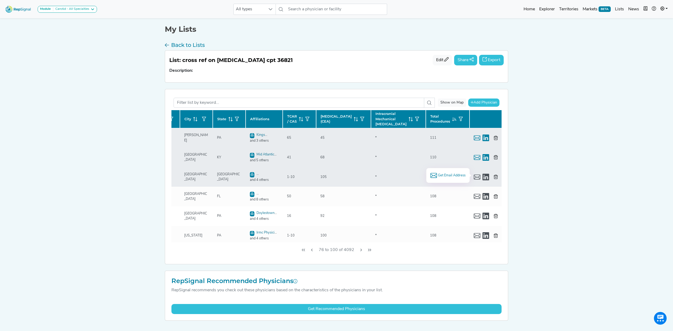
click at [451, 173] on span "Get Email Address" at bounding box center [452, 175] width 28 height 5
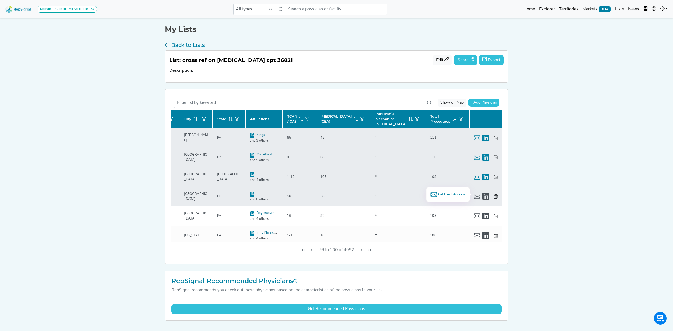
click at [452, 194] on span "Get Email Address" at bounding box center [452, 194] width 28 height 5
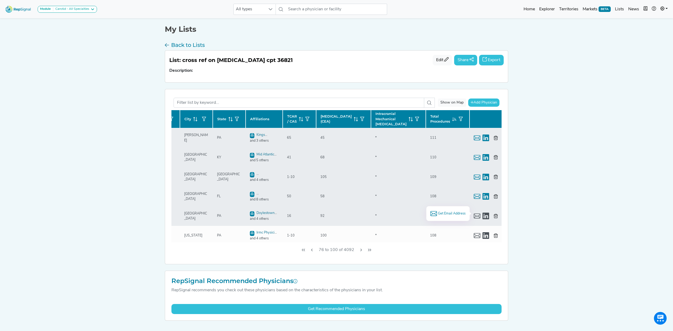
click at [458, 213] on span "Get Email Address" at bounding box center [452, 213] width 28 height 5
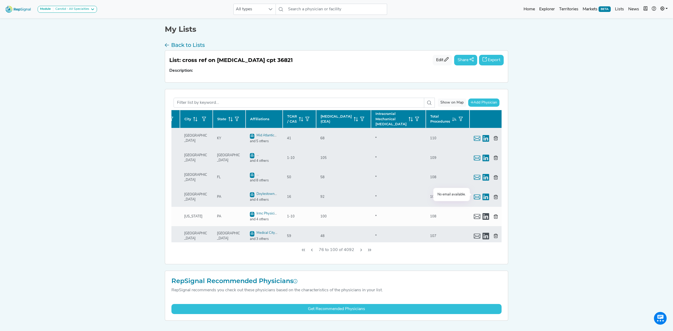
scroll to position [36, 81]
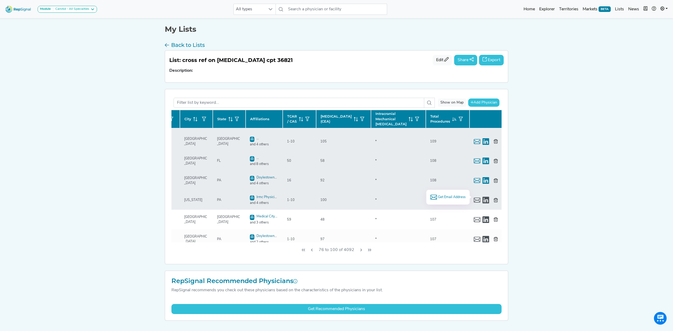
click at [446, 196] on span "Get Email Address" at bounding box center [452, 197] width 28 height 5
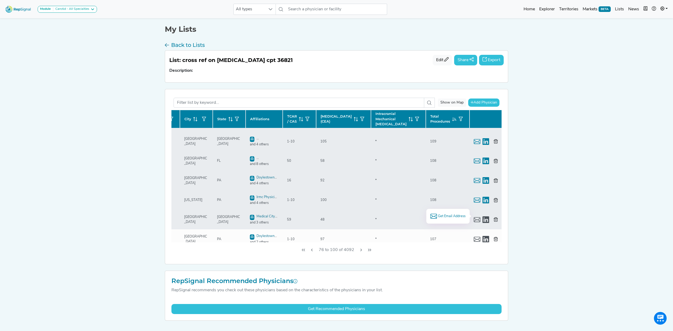
click at [441, 217] on span "Get Email Address" at bounding box center [452, 216] width 28 height 5
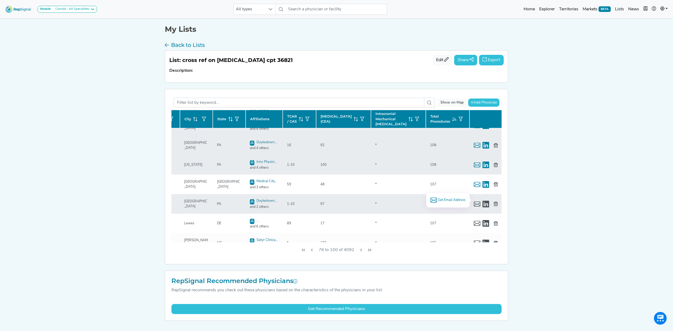
click at [451, 200] on span "Get Email Address" at bounding box center [452, 200] width 28 height 5
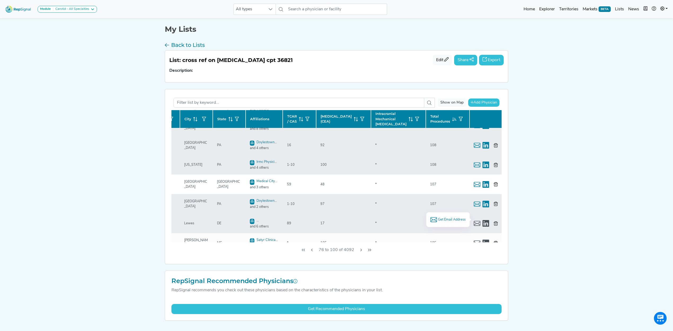
click at [450, 222] on span "Get Email Address" at bounding box center [452, 219] width 28 height 5
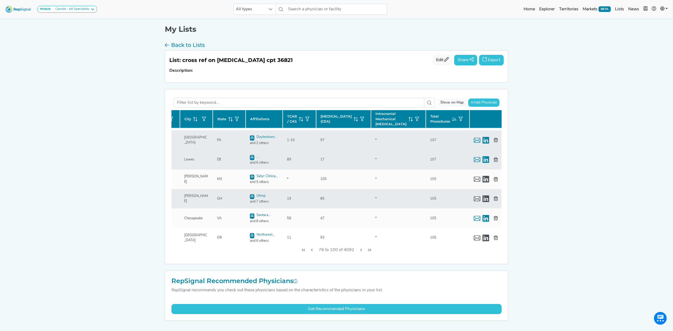
scroll to position [142, 81]
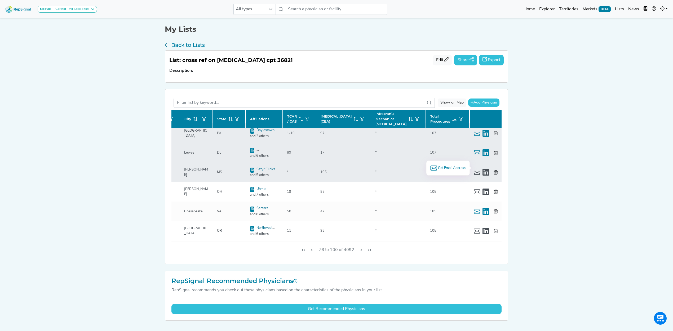
click at [438, 166] on span "Get Email Address" at bounding box center [452, 168] width 28 height 5
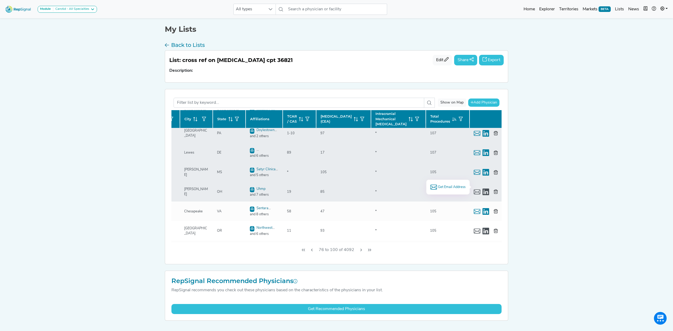
click at [455, 188] on span "Get Email Address" at bounding box center [452, 187] width 28 height 5
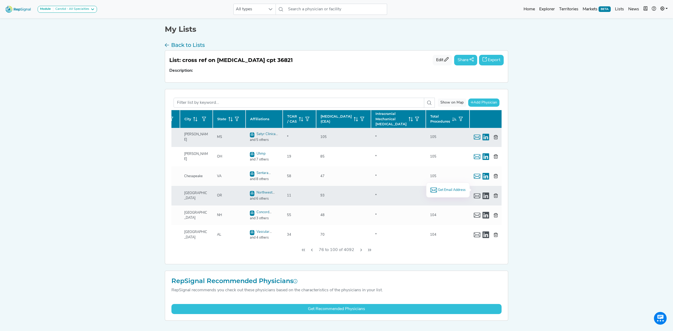
click at [453, 191] on span "Get Email Address" at bounding box center [452, 190] width 28 height 5
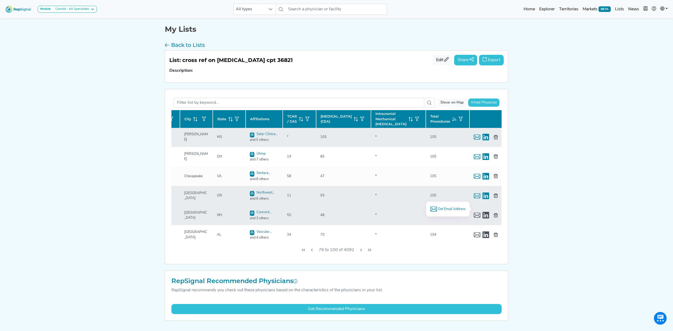
click at [456, 209] on span "Get Email Address" at bounding box center [452, 209] width 28 height 5
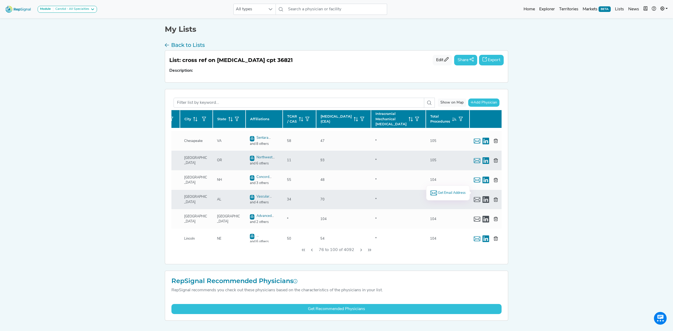
click at [454, 193] on span "Get Email Address" at bounding box center [452, 193] width 28 height 5
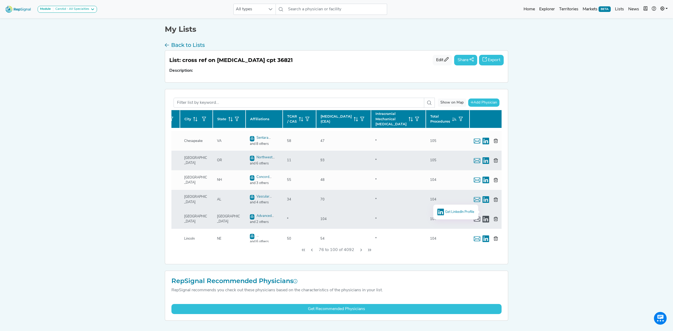
click at [458, 212] on span "Get LinkedIn Profile" at bounding box center [459, 211] width 29 height 3
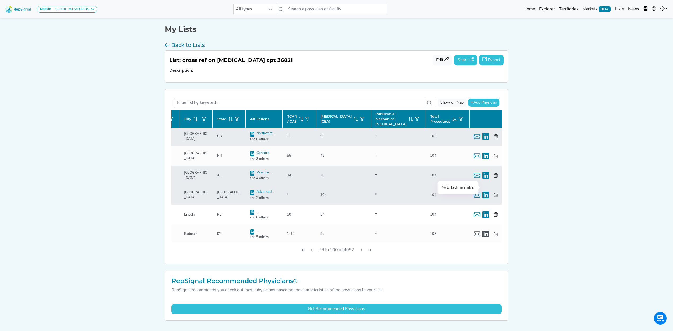
scroll to position [248, 81]
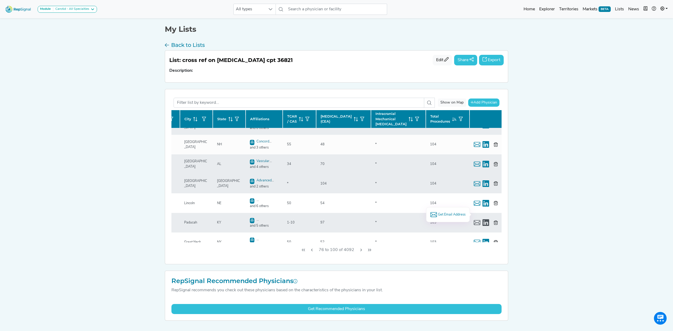
click at [446, 213] on span "Get Email Address" at bounding box center [452, 214] width 28 height 5
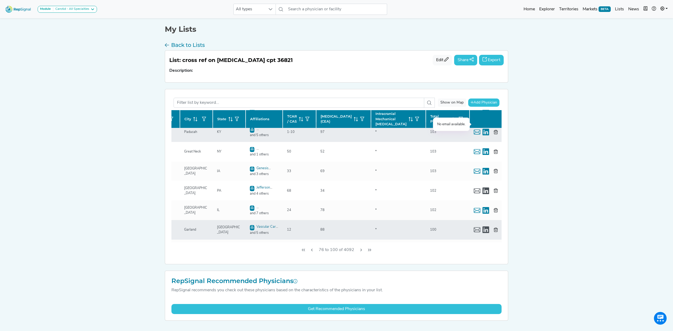
scroll to position [354, 81]
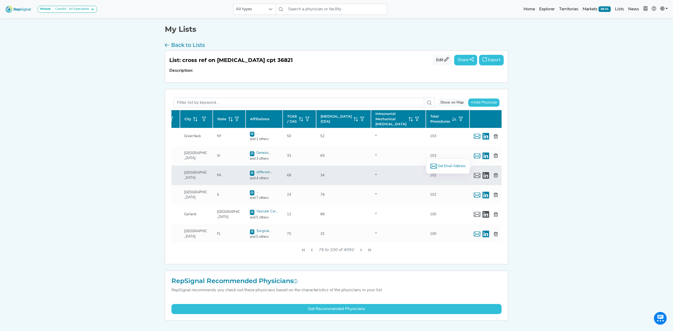
click at [448, 167] on span "Get Email Address" at bounding box center [452, 166] width 28 height 5
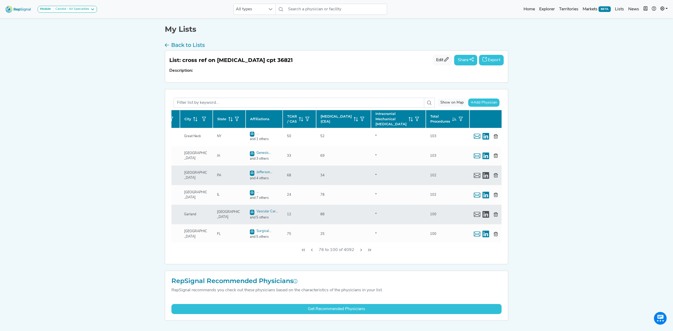
scroll to position [369, 81]
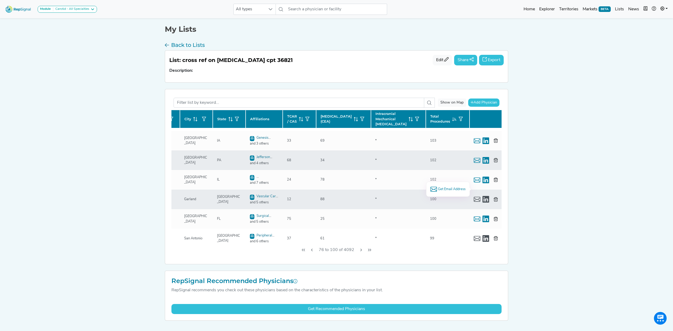
click at [443, 188] on span "Get Email Address" at bounding box center [452, 189] width 28 height 5
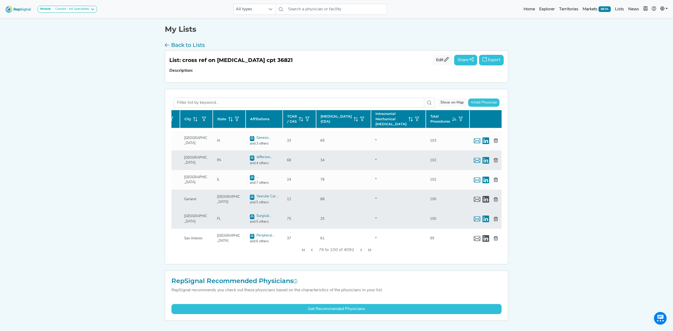
scroll to position [13, 0]
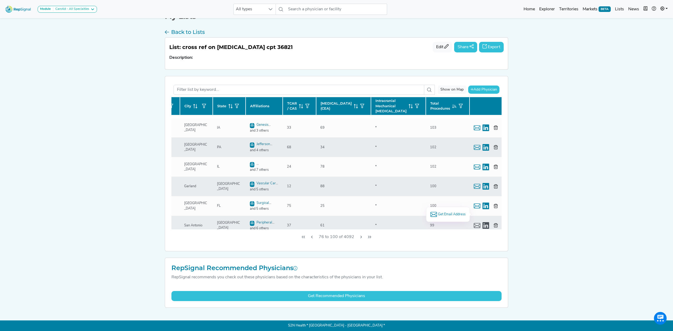
click at [457, 214] on span "Get Email Address" at bounding box center [452, 214] width 28 height 5
click at [358, 237] on button "Next Page" at bounding box center [361, 237] width 8 height 10
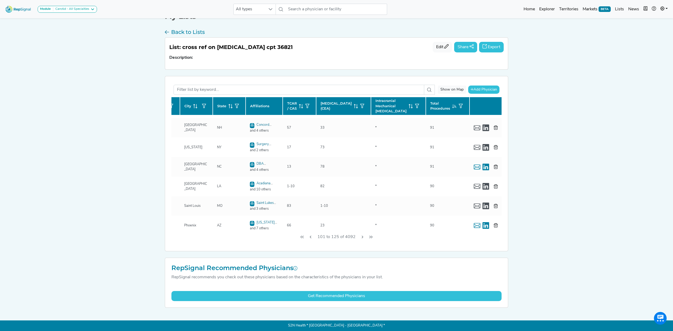
scroll to position [0, 81]
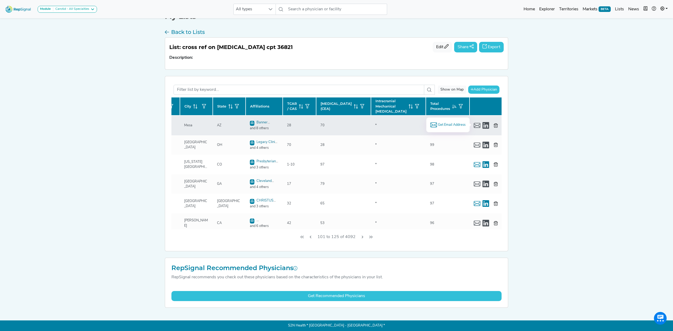
click at [453, 126] on span "Get Email Address" at bounding box center [452, 124] width 28 height 5
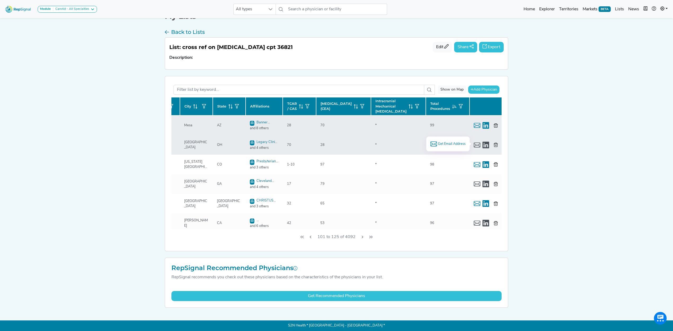
click at [455, 144] on span "Get Email Address" at bounding box center [452, 144] width 28 height 5
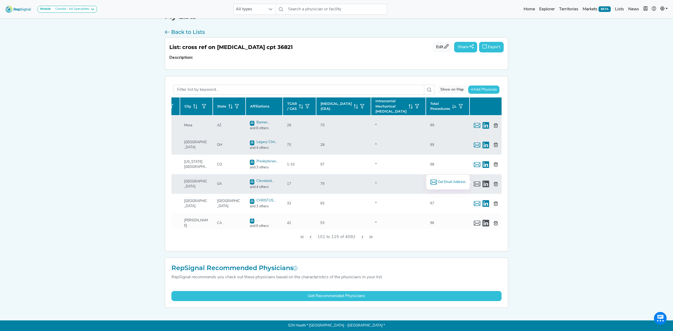
click at [450, 183] on span "Get Email Address" at bounding box center [452, 182] width 28 height 5
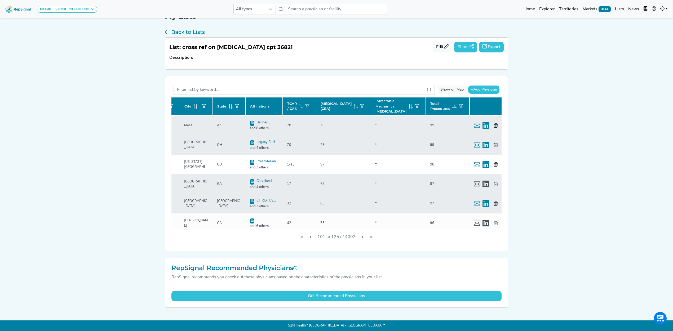
scroll to position [35, 81]
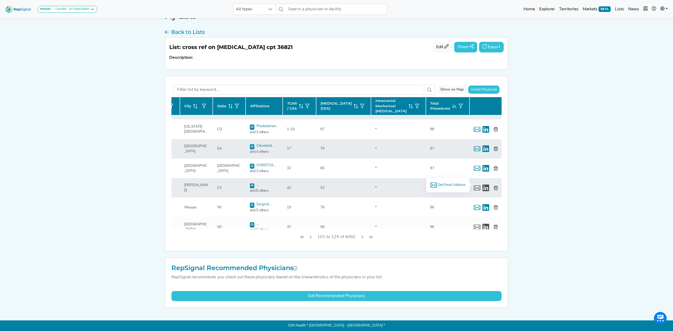
click at [454, 185] on span "Get Email Address" at bounding box center [452, 185] width 28 height 5
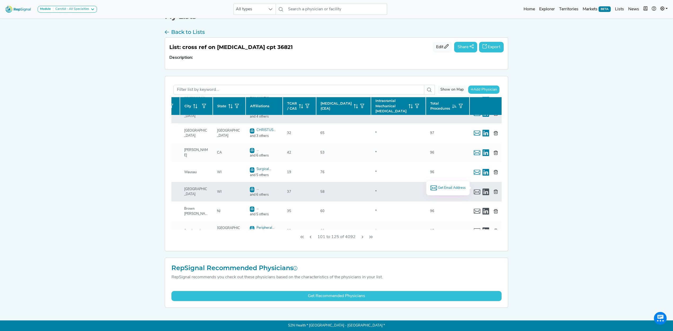
click at [446, 186] on span "Get Email Address" at bounding box center [452, 188] width 28 height 5
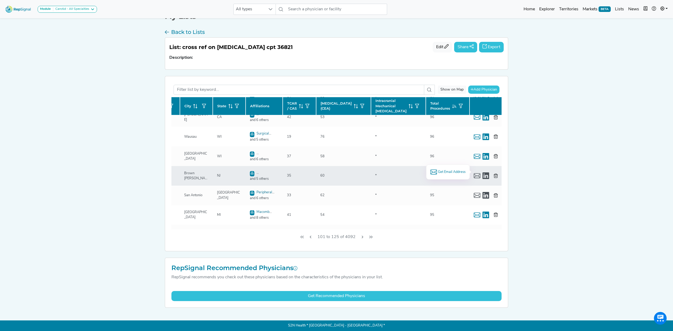
click at [451, 170] on span "Get Email Address" at bounding box center [452, 172] width 28 height 5
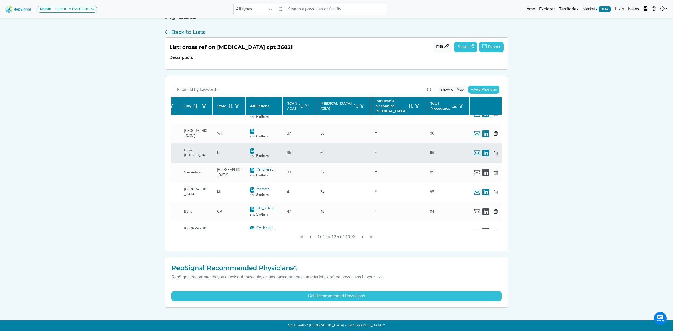
scroll to position [141, 81]
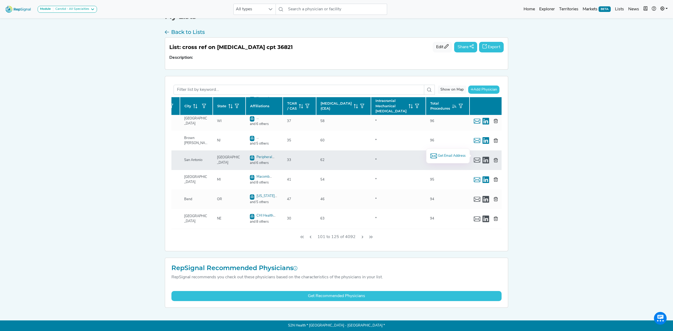
click at [447, 156] on span "Get Email Address" at bounding box center [452, 155] width 28 height 5
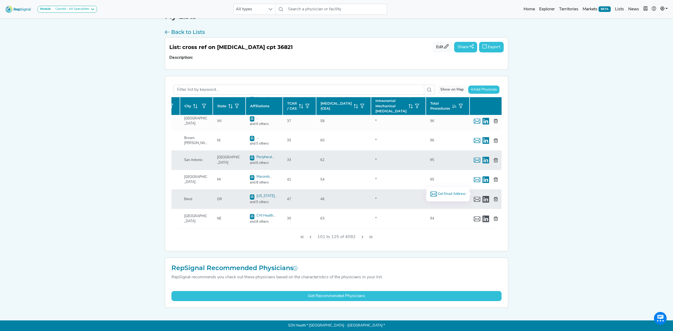
click at [443, 193] on span "Get Email Address" at bounding box center [452, 194] width 28 height 5
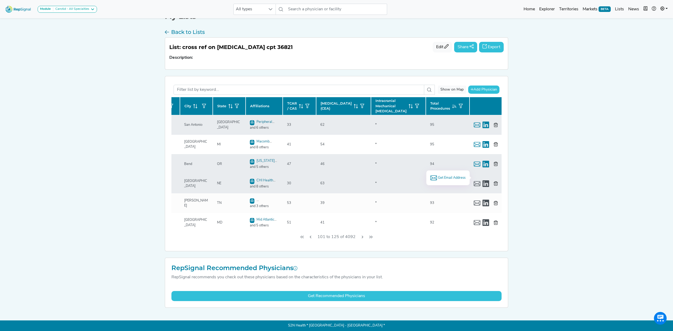
click at [451, 176] on span "Get Email Address" at bounding box center [452, 177] width 28 height 5
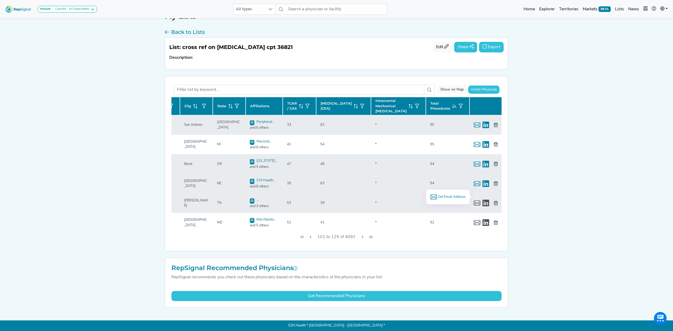
click at [453, 197] on span "Get Email Address" at bounding box center [452, 197] width 28 height 5
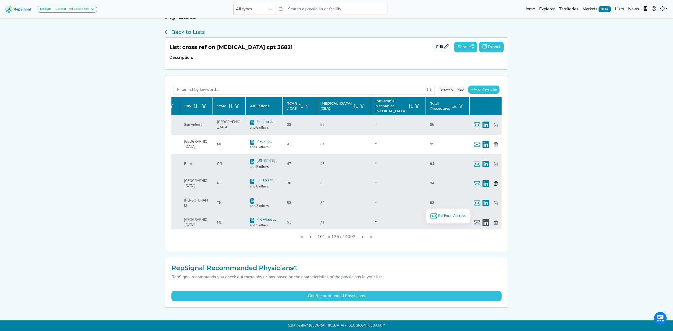
click at [449, 217] on span "Get Email Address" at bounding box center [452, 216] width 28 height 5
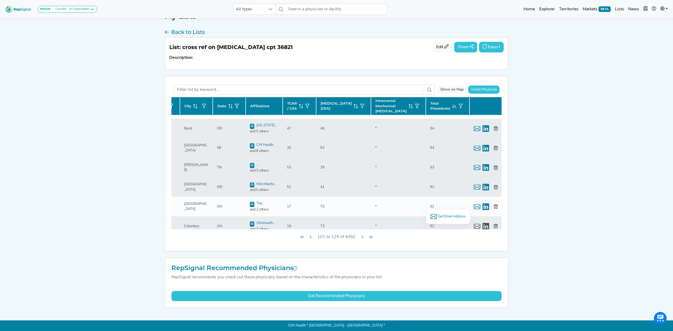
click at [448, 211] on div "Get Email Address" at bounding box center [448, 216] width 44 height 15
click at [450, 215] on span "Get Email Address" at bounding box center [452, 216] width 28 height 5
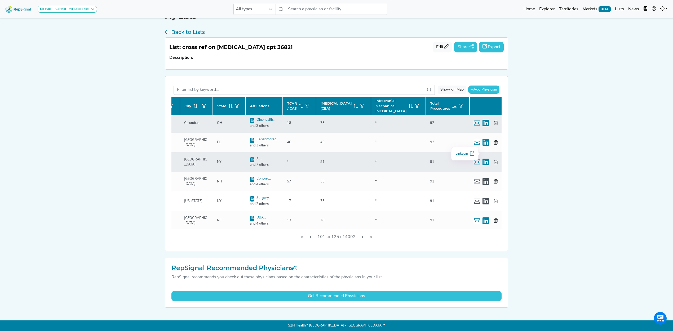
scroll to position [318, 81]
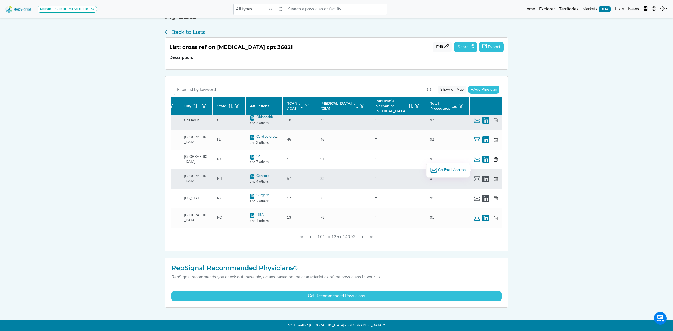
click at [448, 168] on span "Get Email Address" at bounding box center [452, 170] width 28 height 5
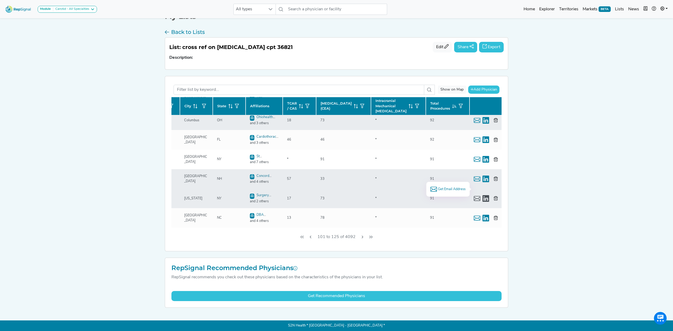
click at [448, 189] on span "Get Email Address" at bounding box center [452, 189] width 28 height 5
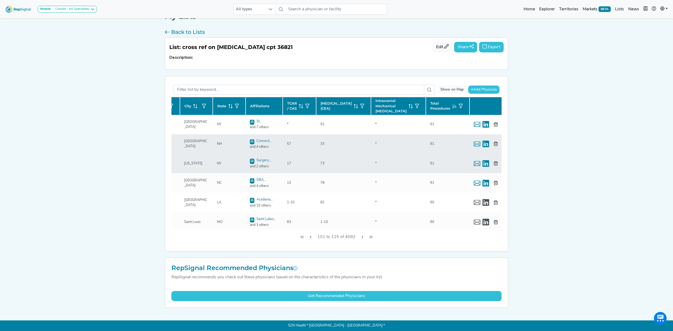
scroll to position [353, 81]
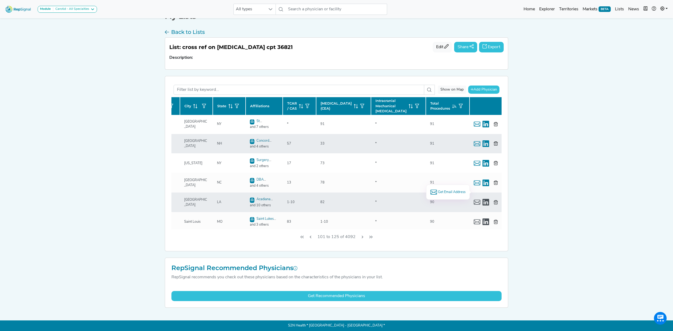
click at [445, 190] on span "Get Email Address" at bounding box center [452, 192] width 28 height 5
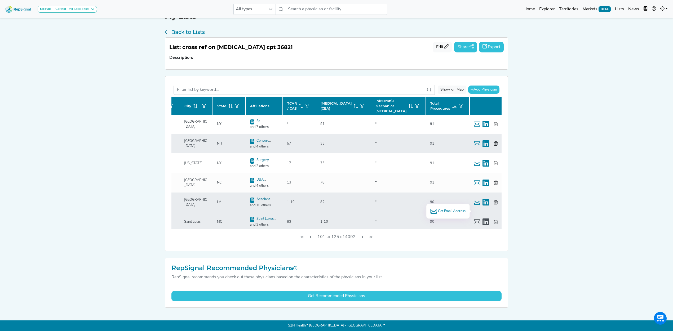
click at [450, 210] on span "Get Email Address" at bounding box center [452, 211] width 28 height 5
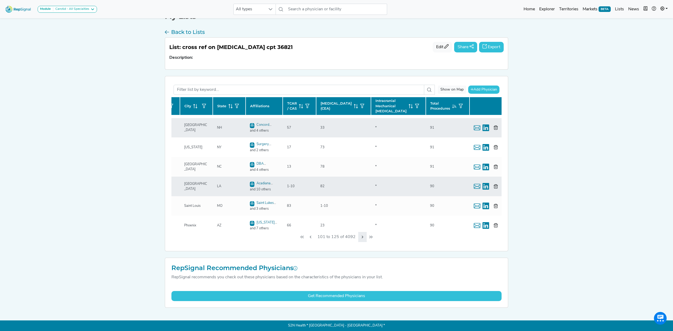
click at [364, 237] on icon "Next Page" at bounding box center [362, 237] width 4 height 4
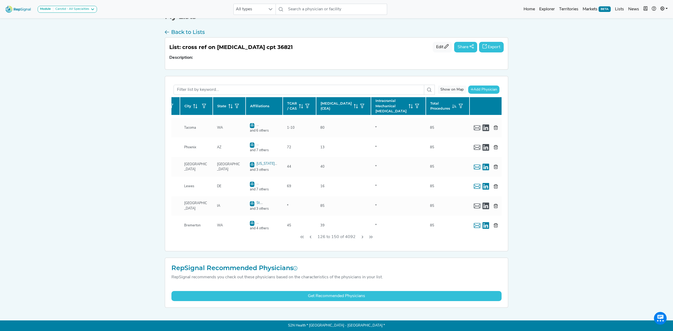
scroll to position [2, 81]
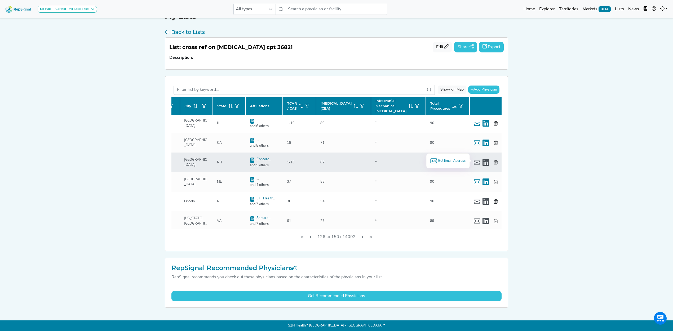
click at [451, 158] on li "Get Email Address" at bounding box center [447, 161] width 35 height 7
click at [450, 160] on span "Get Email Address" at bounding box center [452, 160] width 28 height 5
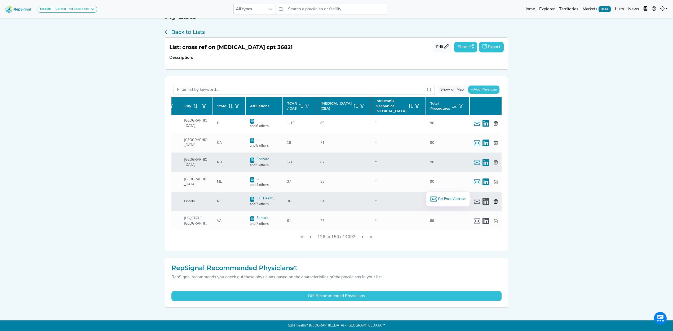
click at [444, 197] on span "Get Email Address" at bounding box center [452, 199] width 28 height 5
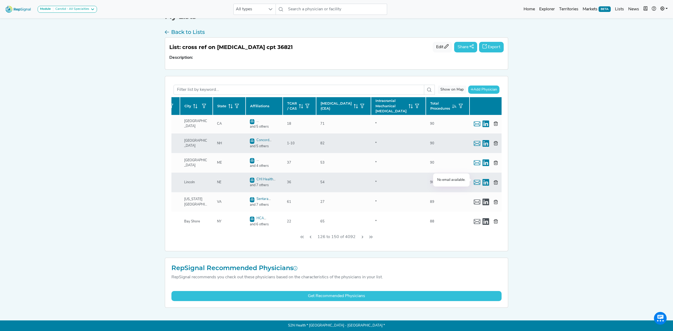
scroll to position [37, 81]
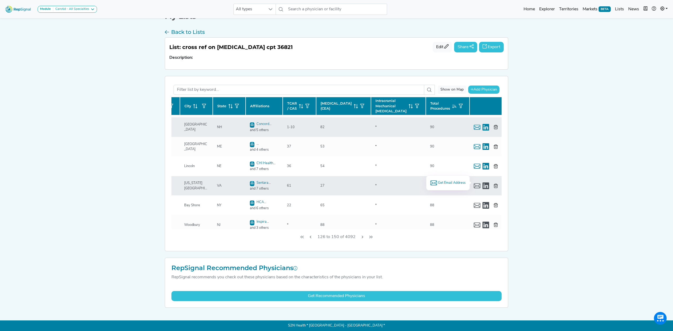
click at [446, 180] on span "Get Email Address" at bounding box center [452, 182] width 28 height 5
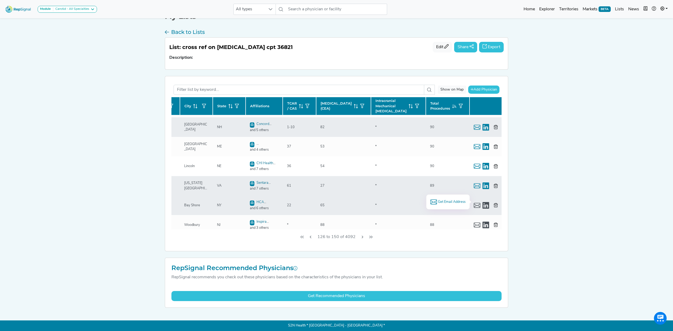
click at [443, 201] on span "Get Email Address" at bounding box center [452, 202] width 28 height 5
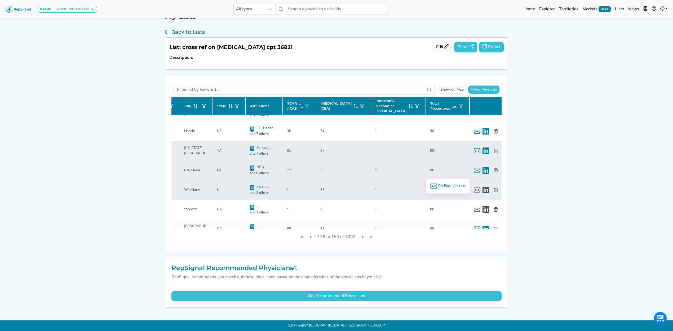
scroll to position [73, 81]
click at [447, 186] on span "Get Email Address" at bounding box center [452, 185] width 28 height 5
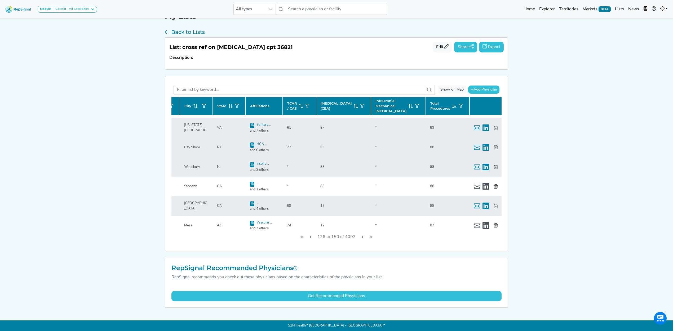
scroll to position [108, 81]
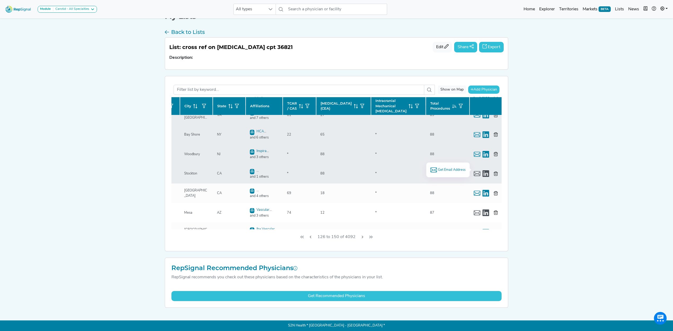
click at [442, 170] on span "Get Email Address" at bounding box center [452, 170] width 28 height 5
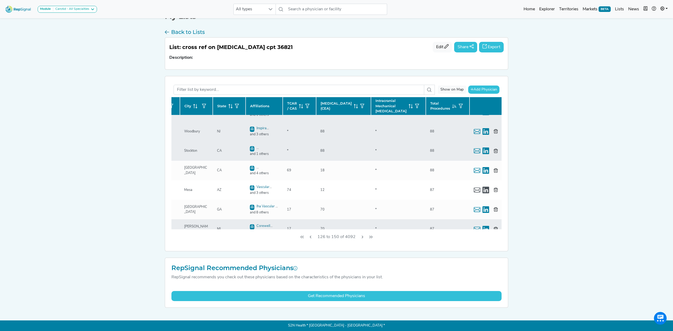
scroll to position [143, 81]
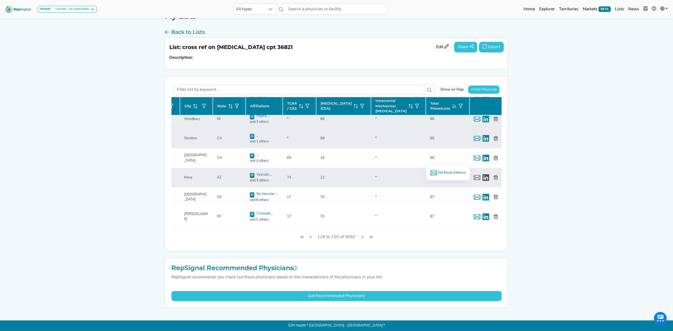
click at [448, 171] on span "Get Email Address" at bounding box center [452, 172] width 28 height 5
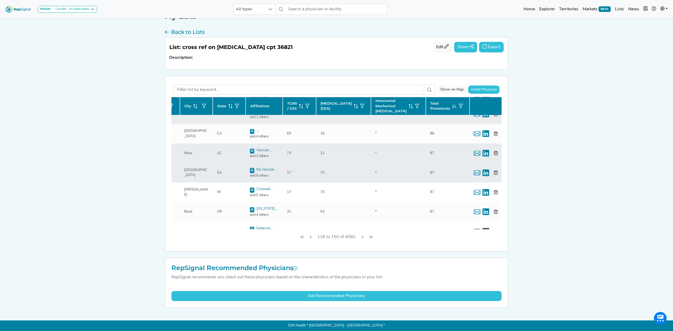
scroll to position [179, 81]
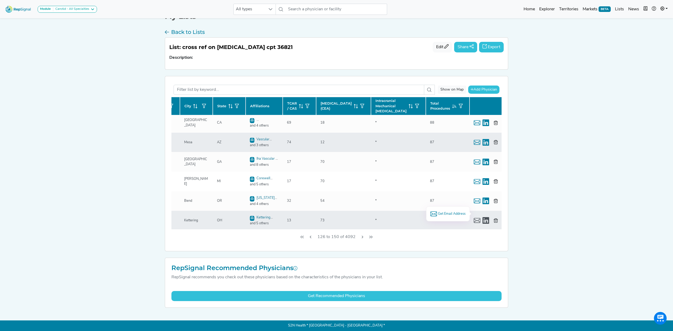
click at [449, 214] on span "Get Email Address" at bounding box center [452, 214] width 28 height 5
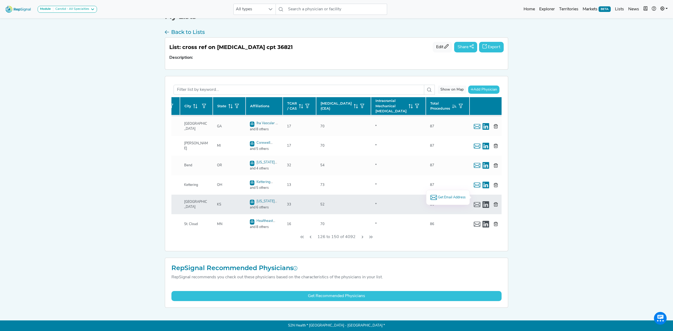
click at [438, 195] on span "Get Email Address" at bounding box center [452, 197] width 28 height 5
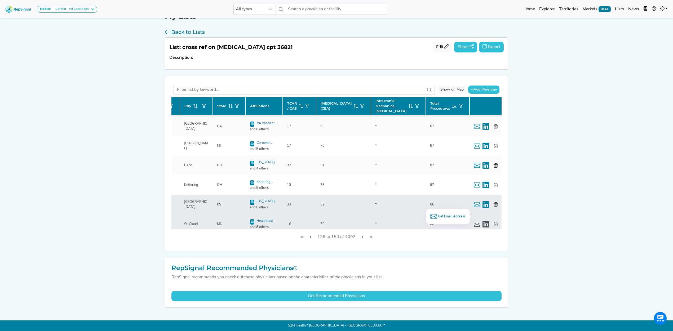
click at [446, 217] on span "Get Email Address" at bounding box center [452, 216] width 28 height 5
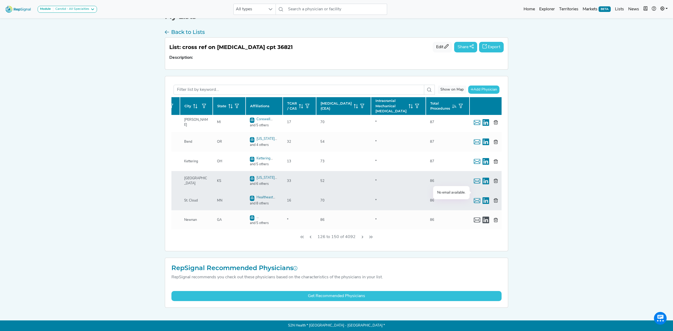
scroll to position [249, 81]
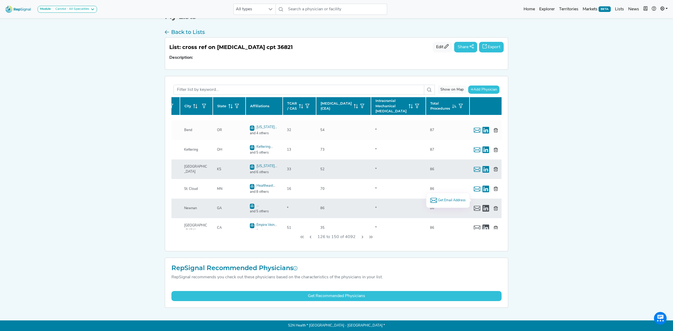
click at [445, 202] on span "Get Email Address" at bounding box center [452, 200] width 28 height 5
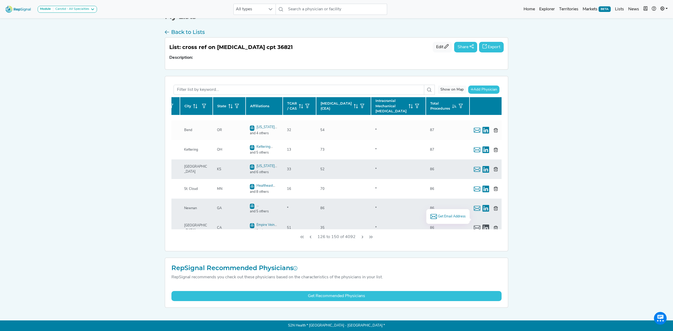
click at [454, 217] on span "Get Email Address" at bounding box center [452, 216] width 28 height 5
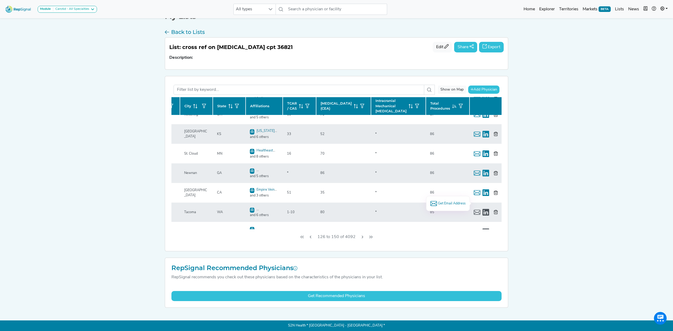
click at [438, 203] on span "Get Email Address" at bounding box center [452, 203] width 28 height 5
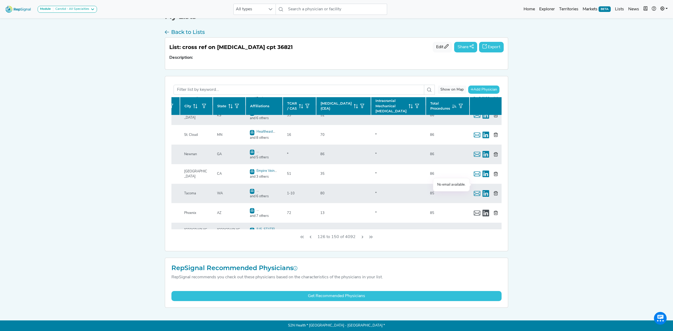
scroll to position [320, 81]
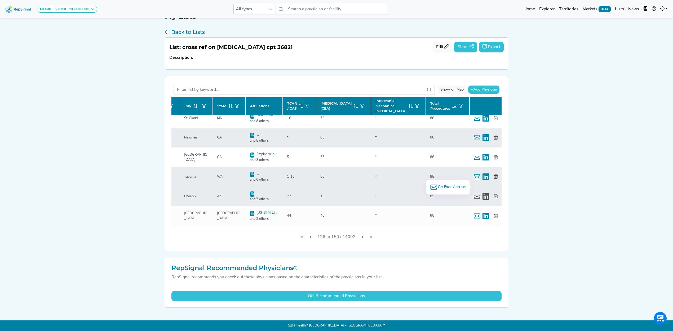
click at [449, 186] on span "Get Email Address" at bounding box center [452, 187] width 28 height 5
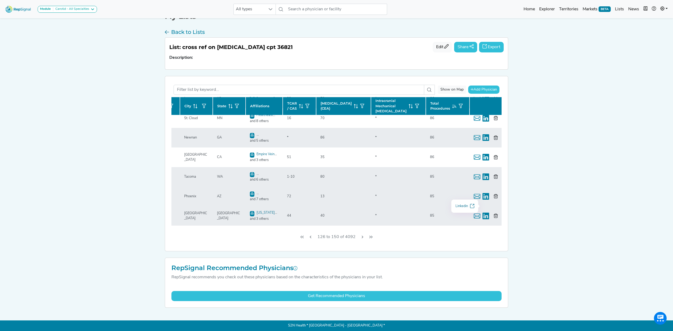
scroll to position [355, 81]
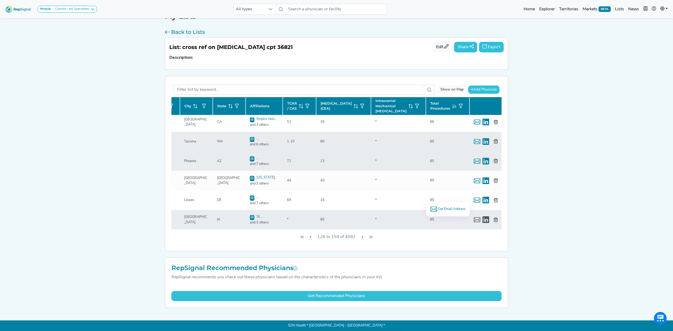
click at [450, 207] on span "Get Email Address" at bounding box center [452, 209] width 28 height 5
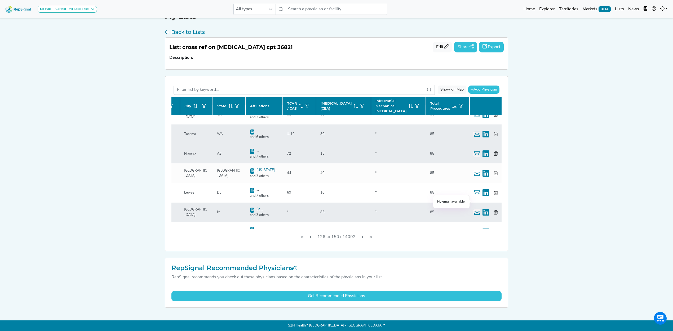
scroll to position [369, 81]
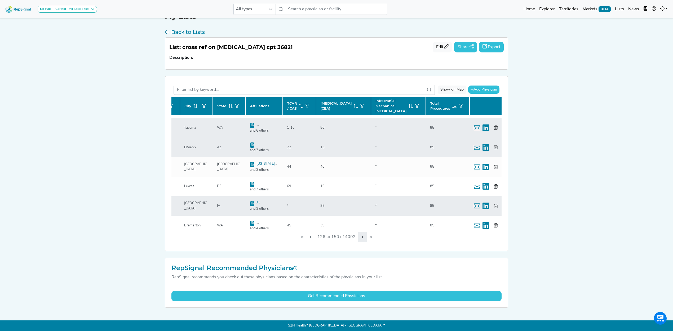
click at [363, 239] on icon "Next Page" at bounding box center [362, 237] width 4 height 4
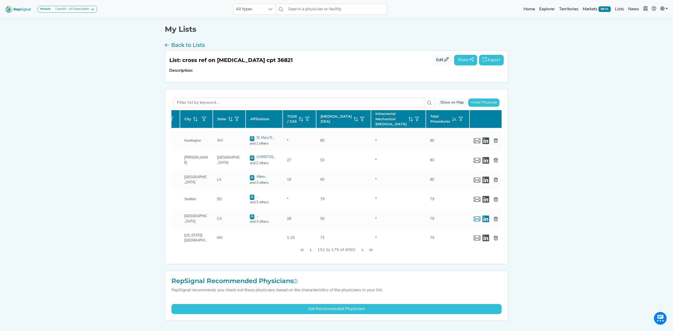
scroll to position [0, 81]
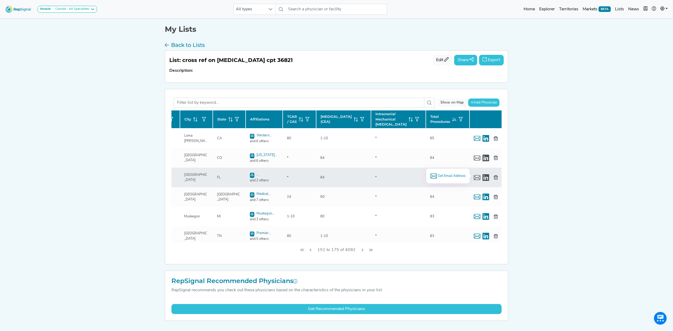
click at [450, 176] on span "Get Email Address" at bounding box center [452, 176] width 28 height 5
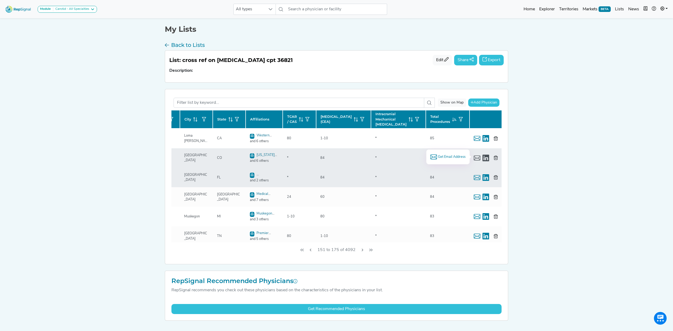
click at [448, 157] on span "Get Email Address" at bounding box center [452, 157] width 28 height 5
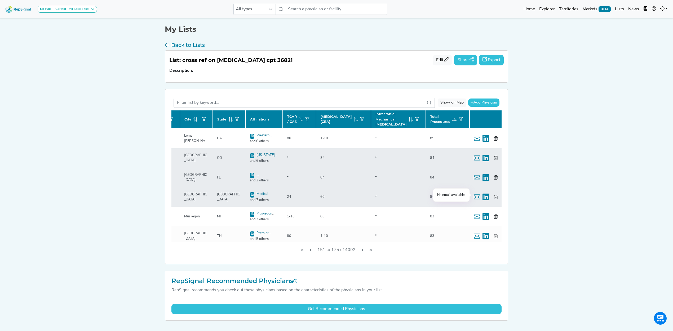
scroll to position [35, 81]
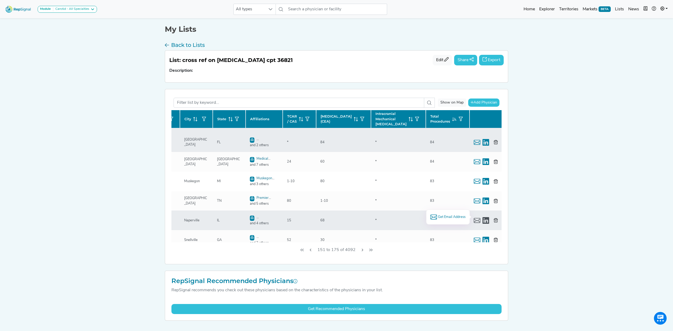
click at [440, 215] on span "Get Email Address" at bounding box center [452, 217] width 28 height 5
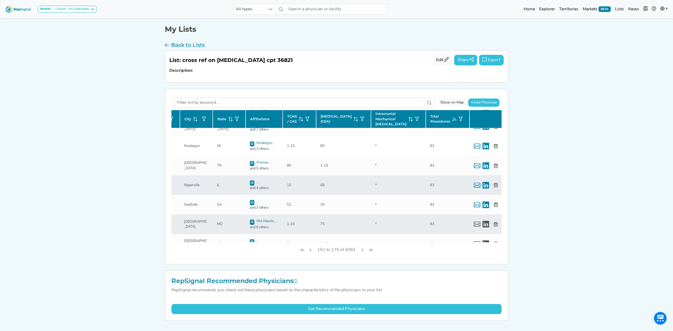
scroll to position [106, 81]
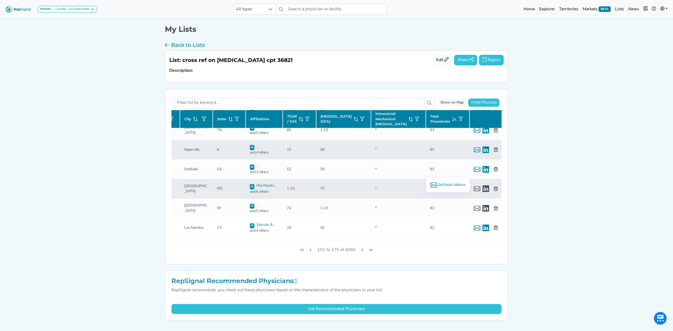
click at [450, 186] on span "Get Email Address" at bounding box center [452, 185] width 28 height 5
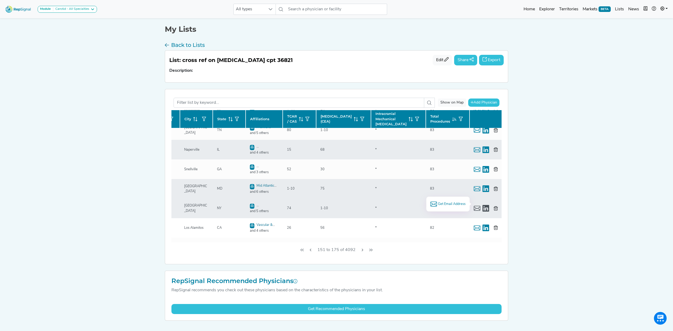
click at [453, 204] on span "Get Email Address" at bounding box center [452, 204] width 28 height 5
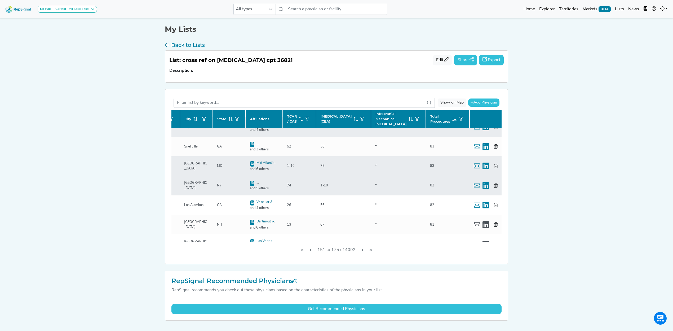
scroll to position [141, 81]
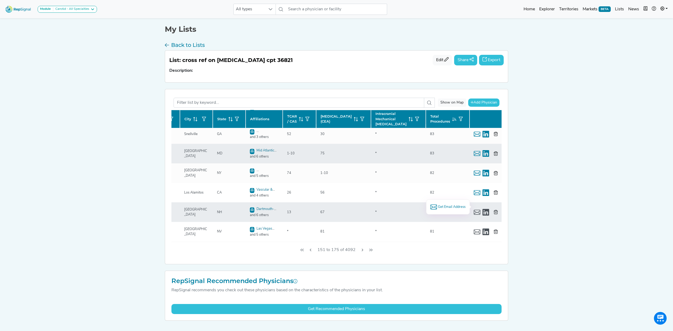
click at [443, 206] on span "Get Email Address" at bounding box center [452, 207] width 28 height 5
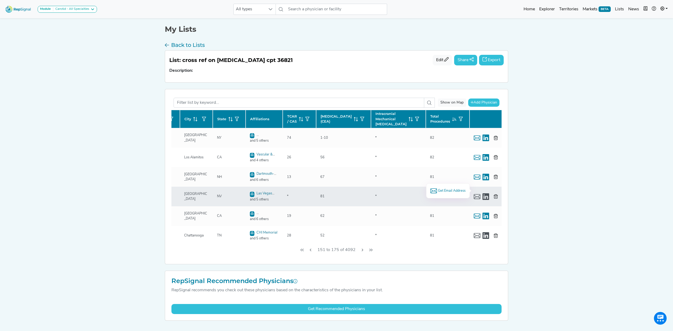
click at [445, 191] on span "Get Email Address" at bounding box center [452, 190] width 28 height 5
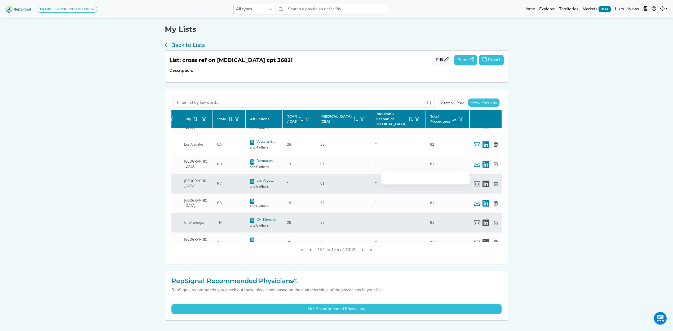
scroll to position [212, 81]
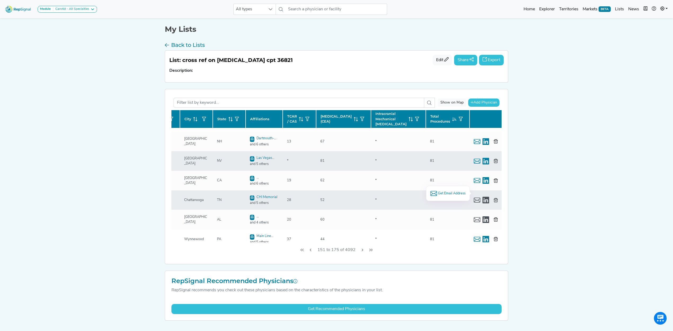
click at [453, 193] on span "Get Email Address" at bounding box center [452, 193] width 28 height 5
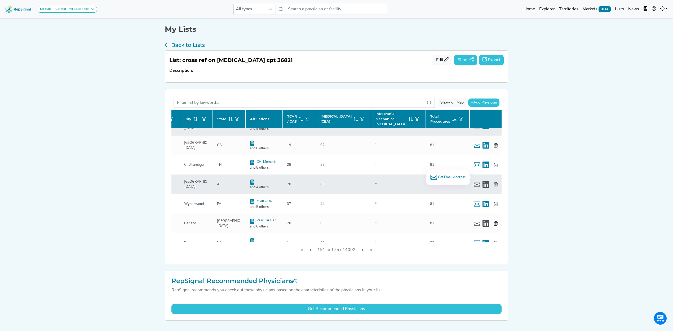
click at [455, 177] on span "Get Email Address" at bounding box center [452, 177] width 28 height 5
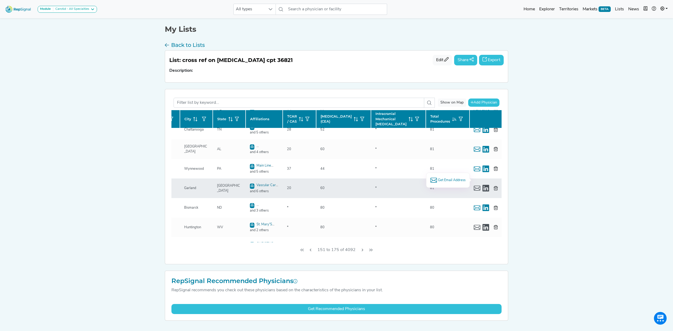
click at [445, 180] on span "Get Email Address" at bounding box center [452, 180] width 28 height 5
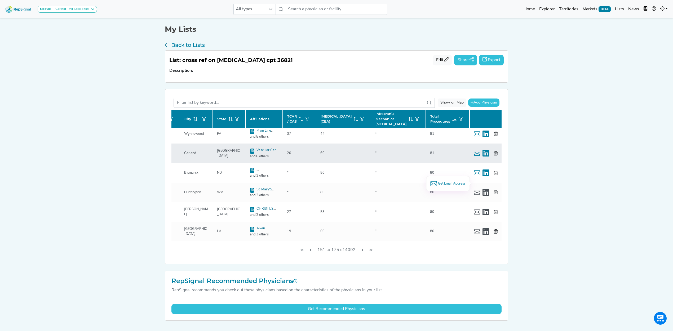
scroll to position [318, 81]
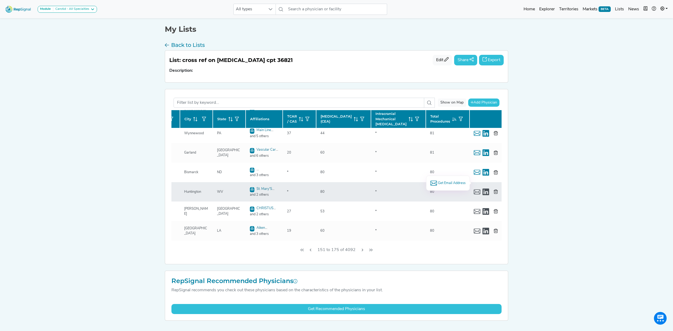
click at [447, 182] on span "Get Email Address" at bounding box center [452, 183] width 28 height 5
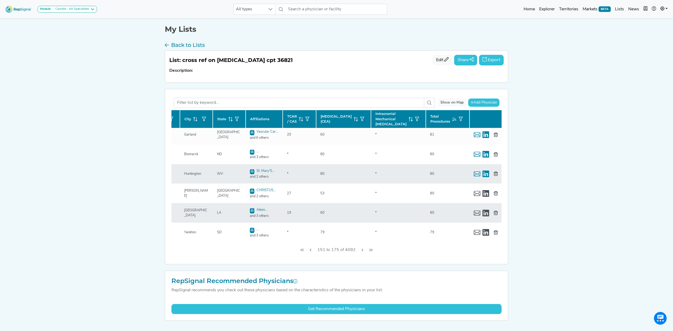
scroll to position [353, 81]
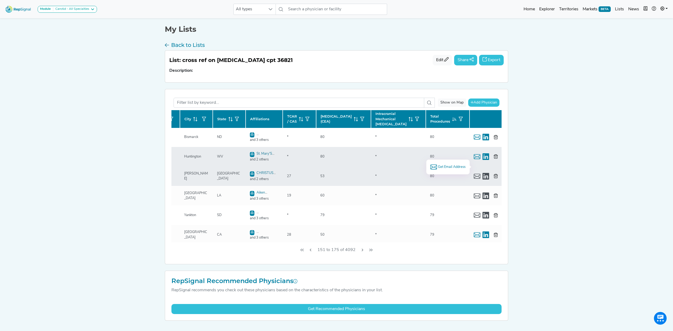
click at [452, 168] on span "Get Email Address" at bounding box center [452, 167] width 28 height 5
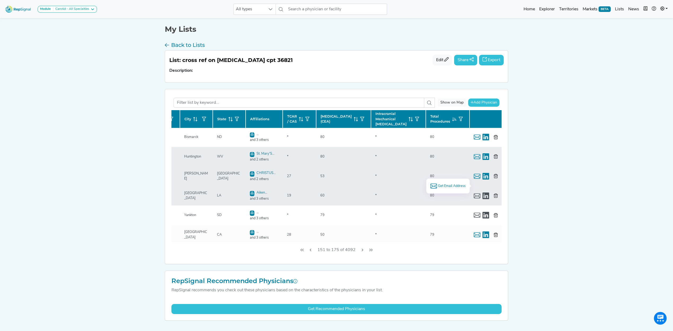
click at [439, 184] on span "Get Email Address" at bounding box center [452, 186] width 28 height 5
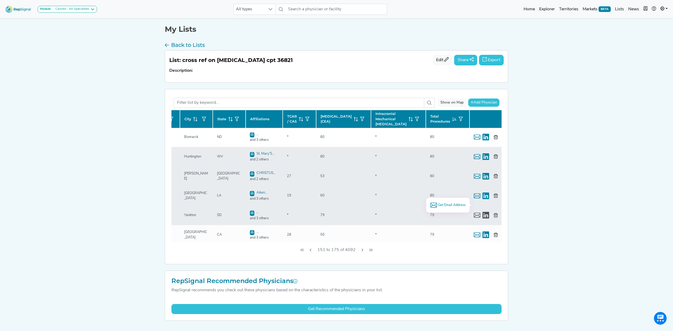
click at [454, 205] on span "Get Email Address" at bounding box center [452, 205] width 28 height 5
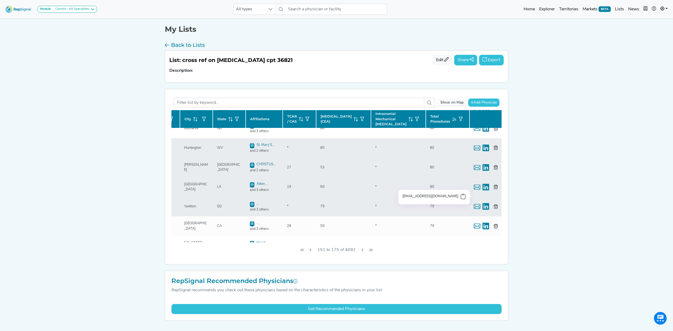
scroll to position [369, 81]
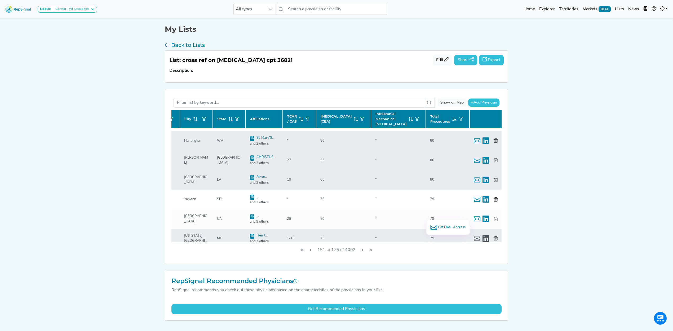
click at [456, 227] on span "Get Email Address" at bounding box center [452, 227] width 28 height 5
click at [365, 251] on button "Next Page" at bounding box center [362, 250] width 8 height 10
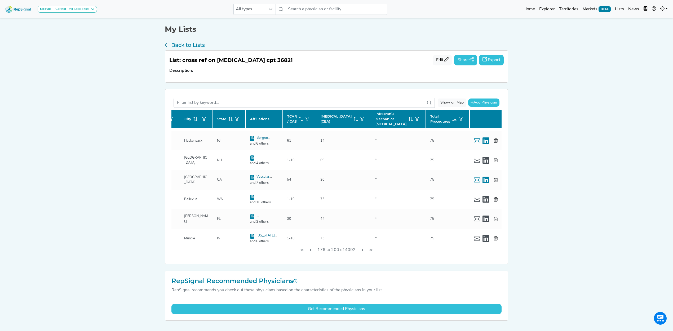
scroll to position [2, 81]
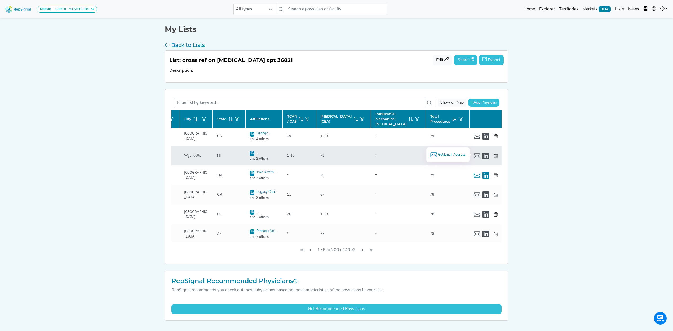
click at [451, 155] on span "Get Email Address" at bounding box center [452, 154] width 28 height 5
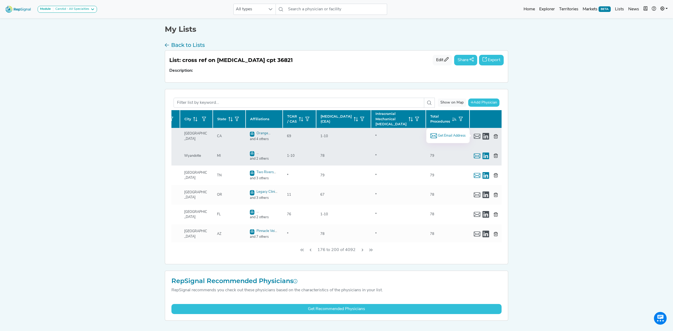
click at [451, 136] on span "Get Email Address" at bounding box center [452, 135] width 28 height 5
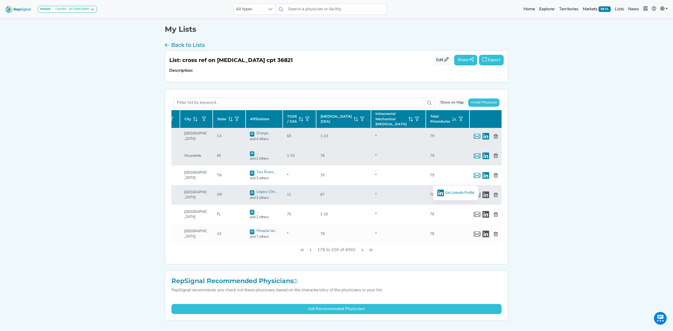
click at [465, 194] on span "Get LinkedIn Profile" at bounding box center [459, 192] width 29 height 3
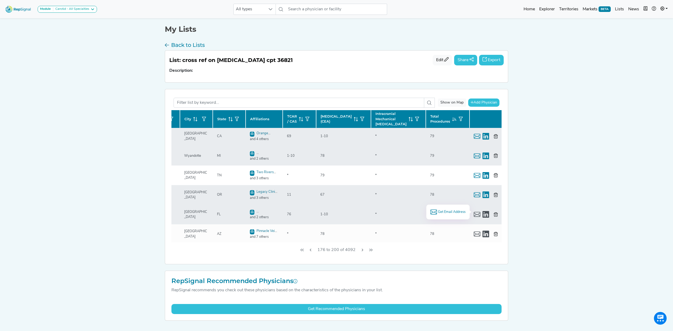
click at [449, 213] on span "Get Email Address" at bounding box center [452, 212] width 28 height 5
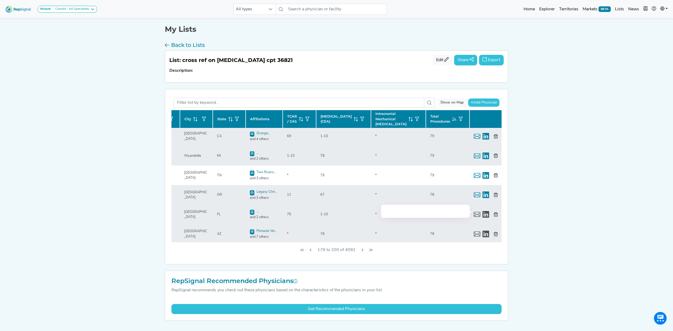
scroll to position [37, 81]
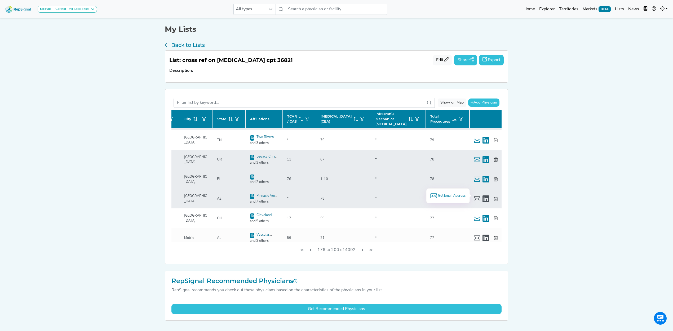
click at [450, 196] on span "Get Email Address" at bounding box center [452, 195] width 28 height 5
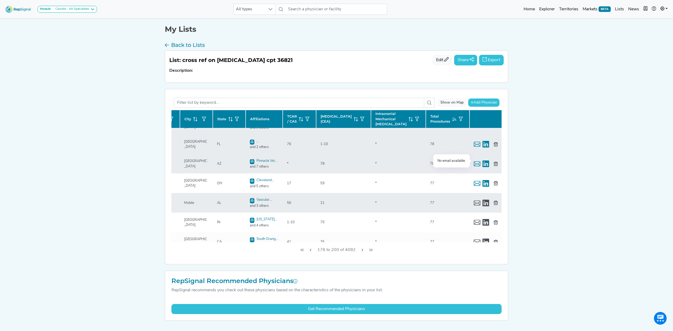
scroll to position [73, 81]
click at [451, 198] on span "Get Email Address" at bounding box center [452, 198] width 28 height 5
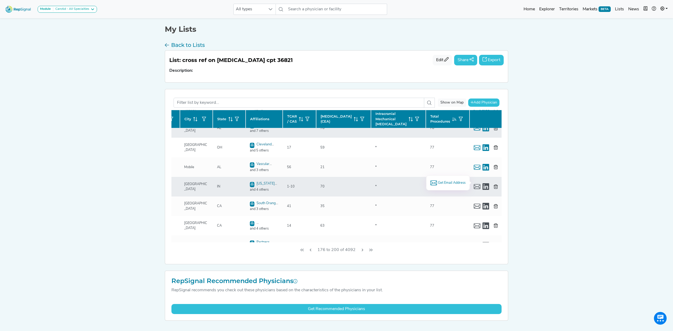
click at [457, 183] on span "Get Email Address" at bounding box center [452, 182] width 28 height 5
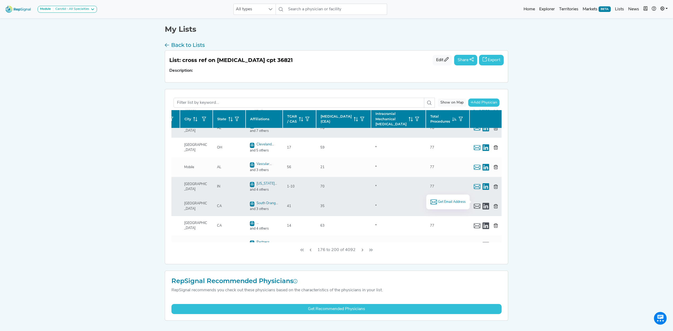
click at [453, 200] on span "Get Email Address" at bounding box center [452, 202] width 28 height 5
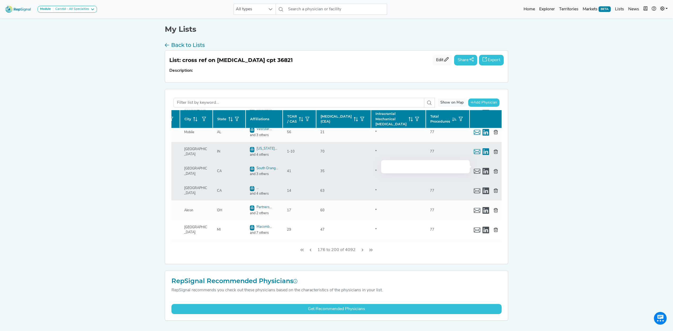
scroll to position [143, 81]
click at [444, 184] on span "Get Email Address" at bounding box center [452, 185] width 28 height 5
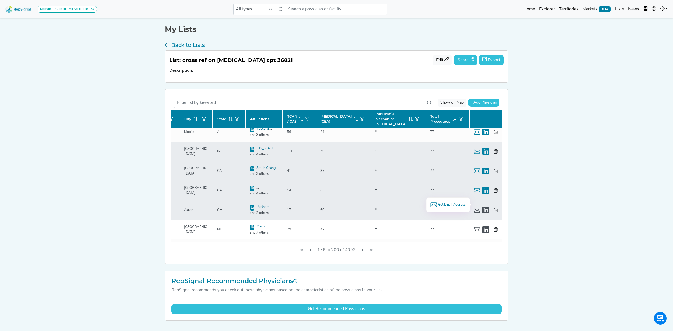
click at [455, 206] on span "Get Email Address" at bounding box center [452, 204] width 28 height 5
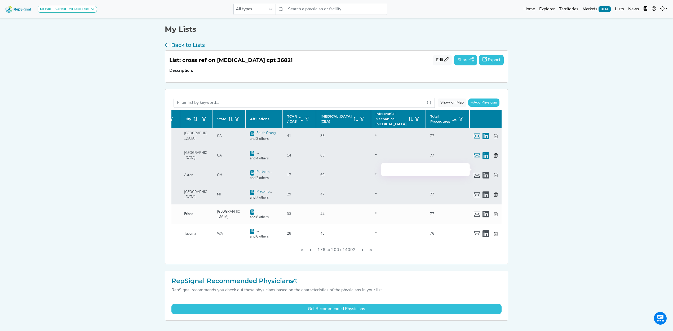
scroll to position [179, 81]
click at [439, 187] on span "Get Email Address" at bounding box center [452, 188] width 28 height 5
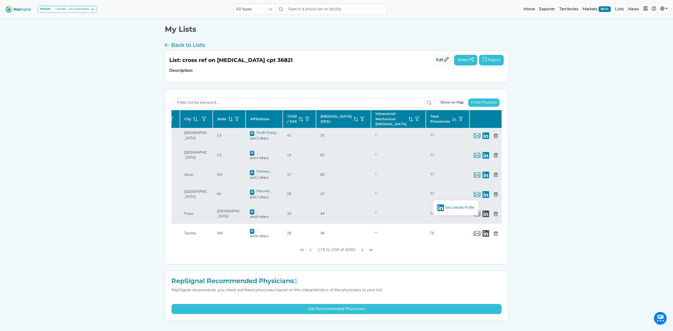
click at [457, 207] on span "Get LinkedIn Profile" at bounding box center [459, 207] width 29 height 3
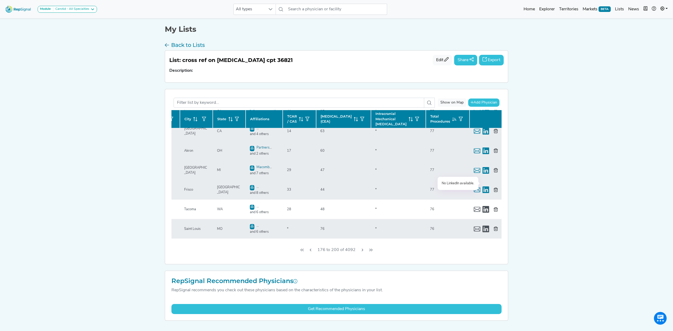
scroll to position [214, 81]
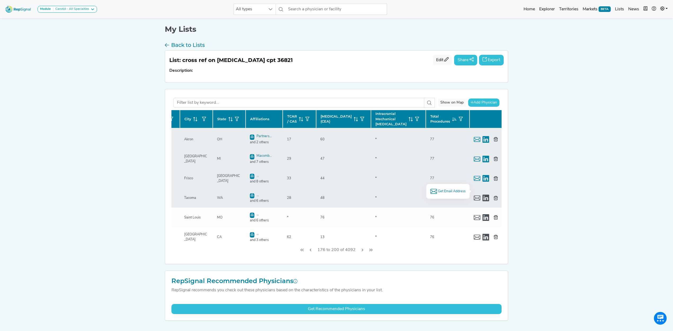
click at [454, 189] on span "Get Email Address" at bounding box center [452, 191] width 28 height 5
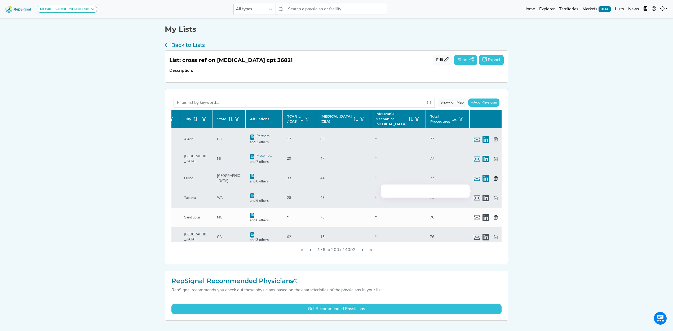
scroll to position [249, 81]
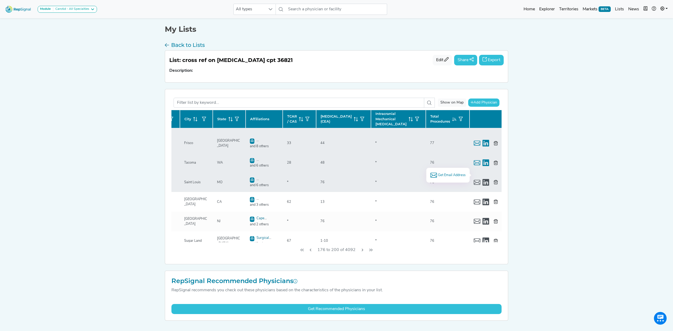
click at [445, 177] on span "Get Email Address" at bounding box center [452, 175] width 28 height 5
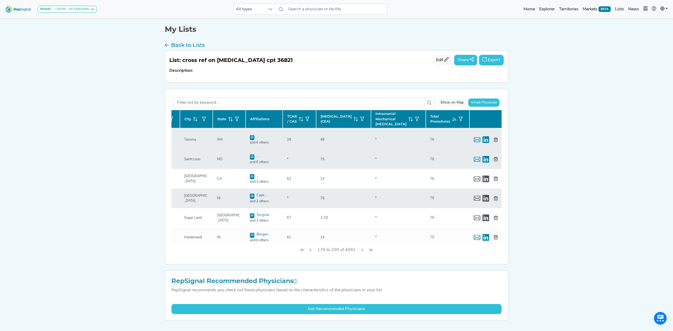
scroll to position [285, 81]
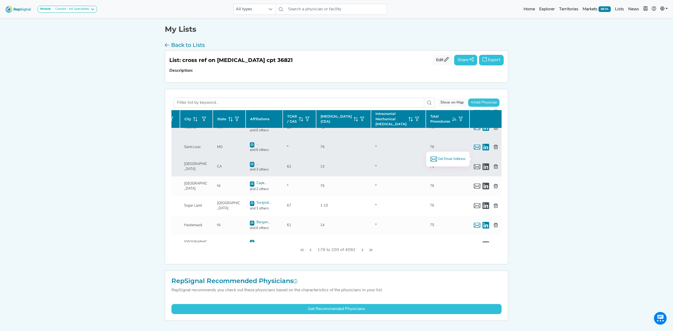
click at [451, 157] on span "Get Email Address" at bounding box center [452, 159] width 28 height 5
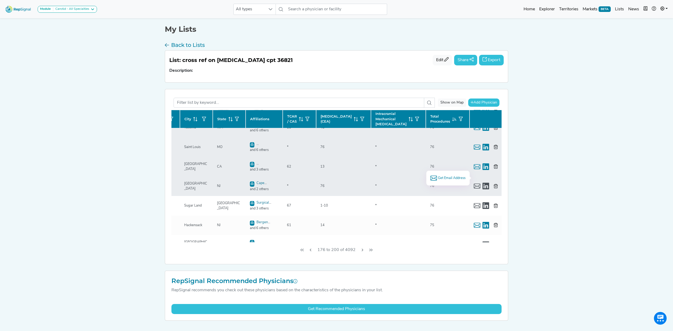
click at [454, 177] on span "Get Email Address" at bounding box center [452, 178] width 28 height 5
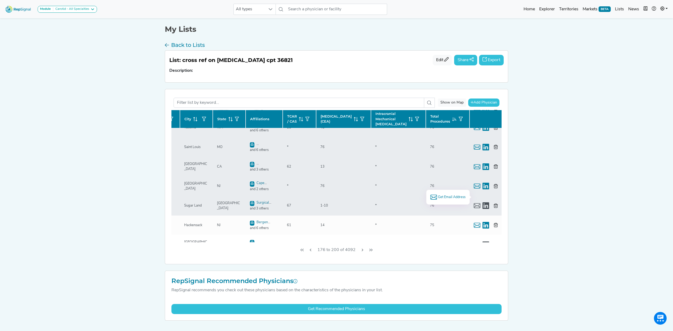
click at [445, 195] on span "Get Email Address" at bounding box center [452, 197] width 28 height 5
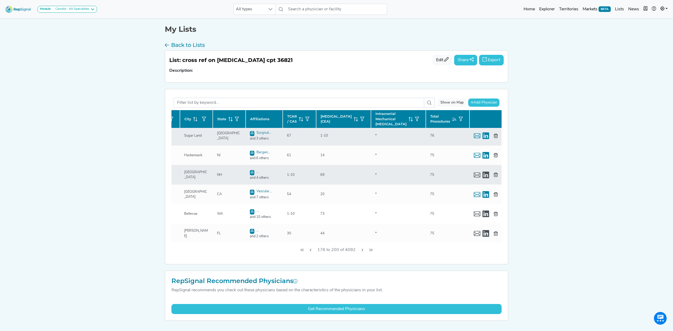
scroll to position [355, 81]
click at [445, 166] on span "Get Email Address" at bounding box center [452, 164] width 28 height 5
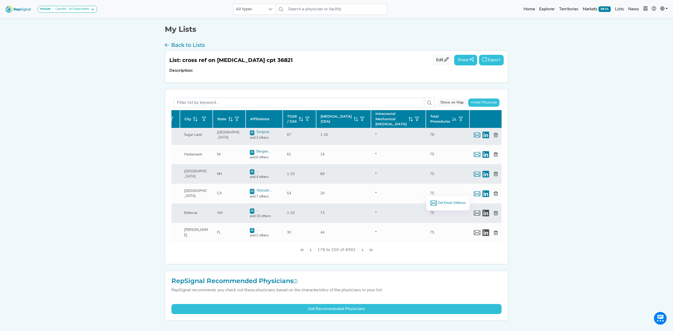
click at [455, 202] on span "Get Email Address" at bounding box center [452, 203] width 28 height 5
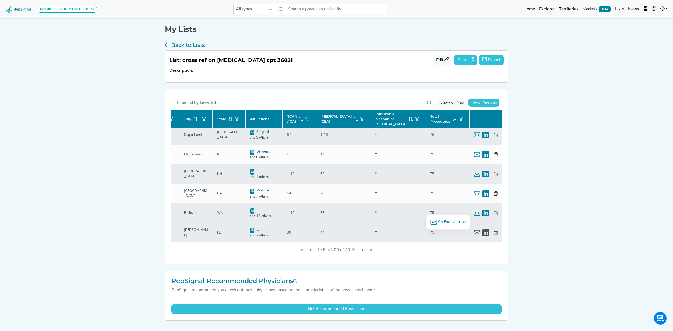
click at [444, 221] on span "Get Email Address" at bounding box center [452, 222] width 28 height 5
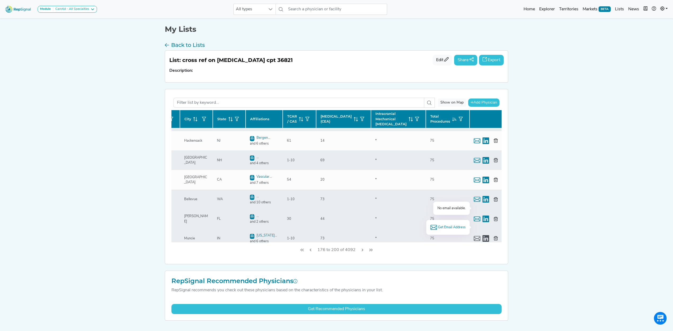
click at [455, 229] on span "Get Email Address" at bounding box center [452, 227] width 28 height 5
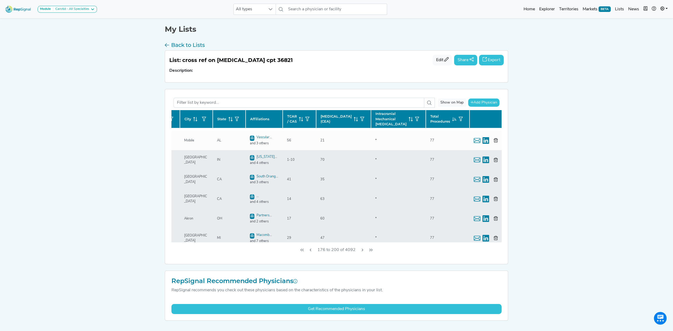
scroll to position [0, 81]
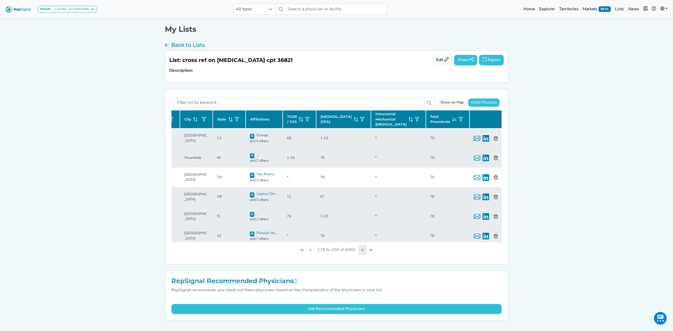
click at [362, 252] on icon "Next Page" at bounding box center [363, 250] width 2 height 3
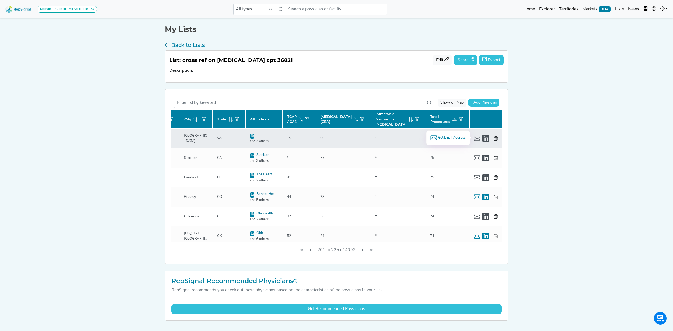
click at [456, 138] on span "Get Email Address" at bounding box center [452, 137] width 28 height 5
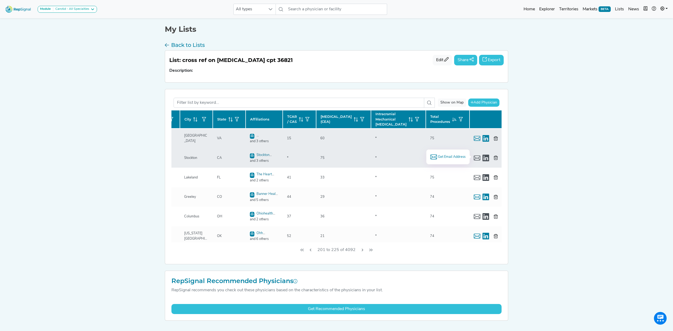
click at [448, 156] on span "Get Email Address" at bounding box center [452, 157] width 28 height 5
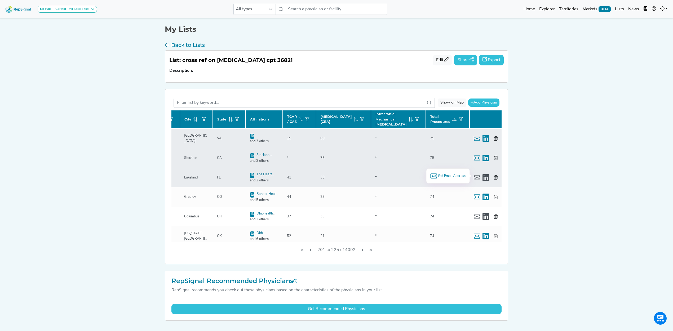
click at [450, 174] on span "Get Email Address" at bounding box center [452, 176] width 28 height 5
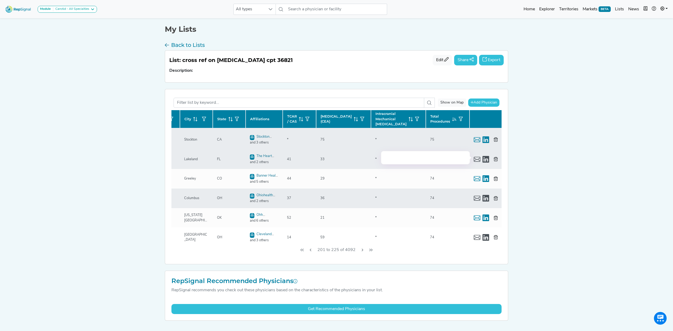
scroll to position [35, 81]
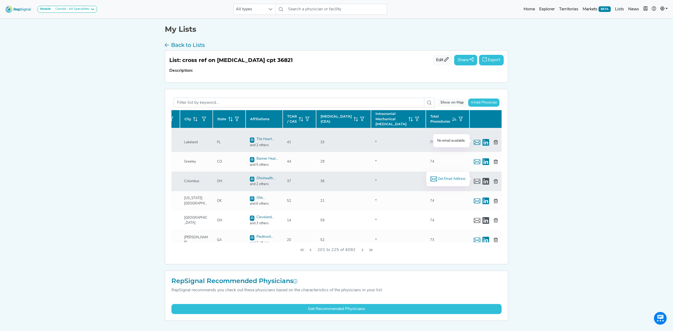
click at [440, 181] on span "Get Email Address" at bounding box center [452, 179] width 28 height 5
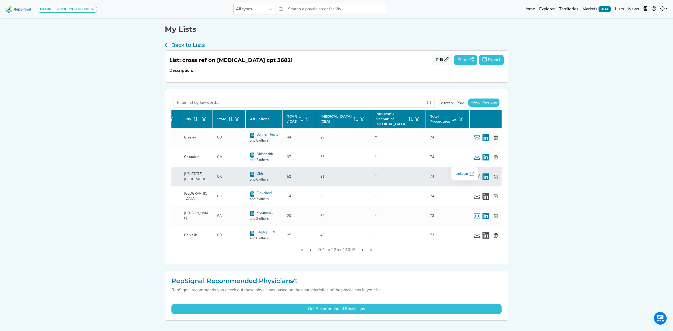
scroll to position [71, 81]
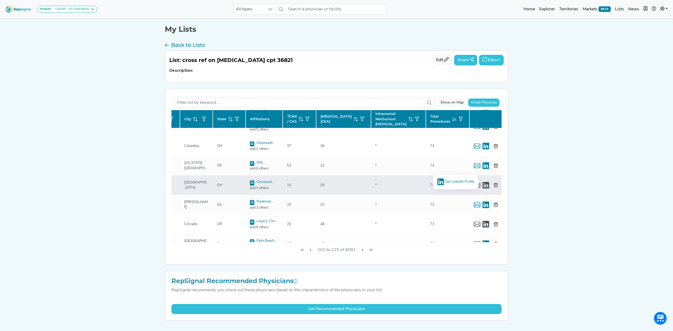
click at [456, 183] on span "Get LinkedIn Profile" at bounding box center [459, 181] width 29 height 3
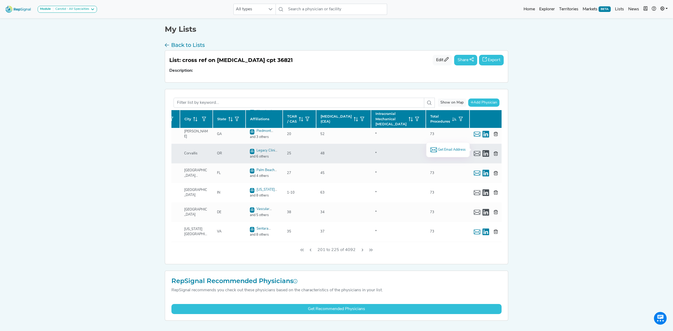
click at [451, 149] on span "Get Email Address" at bounding box center [452, 149] width 28 height 5
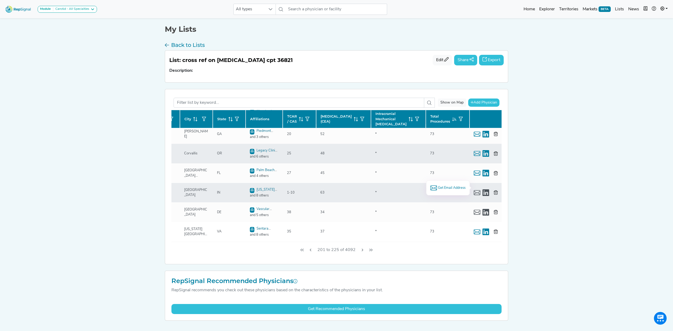
drag, startPoint x: 450, startPoint y: 187, endPoint x: 463, endPoint y: 203, distance: 20.9
click at [450, 187] on span "Get Email Address" at bounding box center [452, 188] width 28 height 5
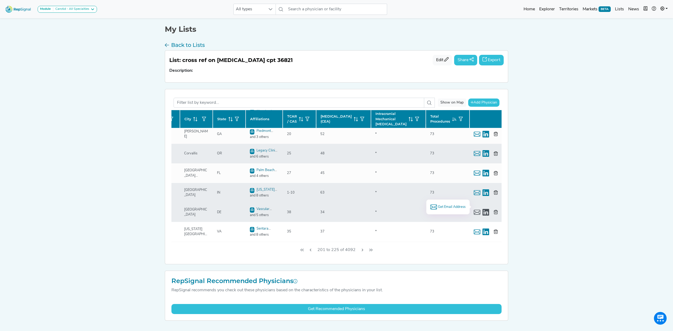
click at [449, 207] on span "Get Email Address" at bounding box center [452, 207] width 28 height 5
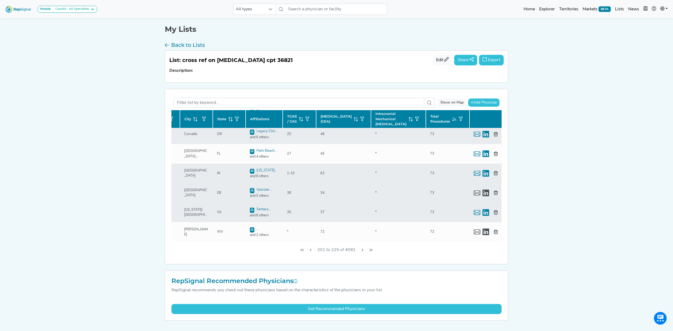
scroll to position [177, 81]
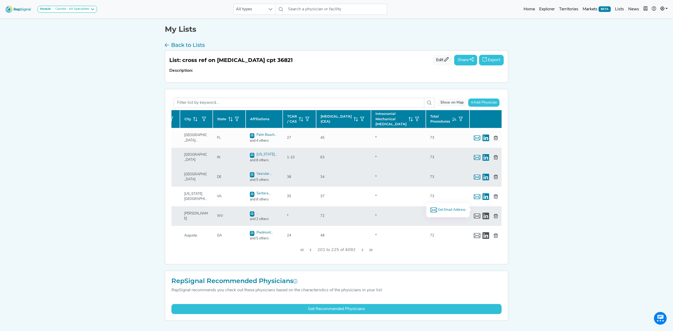
click at [450, 209] on span "Get Email Address" at bounding box center [452, 210] width 28 height 5
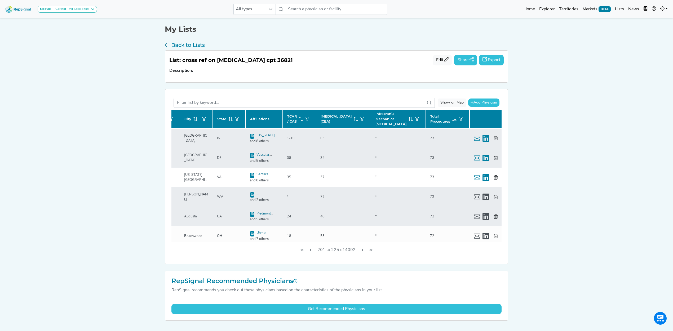
scroll to position [212, 81]
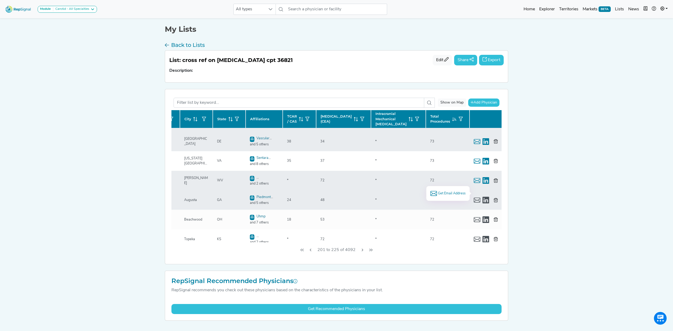
click at [453, 193] on span "Get Email Address" at bounding box center [452, 193] width 28 height 5
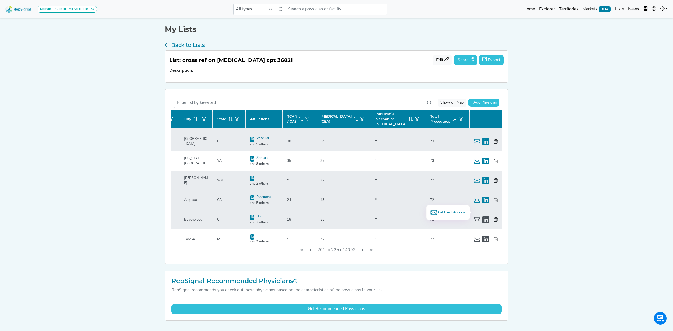
click at [456, 212] on span "Get Email Address" at bounding box center [452, 212] width 28 height 5
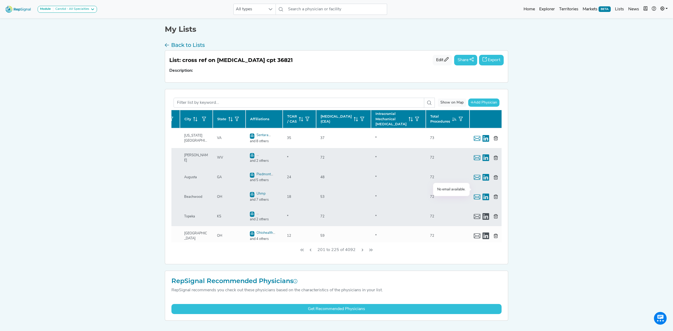
scroll to position [247, 81]
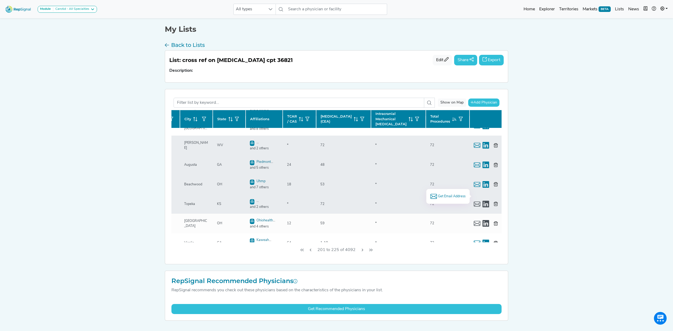
click at [450, 196] on span "Get Email Address" at bounding box center [452, 196] width 28 height 5
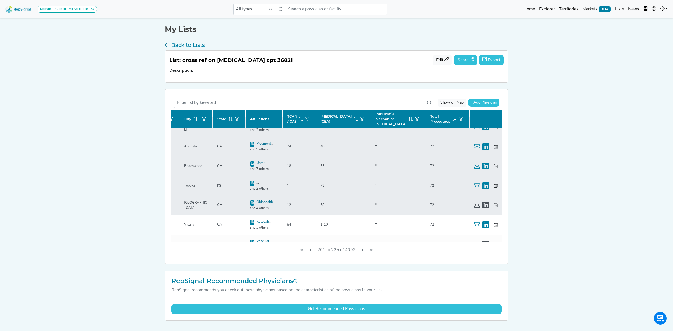
scroll to position [283, 81]
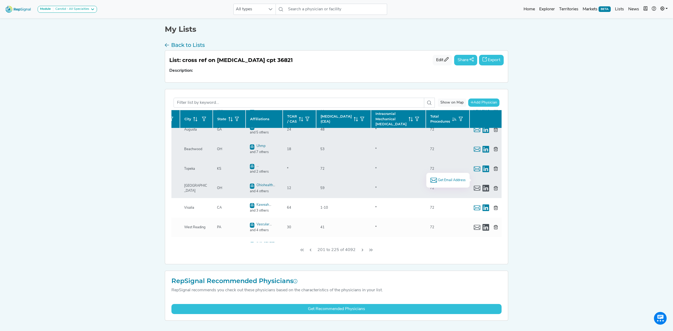
click at [443, 182] on span "Get Email Address" at bounding box center [452, 180] width 28 height 5
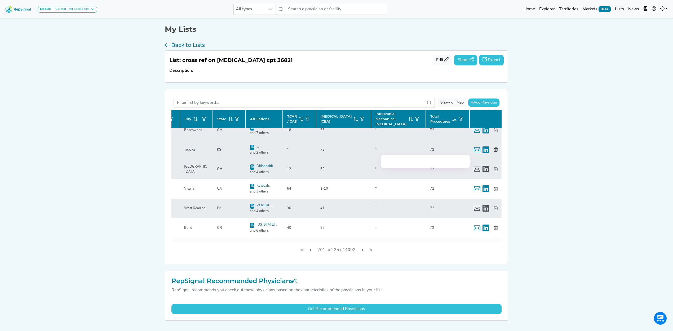
scroll to position [318, 81]
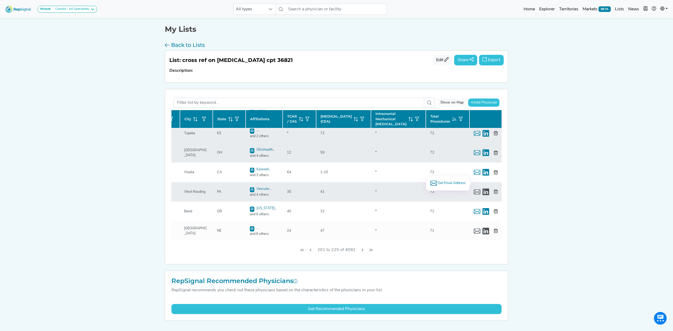
click at [451, 182] on span "Get Email Address" at bounding box center [452, 183] width 28 height 5
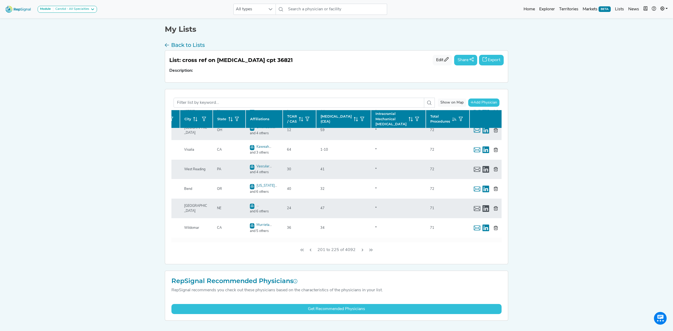
scroll to position [353, 81]
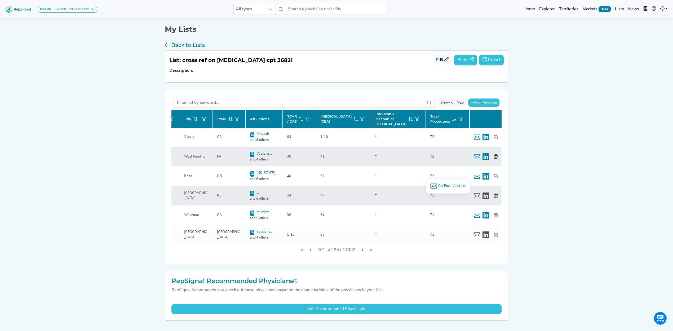
click at [451, 186] on span "Get Email Address" at bounding box center [452, 186] width 28 height 5
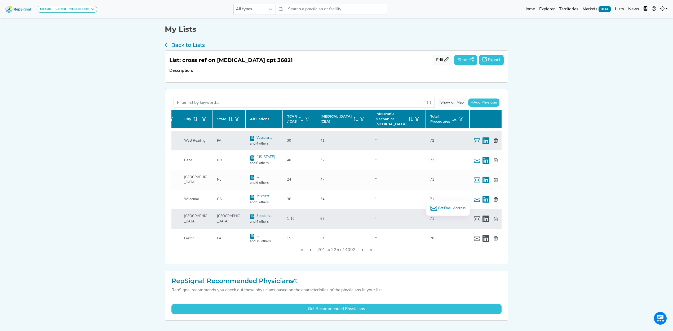
click at [453, 208] on span "Get Email Address" at bounding box center [452, 208] width 28 height 5
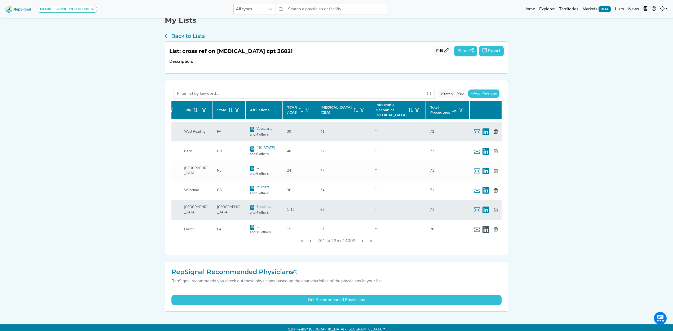
scroll to position [13, 0]
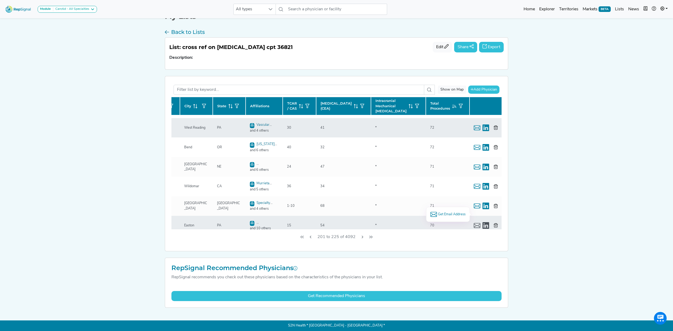
click at [445, 213] on span "Get Email Address" at bounding box center [452, 214] width 28 height 5
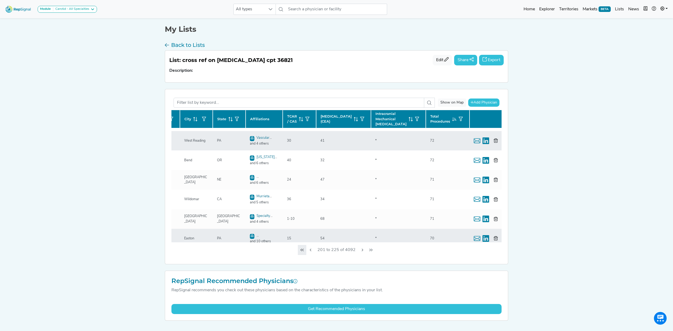
click at [303, 252] on icon "First Page" at bounding box center [302, 250] width 4 height 4
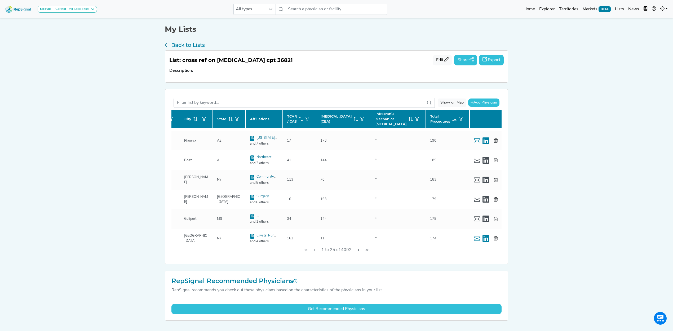
click at [490, 62] on button "Export" at bounding box center [491, 60] width 25 height 11
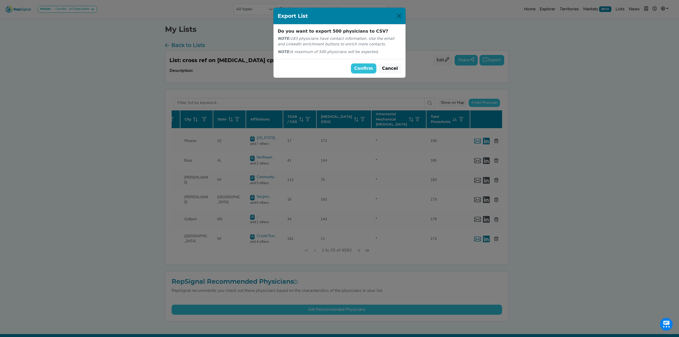
click at [361, 67] on button "Confirm" at bounding box center [364, 68] width 26 height 10
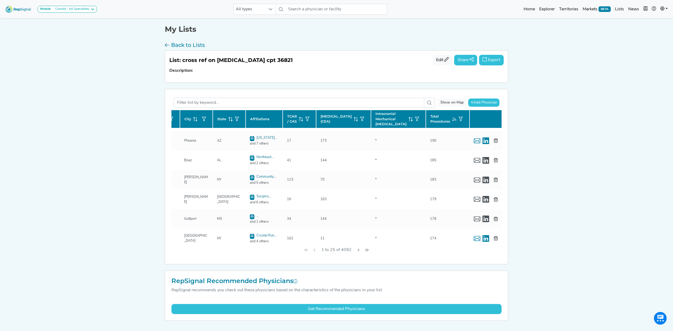
click at [11, 12] on img at bounding box center [18, 8] width 30 height 11
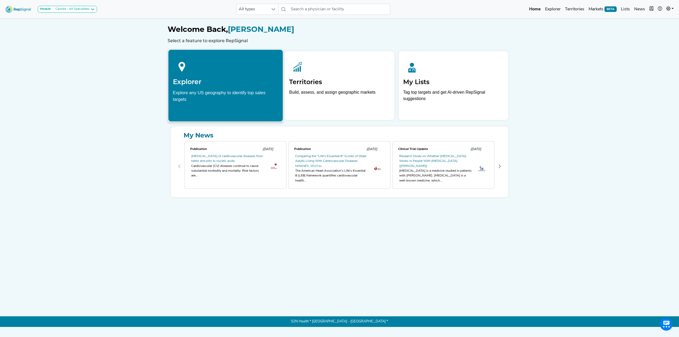
click at [216, 70] on div at bounding box center [225, 66] width 105 height 24
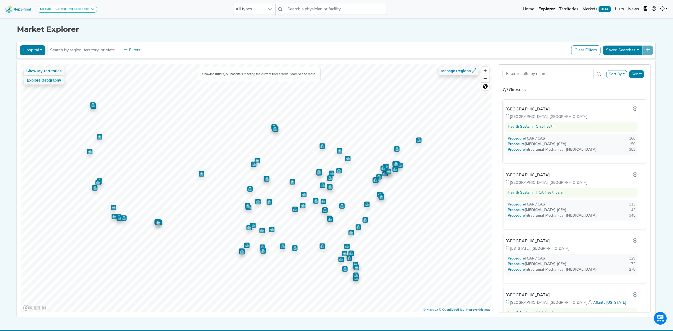
click at [36, 51] on button "Hospital" at bounding box center [33, 50] width 26 height 10
click at [34, 60] on link "Physician" at bounding box center [41, 63] width 42 height 8
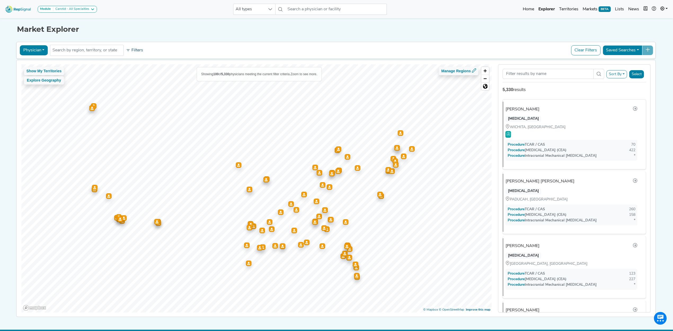
click at [131, 50] on button "Filters" at bounding box center [135, 50] width 20 height 9
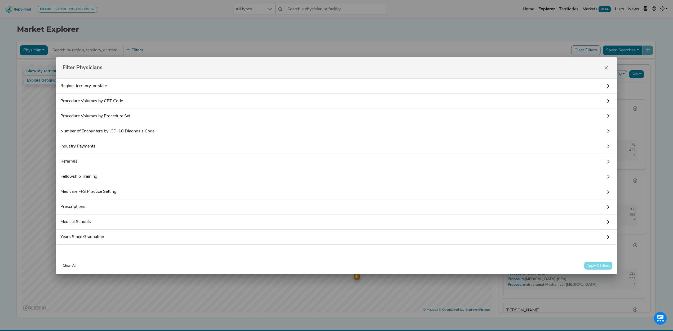
click at [107, 98] on link "Procedure Volumes by CPT Code" at bounding box center [336, 101] width 561 height 15
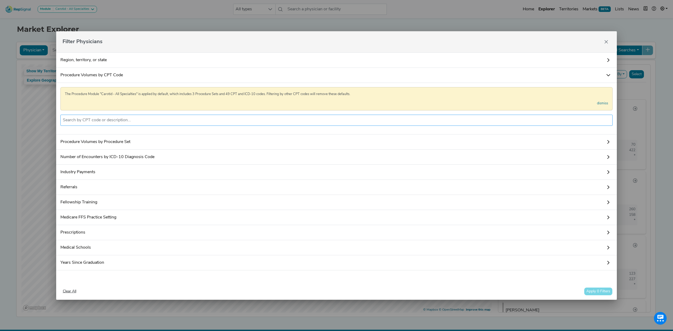
click at [110, 117] on input "text" at bounding box center [337, 120] width 548 height 6
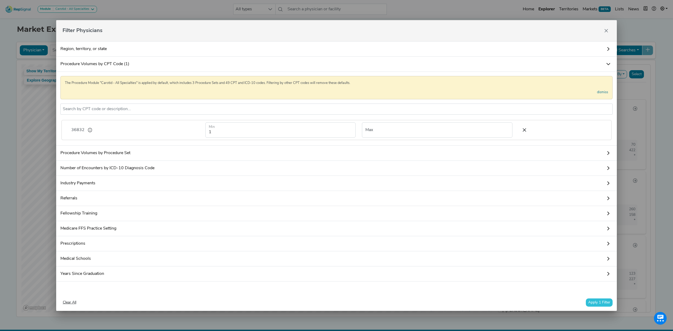
click at [602, 305] on button "Apply 1 Filter" at bounding box center [599, 303] width 27 height 8
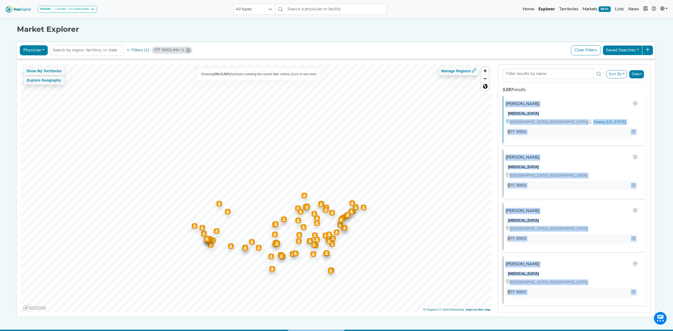
scroll to position [14, 0]
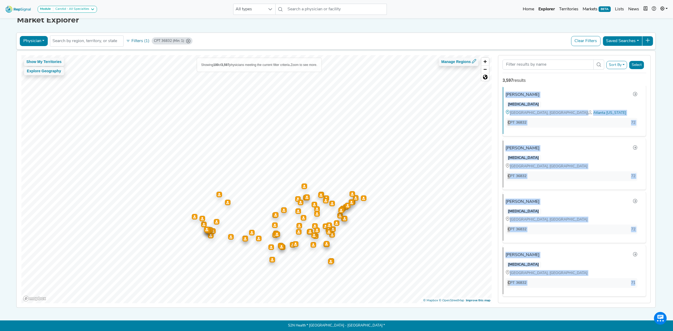
drag, startPoint x: 500, startPoint y: 110, endPoint x: 644, endPoint y: 283, distance: 224.7
click at [644, 283] on div "Andrew Hurwitz THORACIC SURGERY GLENDALE, CA CPT 36832 268 John Lucas GENERAL S…" at bounding box center [575, 195] width 152 height 218
click at [135, 37] on button "Filters (1)" at bounding box center [138, 41] width 26 height 9
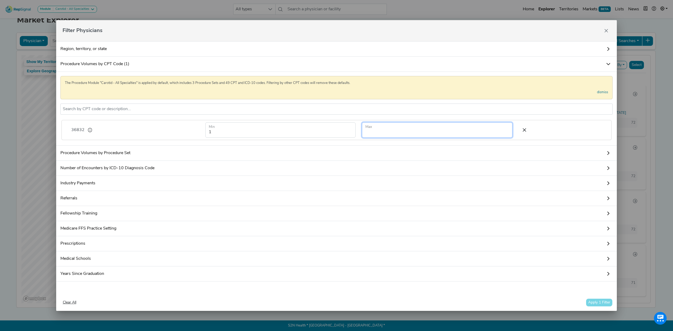
click at [387, 128] on input "number" at bounding box center [437, 129] width 150 height 15
click at [599, 306] on button "Apply 1 Filter" at bounding box center [599, 303] width 27 height 8
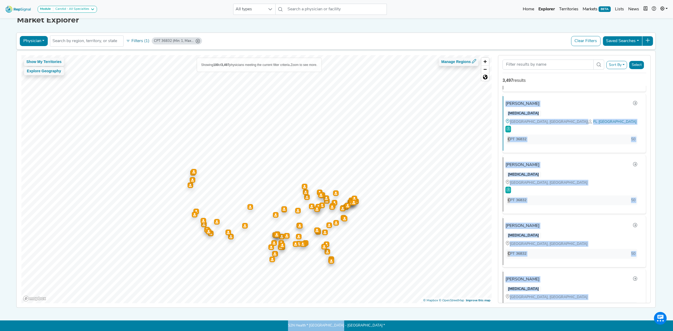
scroll to position [5297, 0]
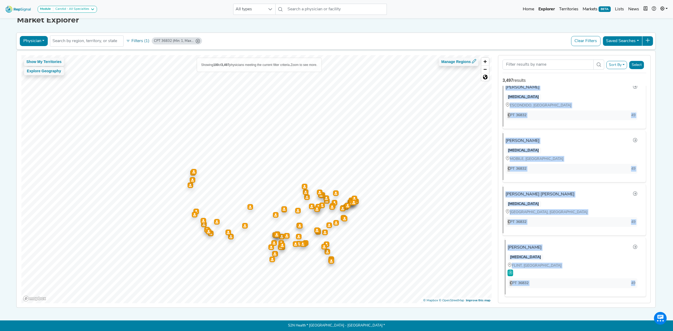
drag, startPoint x: 503, startPoint y: 95, endPoint x: 638, endPoint y: 281, distance: 230.9
click at [638, 281] on div "Felicitas Koller GENERAL SURGERY CHICAGO, IL CPT 36832 71 John Tomasula VASCULA…" at bounding box center [575, 195] width 152 height 218
click at [139, 41] on button "Filters (1)" at bounding box center [138, 41] width 26 height 9
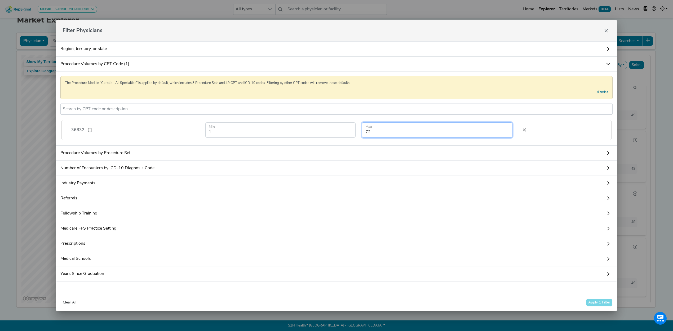
drag, startPoint x: 421, startPoint y: 129, endPoint x: 297, endPoint y: 130, distance: 124.3
click at [297, 130] on form "1 Min 72 Max" at bounding box center [358, 129] width 313 height 15
click at [599, 305] on button "Apply 1 Filter" at bounding box center [599, 303] width 27 height 8
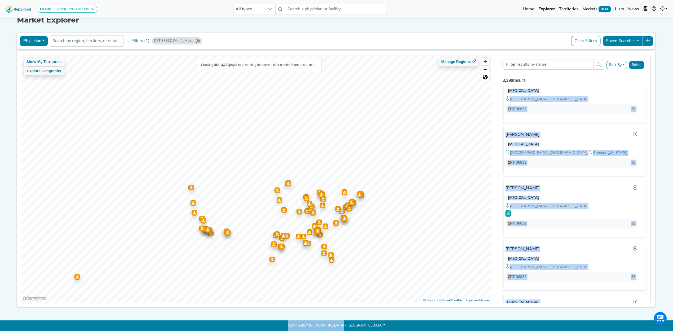
scroll to position [5267, 0]
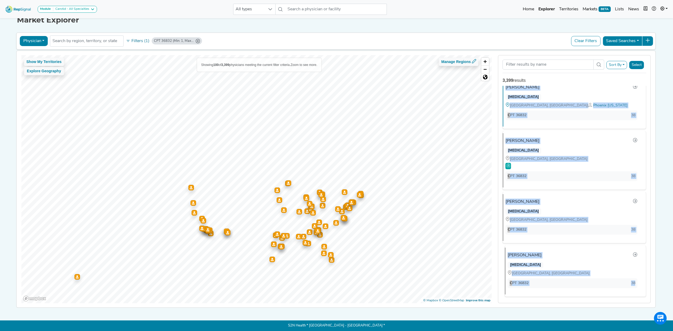
drag, startPoint x: 503, startPoint y: 95, endPoint x: 637, endPoint y: 281, distance: 229.1
click at [637, 281] on div "Andrew Gonzalez VASCULAR SURGERY INDIANAPOLIS, IN CPT 36832 49 Stefan Moldovan …" at bounding box center [575, 195] width 152 height 218
copy ul "Andrew Gonzalez VASCULAR SURGERY INDIANAPOLIS, IN CPT 36832 49 Stefan Moldovan …"
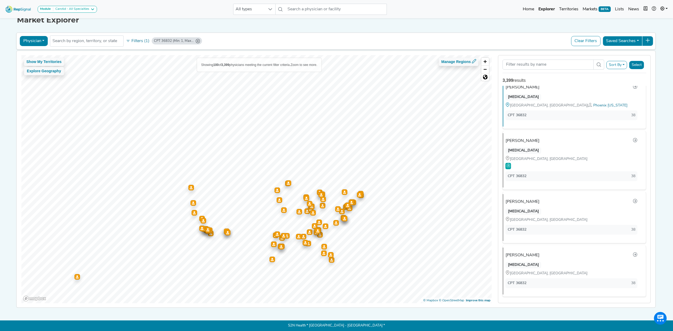
click at [196, 39] on icon "CPT 36832 (Min: 1, Max: 50)" at bounding box center [198, 41] width 4 height 4
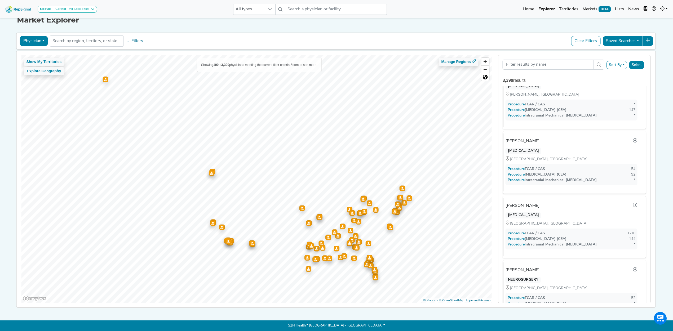
click at [138, 38] on button "Filters" at bounding box center [135, 41] width 20 height 9
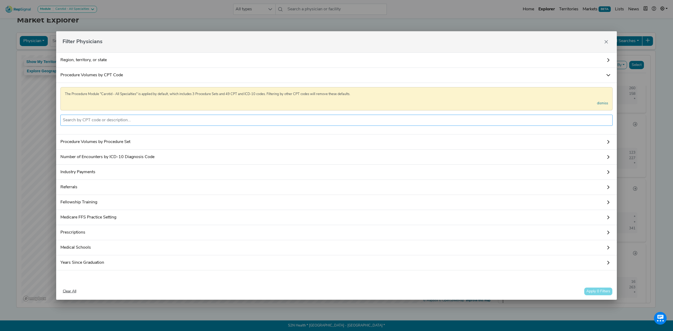
scroll to position [0, 0]
click at [116, 117] on input "text" at bounding box center [337, 120] width 548 height 6
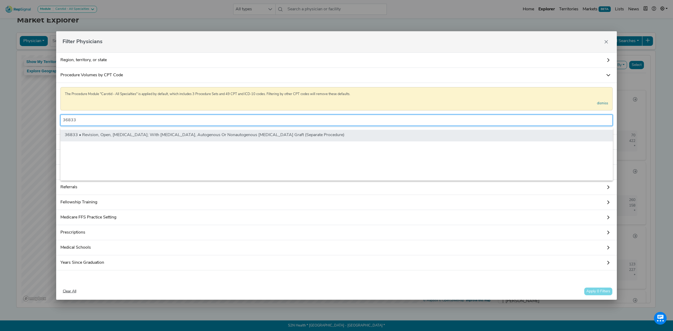
type input "36833"
click at [134, 131] on li "36833 • Revision, Open, Arteriovenous Fistula; With Thrombectomy, Autogenous Or…" at bounding box center [336, 136] width 553 height 12
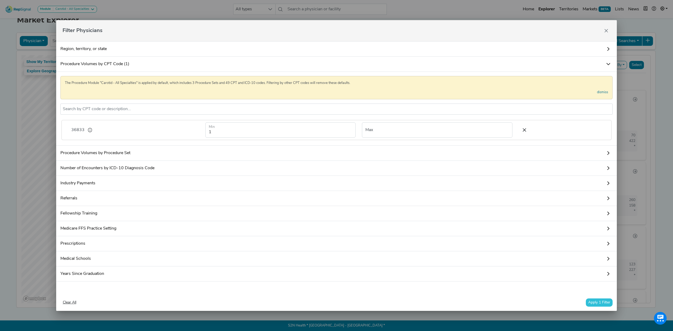
click at [595, 302] on button "Apply 1 Filter" at bounding box center [599, 303] width 27 height 8
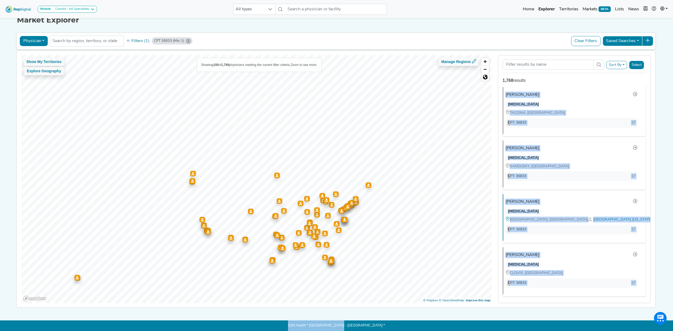
scroll to position [14, 5]
drag, startPoint x: 500, startPoint y: 95, endPoint x: 629, endPoint y: 277, distance: 222.6
click at [629, 277] on div "Allen Lazenby GENERAL SURGERY OPELIKA, AL | Atlanta Georgia CPT 36833 108 Sachi…" at bounding box center [575, 195] width 152 height 218
copy ul "Allen Lazenby GENERAL SURGERY OPELIKA, AL | Atlanta Georgia CPT 36833 108 Sachi…"
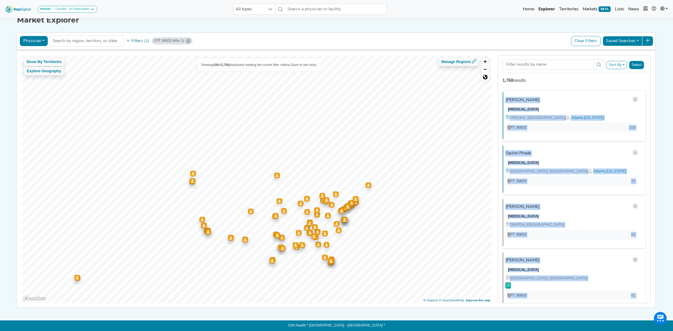
click at [17, 7] on img at bounding box center [18, 8] width 30 height 11
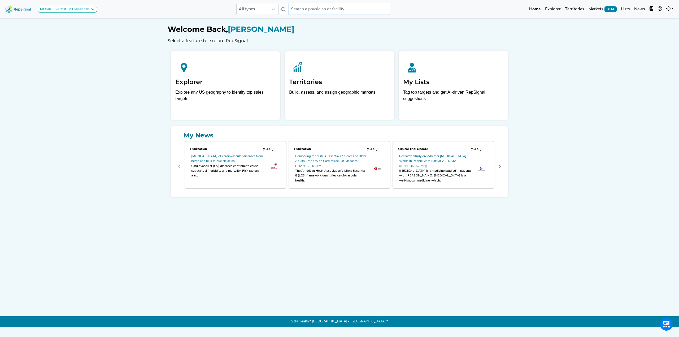
click at [307, 7] on input "text" at bounding box center [338, 9] width 101 height 11
type input "mark london"
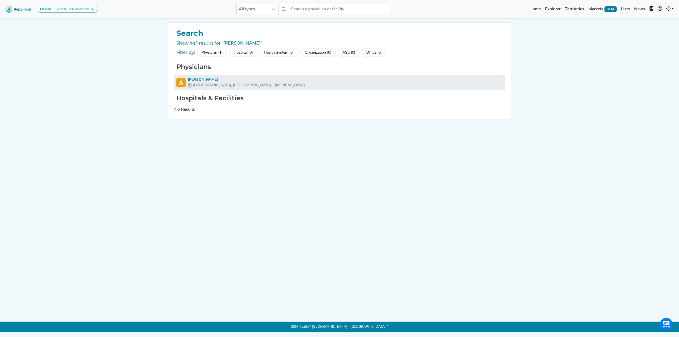
click at [196, 79] on div "[PERSON_NAME]" at bounding box center [246, 80] width 117 height 6
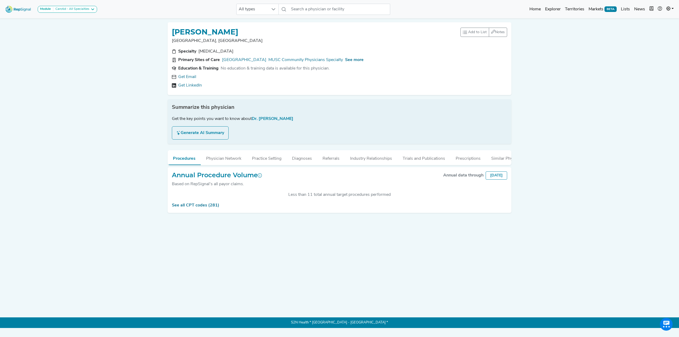
click at [379, 55] on div "Specialty General Surgery Primary Sites of Care MUSC Health University Medical …" at bounding box center [339, 69] width 341 height 42
click at [363, 60] on span "See more" at bounding box center [354, 60] width 19 height 4
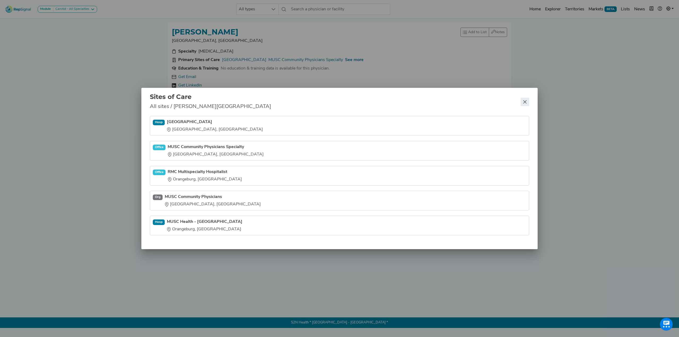
click at [525, 101] on icon "Close" at bounding box center [524, 102] width 4 height 4
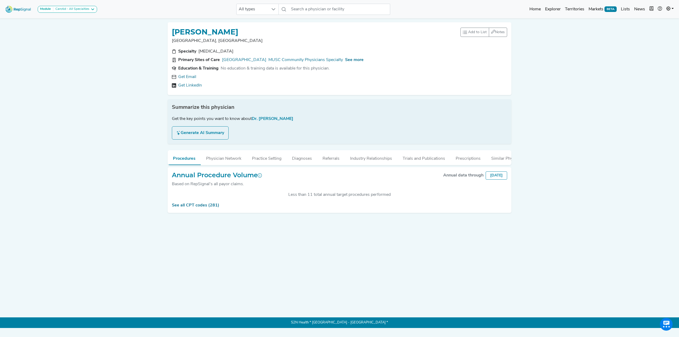
click at [16, 13] on img at bounding box center [18, 8] width 30 height 11
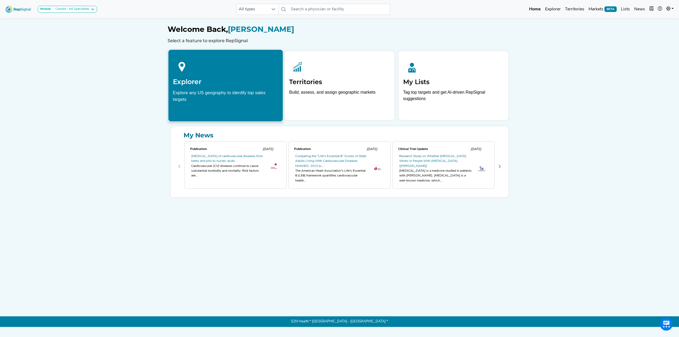
click at [187, 83] on h2 "Explorer" at bounding box center [225, 82] width 105 height 8
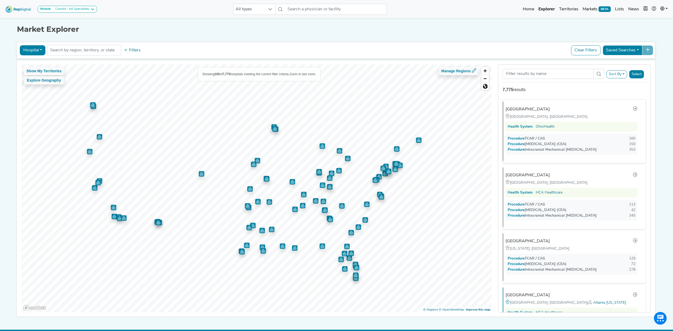
click at [621, 76] on button "Sort By" at bounding box center [617, 74] width 21 height 8
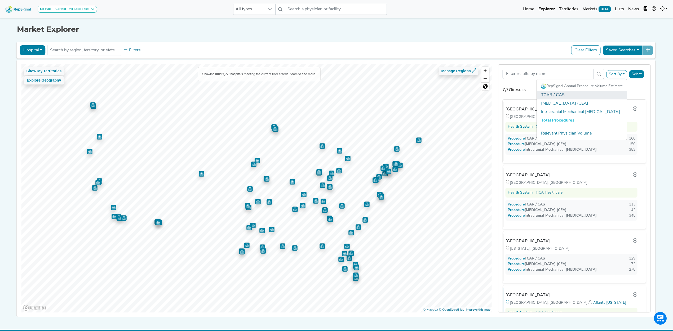
click at [563, 96] on link "TCAR / CAS" at bounding box center [582, 95] width 90 height 8
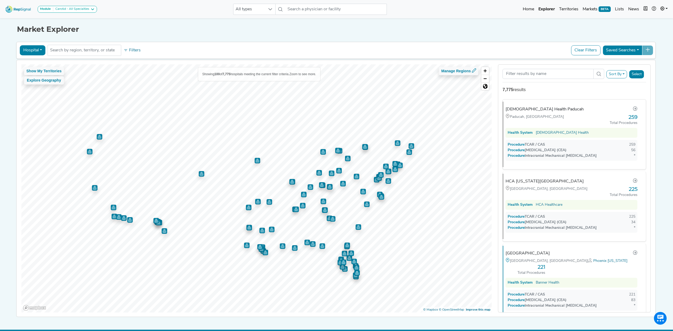
click at [140, 51] on div "Hospital Physician Hospital ASC Office Health System No results found Filters C…" at bounding box center [336, 50] width 635 height 12
click at [134, 51] on button "Filters" at bounding box center [132, 50] width 20 height 9
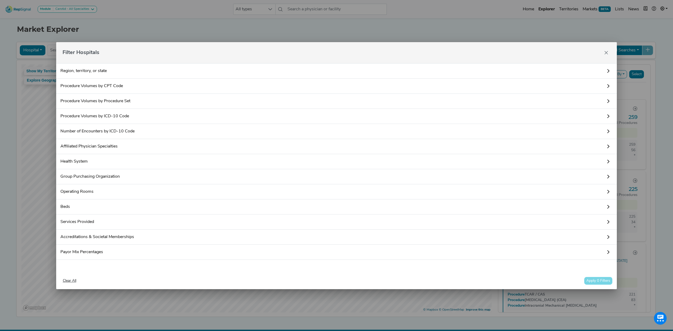
click at [97, 69] on link "Region, territory, or state" at bounding box center [336, 70] width 561 height 15
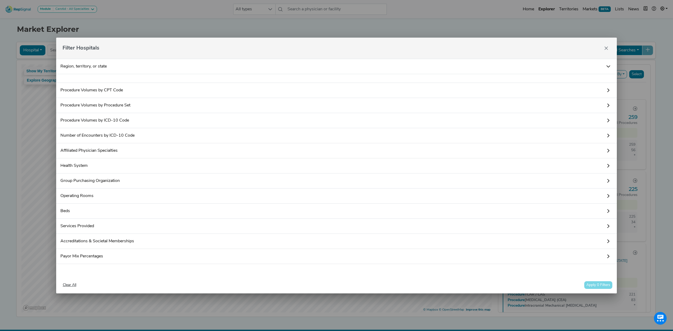
click at [105, 78] on div at bounding box center [336, 78] width 561 height 9
click at [106, 78] on div at bounding box center [336, 78] width 561 height 9
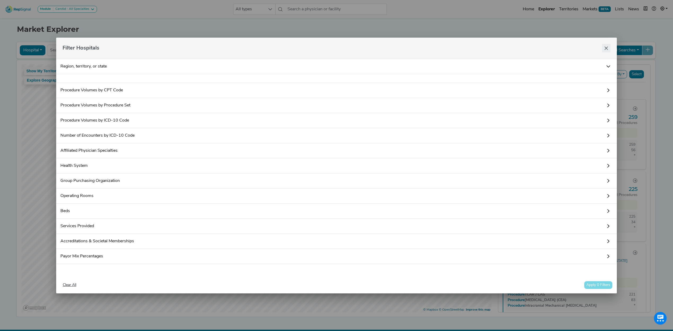
click at [609, 47] on button "Close" at bounding box center [606, 48] width 8 height 8
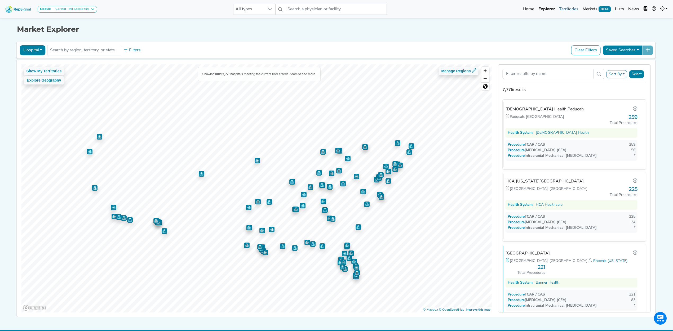
click at [571, 9] on link "Territories" at bounding box center [569, 9] width 24 height 11
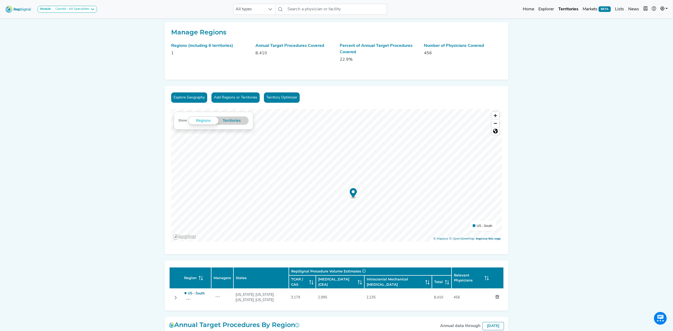
click at [228, 99] on button "Add Regions or Territories" at bounding box center [236, 98] width 48 height 10
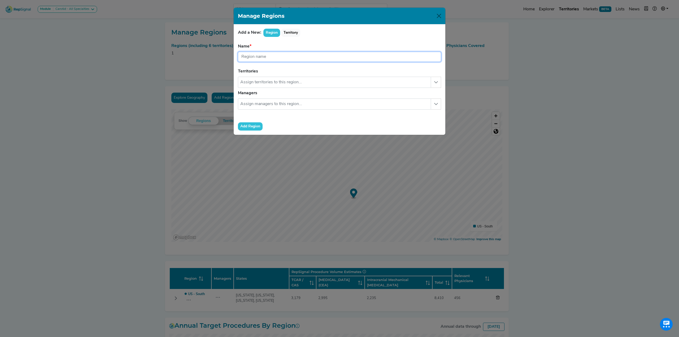
click at [269, 57] on input "text" at bounding box center [339, 57] width 203 height 10
type input "Joe"
click at [275, 83] on input "text" at bounding box center [334, 82] width 193 height 11
click at [246, 126] on button "Add Region" at bounding box center [250, 126] width 25 height 8
click at [437, 16] on button "Close" at bounding box center [438, 16] width 8 height 8
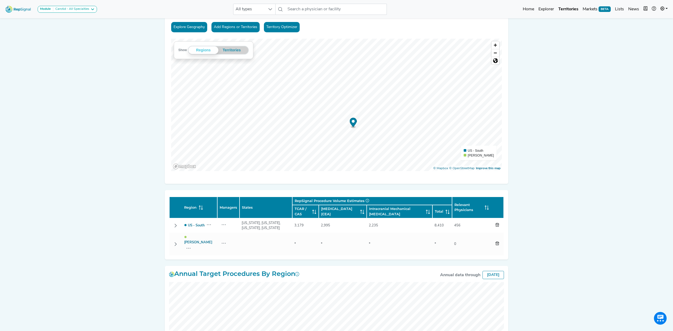
scroll to position [106, 0]
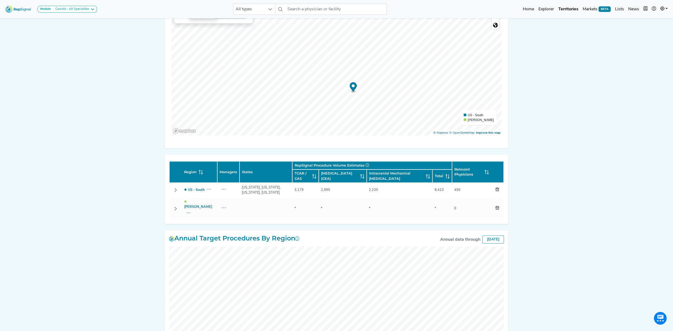
click at [292, 206] on td "*" at bounding box center [305, 208] width 27 height 23
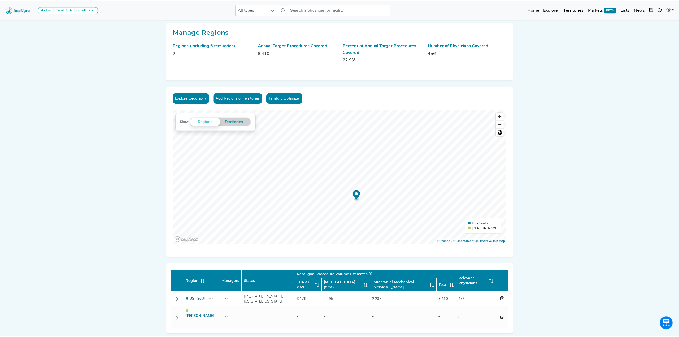
scroll to position [0, 0]
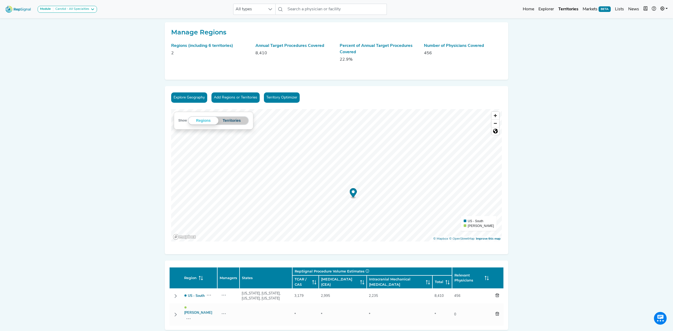
click at [224, 122] on button "Territories" at bounding box center [231, 121] width 27 height 8
click at [188, 120] on div "Regions Territories Territories" at bounding box center [218, 120] width 61 height 9
click at [216, 121] on button "Regions" at bounding box center [205, 121] width 27 height 8
click at [232, 97] on button "Add Regions or Territories" at bounding box center [236, 98] width 48 height 10
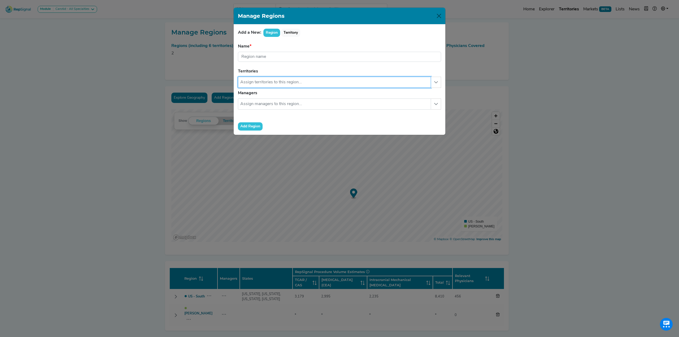
click at [259, 82] on input "text" at bounding box center [334, 82] width 193 height 11
click at [437, 80] on button "button" at bounding box center [436, 82] width 10 height 11
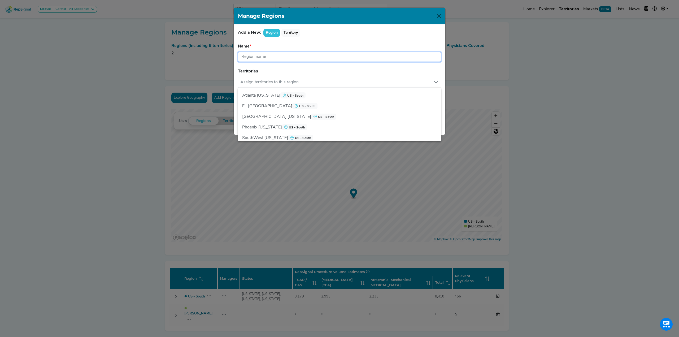
click at [408, 60] on input "text" at bounding box center [339, 57] width 203 height 10
type input "Joe"
click at [564, 113] on div "Manage Regions Add a New: Region Territory Name Joe Region name is required. Te…" at bounding box center [339, 168] width 679 height 337
click at [350, 79] on input "text" at bounding box center [334, 82] width 193 height 11
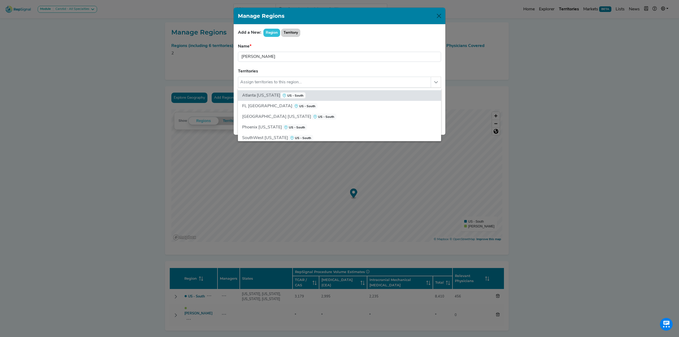
click at [281, 35] on button "Territory" at bounding box center [290, 33] width 19 height 8
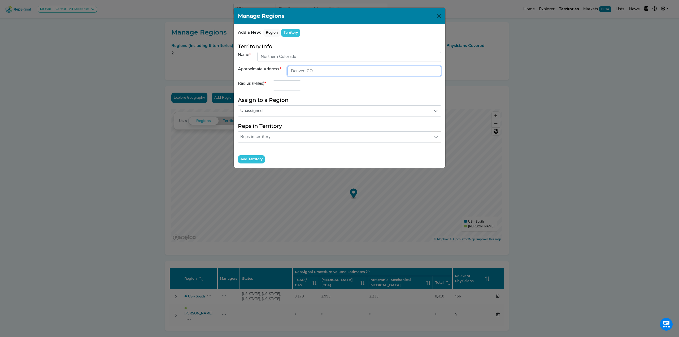
click at [324, 75] on input "input" at bounding box center [363, 71] width 153 height 10
drag, startPoint x: 307, startPoint y: 91, endPoint x: 301, endPoint y: 87, distance: 6.2
click at [307, 90] on div "Radius (Miles)" at bounding box center [339, 85] width 209 height 10
click at [330, 92] on form "Territory Info Name Approximate Address Radius (Miles) Assign to a Region Unass…" at bounding box center [339, 103] width 203 height 120
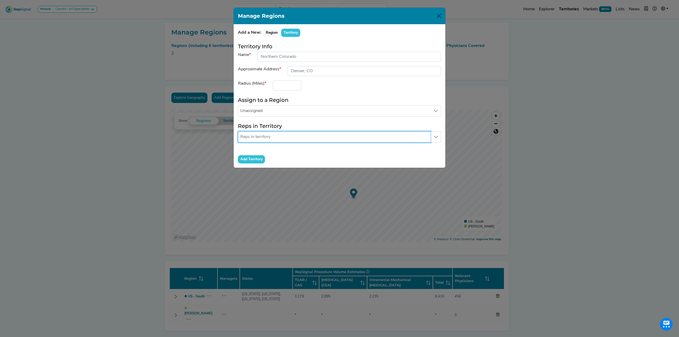
click at [319, 136] on input "text" at bounding box center [334, 136] width 193 height 11
click at [436, 17] on button "Close" at bounding box center [438, 16] width 8 height 8
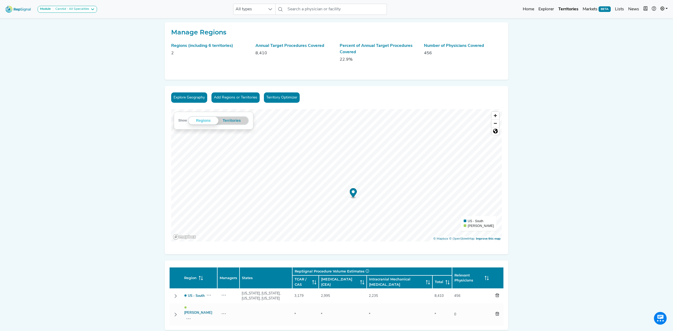
click at [230, 99] on button "Add Regions or Territories" at bounding box center [236, 98] width 48 height 10
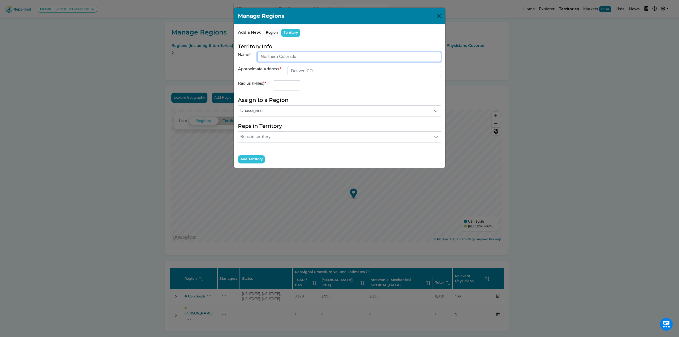
click at [276, 56] on input "input" at bounding box center [349, 57] width 184 height 10
click at [253, 73] on div "Approximate Address" at bounding box center [260, 71] width 50 height 10
click at [270, 35] on button "Region" at bounding box center [271, 33] width 17 height 8
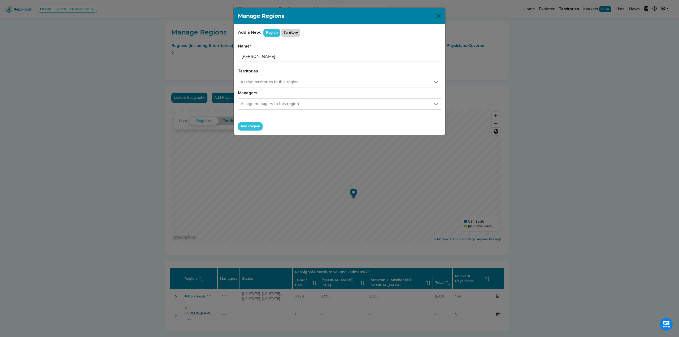
click at [288, 33] on button "Territory" at bounding box center [290, 33] width 19 height 8
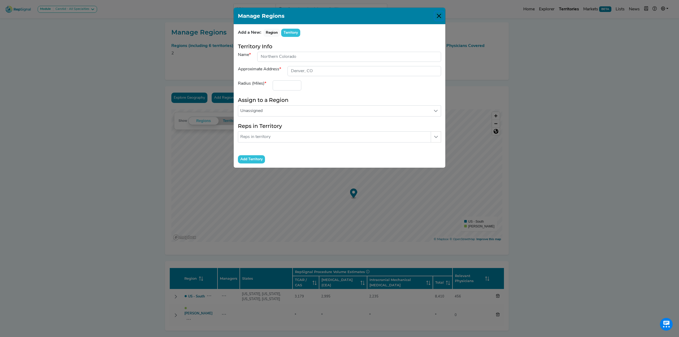
click at [438, 15] on button "Close" at bounding box center [438, 16] width 8 height 8
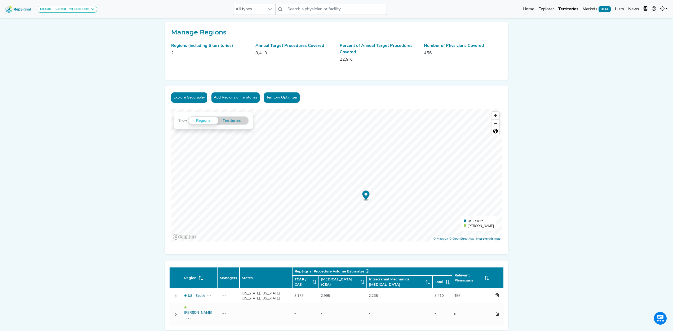
click at [14, 8] on img at bounding box center [18, 8] width 30 height 11
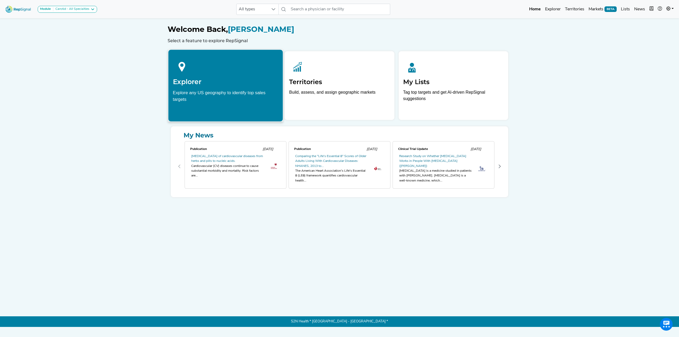
click at [201, 73] on div at bounding box center [225, 66] width 105 height 24
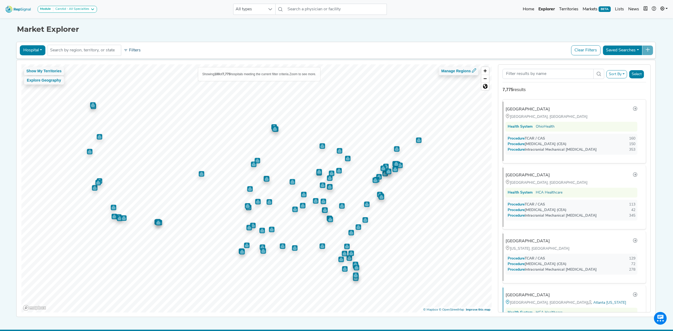
click at [138, 53] on button "Filters" at bounding box center [132, 50] width 20 height 9
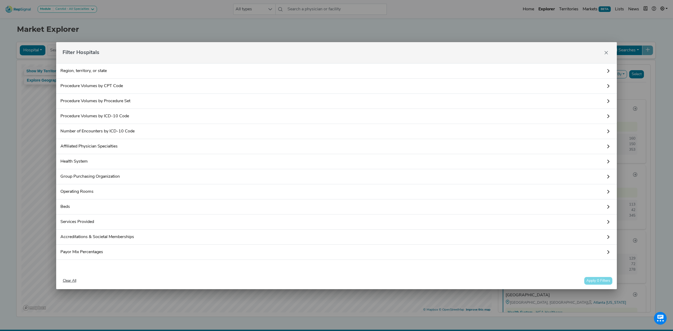
click at [33, 76] on div "Filter Hospitals Region, territory, or state Procedure Volumes by CPT Code The …" at bounding box center [336, 165] width 673 height 331
click at [33, 81] on div "Filter Hospitals Region, territory, or state Procedure Volumes by CPT Code The …" at bounding box center [336, 165] width 673 height 331
click at [604, 52] on button "Close" at bounding box center [606, 53] width 8 height 8
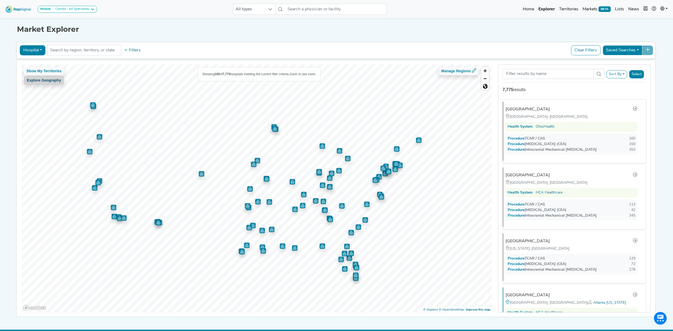
click at [51, 81] on button "Explore Geography" at bounding box center [44, 80] width 40 height 8
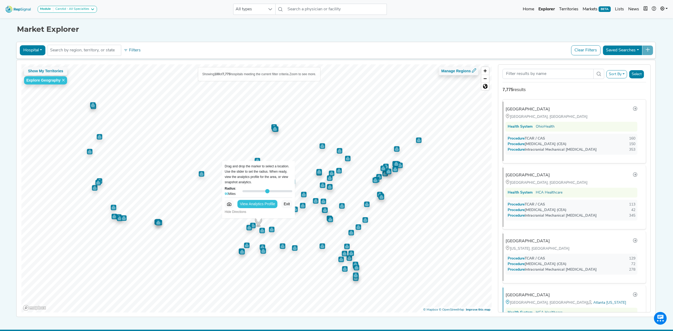
click at [392, 182] on div "Show My Territories Explore Geography Showing 100 of 7,775 hospitals meeting th…" at bounding box center [256, 188] width 470 height 249
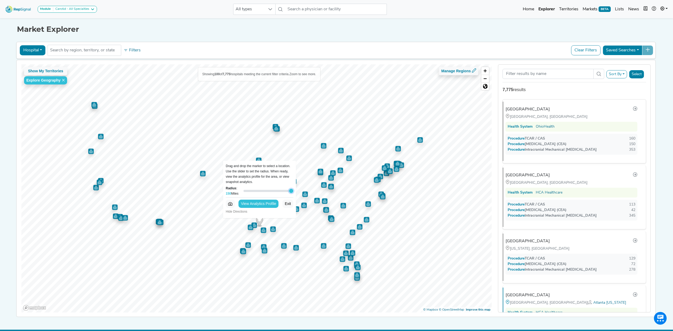
drag, startPoint x: 265, startPoint y: 191, endPoint x: 479, endPoint y: 193, distance: 213.6
type input "150"
click at [293, 193] on input "Radius : 150 Miles" at bounding box center [269, 191] width 50 height 6
drag, startPoint x: 257, startPoint y: 221, endPoint x: 389, endPoint y: 170, distance: 142.2
click at [391, 170] on circle "Map marker" at bounding box center [392, 169] width 3 height 3
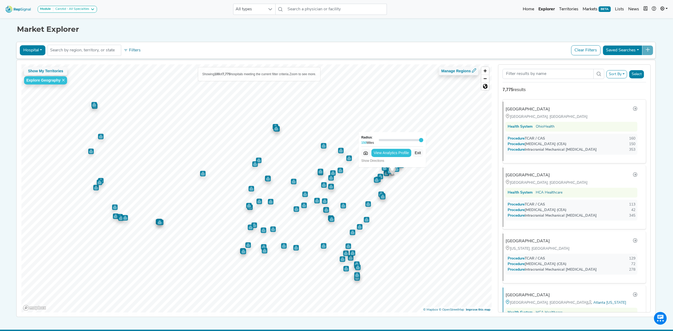
click at [293, 139] on div "Show My Territories Explore Geography Showing 100 of 7,775 hospitals meeting th…" at bounding box center [256, 188] width 470 height 249
click at [418, 151] on button "Exit" at bounding box center [417, 153] width 11 height 8
click at [40, 72] on button "Show My Territories" at bounding box center [44, 71] width 40 height 8
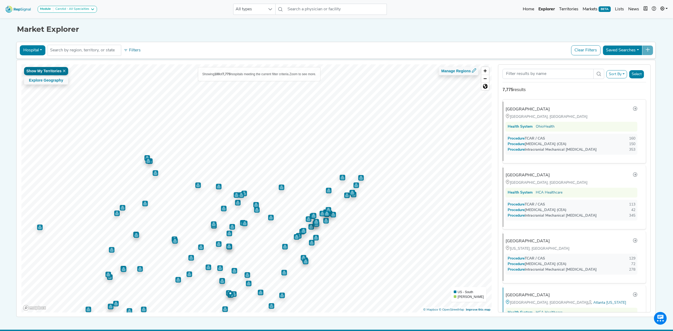
click at [63, 70] on icon at bounding box center [64, 70] width 3 height 3
click at [132, 51] on button "Filters" at bounding box center [132, 50] width 20 height 9
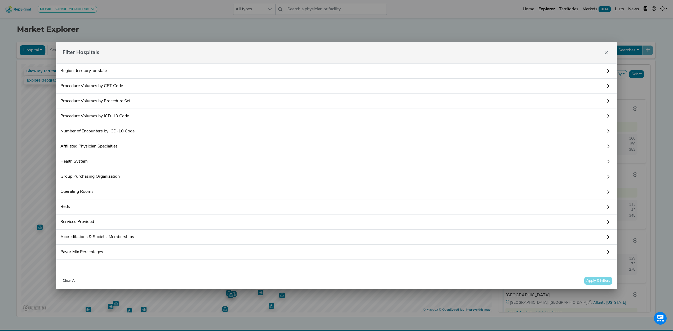
click at [99, 71] on link "Region, territory, or state" at bounding box center [336, 70] width 561 height 15
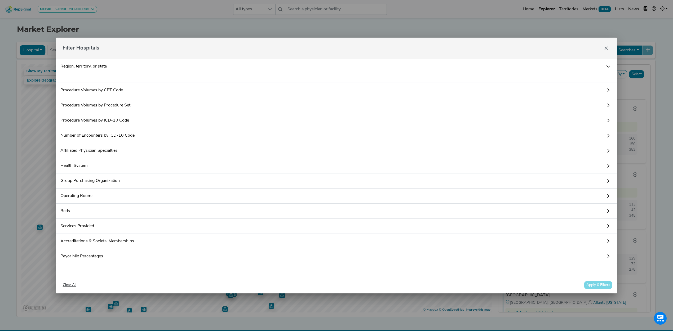
click at [98, 76] on div at bounding box center [336, 78] width 561 height 9
click at [94, 78] on div at bounding box center [336, 78] width 561 height 9
click at [78, 282] on button "Clear All" at bounding box center [69, 285] width 18 height 8
click at [77, 287] on button "Clear All" at bounding box center [69, 285] width 18 height 8
click at [74, 283] on button "Clear All" at bounding box center [69, 285] width 18 height 8
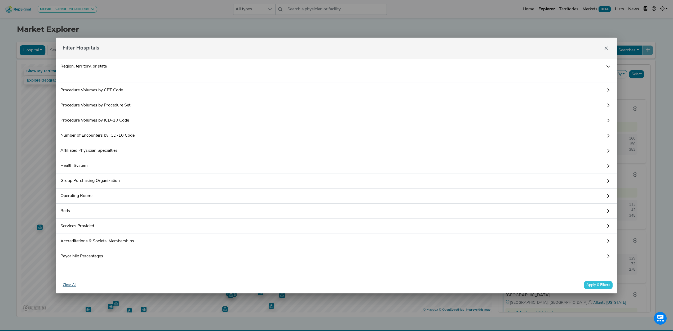
click at [74, 283] on button "Clear All" at bounding box center [69, 285] width 18 height 8
click at [140, 90] on link "Procedure Volumes by CPT Code" at bounding box center [336, 90] width 561 height 15
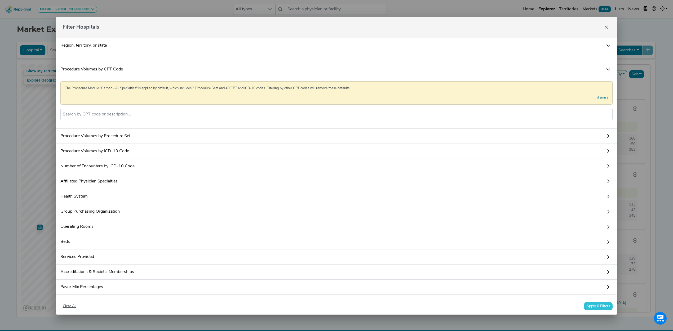
click at [83, 144] on link "Procedure Volumes by Procedure Set" at bounding box center [336, 136] width 561 height 15
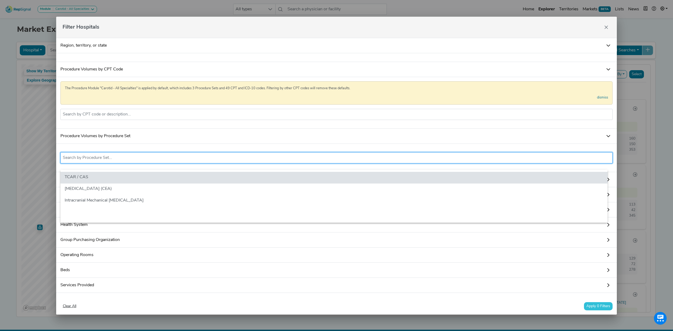
click at [85, 161] on input "text" at bounding box center [337, 158] width 548 height 6
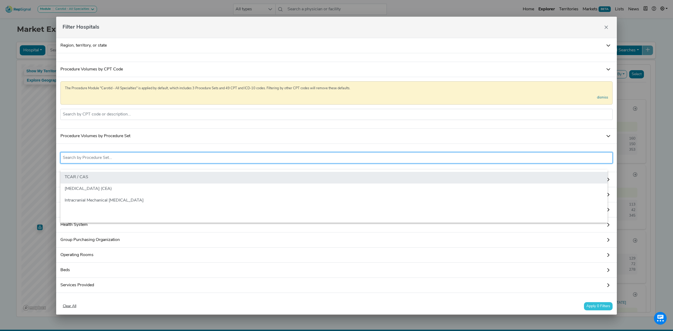
click at [85, 175] on li "TCAR / CAS" at bounding box center [333, 178] width 547 height 12
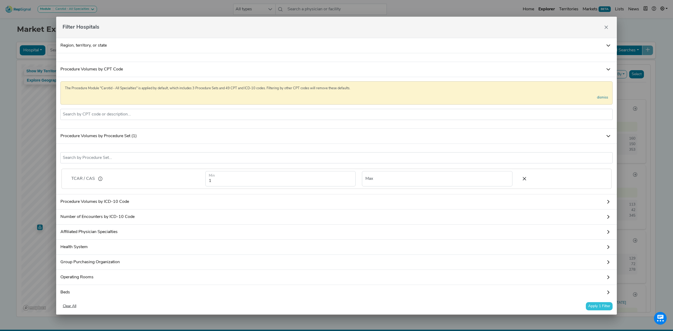
click at [108, 39] on link "Region, territory, or state" at bounding box center [336, 45] width 561 height 15
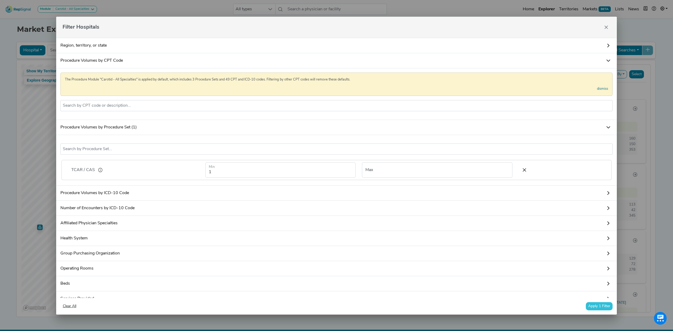
click at [102, 49] on link "Region, territory, or state" at bounding box center [336, 45] width 561 height 15
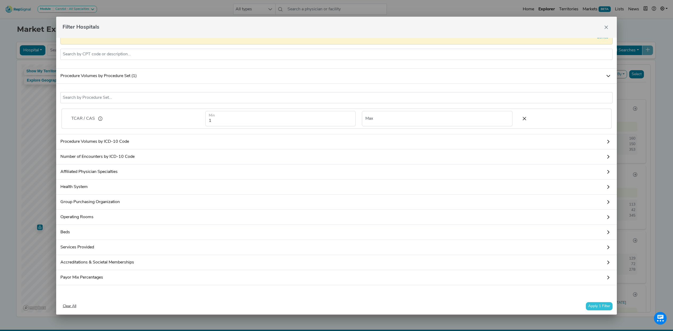
scroll to position [73, 0]
click at [592, 307] on button "Apply 1 Filter" at bounding box center [599, 306] width 27 height 8
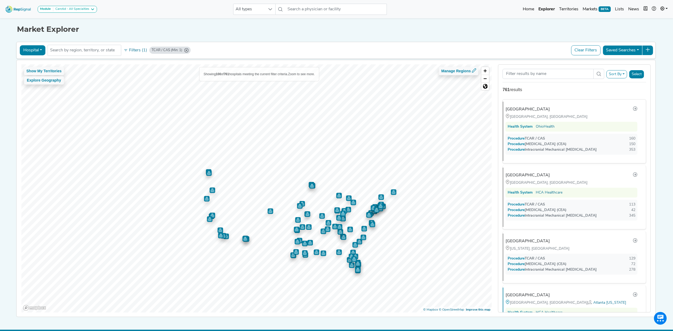
click at [184, 51] on icon "TCAR / CAS (Min: 1)" at bounding box center [186, 50] width 4 height 4
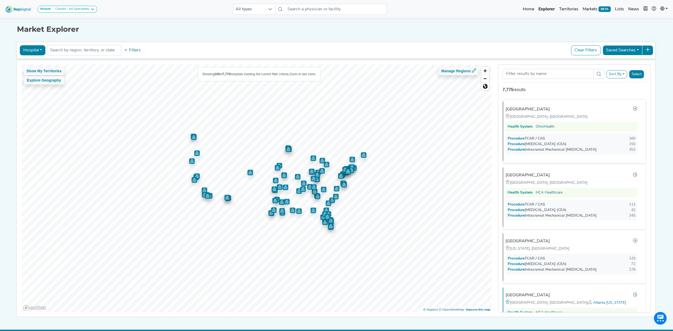
click at [622, 74] on button "Sort By" at bounding box center [617, 74] width 21 height 8
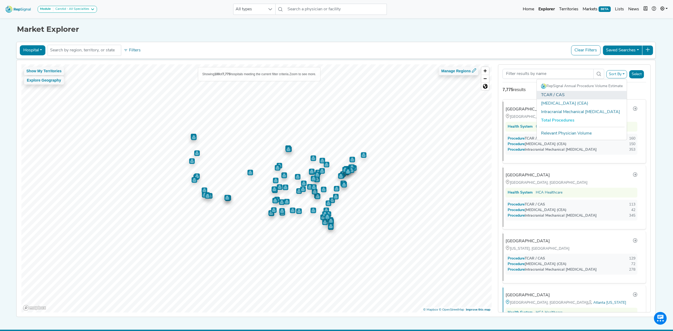
click at [587, 92] on link "TCAR / CAS" at bounding box center [582, 95] width 90 height 8
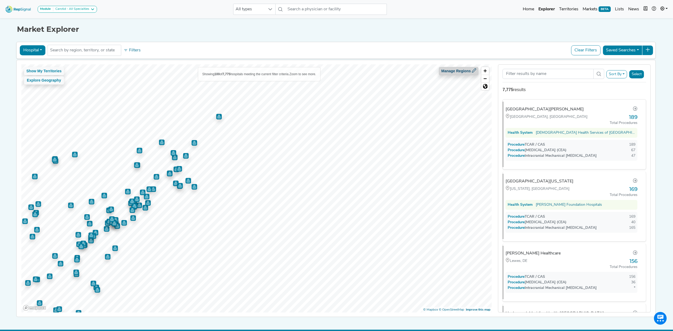
click at [474, 71] on icon at bounding box center [474, 70] width 4 height 4
click at [132, 49] on button "Filters" at bounding box center [132, 50] width 20 height 9
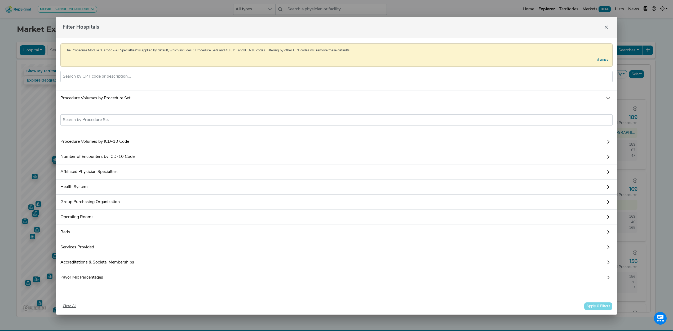
click at [131, 12] on div "Filter Hospitals Region, territory, or state Procedure Volumes by CPT Code The …" at bounding box center [336, 165] width 673 height 331
click at [605, 28] on icon "Close" at bounding box center [606, 26] width 3 height 3
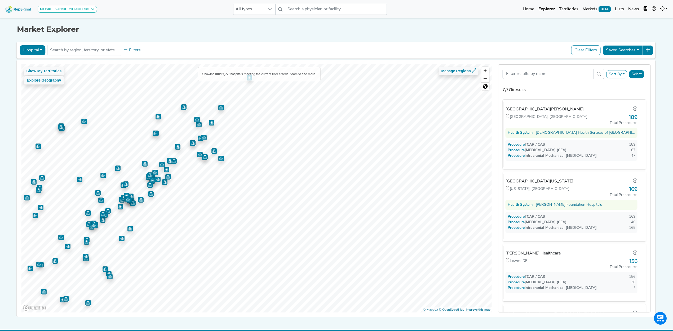
click at [623, 74] on button "Sort By" at bounding box center [617, 74] width 21 height 8
click at [567, 93] on link "TCAR / CAS" at bounding box center [582, 95] width 90 height 8
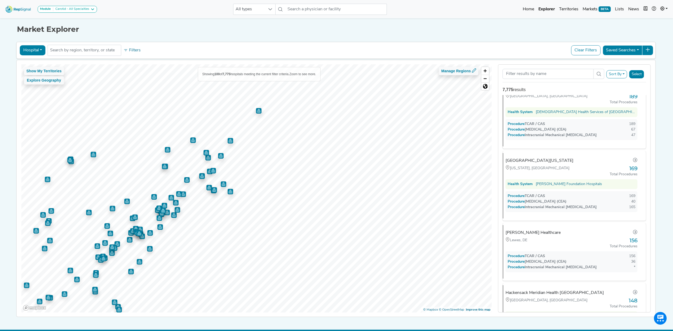
scroll to position [0, 0]
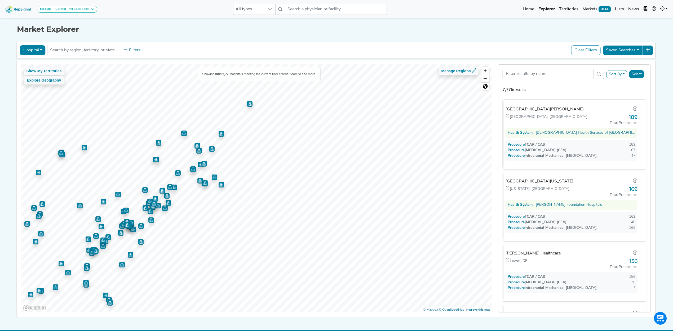
click at [626, 77] on button "Sort By" at bounding box center [617, 74] width 21 height 8
click at [564, 97] on link "TCAR / CAS" at bounding box center [582, 95] width 90 height 8
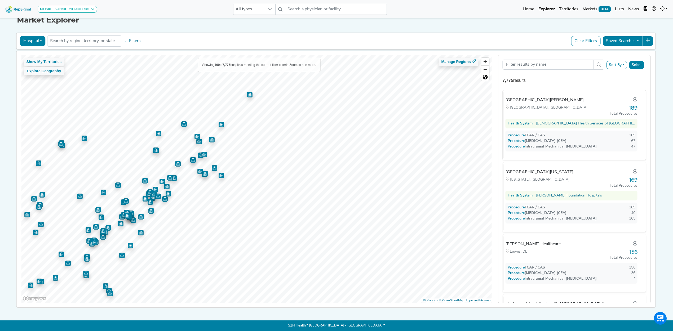
click at [638, 61] on button "Select" at bounding box center [636, 65] width 15 height 8
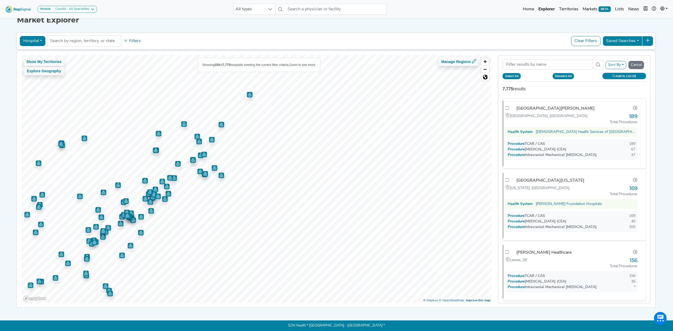
click at [517, 73] on button "Select All" at bounding box center [512, 76] width 18 height 6
checkbox input "true"
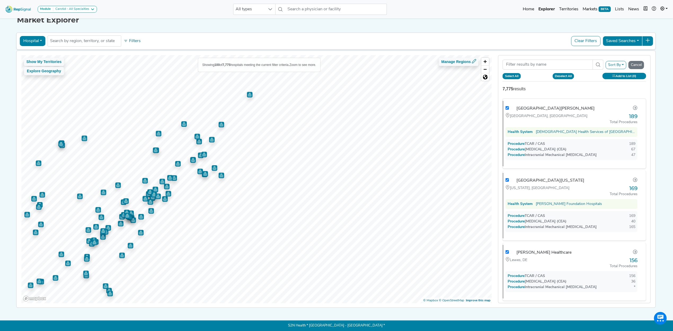
checkbox input "true"
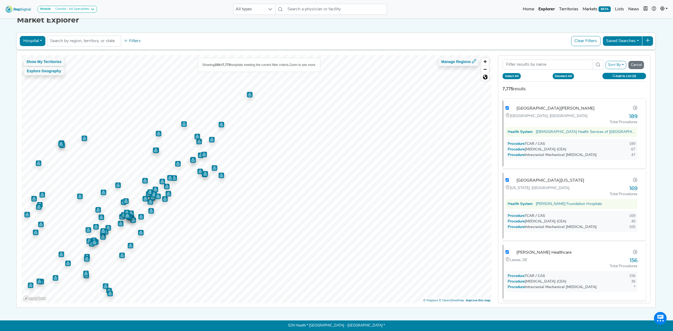
checkbox input "true"
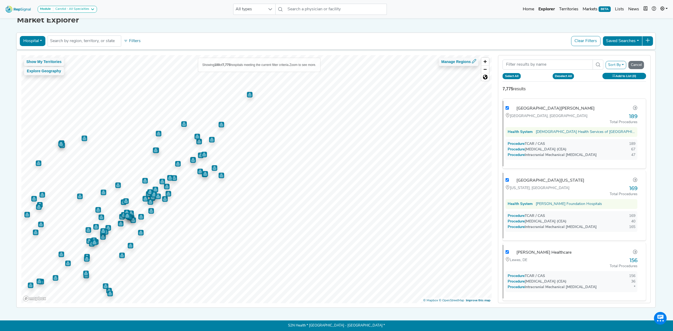
checkbox input "true"
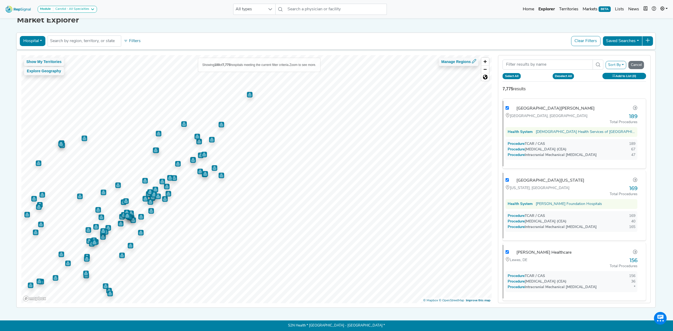
checkbox input "true"
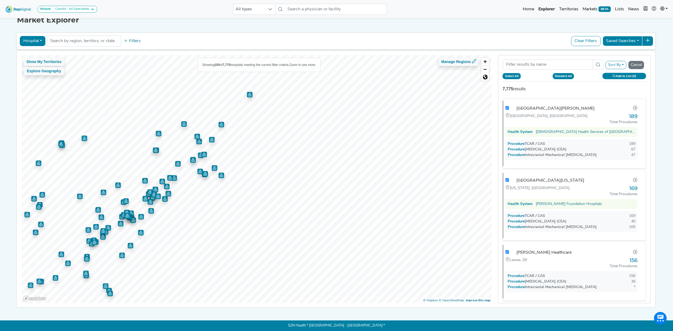
checkbox input "true"
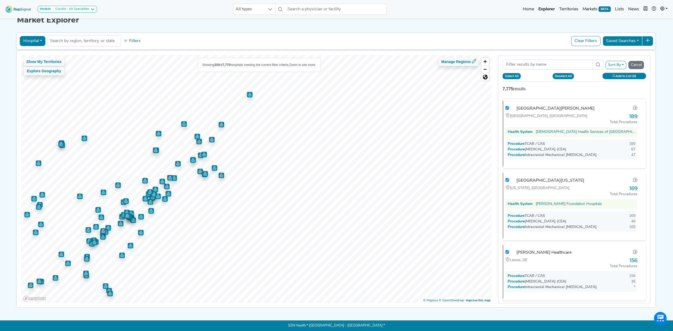
checkbox input "true"
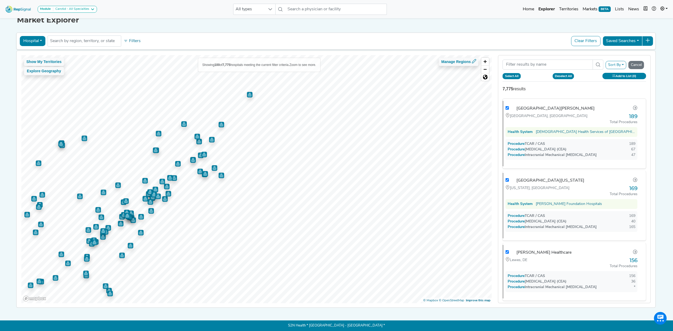
checkbox input "true"
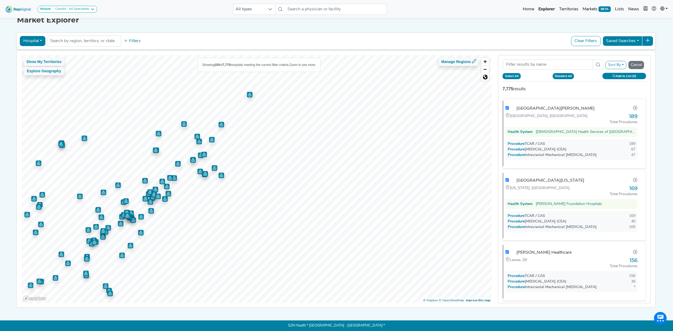
checkbox input "true"
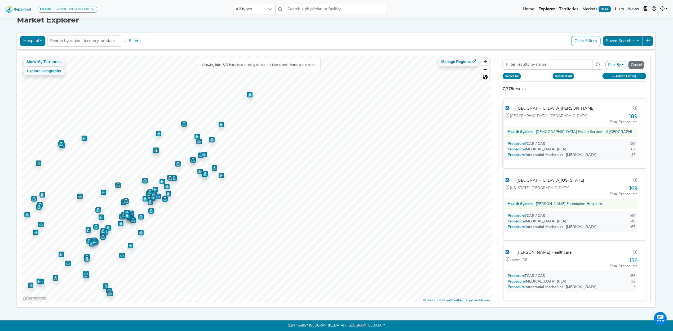
checkbox input "true"
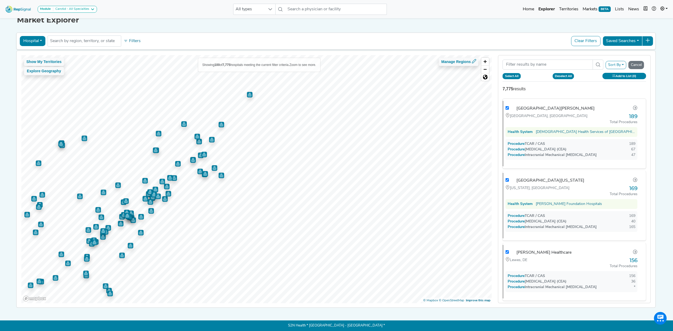
checkbox input "true"
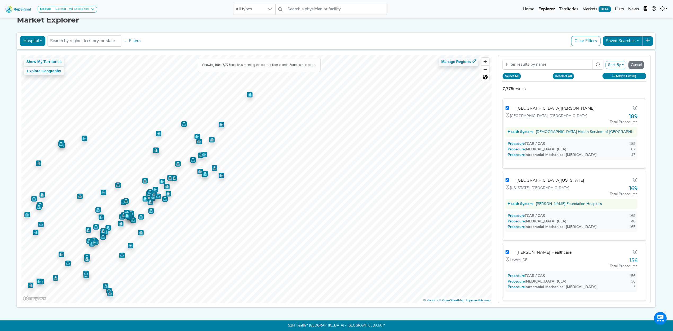
checkbox input "true"
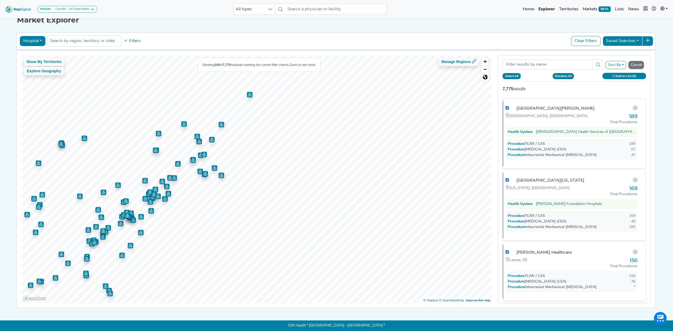
checkbox input "true"
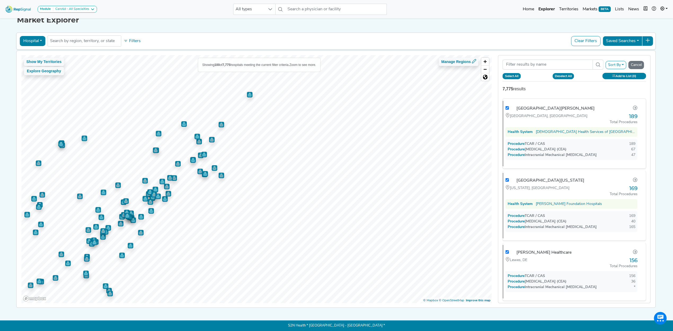
checkbox input "true"
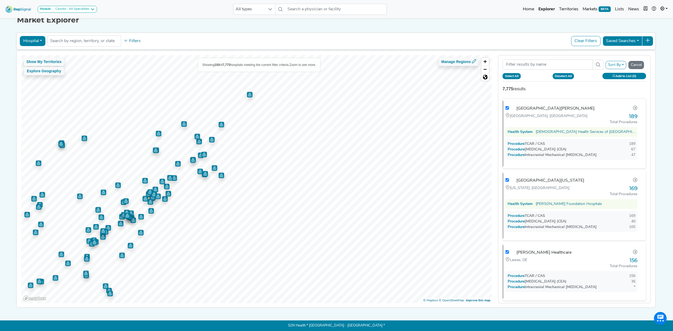
checkbox input "true"
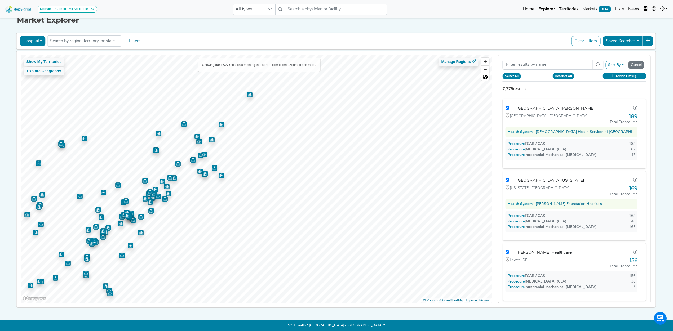
checkbox input "true"
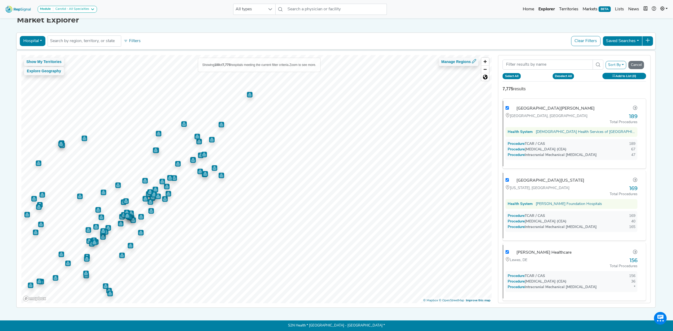
checkbox input "true"
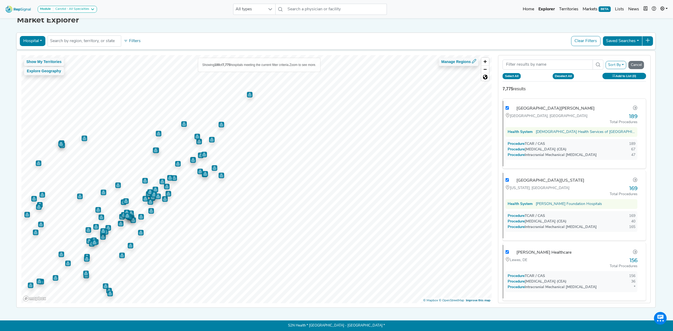
checkbox input "true"
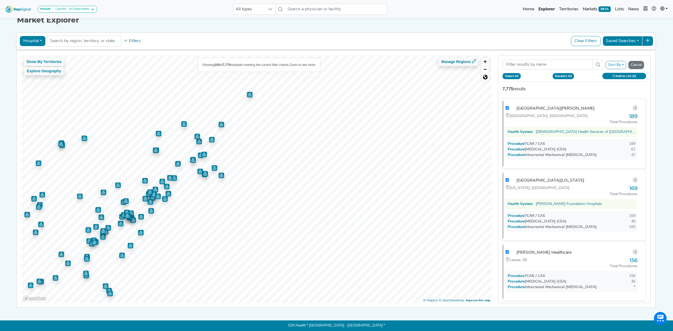
checkbox input "true"
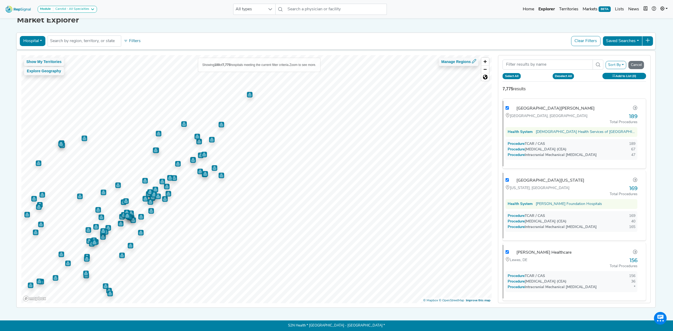
checkbox input "true"
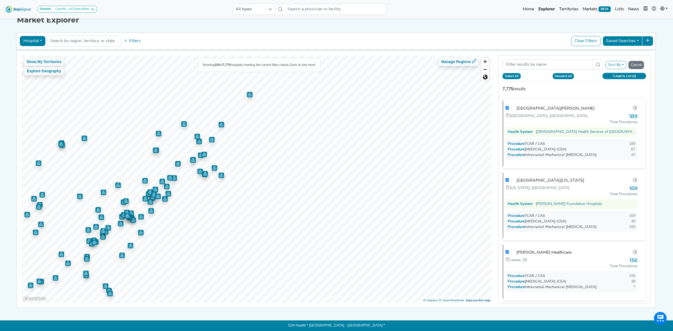
checkbox input "true"
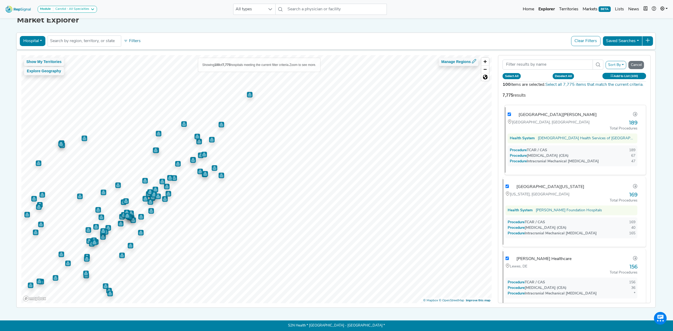
checkbox input "true"
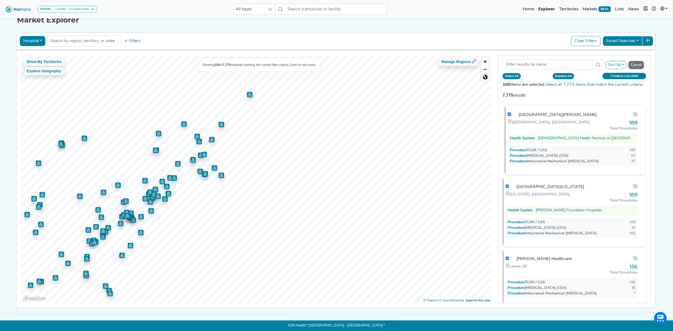
checkbox input "true"
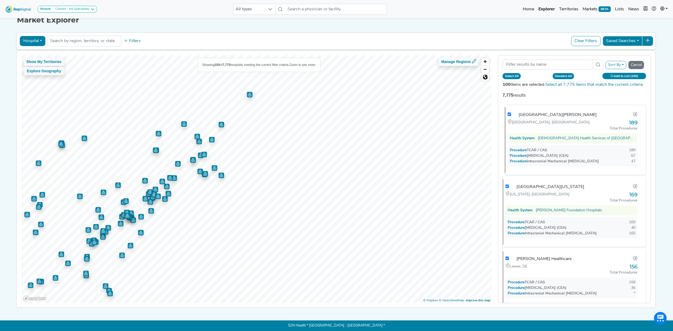
checkbox input "true"
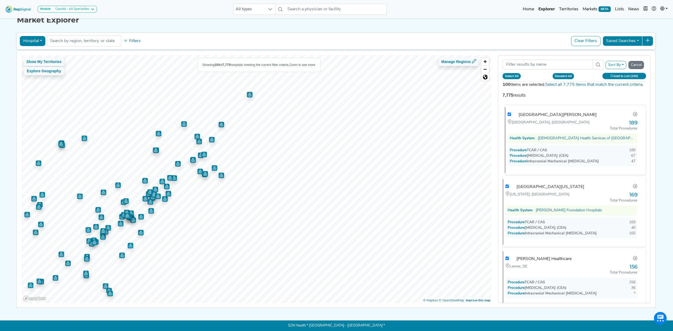
checkbox input "true"
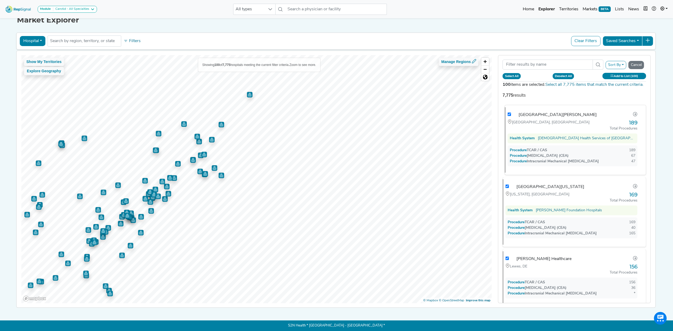
checkbox input "true"
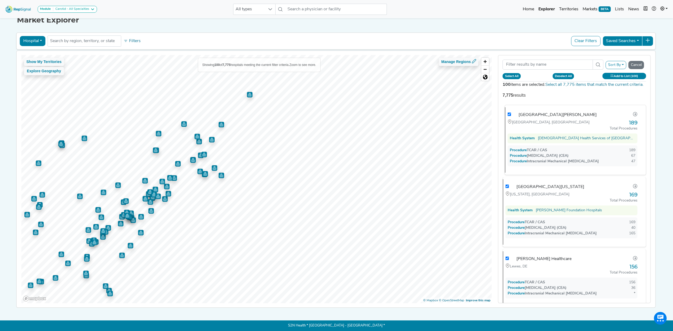
checkbox input "true"
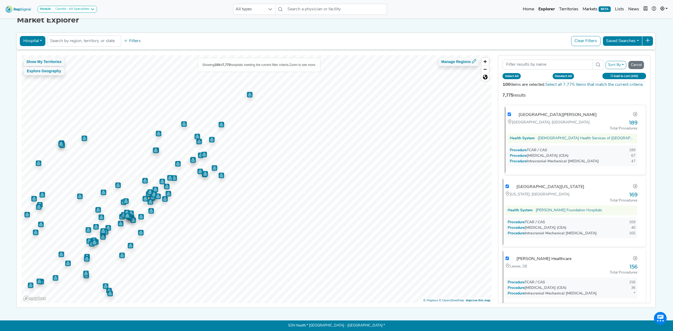
checkbox input "true"
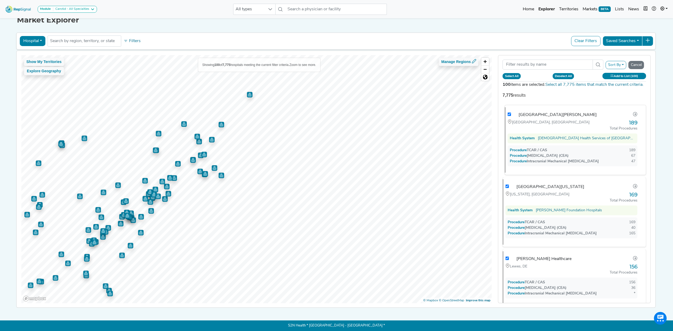
checkbox input "true"
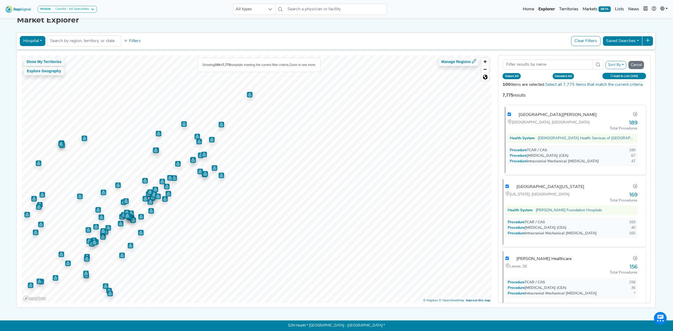
checkbox input "true"
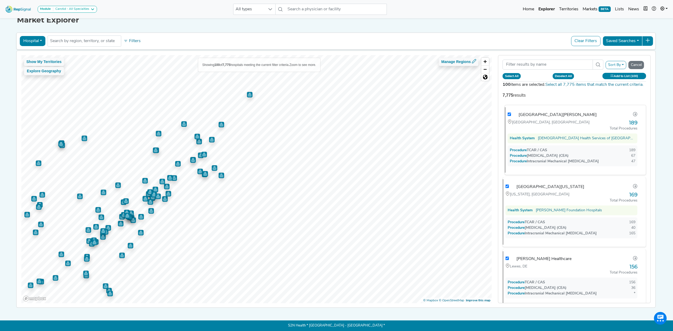
checkbox input "true"
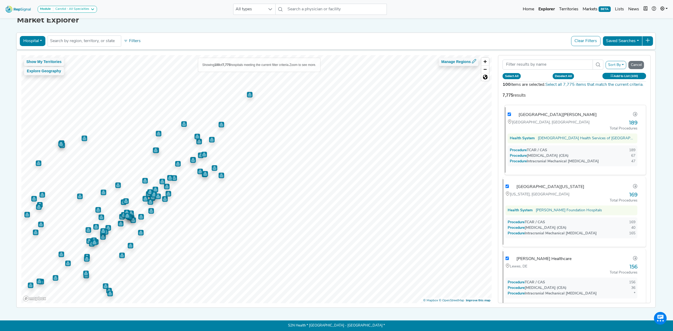
checkbox input "true"
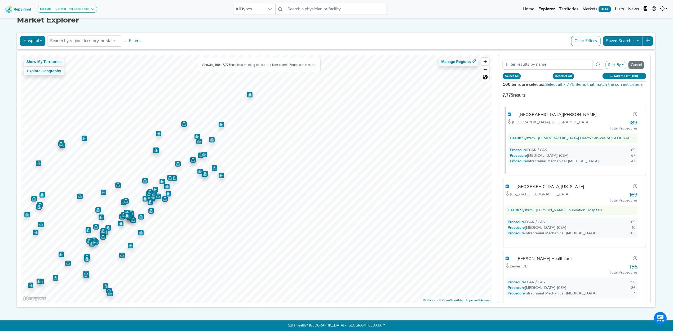
checkbox input "true"
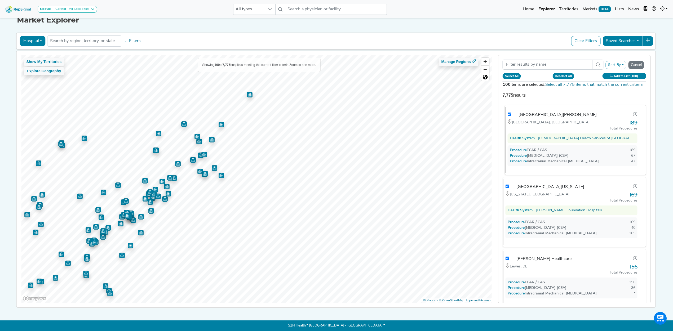
checkbox input "true"
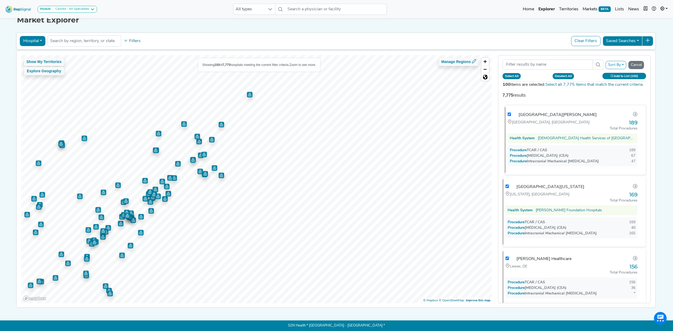
checkbox input "true"
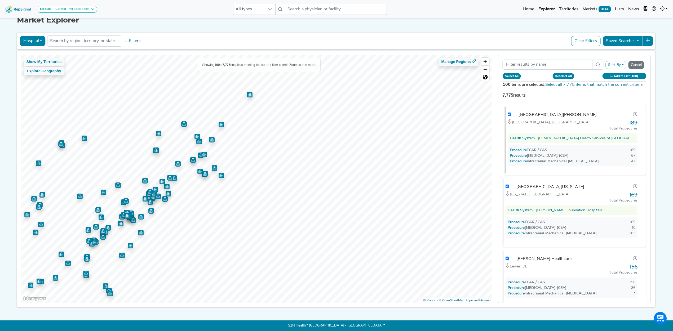
checkbox input "true"
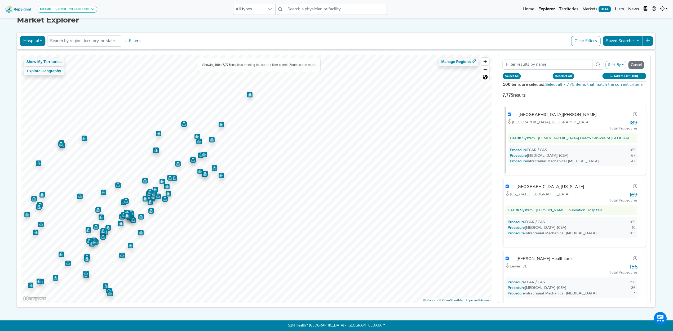
checkbox input "true"
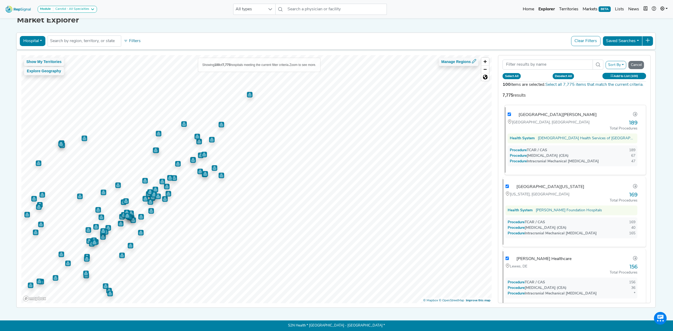
checkbox input "true"
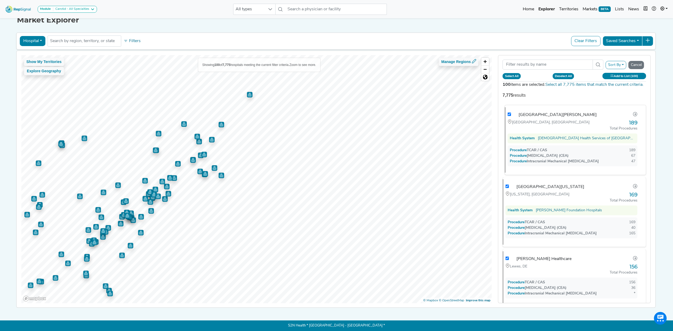
checkbox input "true"
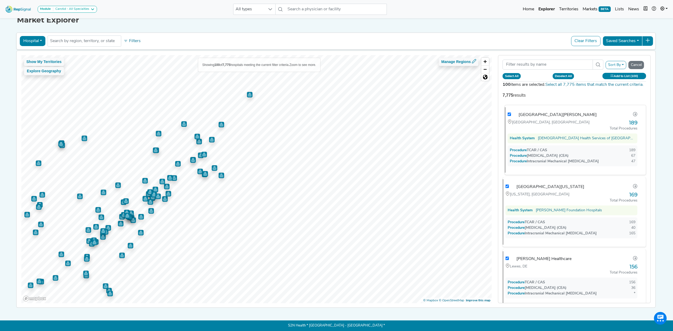
checkbox input "true"
click at [628, 73] on button "Add to List (100)" at bounding box center [625, 76] width 44 height 6
click at [619, 125] on button "Create New List" at bounding box center [611, 130] width 38 height 10
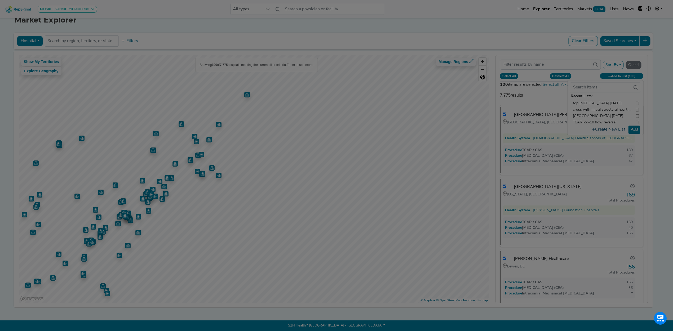
scroll to position [8, 0]
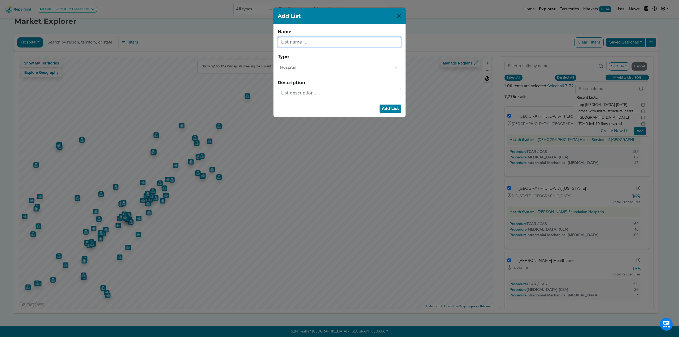
click at [324, 44] on input "text" at bounding box center [340, 42] width 124 height 10
click at [390, 110] on button "Add List" at bounding box center [390, 108] width 22 height 8
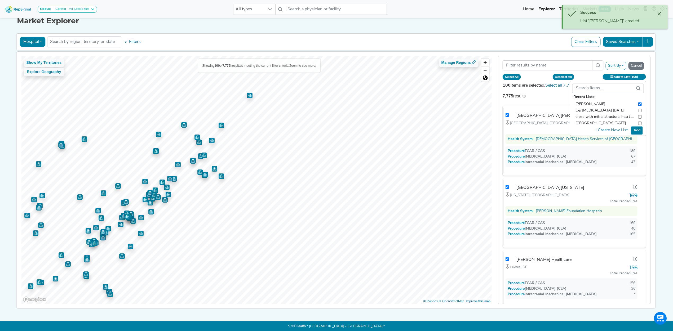
click at [637, 130] on button "Add" at bounding box center [637, 130] width 12 height 8
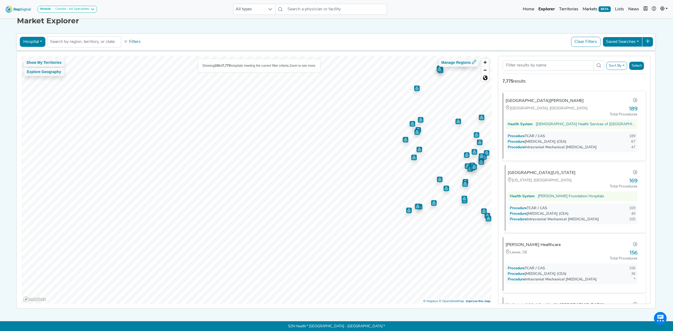
click at [511, 175] on div "Show My Territories Explore Geography Showing 100 of 7,775 hospitals meeting th…" at bounding box center [336, 180] width 644 height 257
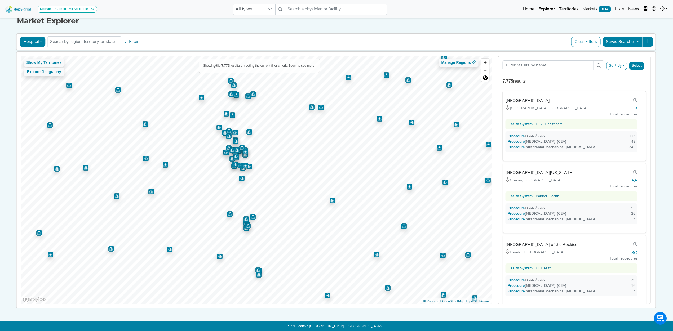
click at [624, 66] on button "Sort By" at bounding box center [617, 66] width 21 height 8
click at [582, 89] on link "TCAR / CAS" at bounding box center [582, 86] width 90 height 8
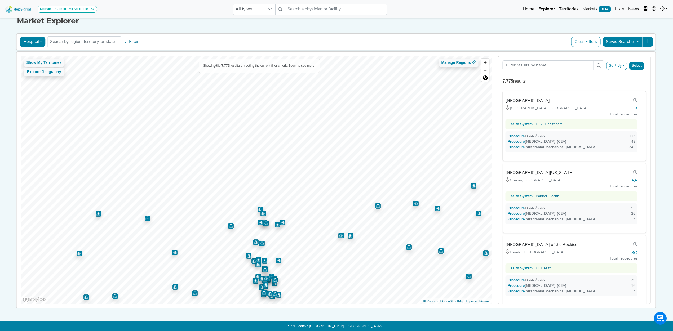
click at [199, 331] on html "Module Carotid - All Specialties Carotid - All Specialties Carotid - Interventi…" at bounding box center [336, 162] width 673 height 341
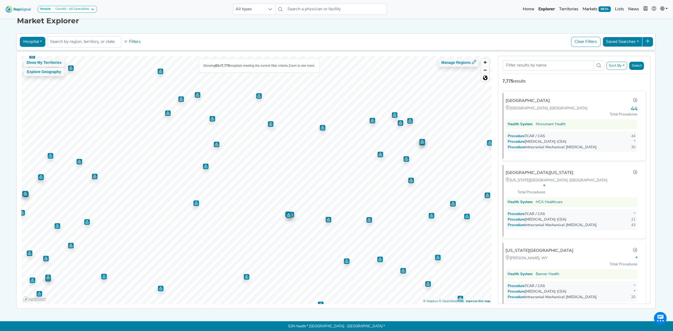
click at [627, 71] on div "Sort By RepSignal Annual Procedure Volume Estimate TCAR / CAS Carotid Endartere…" at bounding box center [575, 65] width 144 height 11
click at [626, 69] on button "Sort By" at bounding box center [617, 66] width 21 height 8
click at [605, 87] on link "TCAR / CAS" at bounding box center [582, 86] width 90 height 8
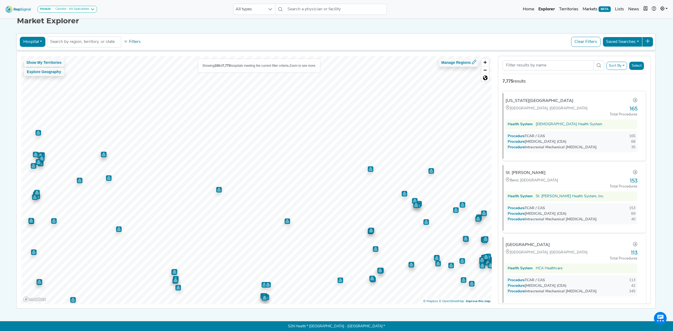
click at [15, 8] on img at bounding box center [18, 8] width 30 height 11
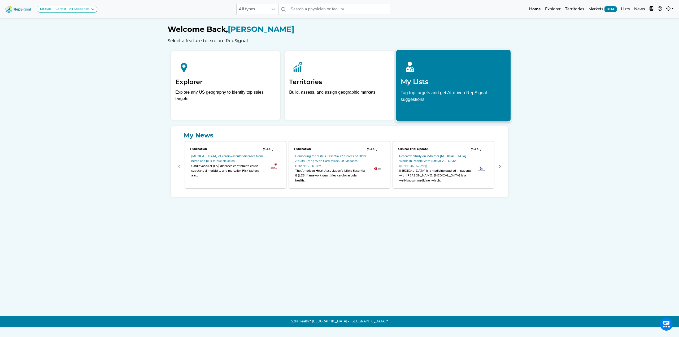
click at [443, 87] on div "My Lists Tag top targets and get AI-driven RepSignal suggestions" at bounding box center [453, 80] width 114 height 60
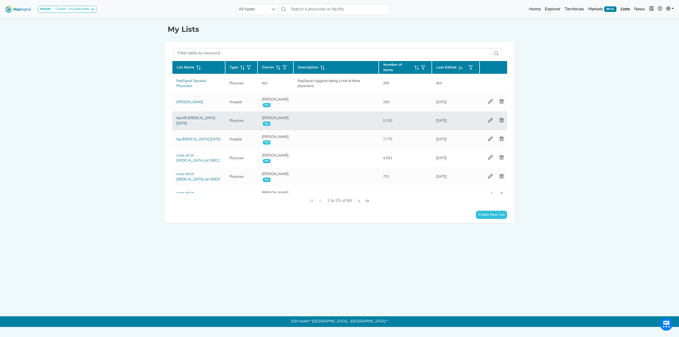
click at [183, 120] on link "top MD [MEDICAL_DATA] [DATE]" at bounding box center [195, 120] width 39 height 8
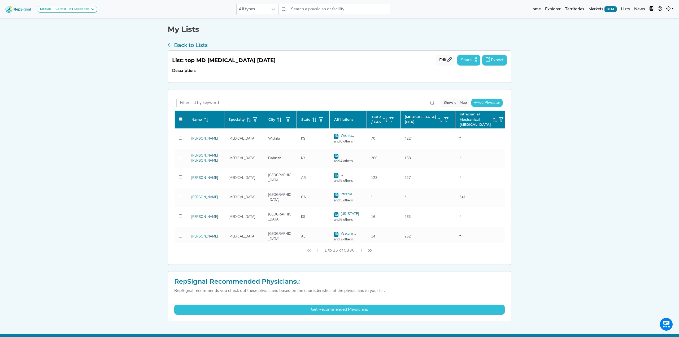
click at [384, 120] on icon at bounding box center [384, 119] width 1 height 4
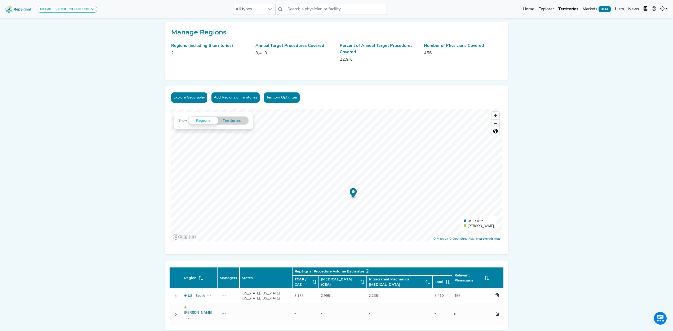
click at [235, 95] on button "Add Regions or Territories" at bounding box center [236, 98] width 48 height 10
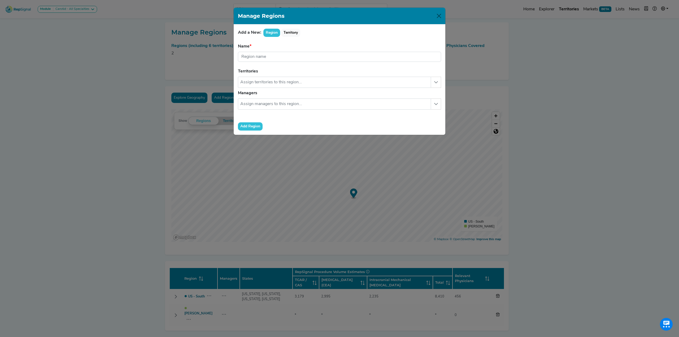
click at [260, 63] on form "Name Region name is required. Territories No results found Managers No results …" at bounding box center [339, 86] width 203 height 87
click at [259, 58] on input "text" at bounding box center [339, 57] width 203 height 10
drag, startPoint x: 288, startPoint y: 42, endPoint x: 293, endPoint y: 32, distance: 10.9
click at [288, 42] on div "Add a New: Region Territory Name Region name is required. Territories No result…" at bounding box center [340, 79] width 212 height 110
click at [288, 35] on button "Territory" at bounding box center [290, 33] width 19 height 8
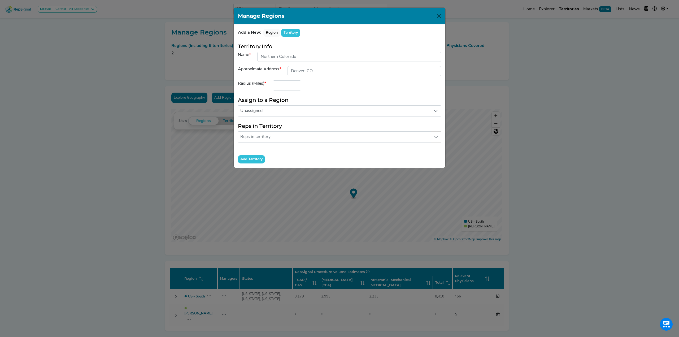
click at [293, 32] on button "Territory" at bounding box center [290, 33] width 19 height 8
click at [291, 87] on input "number" at bounding box center [286, 85] width 29 height 10
click at [305, 73] on input "input" at bounding box center [363, 71] width 153 height 10
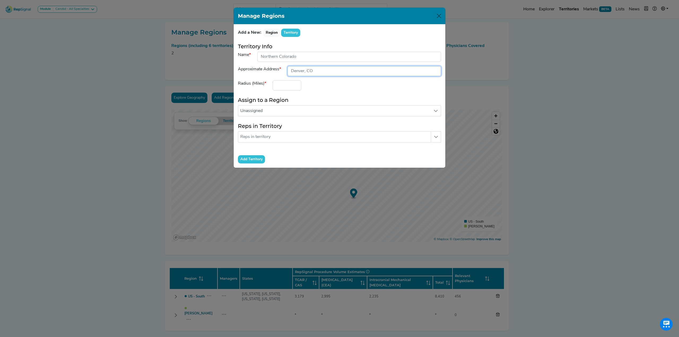
drag, startPoint x: 292, startPoint y: 69, endPoint x: 360, endPoint y: 69, distance: 68.9
click at [360, 69] on input "input" at bounding box center [363, 71] width 153 height 10
type input "[GEOGRAPHIC_DATA], [GEOGRAPHIC_DATA]"
click at [288, 81] on input "number" at bounding box center [286, 85] width 29 height 10
type input "500"
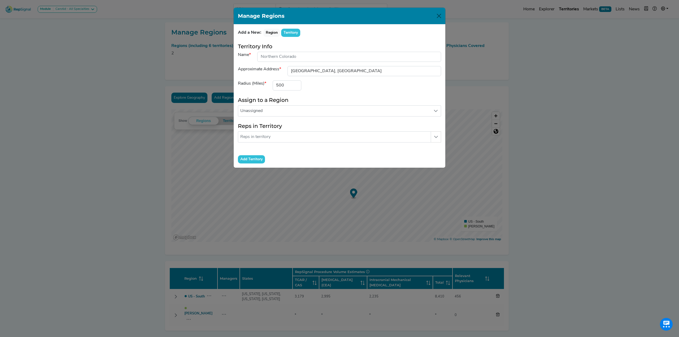
click at [250, 160] on input "Add Territory" at bounding box center [251, 159] width 27 height 8
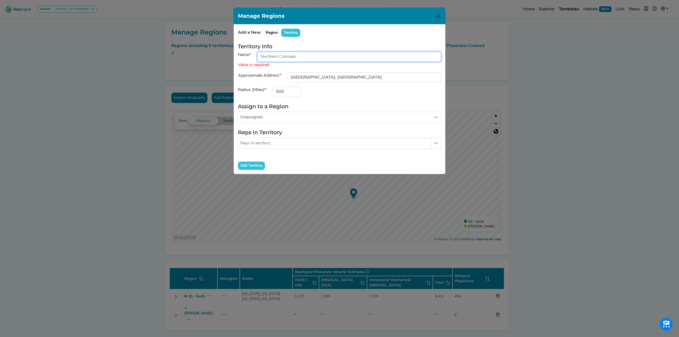
click at [284, 57] on input "input" at bounding box center [349, 57] width 184 height 10
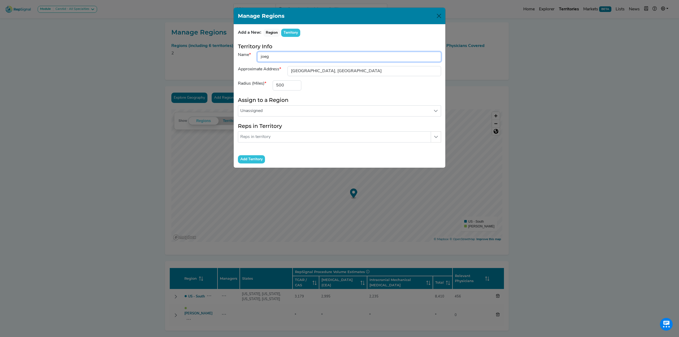
type input "joeg"
click at [243, 161] on input "Add Territory" at bounding box center [251, 159] width 27 height 8
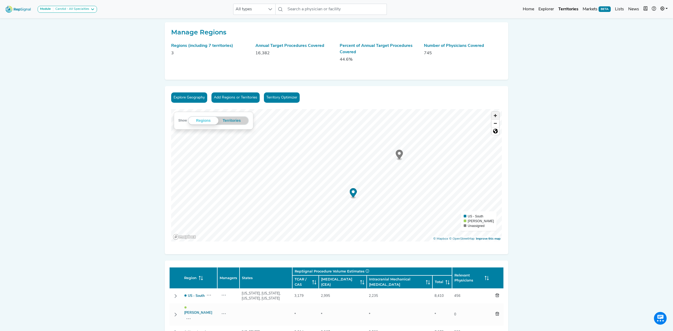
click at [493, 117] on span "Zoom in" at bounding box center [496, 116] width 8 height 8
drag, startPoint x: 463, startPoint y: 139, endPoint x: 441, endPoint y: 149, distance: 24.7
click at [441, 149] on circle "Map marker" at bounding box center [439, 148] width 3 height 3
click at [12, 9] on img at bounding box center [18, 8] width 30 height 11
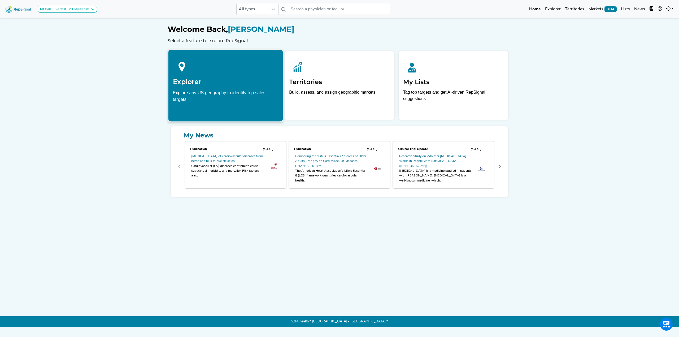
click at [203, 79] on h2 "Explorer" at bounding box center [225, 82] width 105 height 8
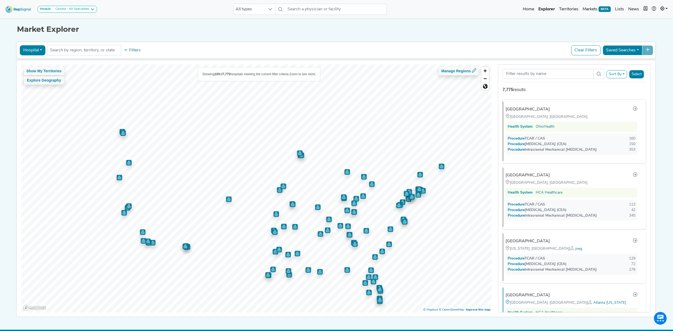
click at [618, 73] on button "Sort By" at bounding box center [617, 74] width 21 height 8
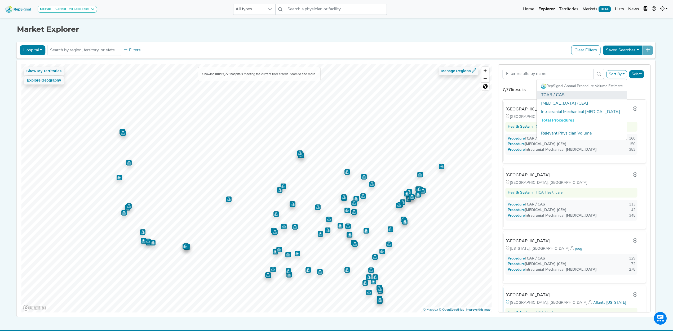
click at [587, 95] on link "TCAR / CAS" at bounding box center [582, 95] width 90 height 8
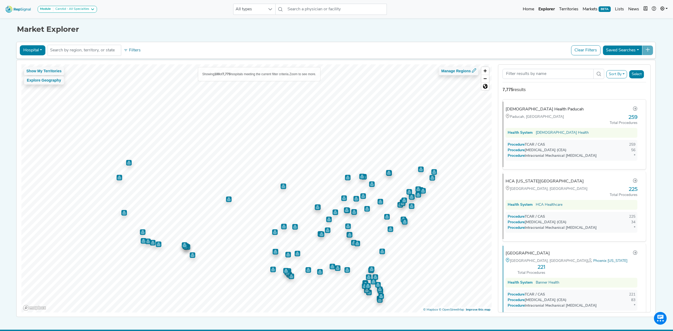
click at [635, 74] on button "Select" at bounding box center [636, 74] width 15 height 8
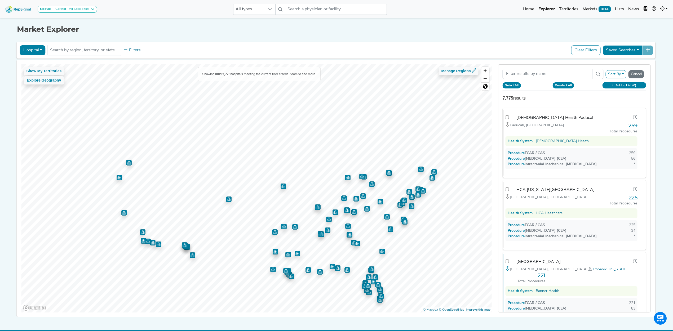
click at [509, 84] on button "Select All" at bounding box center [512, 85] width 18 height 6
checkbox input "true"
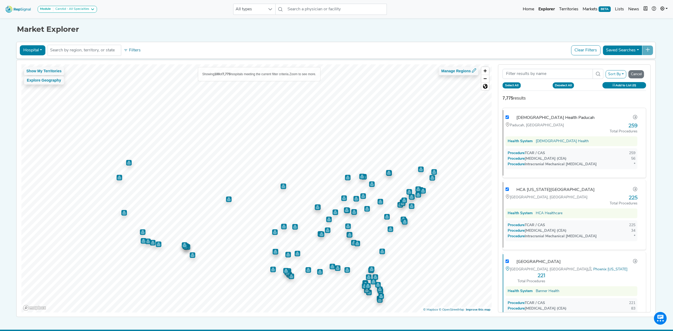
checkbox input "true"
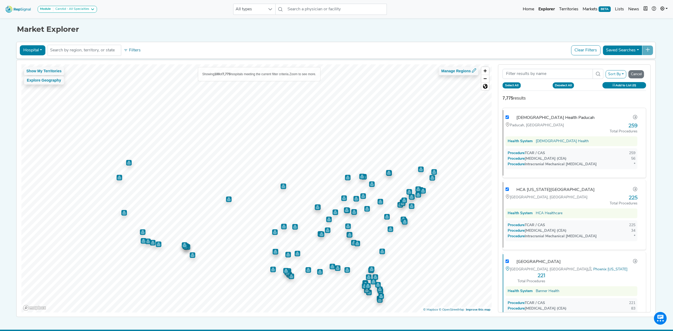
checkbox input "true"
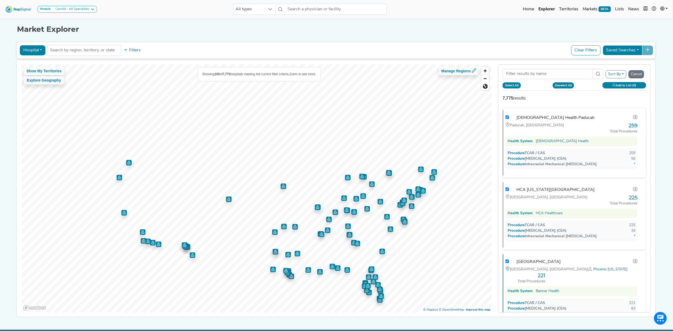
checkbox input "true"
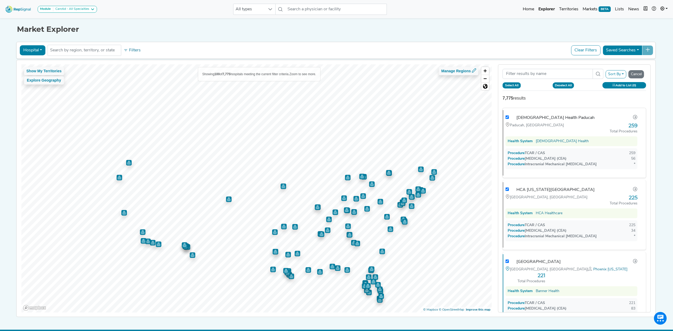
checkbox input "true"
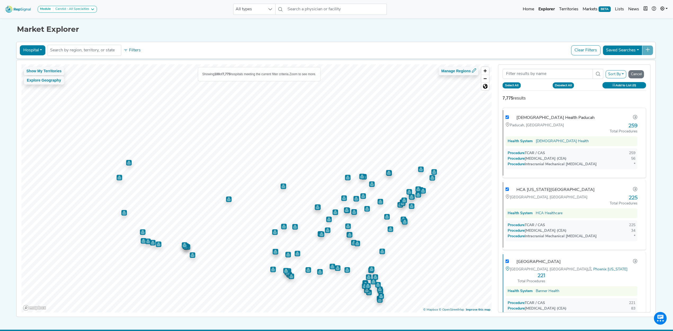
checkbox input "true"
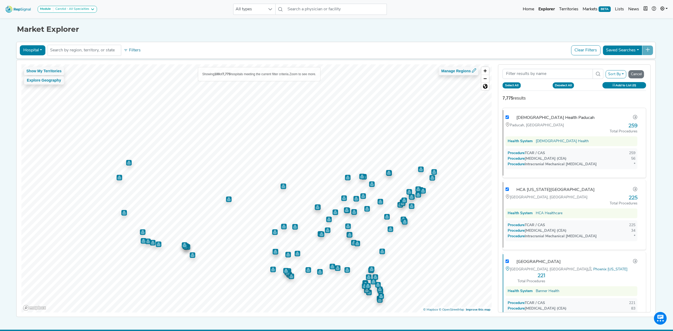
checkbox input "true"
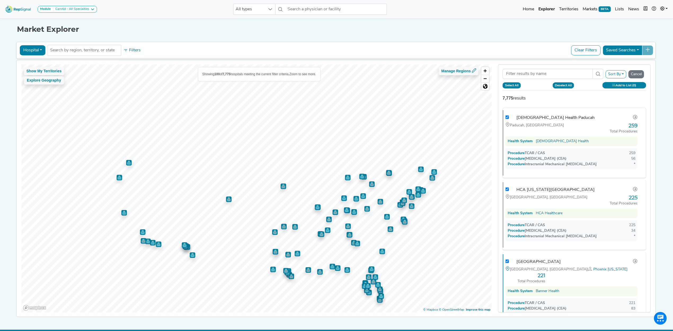
checkbox input "true"
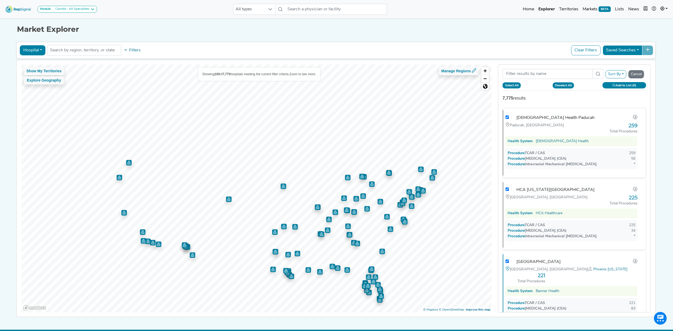
checkbox input "true"
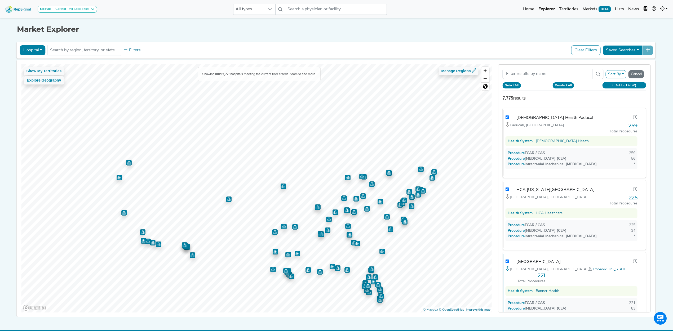
checkbox input "true"
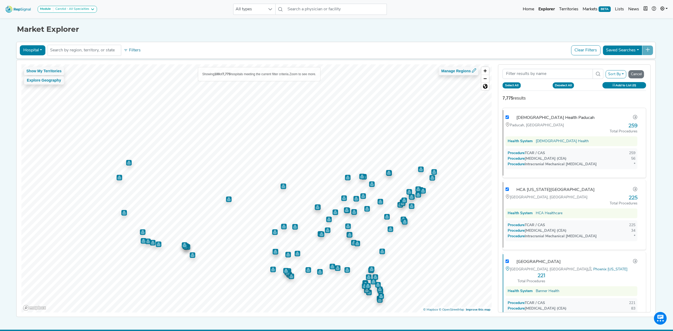
checkbox input "true"
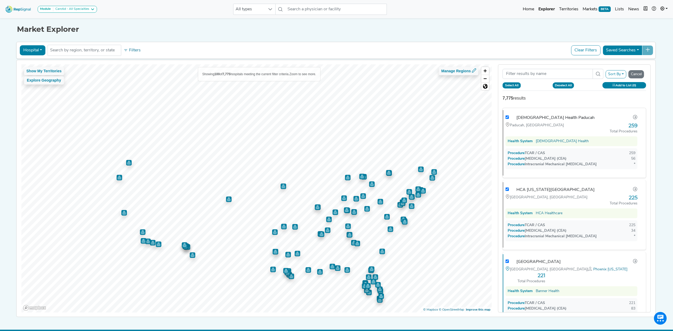
checkbox input "true"
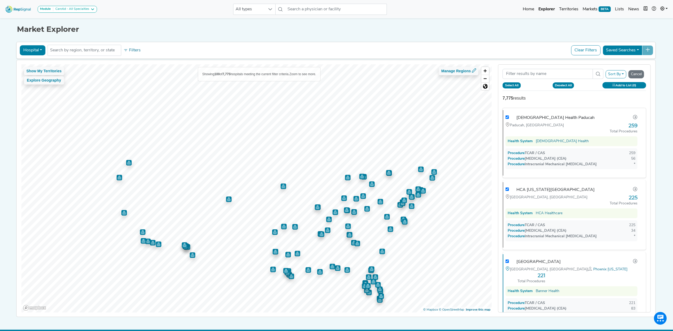
checkbox input "true"
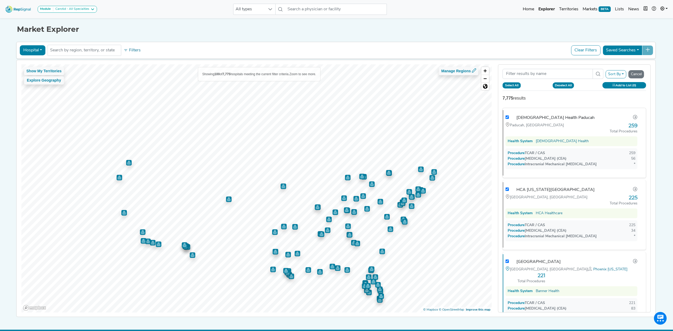
checkbox input "true"
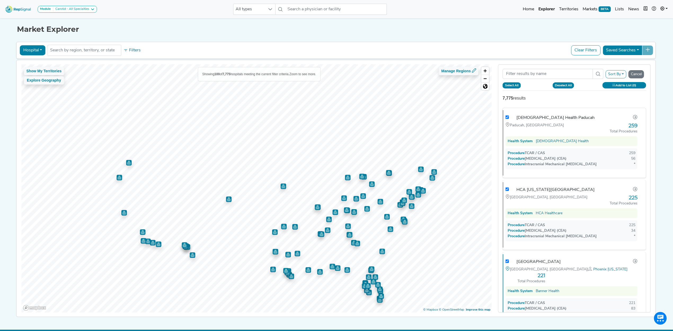
checkbox input "true"
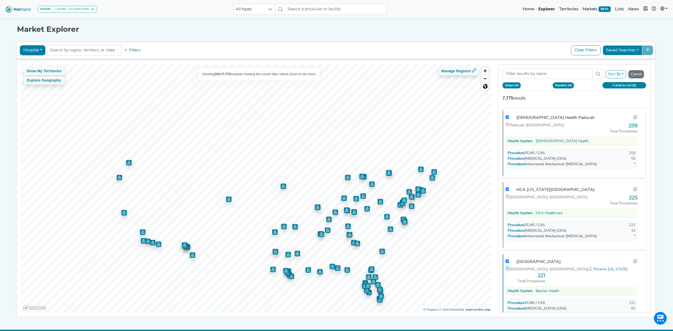
checkbox input "true"
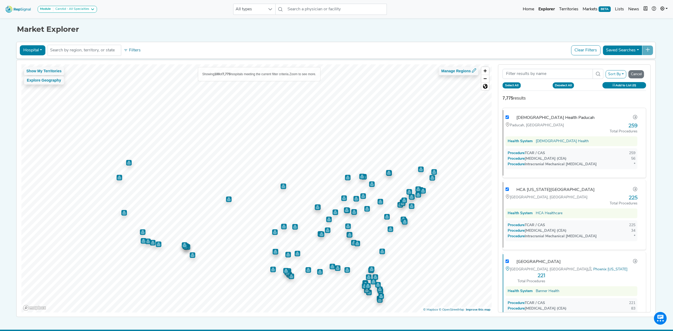
checkbox input "true"
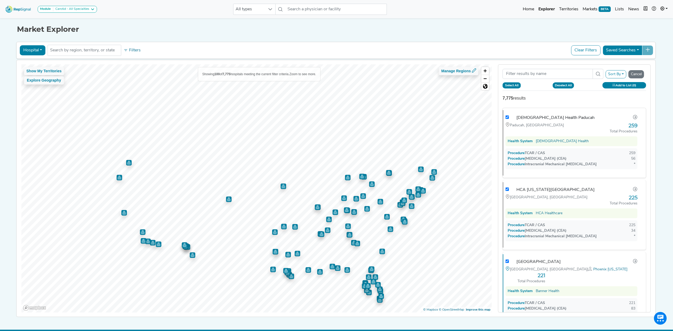
checkbox input "true"
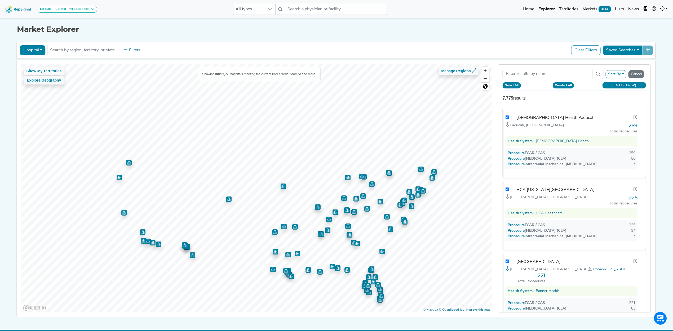
checkbox input "true"
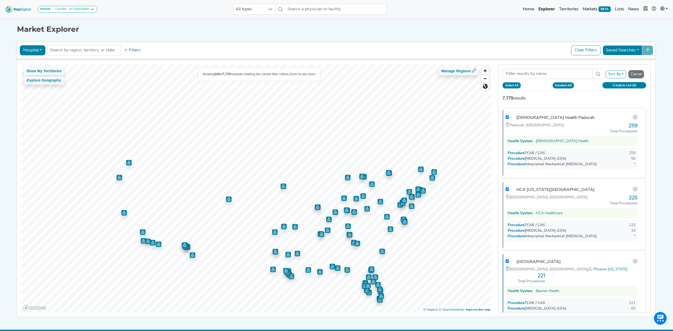
checkbox input "true"
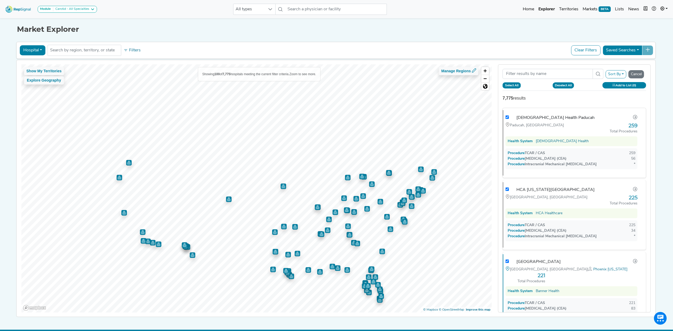
checkbox input "true"
checkbox input "false"
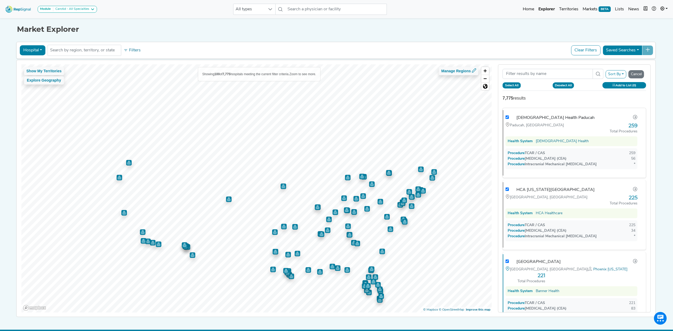
checkbox input "false"
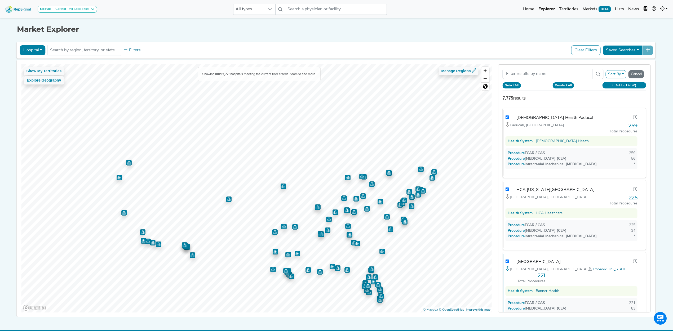
checkbox input "false"
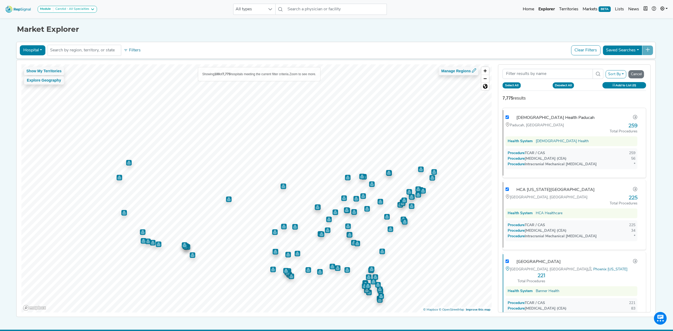
checkbox input "false"
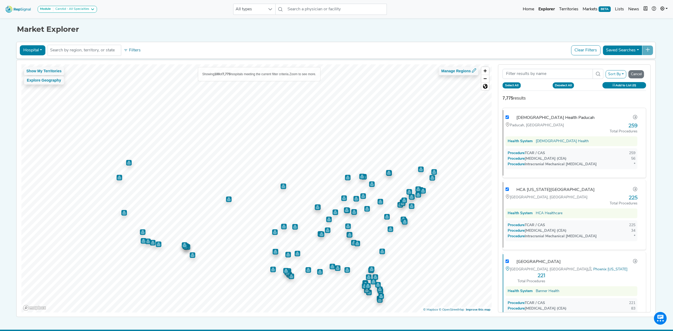
checkbox input "false"
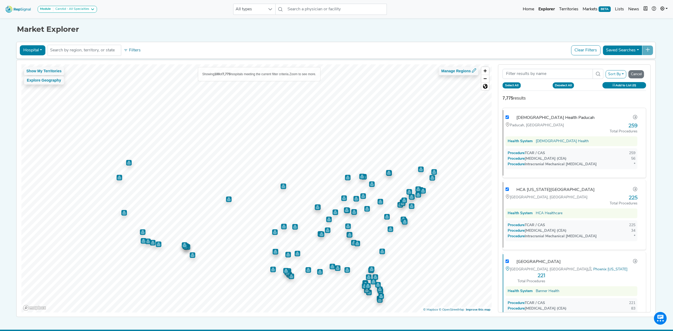
checkbox input "false"
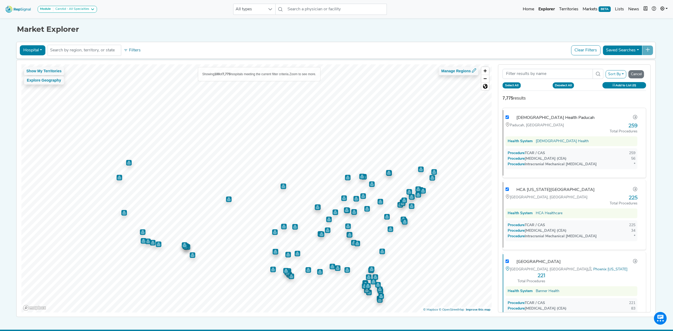
checkbox input "false"
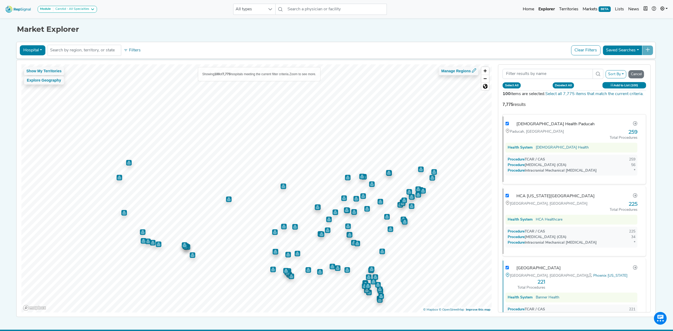
click at [617, 86] on button "Add to List (100)" at bounding box center [625, 85] width 44 height 6
checkbox input "true"
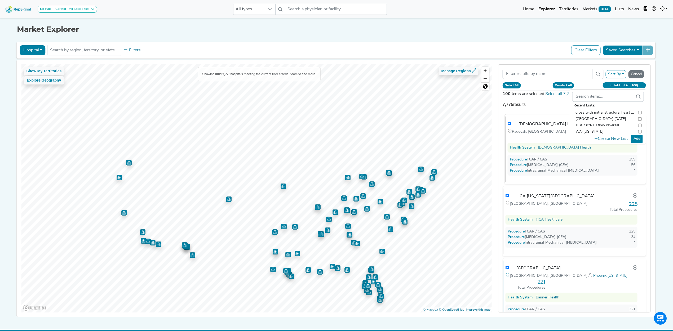
checkbox input "true"
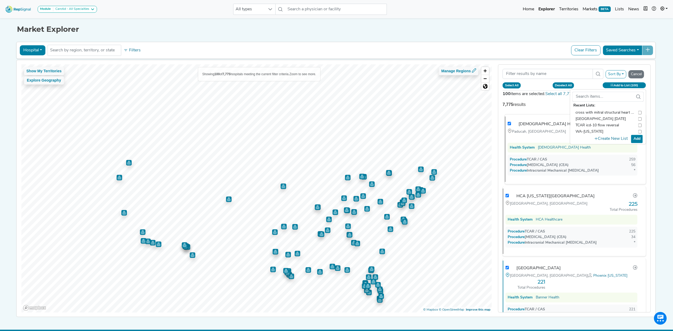
checkbox input "true"
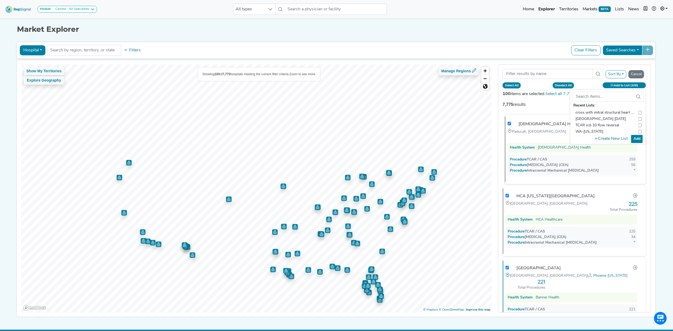
checkbox input "true"
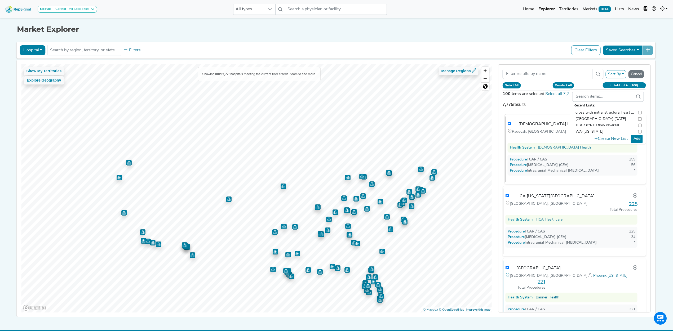
checkbox input "true"
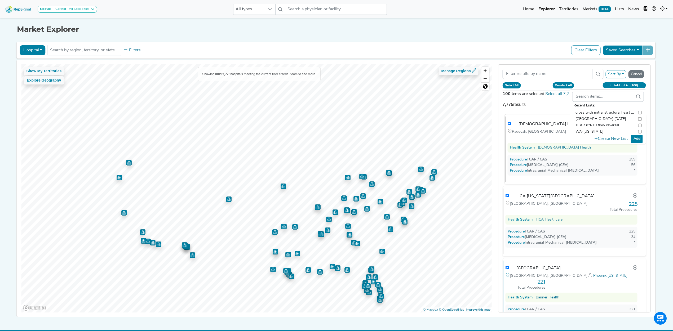
checkbox input "true"
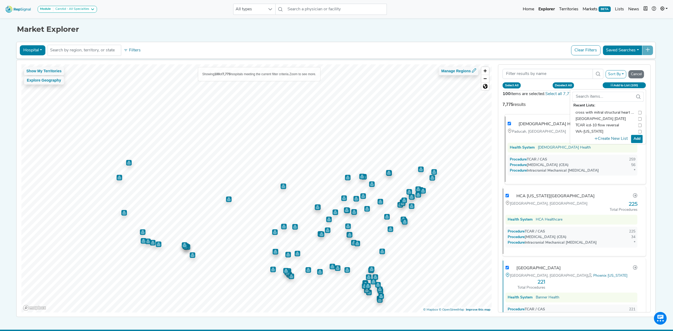
checkbox input "true"
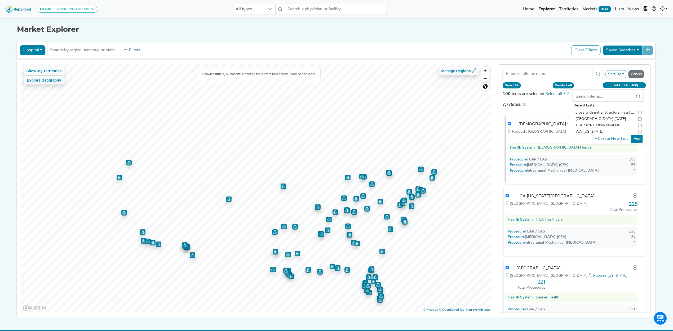
checkbox input "true"
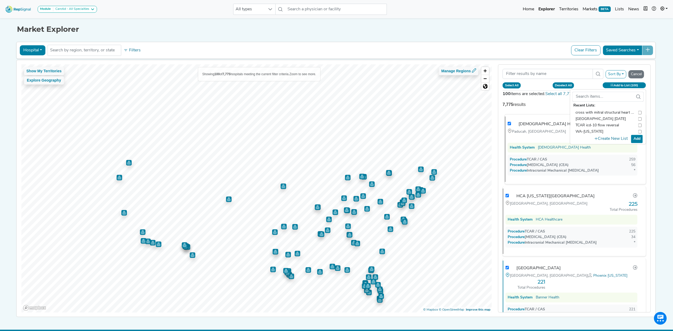
checkbox input "true"
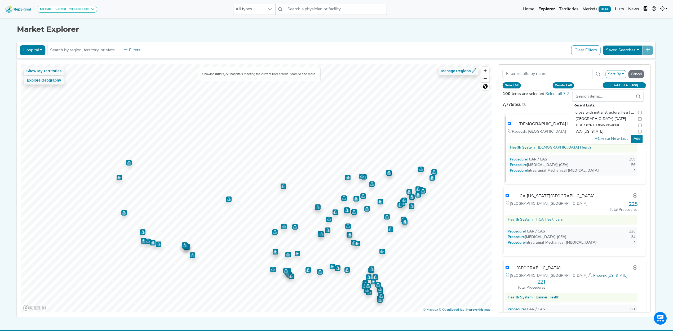
checkbox input "true"
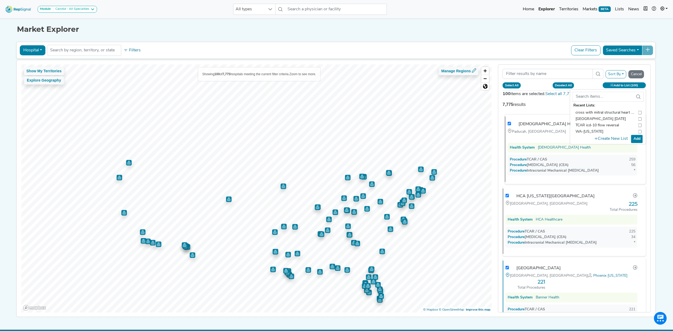
checkbox input "true"
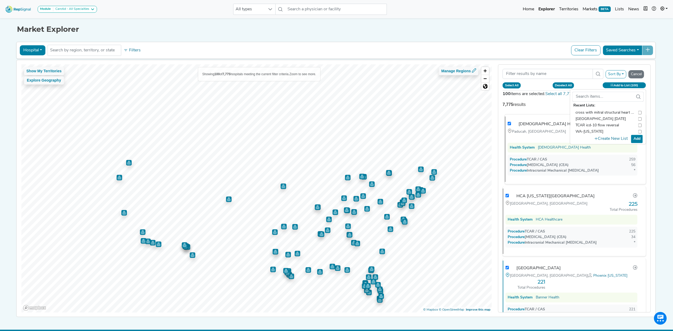
checkbox input "true"
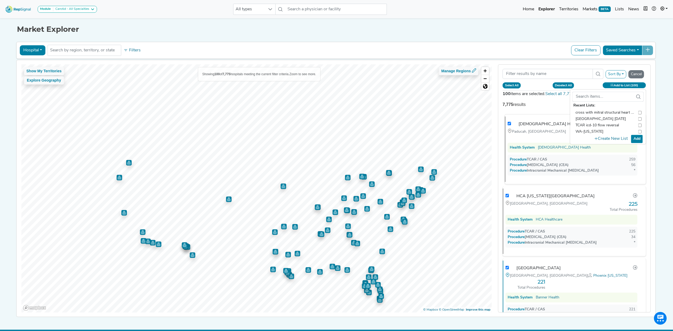
checkbox input "true"
click at [611, 138] on button "Create New List" at bounding box center [611, 139] width 38 height 10
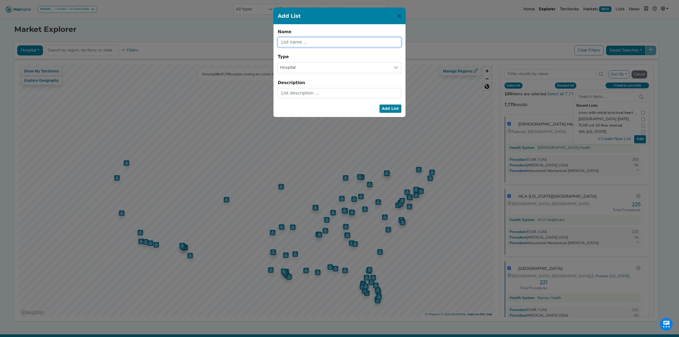
click at [295, 45] on input "text" at bounding box center [340, 42] width 124 height 10
click at [390, 105] on button "Add List" at bounding box center [390, 108] width 22 height 8
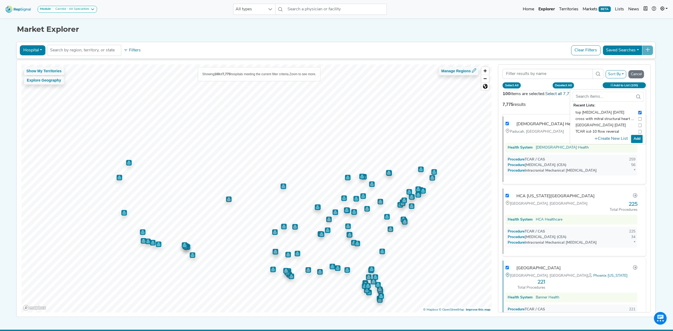
click at [558, 95] on link "Select all 7,775 items that match the current criteria." at bounding box center [594, 94] width 98 height 4
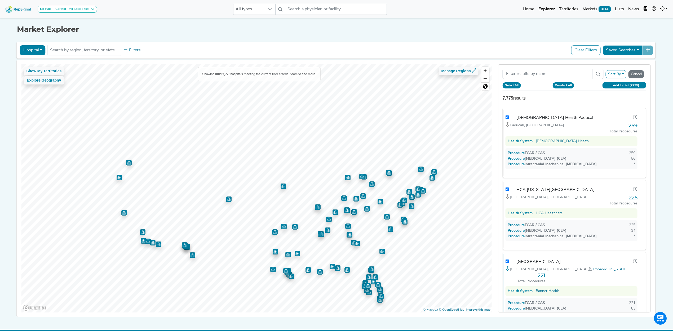
click at [617, 86] on button "Add to List (7775)" at bounding box center [625, 85] width 44 height 6
click at [638, 138] on button "Add" at bounding box center [637, 139] width 12 height 8
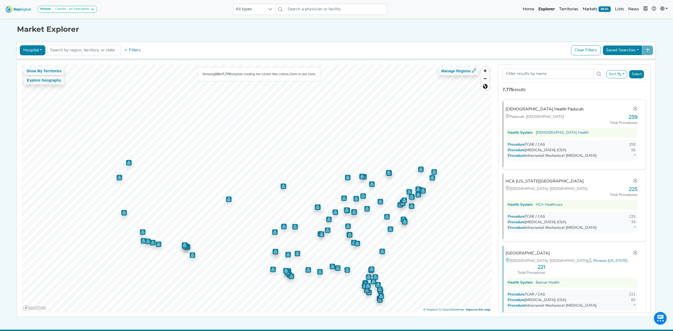
click at [16, 13] on img at bounding box center [18, 8] width 30 height 11
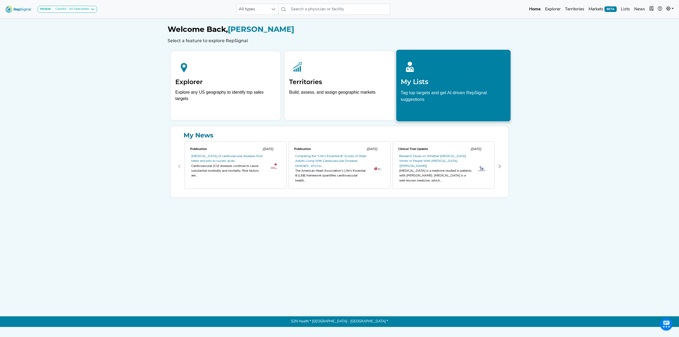
click at [439, 95] on p "Tag top targets and get AI-driven RepSignal suggestions" at bounding box center [452, 97] width 105 height 16
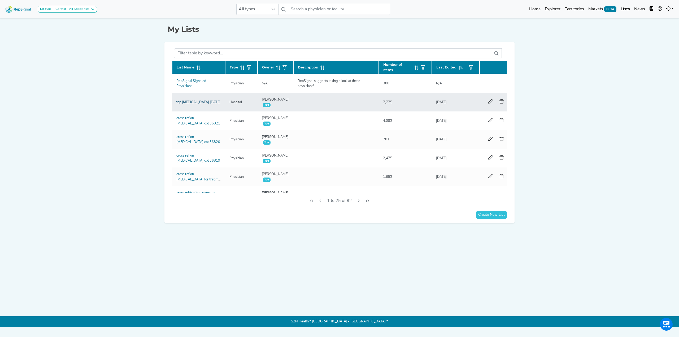
click at [186, 101] on link "top [MEDICAL_DATA] [DATE]" at bounding box center [198, 101] width 44 height 3
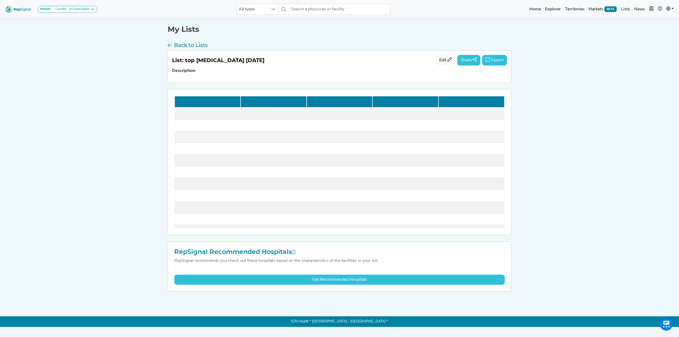
click at [499, 61] on button "Export" at bounding box center [494, 60] width 25 height 11
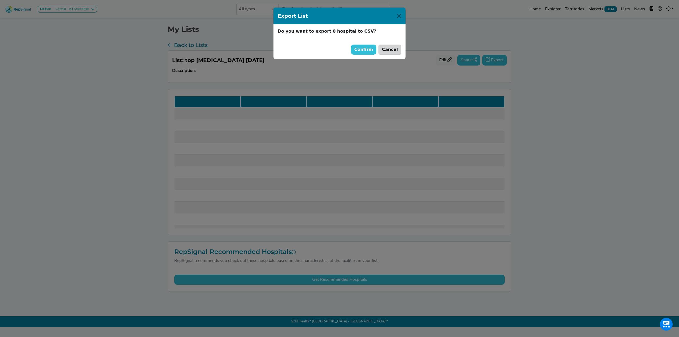
click at [386, 48] on button "Cancel" at bounding box center [389, 50] width 23 height 10
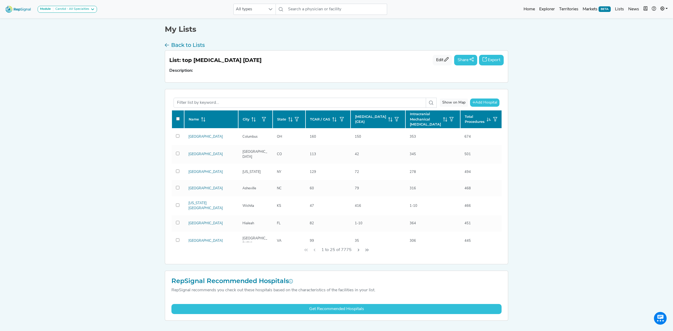
click at [493, 61] on button "Export" at bounding box center [491, 60] width 25 height 11
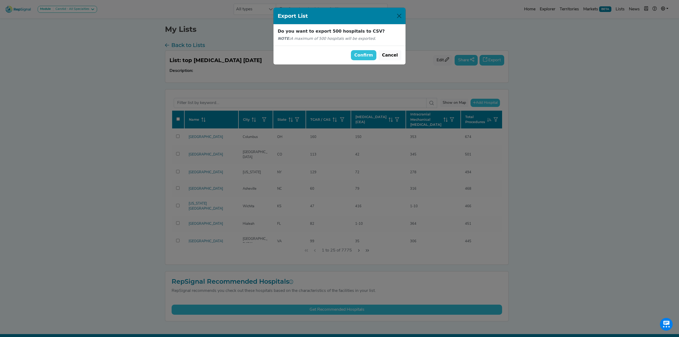
click at [364, 55] on button "Confirm" at bounding box center [364, 55] width 26 height 10
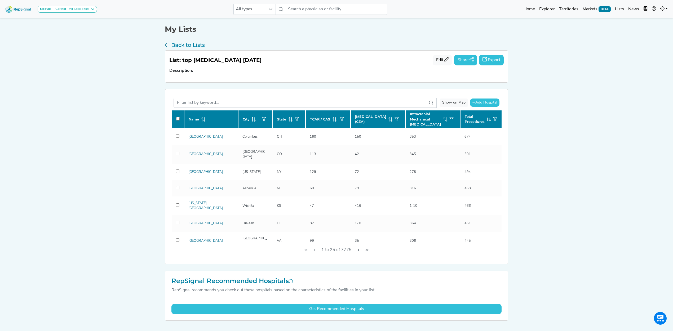
click at [6, 10] on img at bounding box center [18, 8] width 30 height 11
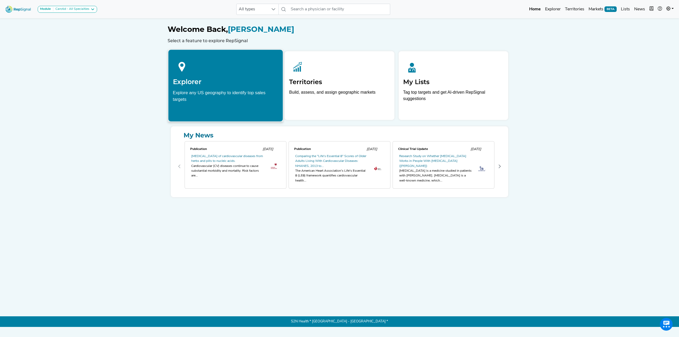
click at [174, 77] on div at bounding box center [225, 66] width 105 height 24
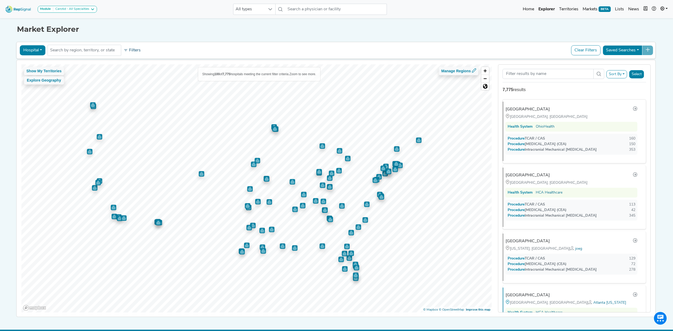
click at [134, 51] on button "Filters" at bounding box center [132, 50] width 20 height 9
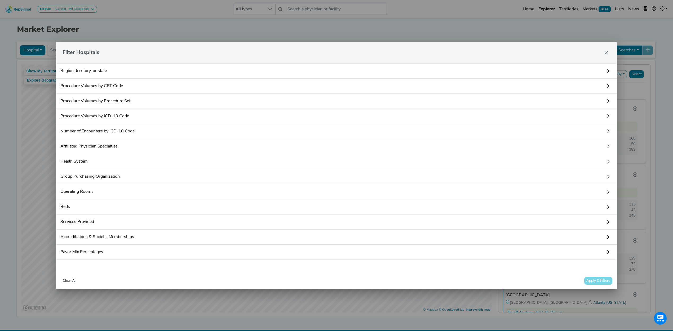
click at [124, 101] on link "Procedure Volumes by Procedure Set" at bounding box center [336, 101] width 561 height 15
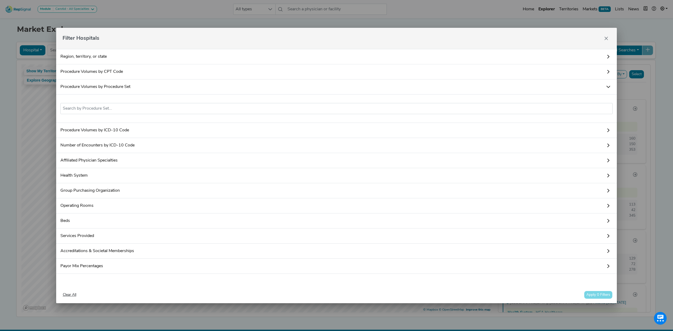
click at [110, 81] on link "Procedure Volumes by Procedure Set" at bounding box center [336, 87] width 561 height 15
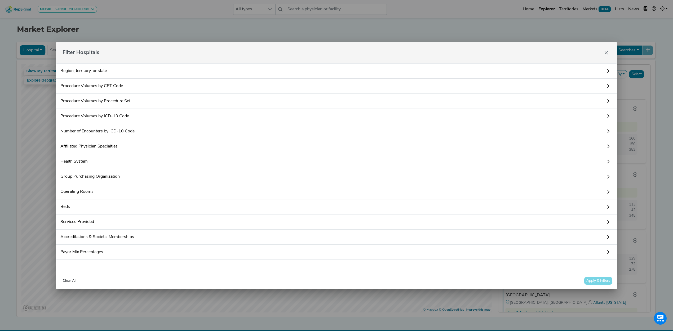
click at [109, 100] on link "Procedure Volumes by Procedure Set" at bounding box center [336, 101] width 561 height 15
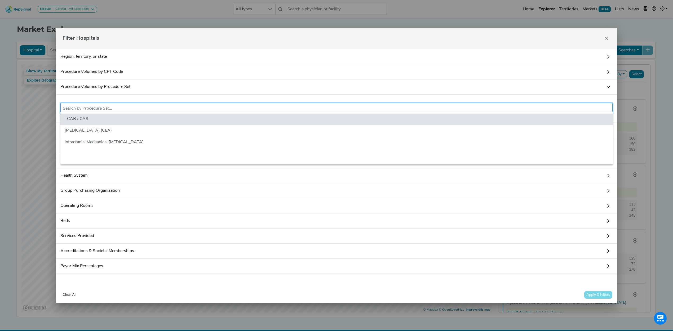
click at [108, 108] on input "text" at bounding box center [337, 108] width 548 height 6
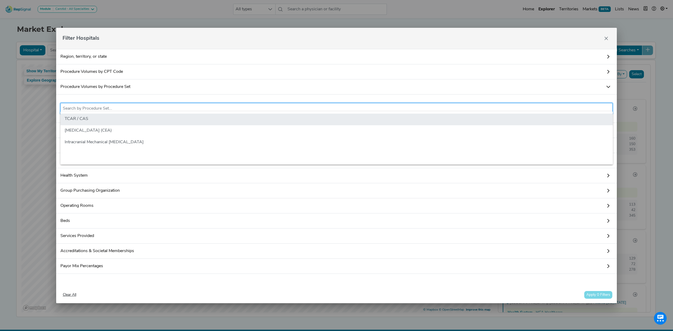
click at [112, 120] on li "TCAR / CAS" at bounding box center [336, 120] width 553 height 12
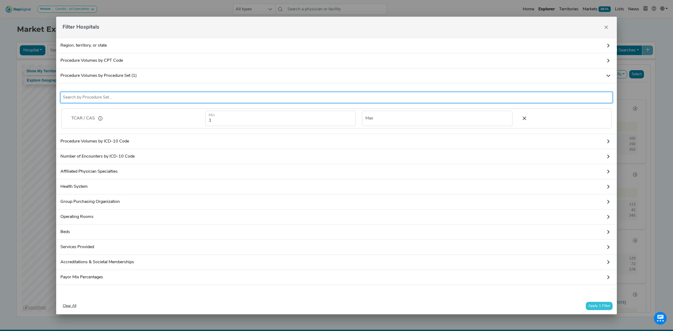
click at [592, 310] on button "Apply 1 Filter" at bounding box center [599, 306] width 27 height 8
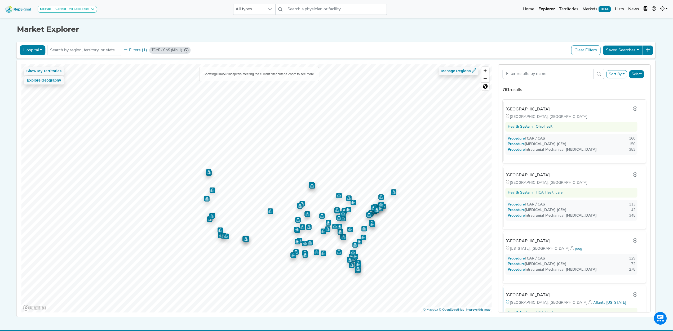
click at [619, 73] on button "Sort By" at bounding box center [617, 74] width 21 height 8
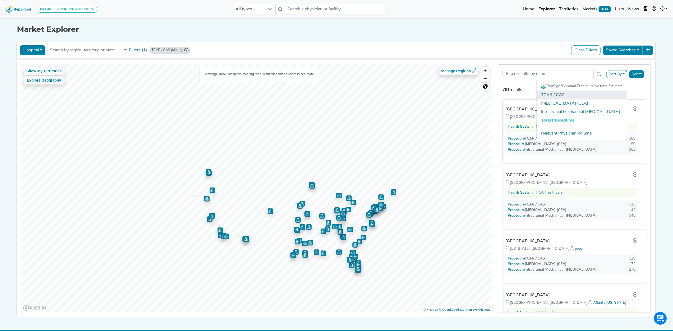
click at [587, 96] on link "TCAR / CAS" at bounding box center [582, 95] width 90 height 8
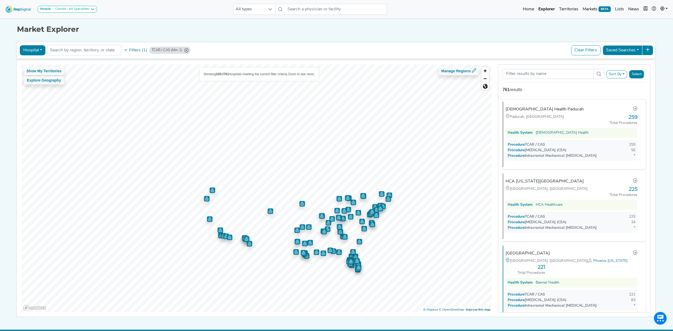
click at [184, 50] on icon "TCAR / CAS (Min: 1)" at bounding box center [186, 50] width 4 height 4
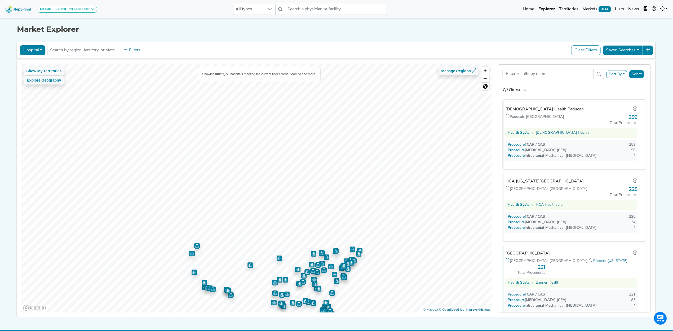
click at [38, 51] on button "Hospital" at bounding box center [33, 50] width 26 height 10
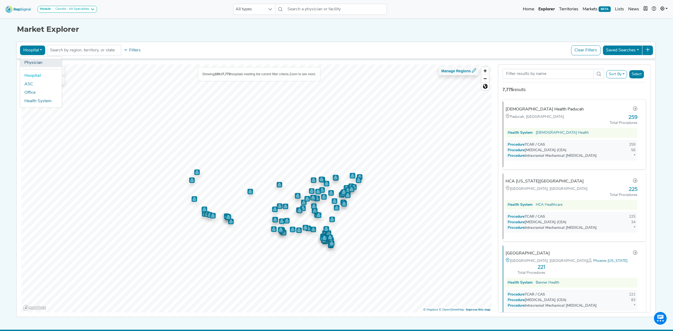
click at [39, 64] on link "Physician" at bounding box center [41, 63] width 42 height 8
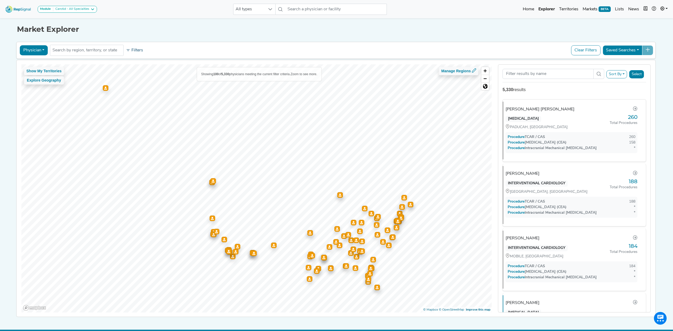
click at [135, 52] on button "Filters" at bounding box center [135, 50] width 20 height 9
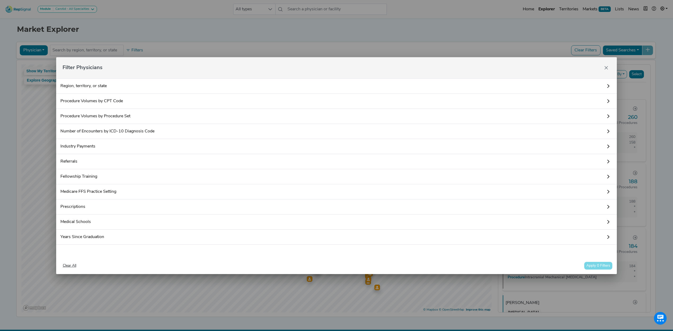
click at [112, 102] on link "Procedure Volumes by CPT Code" at bounding box center [336, 101] width 561 height 15
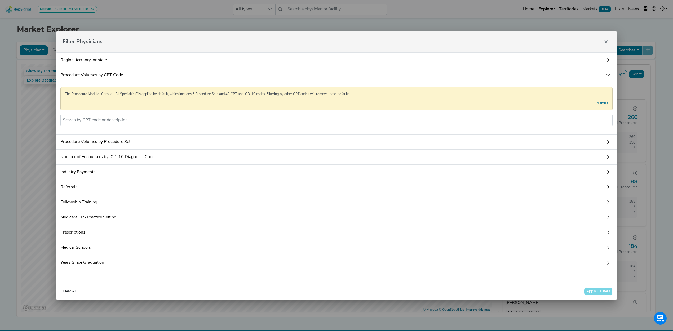
click at [112, 142] on link "Procedure Volumes by Procedure Set" at bounding box center [336, 142] width 561 height 15
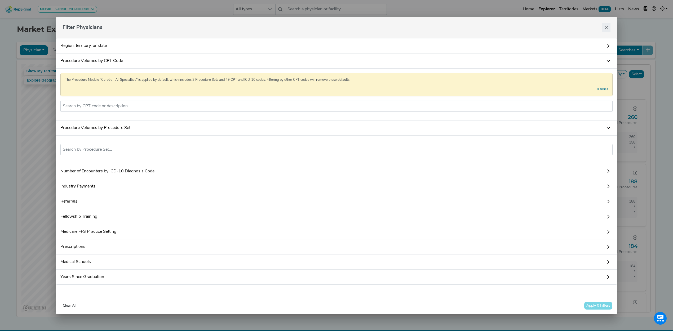
click at [606, 27] on icon "Close" at bounding box center [606, 27] width 3 height 3
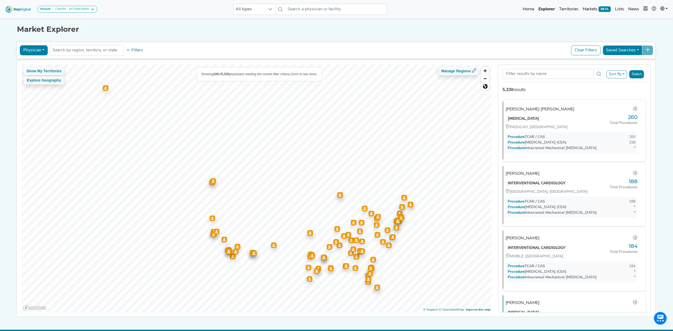
click at [620, 76] on button "Sort By" at bounding box center [617, 74] width 21 height 8
click at [552, 94] on link "TCAR / CAS" at bounding box center [582, 95] width 90 height 8
click at [640, 76] on button "Select" at bounding box center [636, 74] width 15 height 8
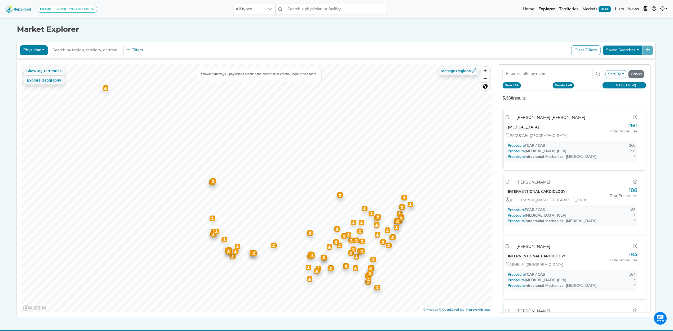
click at [515, 86] on button "Select All" at bounding box center [512, 85] width 18 height 6
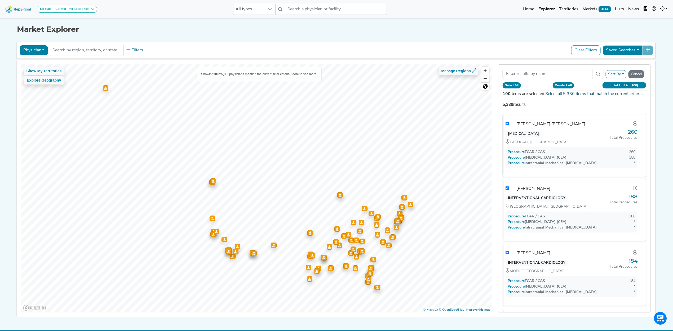
click at [571, 93] on link "Select all 5,330 items that match the current criteria." at bounding box center [594, 94] width 98 height 4
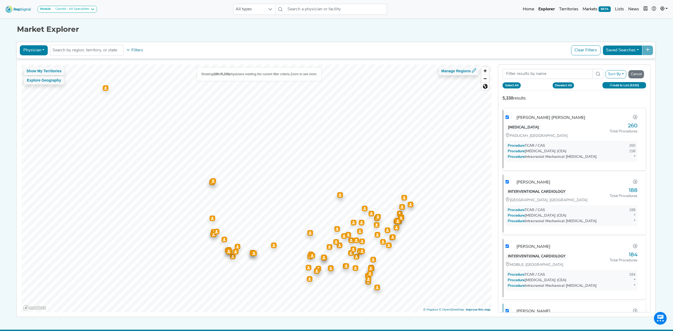
click at [613, 87] on icon at bounding box center [611, 85] width 3 height 3
click at [622, 138] on button "Create New List" at bounding box center [611, 139] width 38 height 10
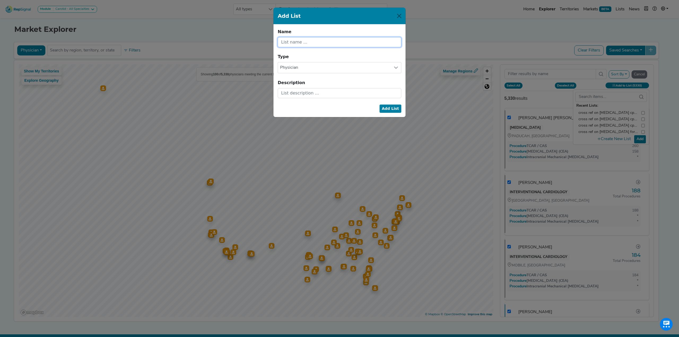
click at [327, 43] on input "text" at bounding box center [340, 42] width 124 height 10
click at [396, 111] on button "Add List" at bounding box center [390, 108] width 22 height 8
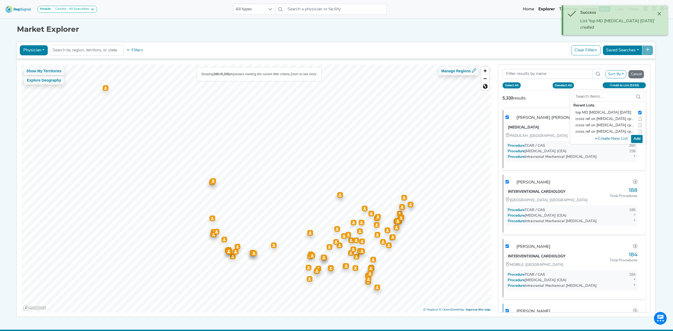
click at [640, 138] on button "Add" at bounding box center [637, 139] width 12 height 8
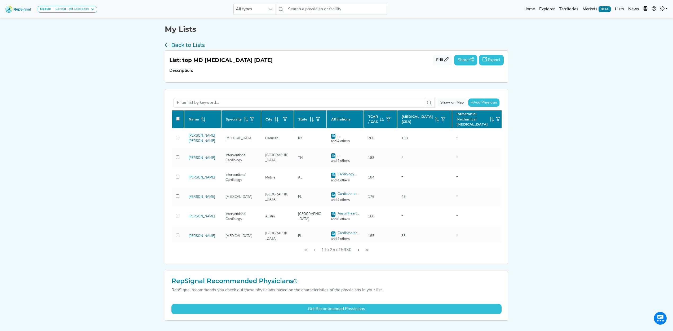
click at [187, 44] on h3 "Back to Lists" at bounding box center [188, 45] width 34 height 6
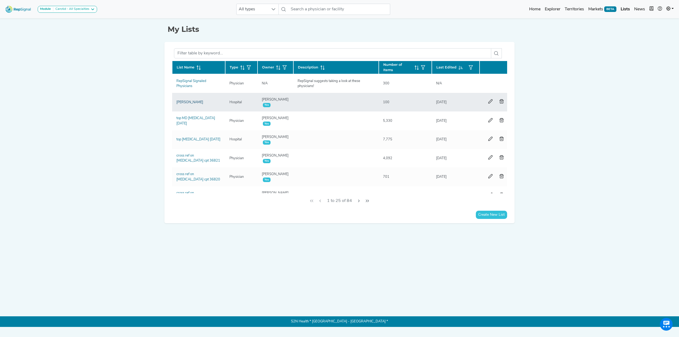
click at [180, 102] on link "[PERSON_NAME]" at bounding box center [189, 101] width 27 height 3
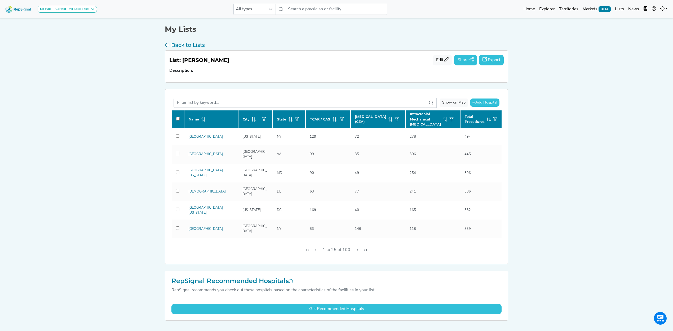
click at [333, 120] on icon at bounding box center [334, 119] width 4 height 4
click at [498, 61] on button "Export" at bounding box center [491, 60] width 25 height 11
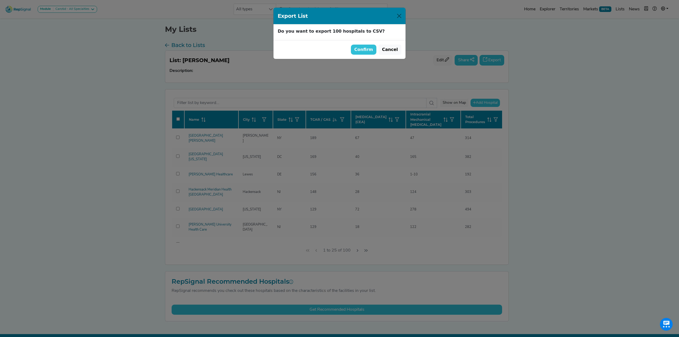
click at [367, 52] on button "Confirm" at bounding box center [364, 50] width 26 height 10
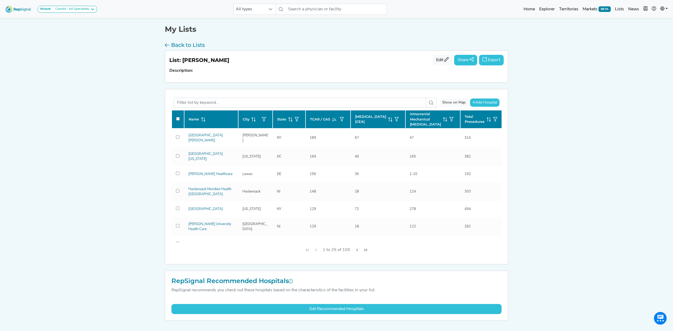
click at [14, 10] on img at bounding box center [18, 8] width 30 height 11
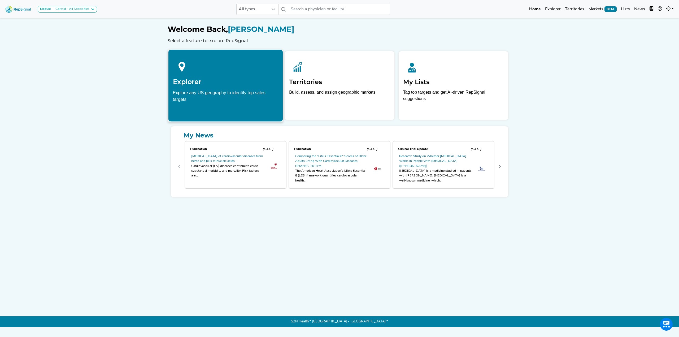
click at [208, 90] on div "Explore any US geography to identify top sales targets" at bounding box center [225, 95] width 105 height 13
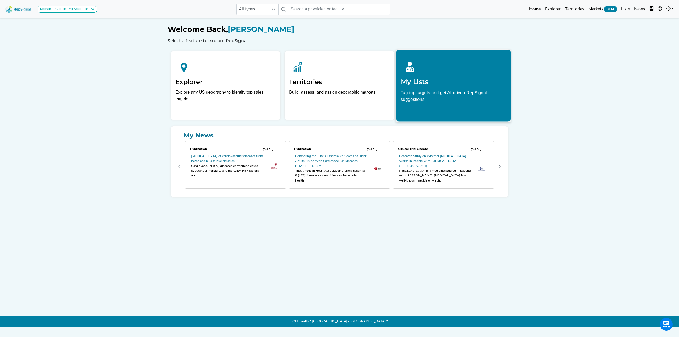
click at [451, 80] on h2 "My Lists" at bounding box center [452, 82] width 105 height 8
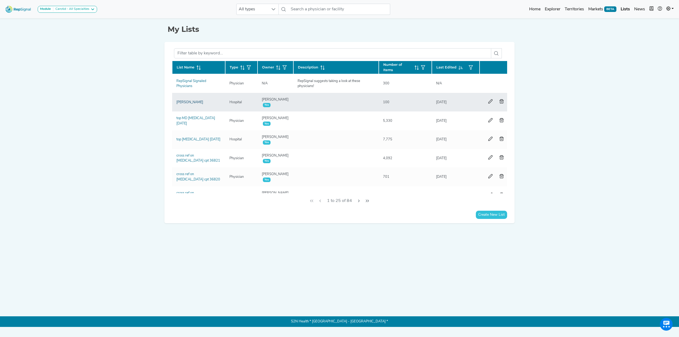
click at [178, 101] on link "[PERSON_NAME]" at bounding box center [189, 101] width 27 height 3
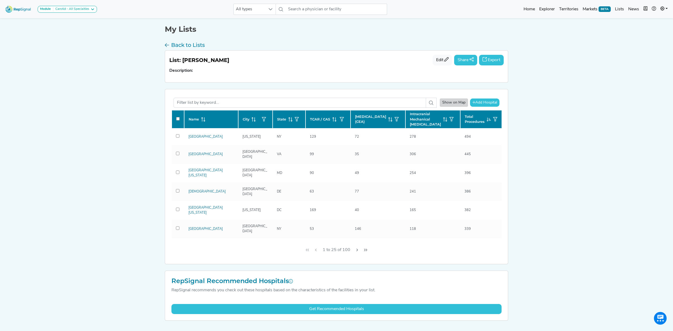
click at [453, 103] on div "Show on Map" at bounding box center [454, 103] width 28 height 8
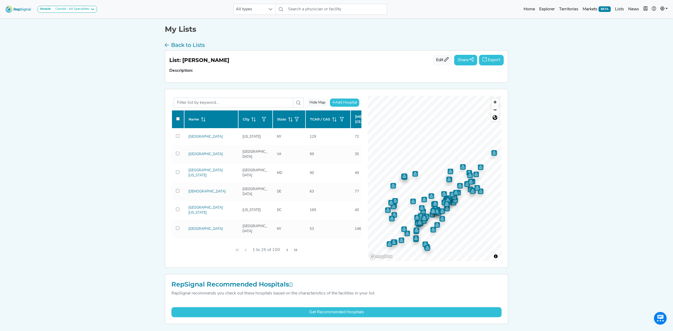
click at [460, 271] on div "My Lists Back to Lists List: [PERSON_NAME] Edit Share Export Description: Hide …" at bounding box center [337, 170] width 350 height 307
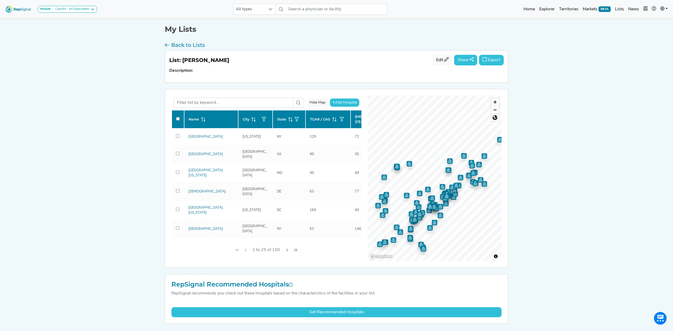
click at [13, 7] on img at bounding box center [18, 8] width 30 height 11
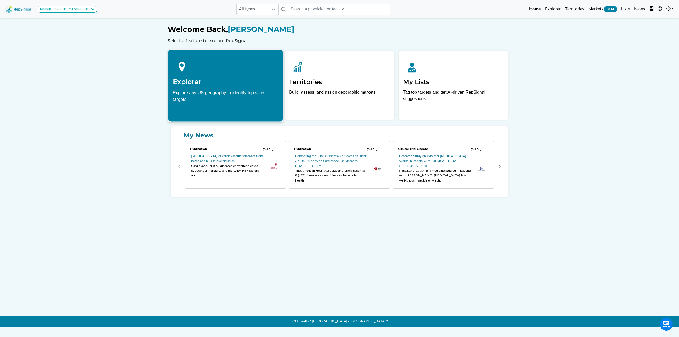
click at [212, 60] on div at bounding box center [225, 66] width 105 height 24
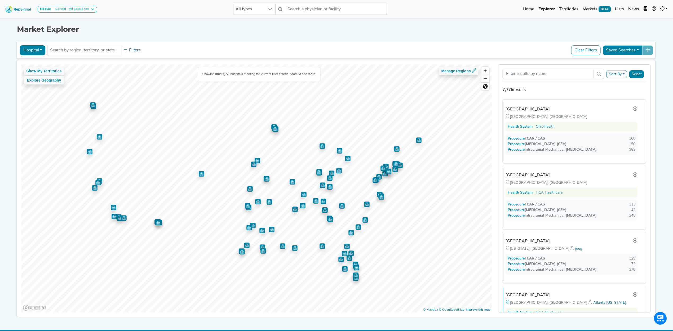
click at [125, 53] on button "Filters" at bounding box center [132, 50] width 20 height 9
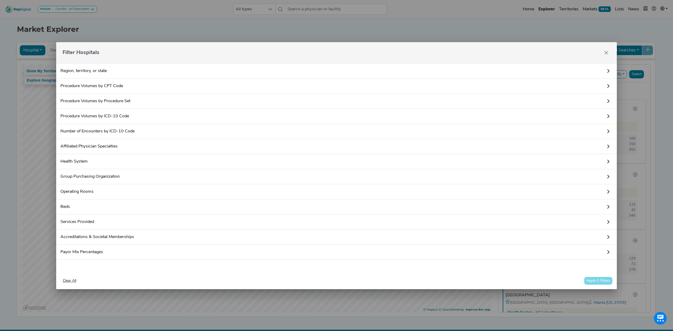
click at [146, 39] on div "Filter Hospitals Region, territory, or state Procedure Volumes by CPT Code The …" at bounding box center [336, 165] width 673 height 331
click at [137, 31] on div "Filter Hospitals Region, territory, or state Procedure Volumes by CPT Code The …" at bounding box center [336, 165] width 673 height 331
drag, startPoint x: 604, startPoint y: 51, endPoint x: 579, endPoint y: 59, distance: 25.7
click at [603, 52] on button "Close" at bounding box center [606, 53] width 8 height 8
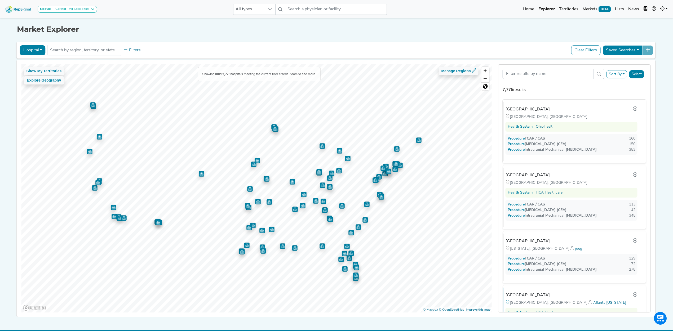
click at [131, 55] on div "Hospital Physician Hospital ASC Office Health System No results found Filters C…" at bounding box center [336, 50] width 635 height 12
click at [132, 51] on button "Filters" at bounding box center [132, 50] width 20 height 9
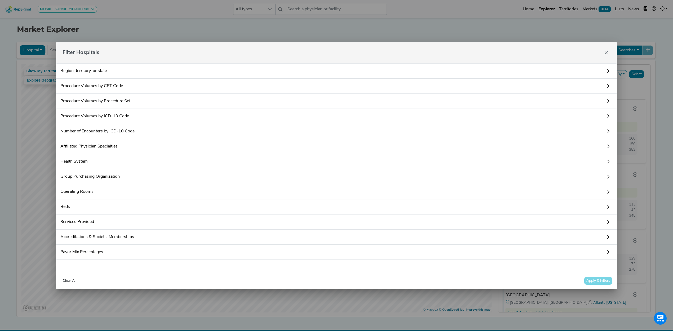
click at [147, 27] on div "Filter Hospitals Region, territory, or state Procedure Volumes by CPT Code The …" at bounding box center [336, 165] width 673 height 331
click at [609, 46] on div "Filter Hospitals" at bounding box center [336, 52] width 561 height 21
click at [605, 51] on icon "Close" at bounding box center [606, 53] width 4 height 4
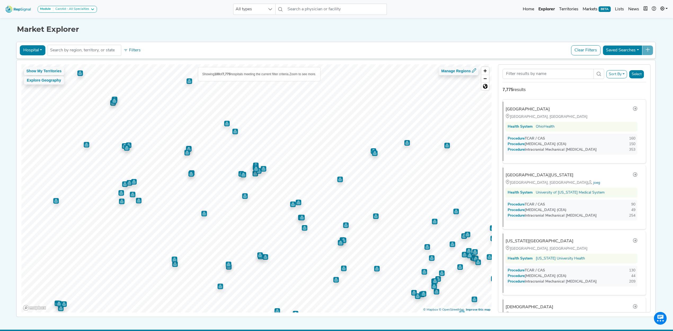
click at [276, 312] on img "Map marker" at bounding box center [278, 312] width 6 height 6
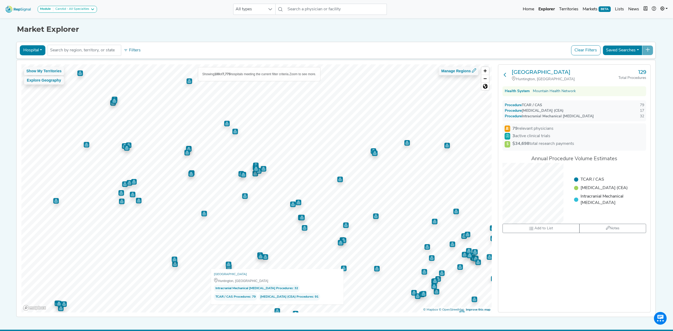
click at [504, 76] on icon at bounding box center [505, 75] width 4 height 4
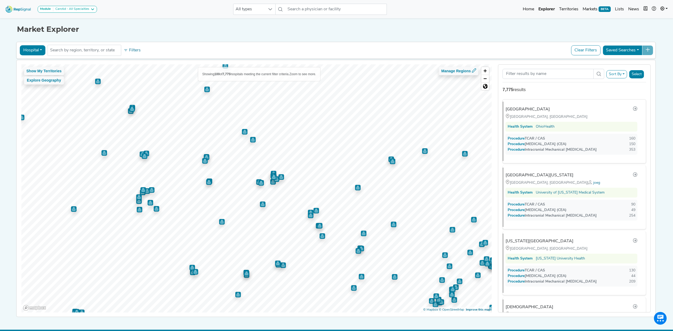
click at [619, 75] on button "Sort By" at bounding box center [617, 74] width 21 height 8
click at [626, 66] on div "Sort By RepSignal Annual Procedure Volume Estimate TCAR / CAS [MEDICAL_DATA] (C…" at bounding box center [575, 74] width 144 height 18
click at [122, 49] on button "Filters" at bounding box center [132, 50] width 20 height 9
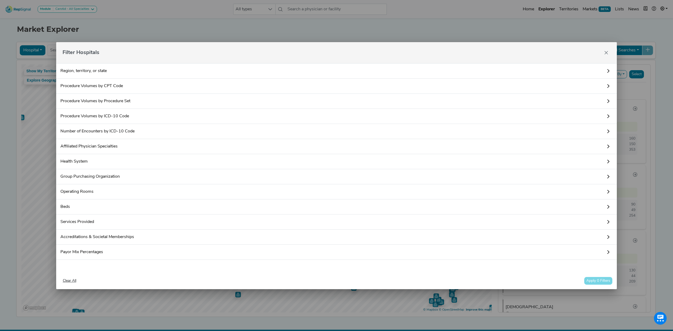
click at [102, 71] on link "Region, territory, or state" at bounding box center [336, 70] width 561 height 15
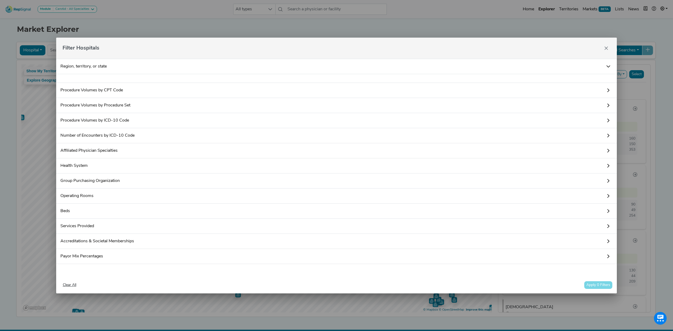
click at [104, 78] on div at bounding box center [336, 78] width 561 height 9
click at [606, 48] on icon "Close" at bounding box center [606, 48] width 3 height 3
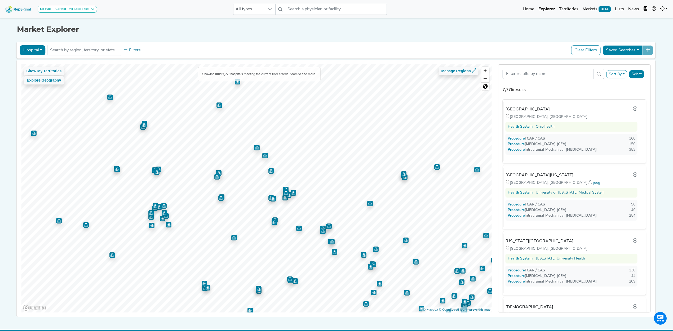
click at [626, 74] on button "Sort By" at bounding box center [617, 74] width 21 height 8
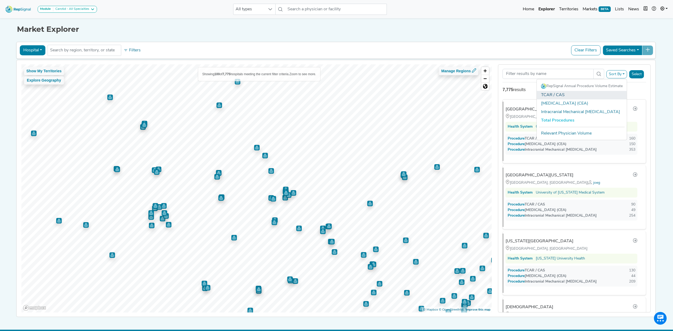
click at [555, 94] on link "TCAR / CAS" at bounding box center [582, 95] width 90 height 8
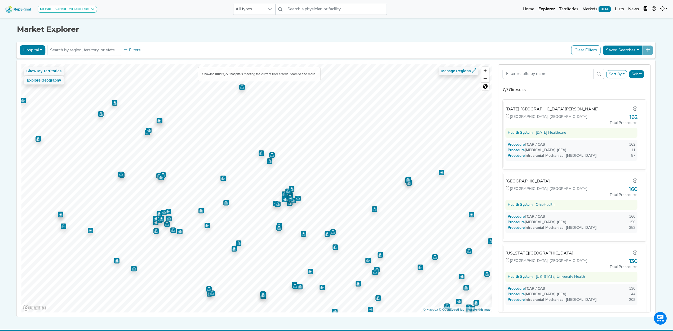
click at [616, 77] on button "Sort By" at bounding box center [617, 74] width 21 height 8
click at [559, 94] on link "TCAR / CAS" at bounding box center [582, 95] width 90 height 8
click at [635, 75] on button "Select" at bounding box center [636, 74] width 15 height 8
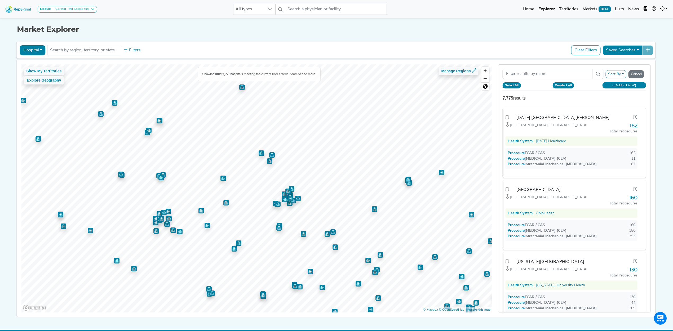
click at [512, 85] on button "Select All" at bounding box center [512, 85] width 18 height 6
checkbox input "true"
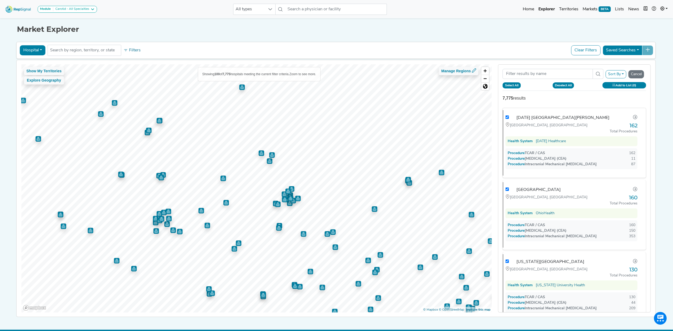
checkbox input "true"
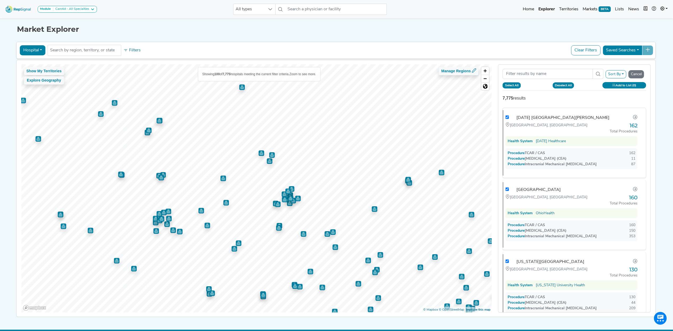
checkbox input "true"
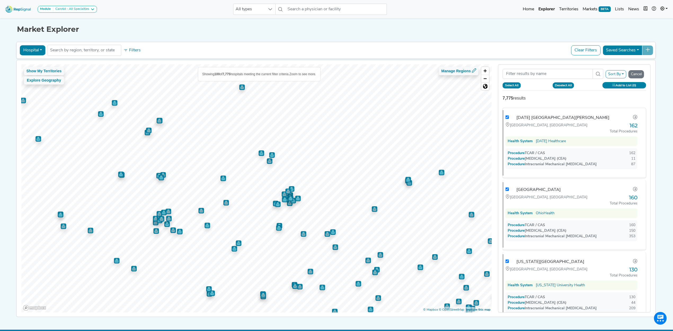
checkbox input "true"
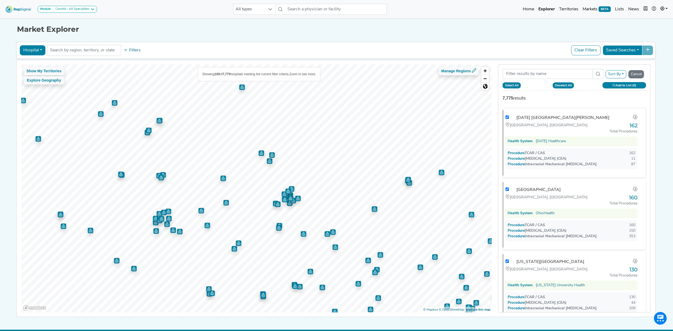
checkbox input "true"
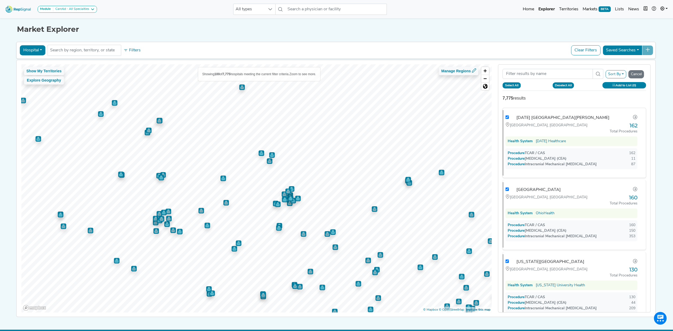
checkbox input "true"
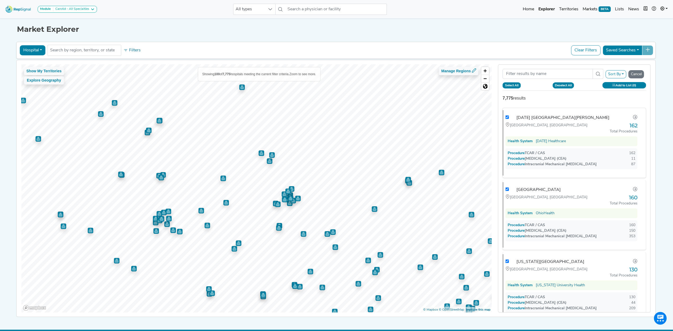
checkbox input "true"
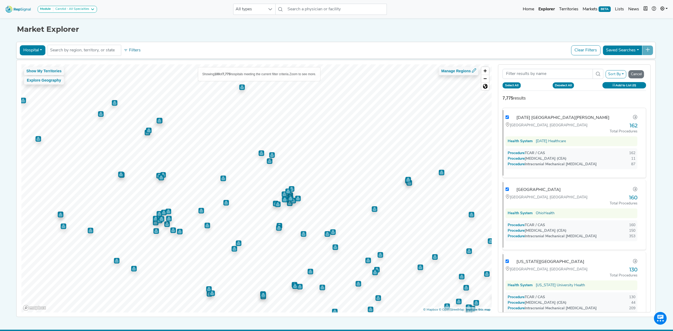
checkbox input "true"
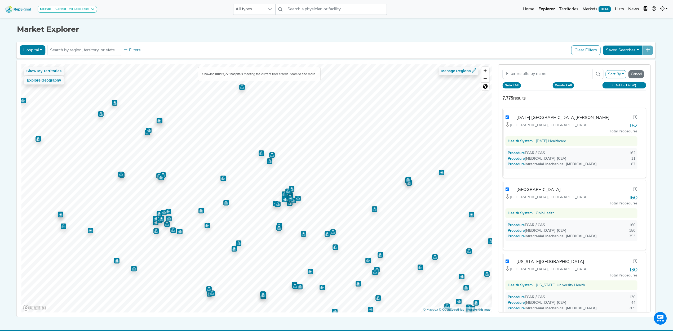
checkbox input "true"
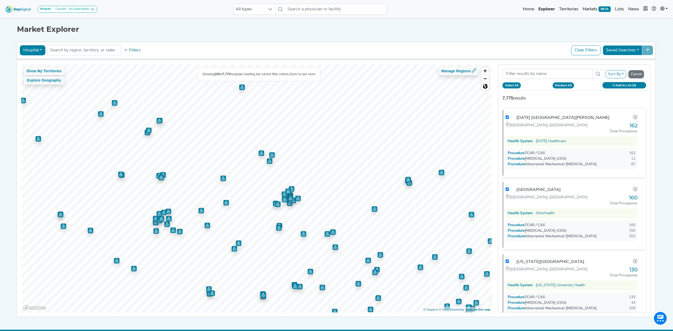
checkbox input "true"
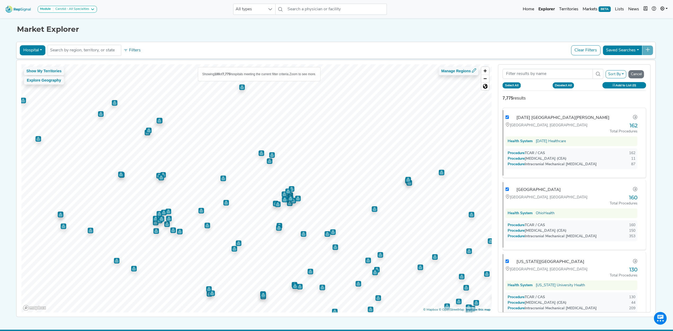
checkbox input "true"
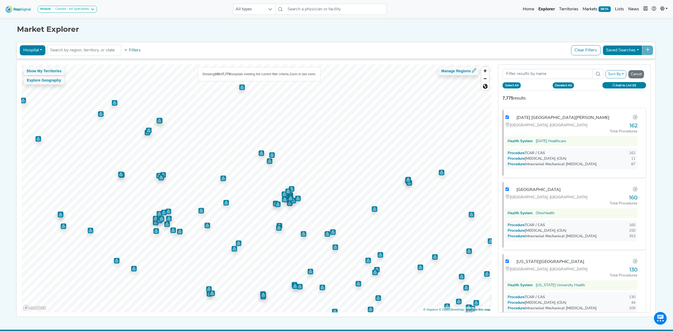
checkbox input "true"
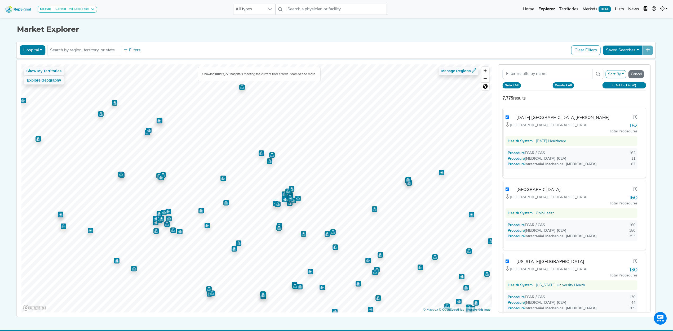
checkbox input "true"
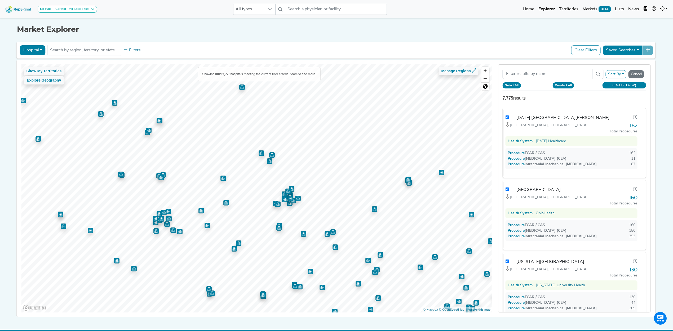
checkbox input "true"
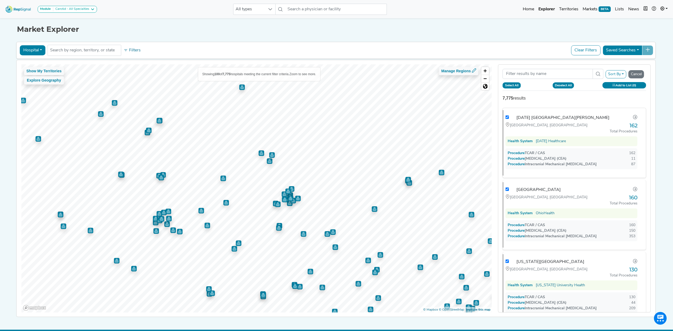
checkbox input "true"
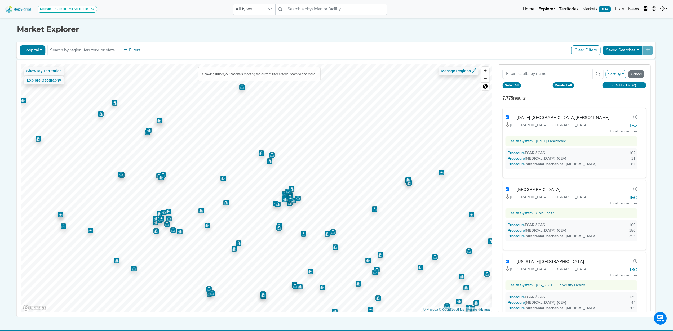
checkbox input "true"
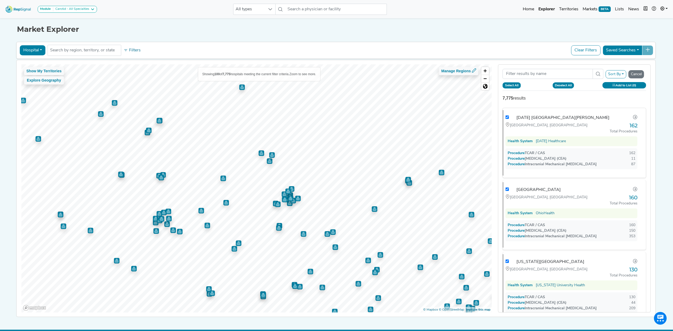
checkbox input "true"
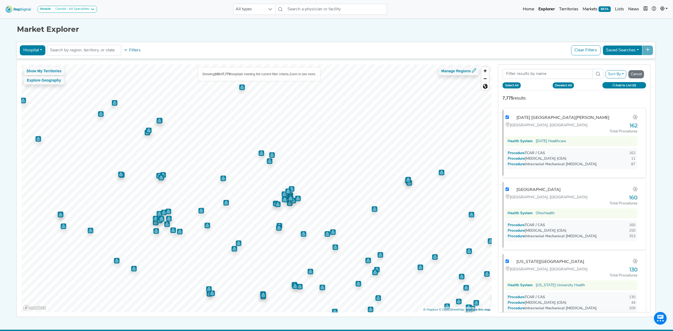
checkbox input "true"
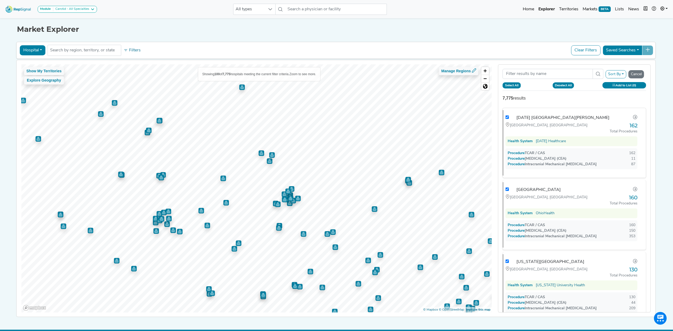
checkbox input "true"
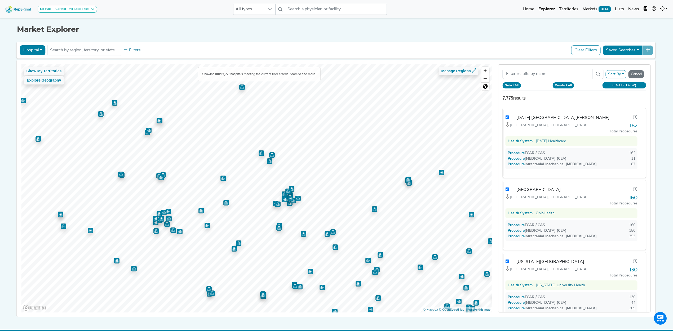
checkbox input "true"
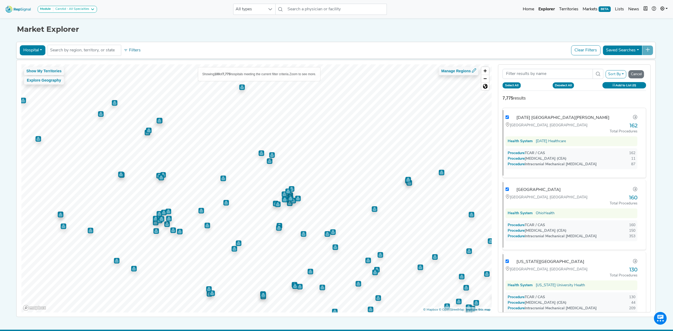
checkbox input "true"
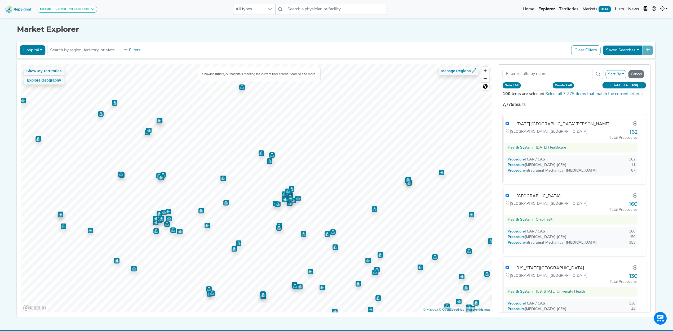
checkbox input "true"
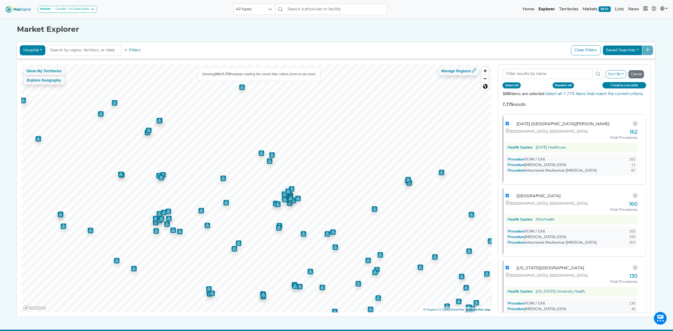
checkbox input "true"
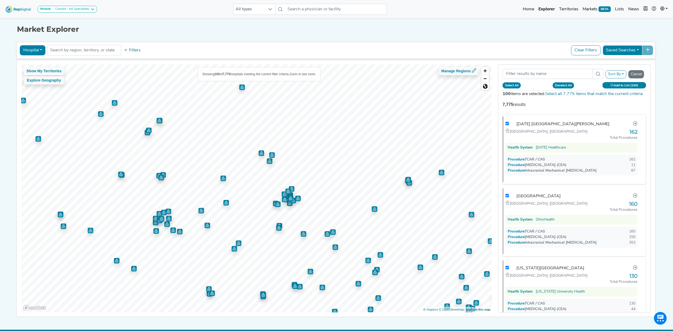
checkbox input "true"
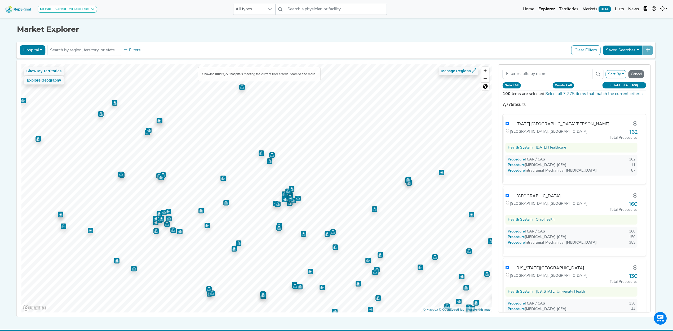
checkbox input "true"
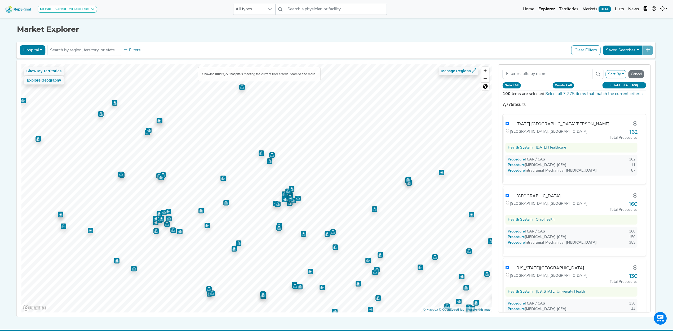
checkbox input "true"
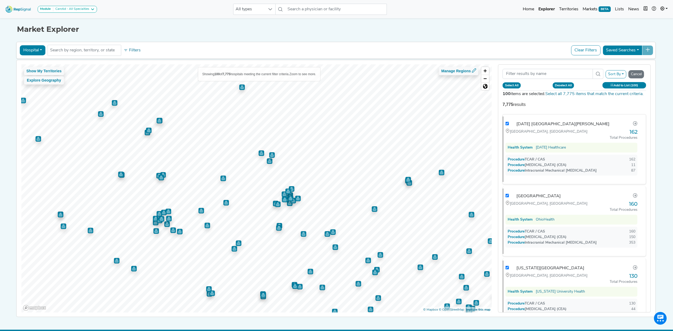
checkbox input "true"
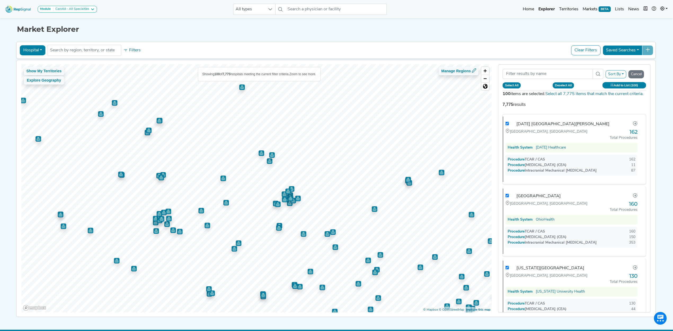
checkbox input "true"
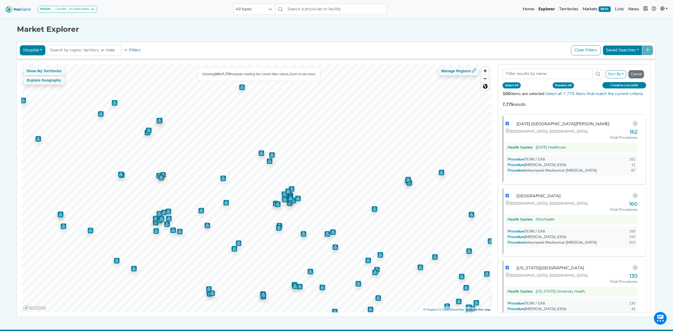
checkbox input "true"
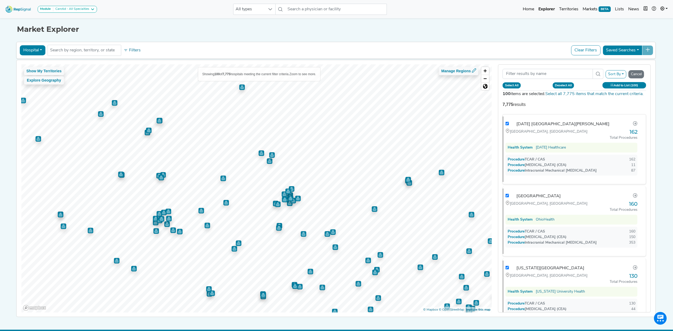
checkbox input "true"
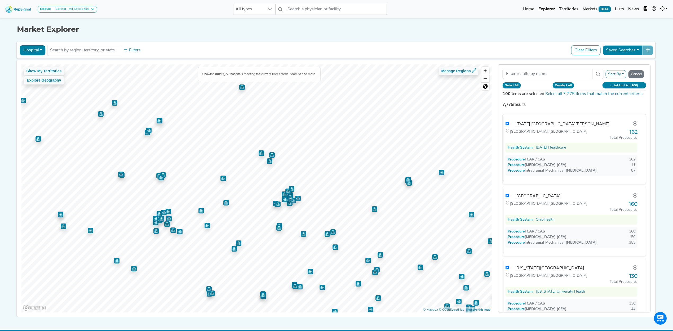
checkbox input "true"
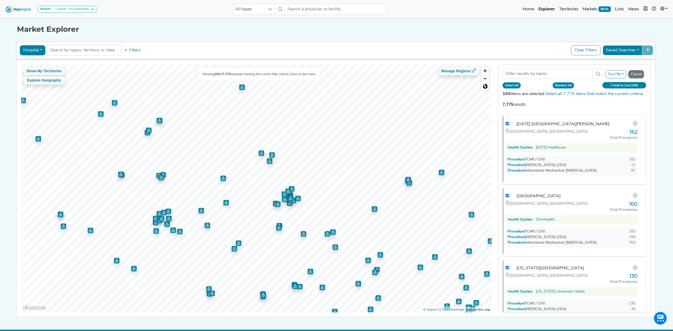
checkbox input "true"
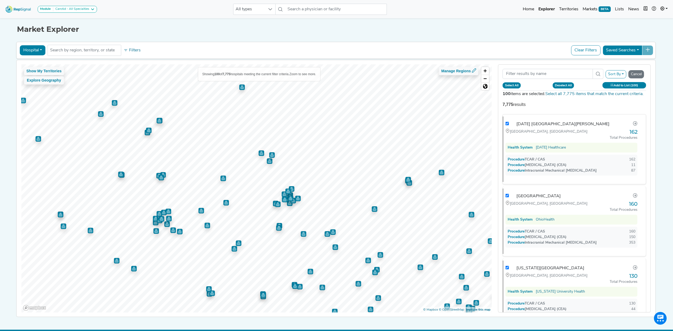
checkbox input "true"
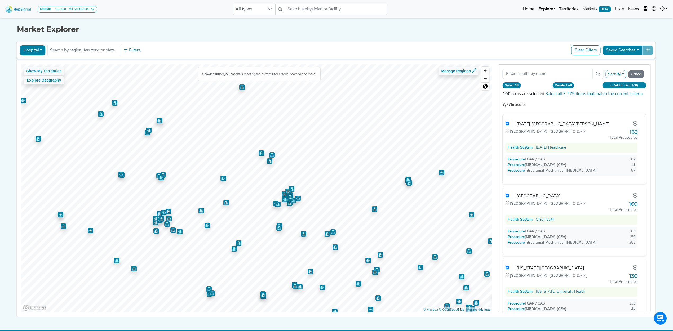
checkbox input "true"
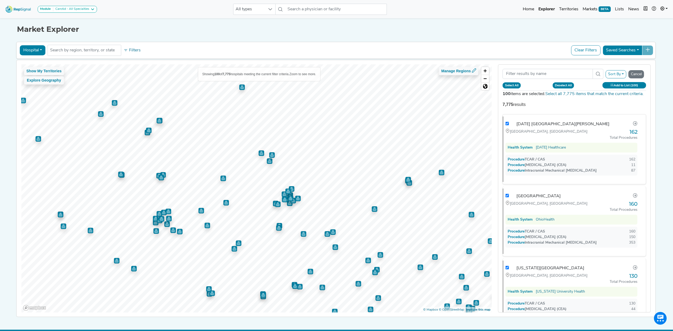
checkbox input "true"
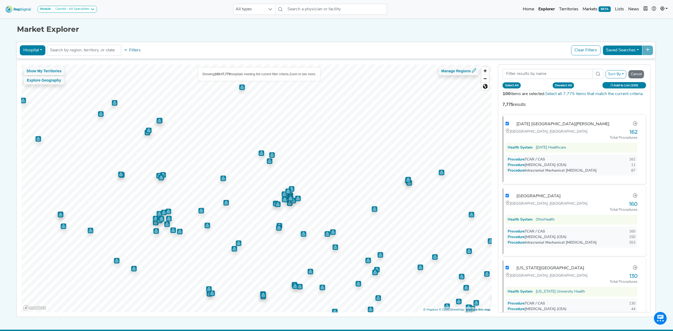
checkbox input "true"
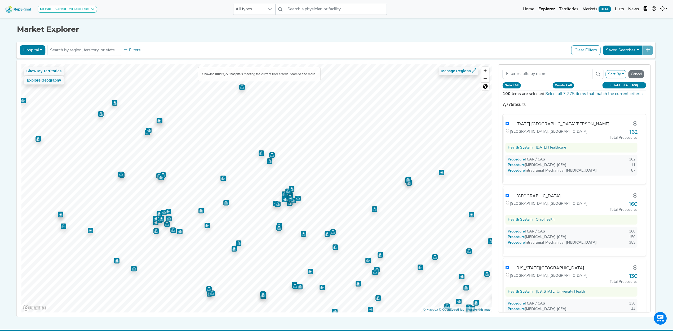
checkbox input "true"
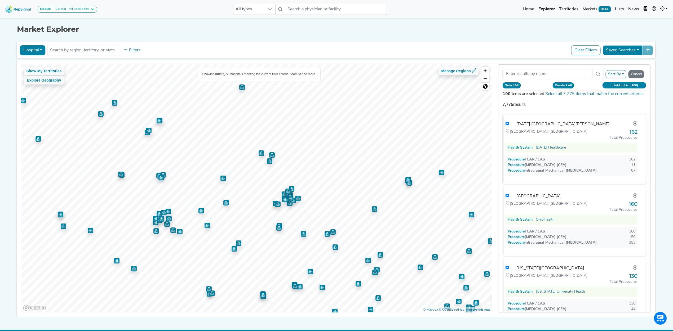
checkbox input "true"
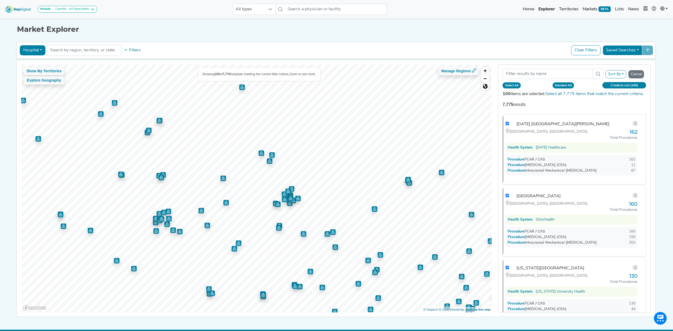
checkbox input "true"
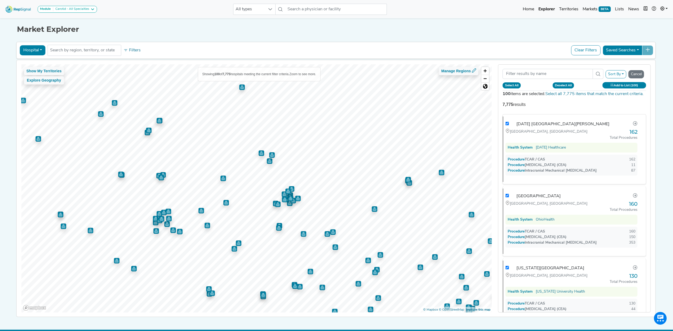
checkbox input "true"
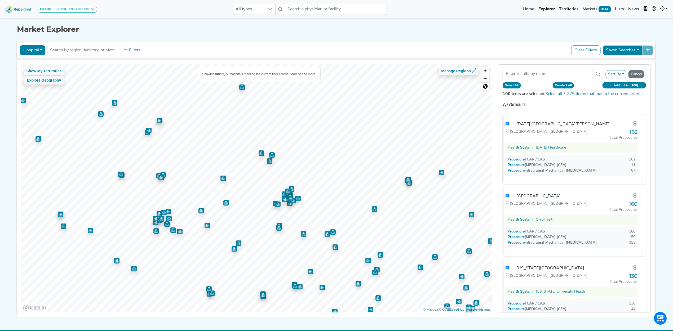
checkbox input "true"
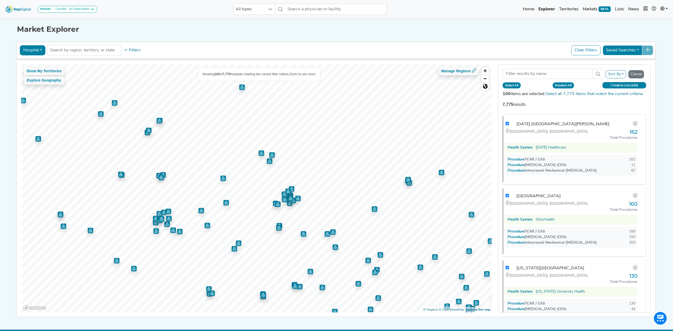
click at [629, 85] on button "Add to List (100)" at bounding box center [625, 85] width 44 height 6
click at [607, 138] on button "Create New List" at bounding box center [611, 139] width 38 height 10
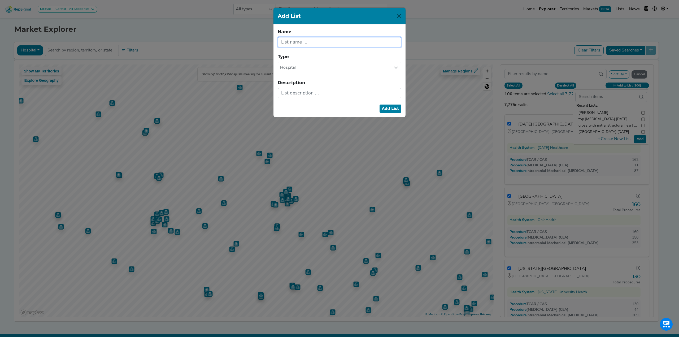
click at [323, 43] on input "text" at bounding box center [340, 42] width 124 height 10
click at [390, 111] on button "Add List" at bounding box center [390, 108] width 22 height 8
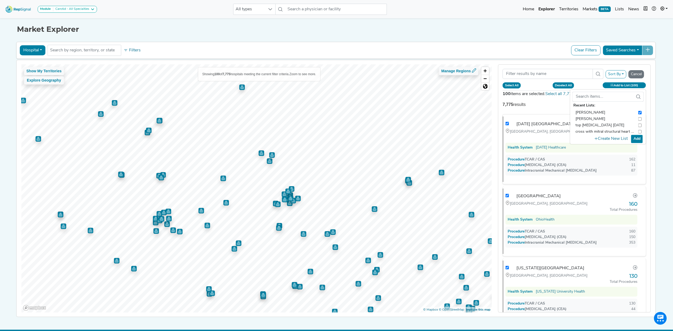
click at [641, 140] on button "Add" at bounding box center [637, 139] width 12 height 8
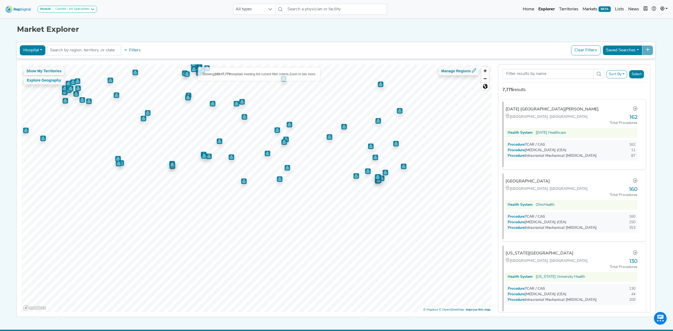
click at [268, 72] on div "Show My Territories Explore Geography Showing 100 of 7,775 hospitals meeting th…" at bounding box center [256, 188] width 470 height 249
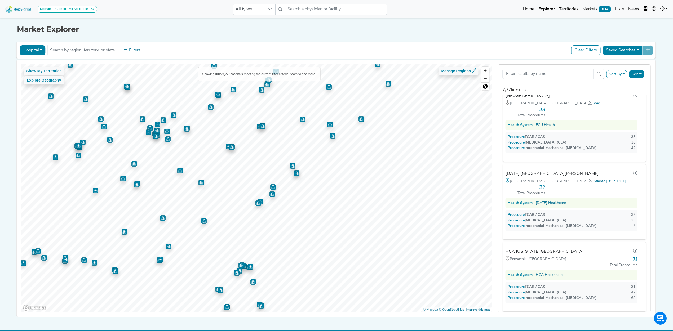
scroll to position [3181, 0]
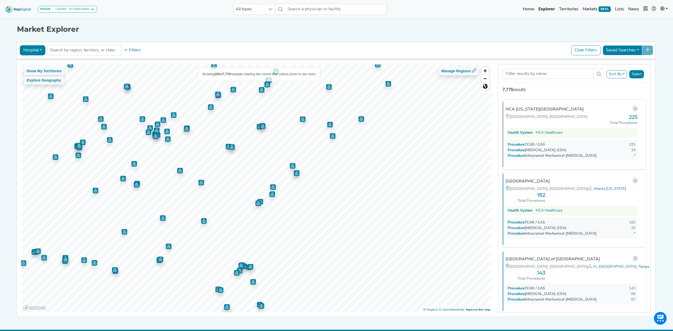
click at [637, 73] on button "Select" at bounding box center [636, 74] width 15 height 8
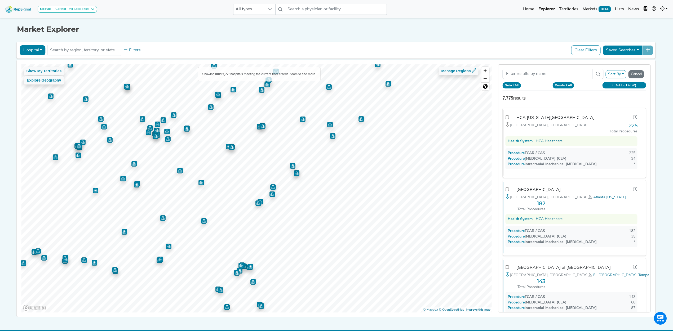
click at [515, 85] on button "Select All" at bounding box center [512, 85] width 18 height 6
checkbox input "false"
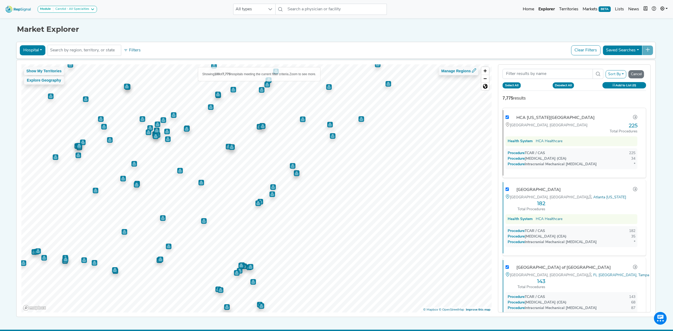
checkbox input "false"
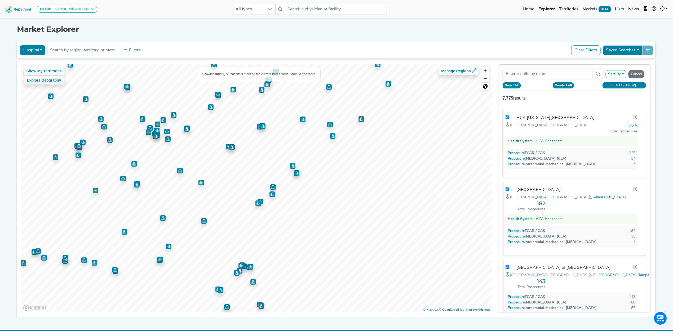
checkbox input "false"
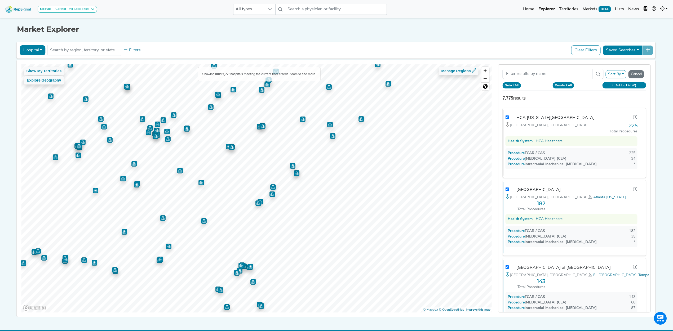
checkbox input "false"
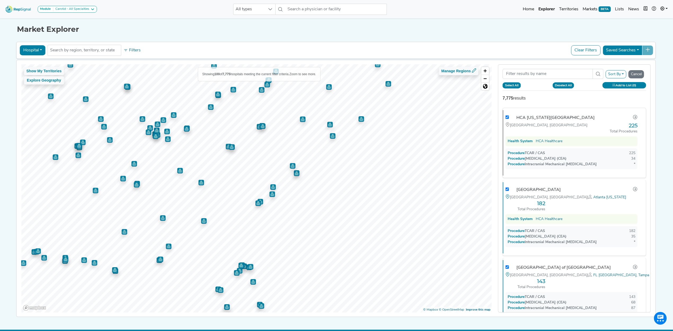
checkbox input "false"
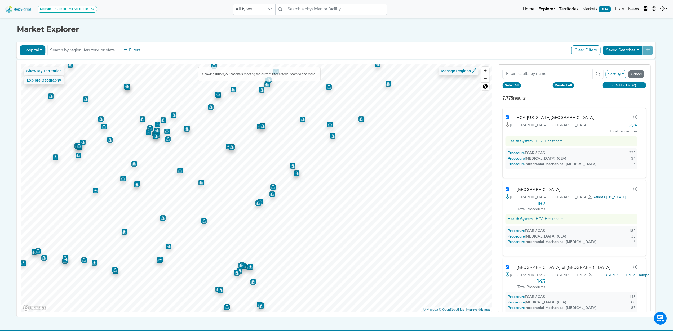
checkbox input "false"
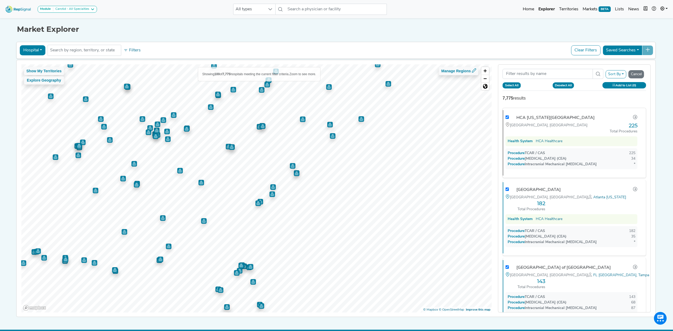
checkbox input "false"
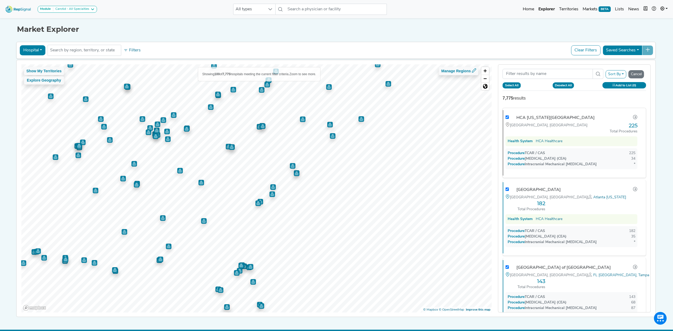
checkbox input "false"
checkbox input "true"
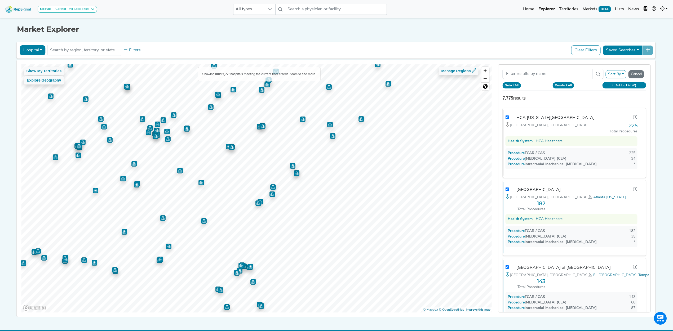
checkbox input "true"
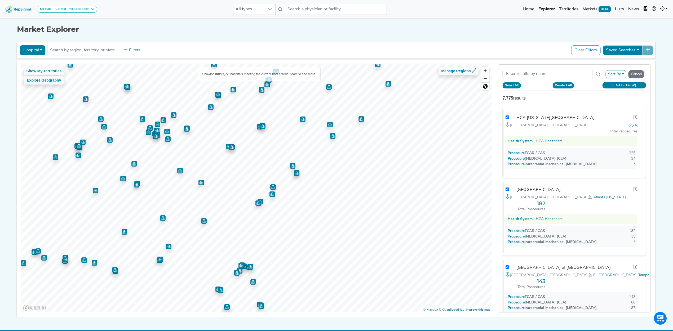
checkbox input "true"
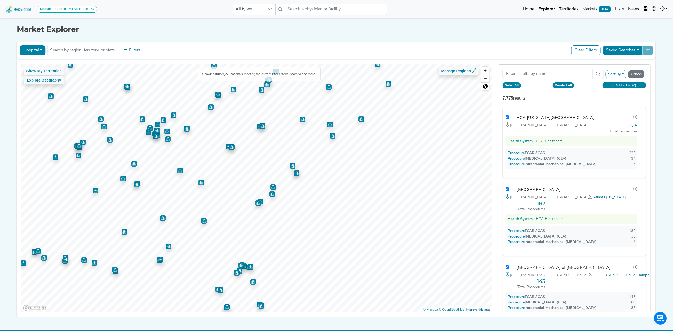
checkbox input "true"
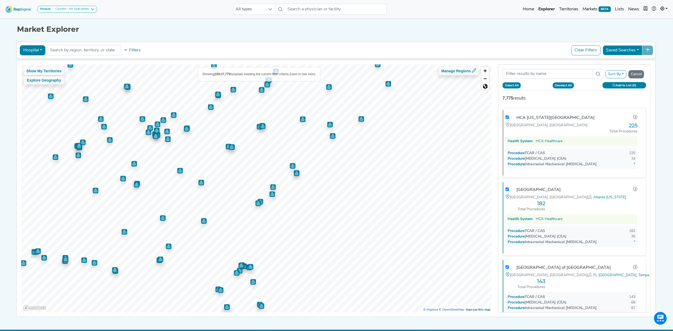
checkbox input "true"
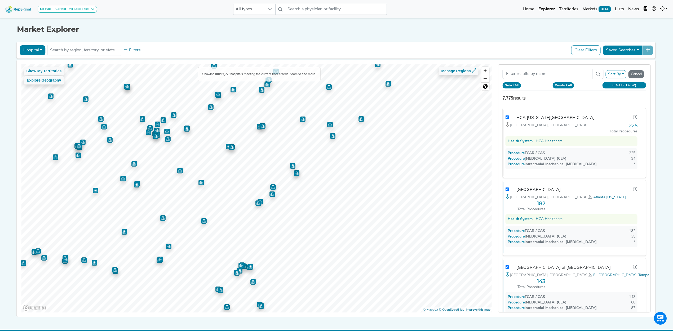
checkbox input "true"
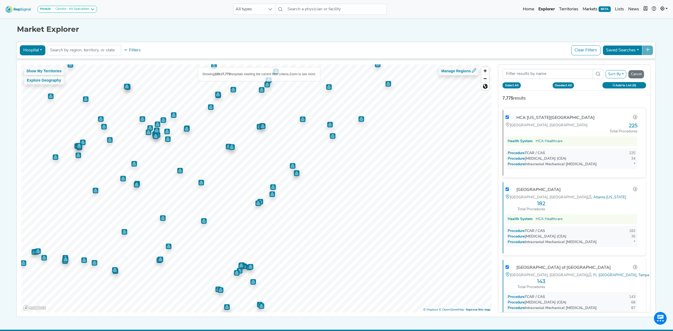
checkbox input "true"
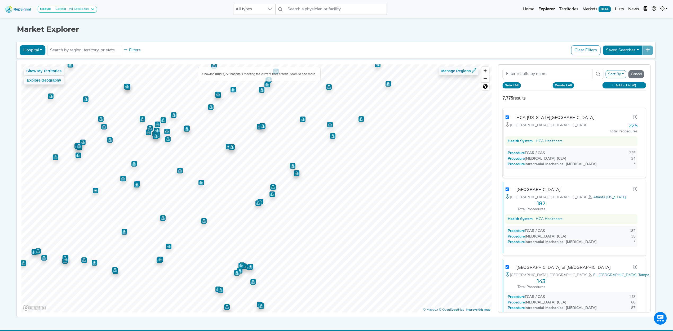
checkbox input "true"
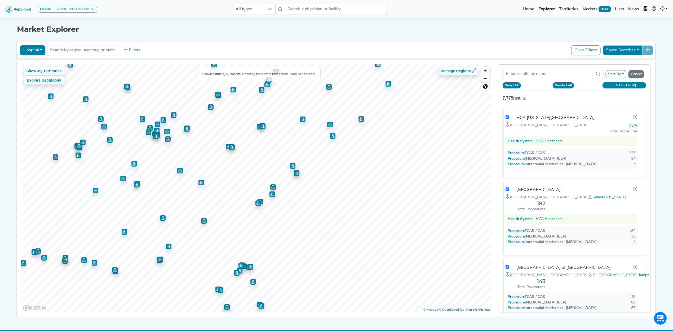
checkbox input "true"
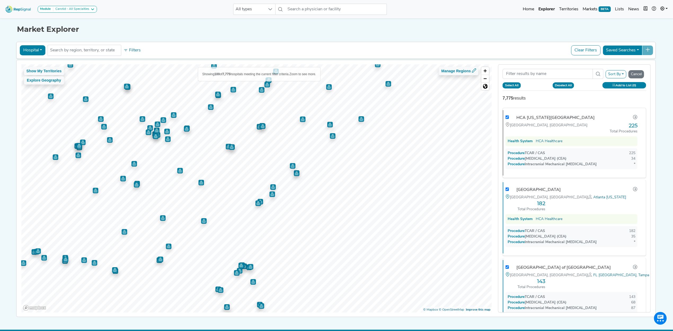
checkbox input "true"
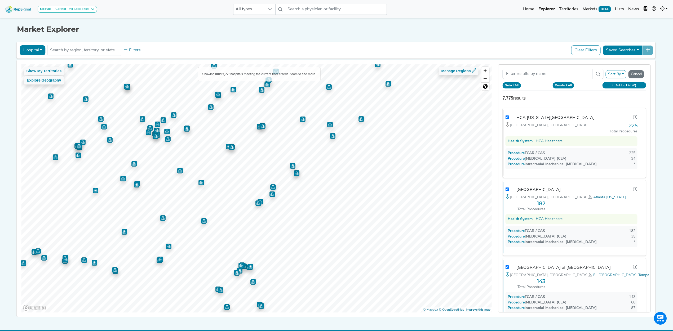
checkbox input "true"
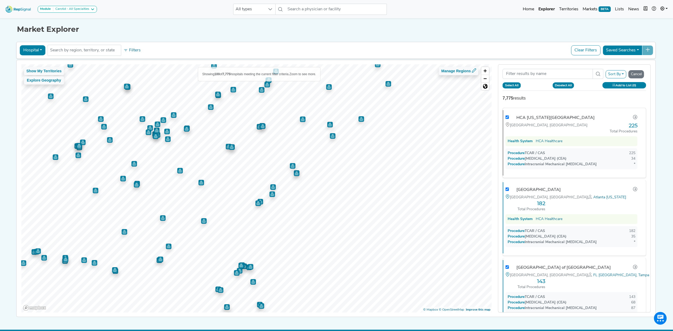
checkbox input "true"
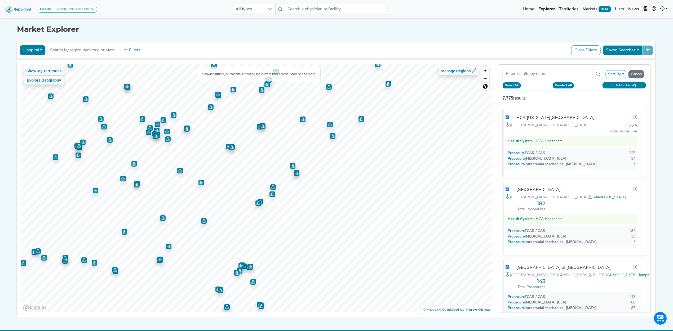
checkbox input "true"
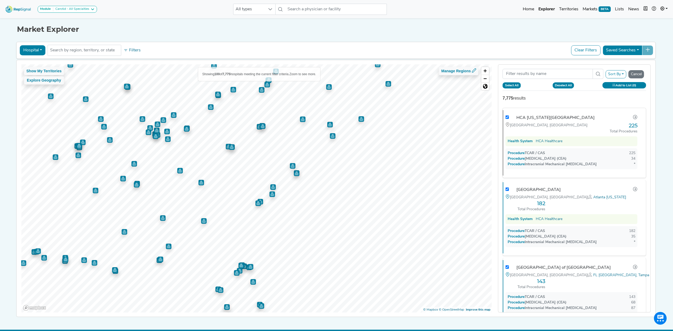
checkbox input "true"
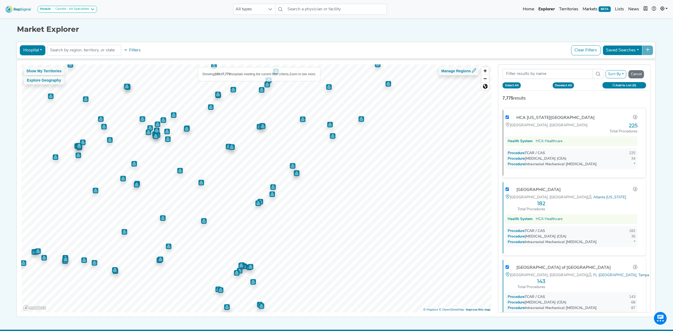
checkbox input "true"
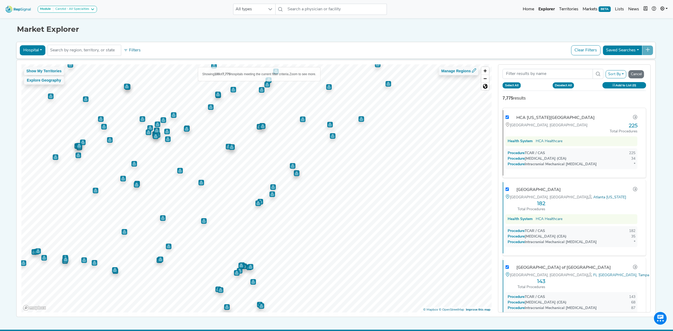
checkbox input "true"
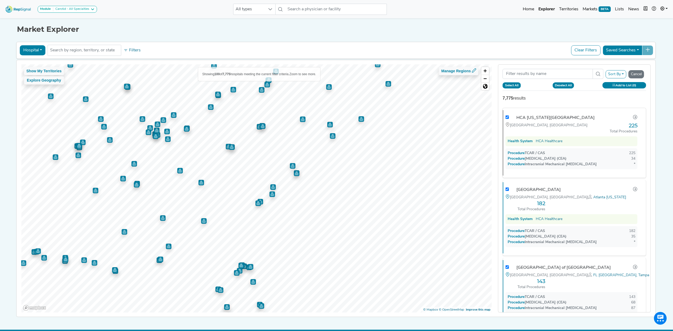
checkbox input "true"
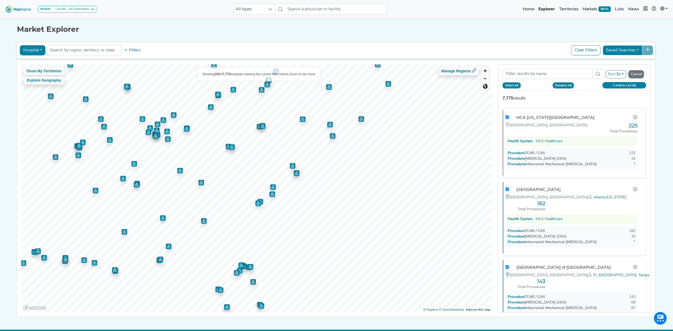
checkbox input "true"
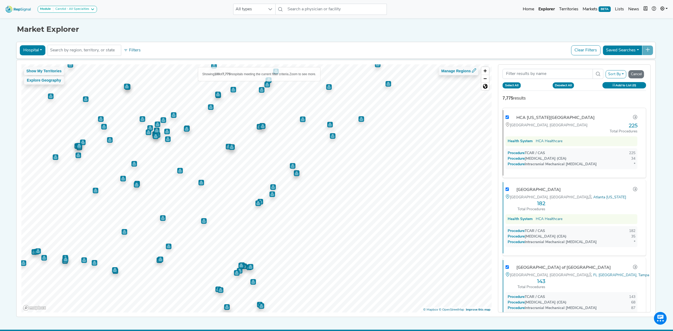
checkbox input "true"
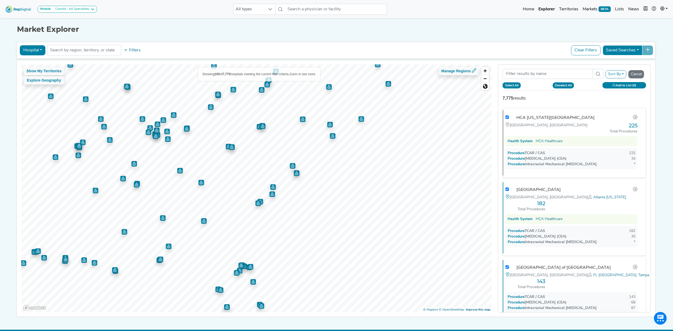
checkbox input "true"
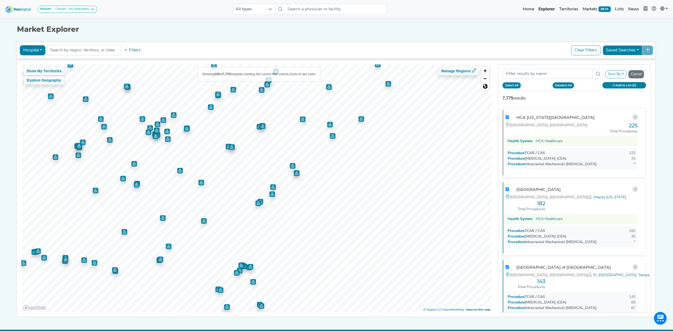
checkbox input "true"
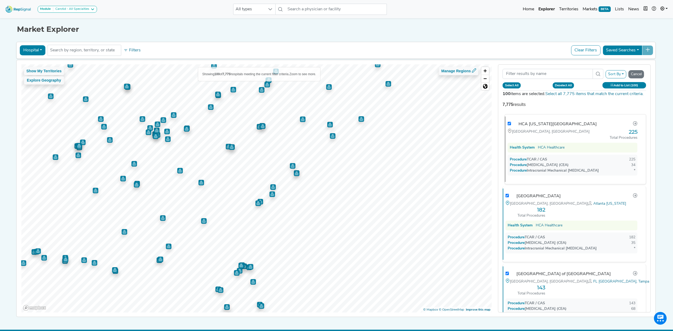
checkbox input "true"
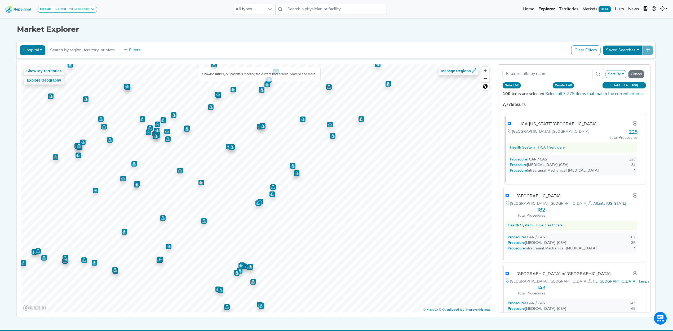
checkbox input "true"
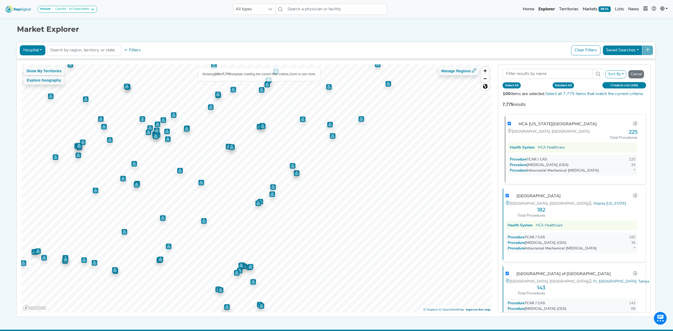
checkbox input "true"
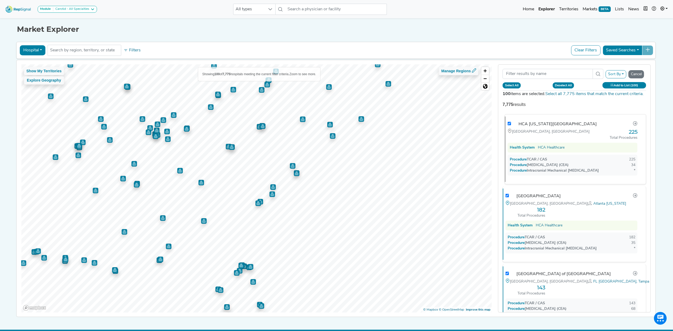
checkbox input "true"
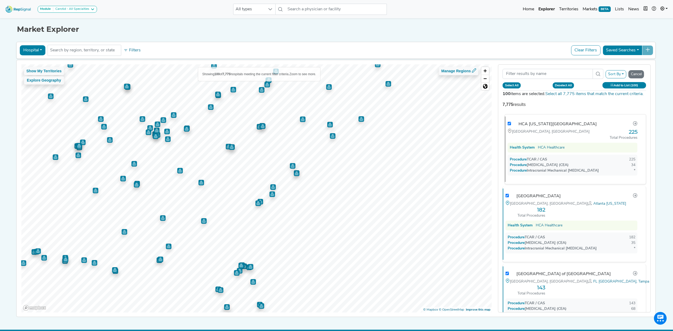
checkbox input "true"
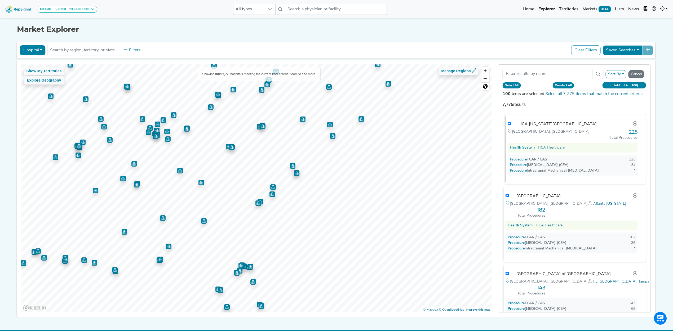
checkbox input "true"
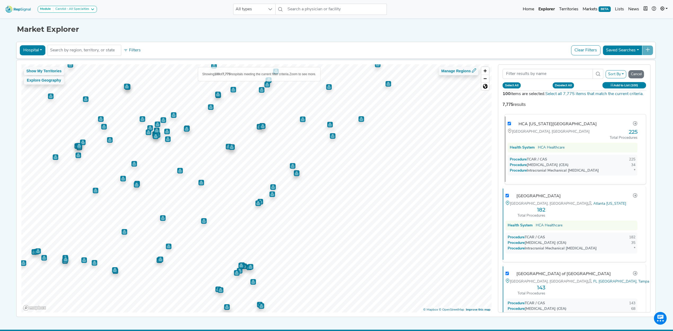
checkbox input "true"
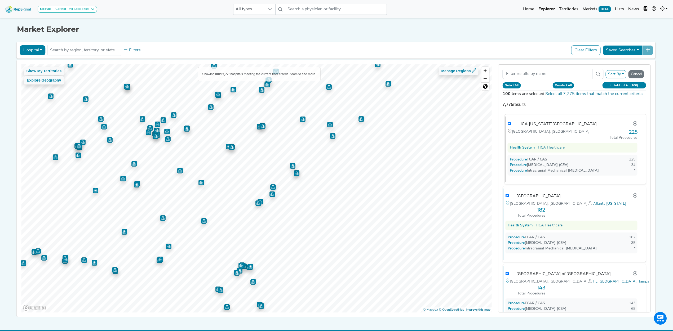
checkbox input "true"
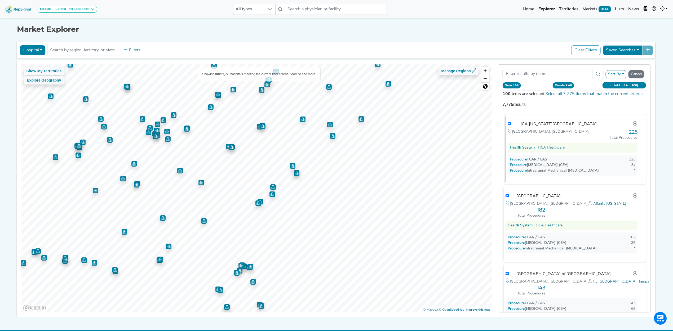
checkbox input "true"
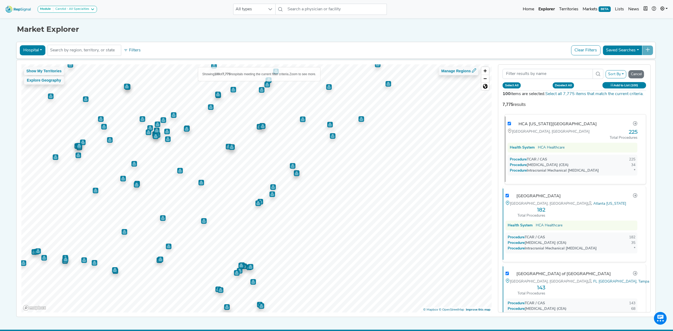
checkbox input "true"
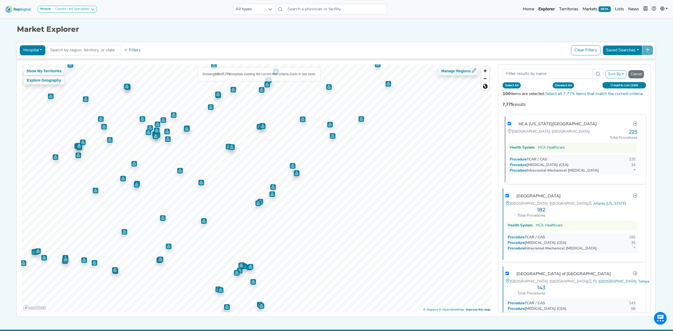
checkbox input "true"
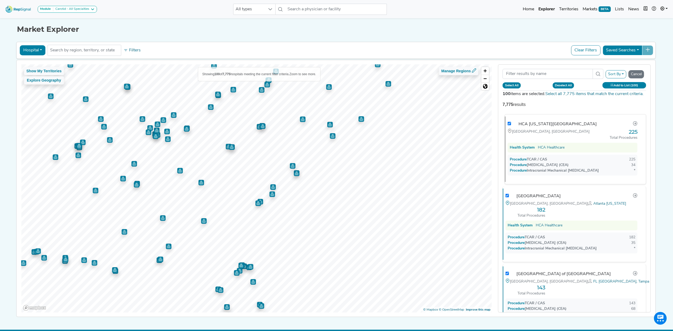
checkbox input "true"
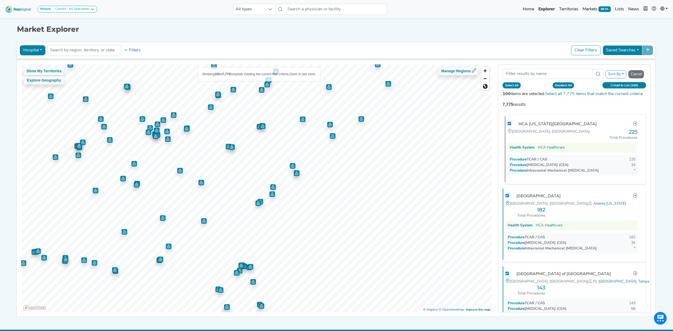
checkbox input "true"
click at [619, 86] on button "Add to List (100)" at bounding box center [625, 85] width 44 height 6
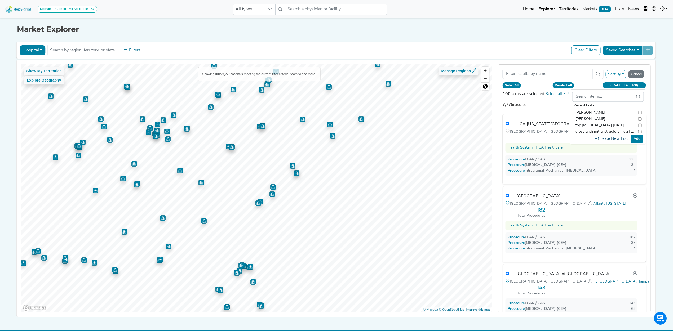
click at [618, 140] on button "Create New List" at bounding box center [611, 139] width 38 height 10
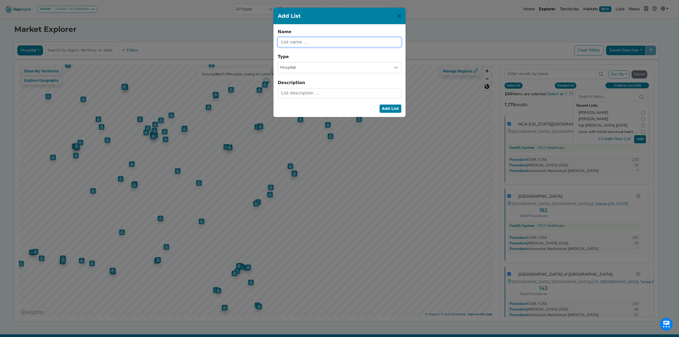
click at [326, 45] on input "text" at bounding box center [340, 42] width 124 height 10
click at [386, 108] on button "Add List" at bounding box center [390, 108] width 22 height 8
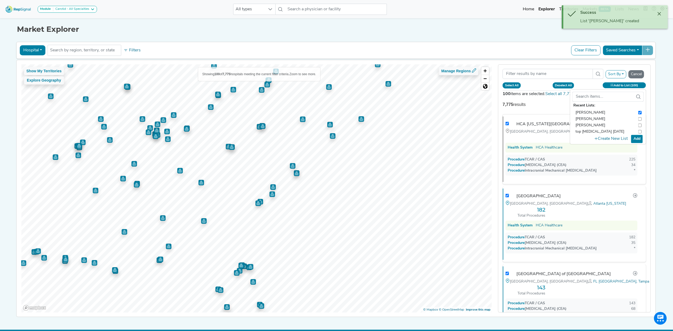
click at [635, 140] on button "Add" at bounding box center [637, 139] width 12 height 8
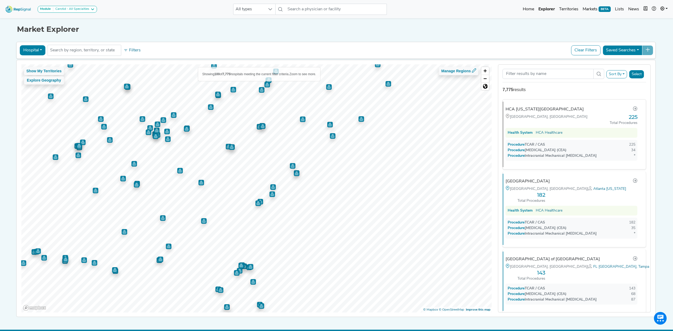
click at [12, 12] on img at bounding box center [18, 8] width 30 height 11
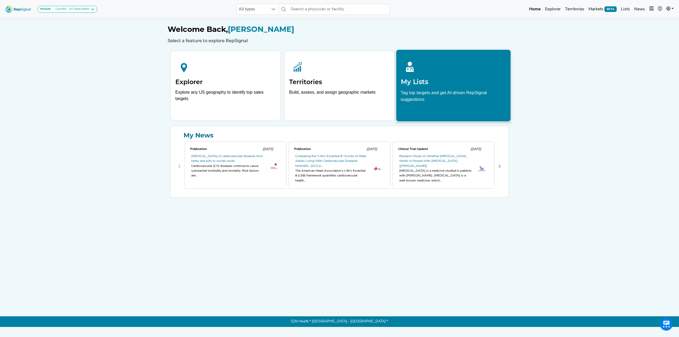
click at [416, 73] on icon at bounding box center [409, 67] width 18 height 18
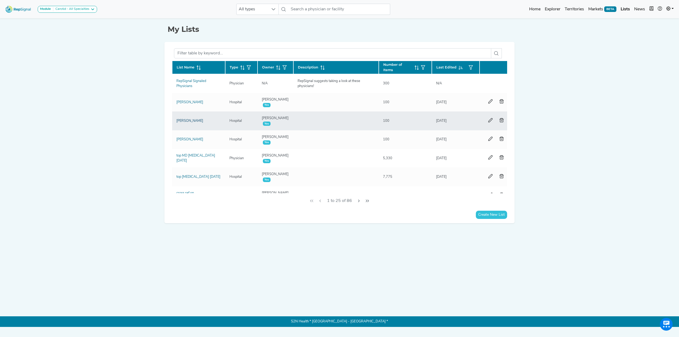
click at [180, 120] on link "[PERSON_NAME]" at bounding box center [189, 120] width 27 height 3
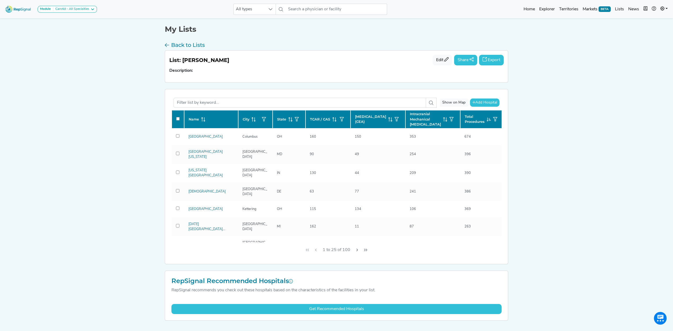
click at [333, 120] on icon at bounding box center [334, 119] width 4 height 4
click at [498, 63] on button "Export" at bounding box center [491, 60] width 25 height 11
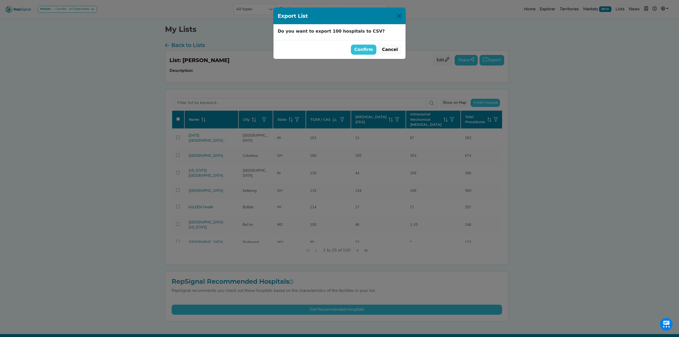
click at [357, 49] on button "Confirm" at bounding box center [364, 50] width 26 height 10
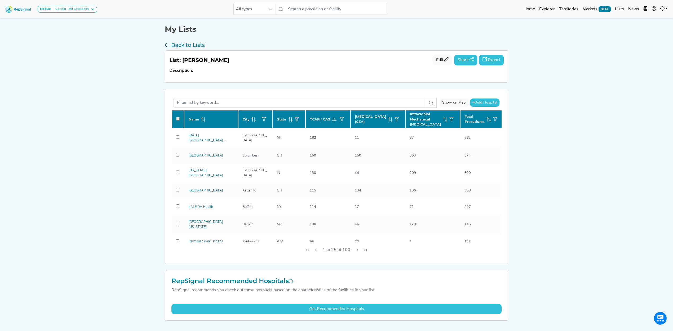
click at [189, 45] on h3 "Back to Lists" at bounding box center [188, 45] width 34 height 6
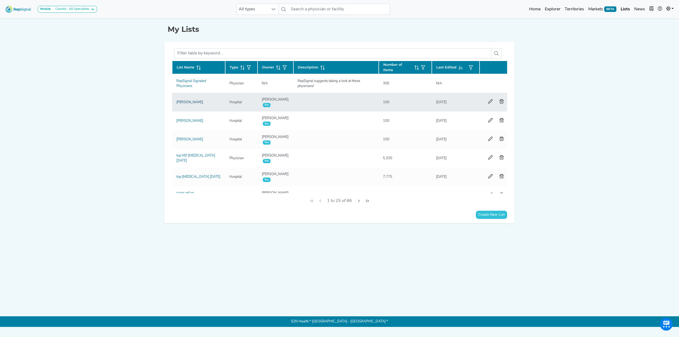
click at [180, 101] on link "[PERSON_NAME]" at bounding box center [189, 101] width 27 height 3
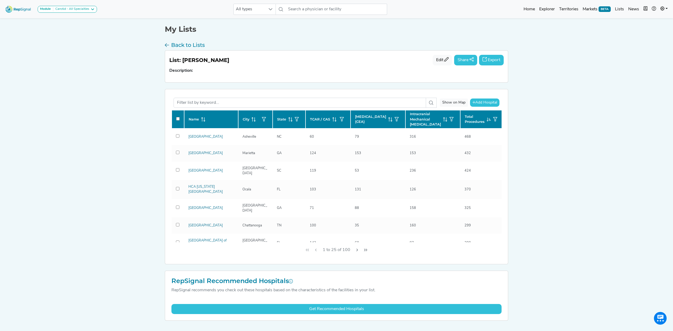
click at [332, 120] on icon at bounding box center [334, 119] width 4 height 4
click at [492, 61] on button "Export" at bounding box center [491, 60] width 25 height 11
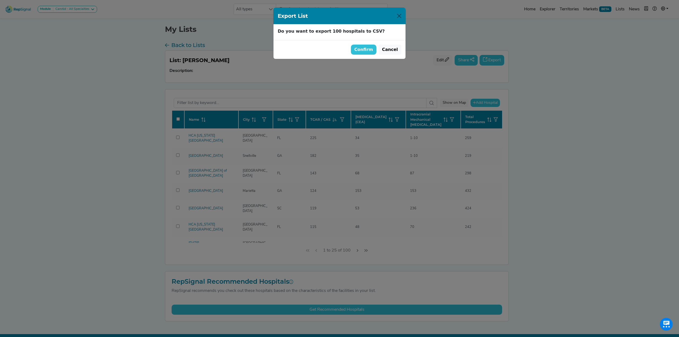
click at [367, 49] on button "Confirm" at bounding box center [364, 50] width 26 height 10
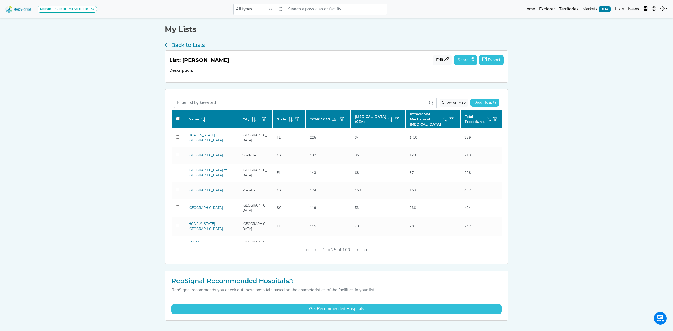
click at [7, 6] on img at bounding box center [18, 8] width 30 height 11
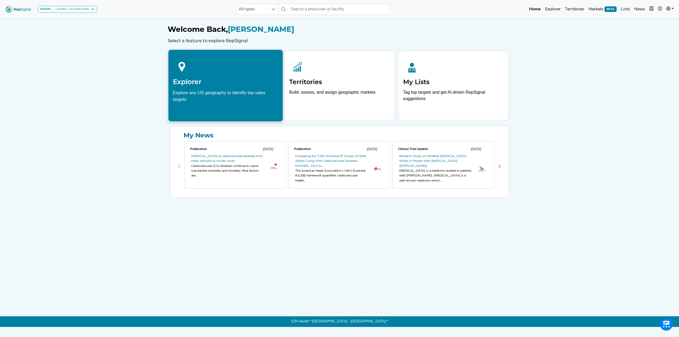
click at [185, 71] on icon at bounding box center [182, 67] width 18 height 18
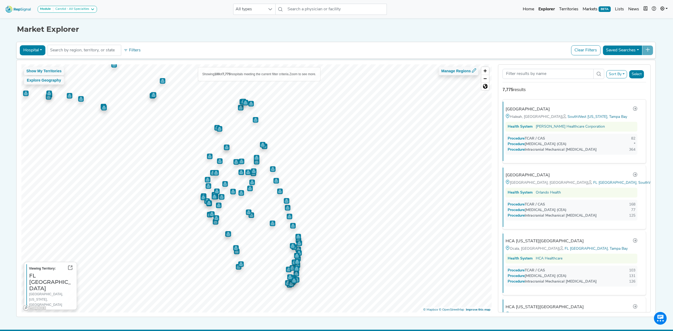
click at [626, 78] on button "Sort By" at bounding box center [617, 74] width 21 height 8
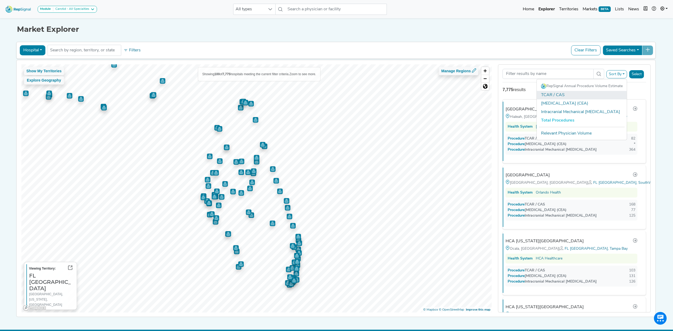
click at [588, 97] on link "TCAR / CAS" at bounding box center [582, 95] width 90 height 8
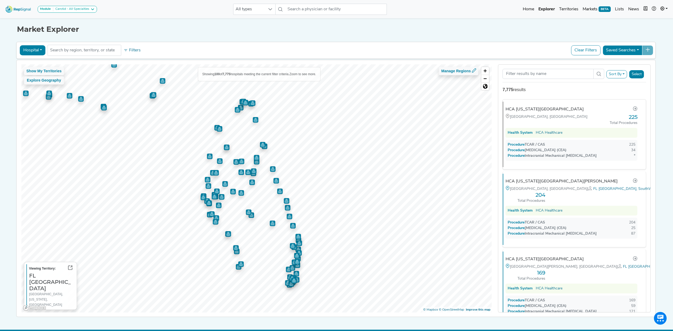
click at [623, 75] on button "Sort By" at bounding box center [617, 74] width 21 height 8
click at [557, 95] on link "TCAR / CAS" at bounding box center [582, 95] width 90 height 8
click at [639, 73] on button "Select" at bounding box center [636, 74] width 15 height 8
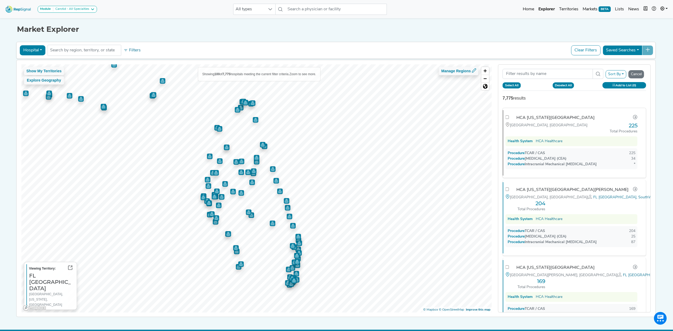
click at [512, 87] on button "Select All" at bounding box center [512, 85] width 18 height 6
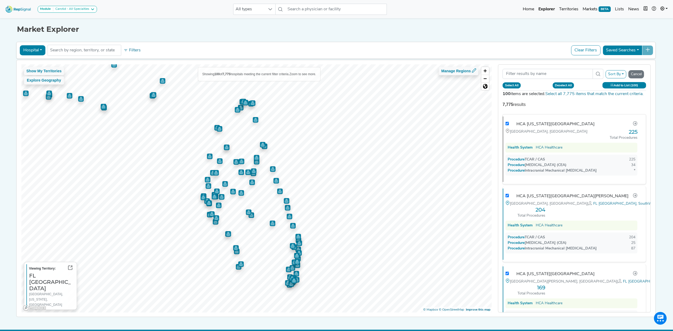
click at [619, 86] on button "Add to List (100)" at bounding box center [625, 85] width 44 height 6
click at [608, 97] on input "text" at bounding box center [602, 97] width 61 height 10
click at [615, 137] on button "Create New List" at bounding box center [611, 139] width 38 height 10
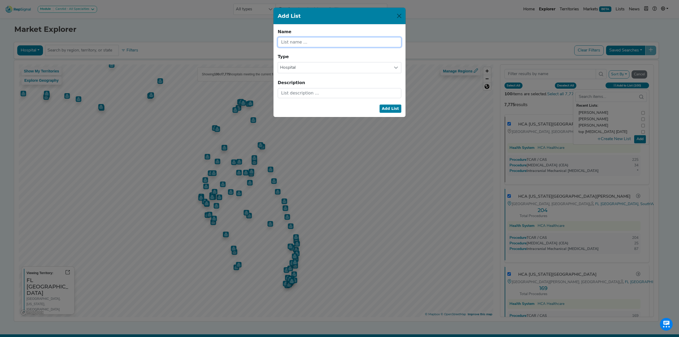
click at [348, 42] on input "text" at bounding box center [340, 42] width 124 height 10
click at [393, 107] on button "Add List" at bounding box center [390, 108] width 22 height 8
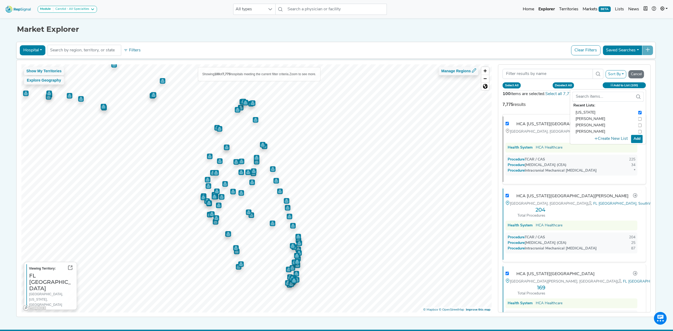
click at [640, 139] on button "Add" at bounding box center [637, 139] width 12 height 8
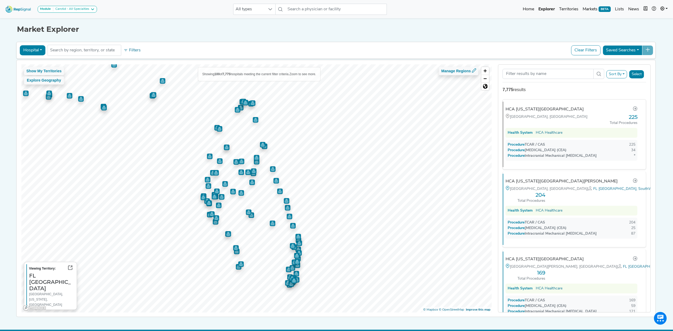
click at [68, 270] on icon at bounding box center [70, 268] width 4 height 4
click at [5, 9] on img at bounding box center [18, 8] width 30 height 11
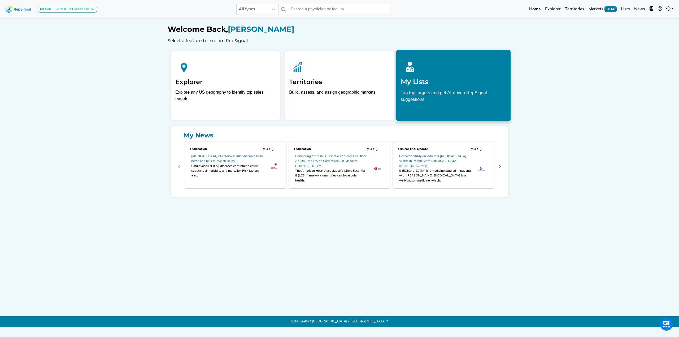
click at [409, 90] on p "Tag top targets and get AI-driven RepSignal suggestions" at bounding box center [452, 97] width 105 height 16
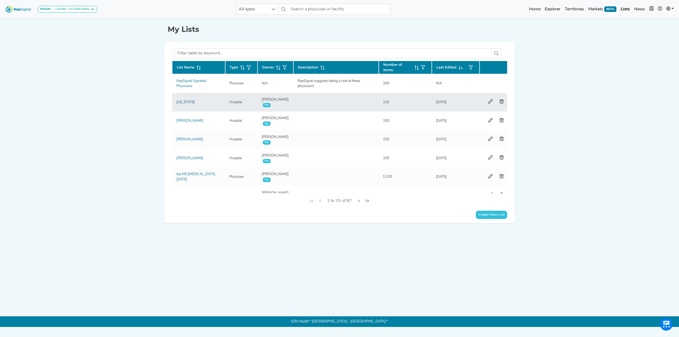
click at [182, 101] on link "[US_STATE]" at bounding box center [185, 101] width 18 height 3
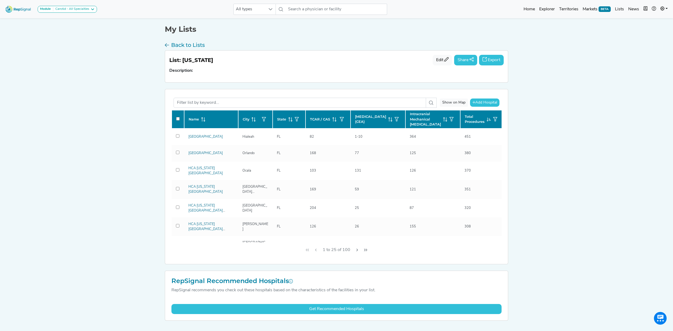
click at [335, 119] on icon at bounding box center [334, 119] width 4 height 4
click at [491, 61] on button "Export" at bounding box center [491, 60] width 25 height 11
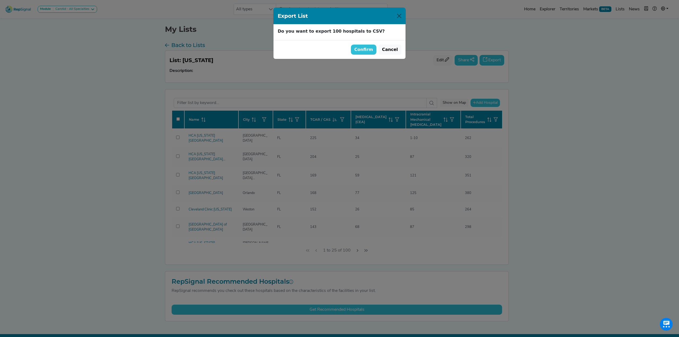
click at [367, 51] on button "Confirm" at bounding box center [364, 50] width 26 height 10
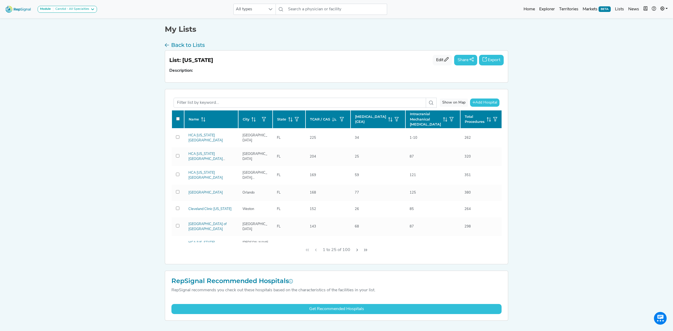
click at [22, 9] on img at bounding box center [18, 8] width 30 height 11
